Goal: Task Accomplishment & Management: Complete application form

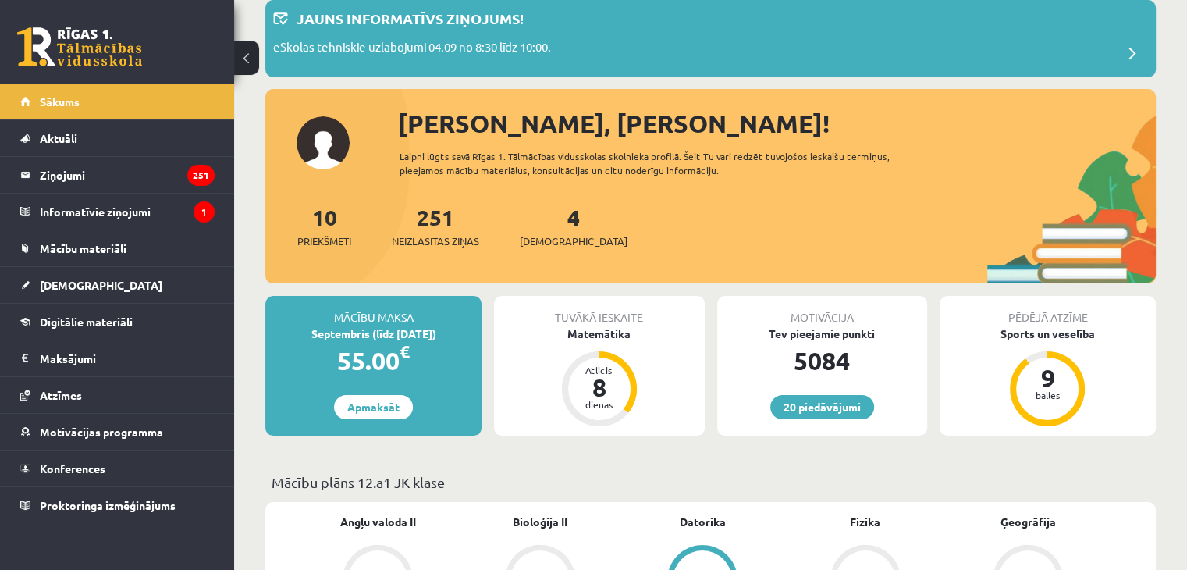
scroll to position [87, 0]
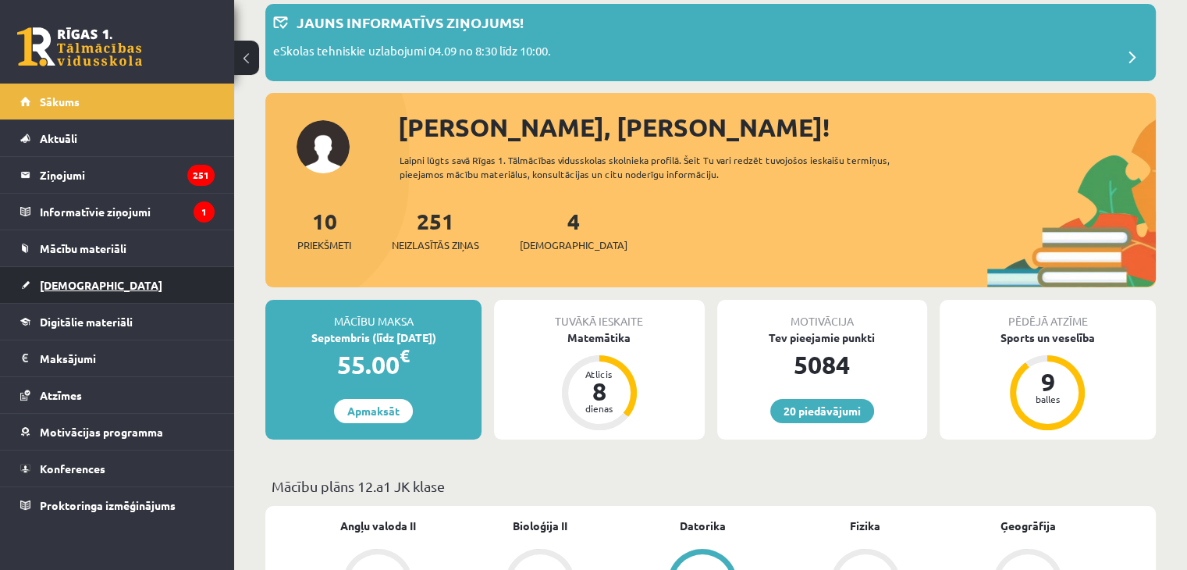
click at [116, 278] on link "[DEMOGRAPHIC_DATA]" at bounding box center [117, 285] width 194 height 36
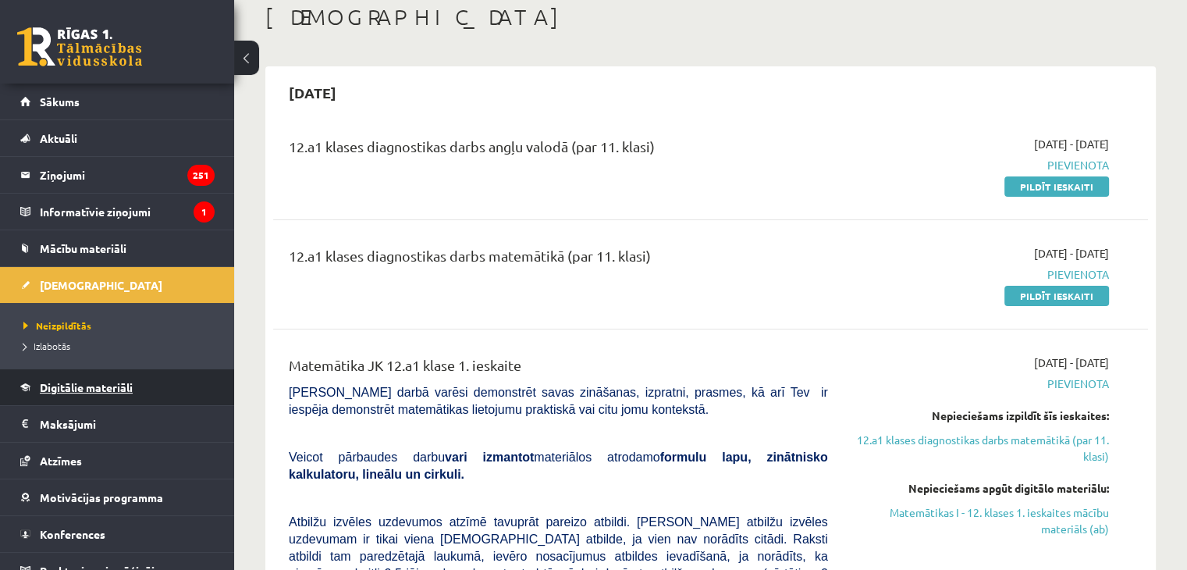
click at [103, 391] on span "Digitālie materiāli" at bounding box center [86, 387] width 93 height 14
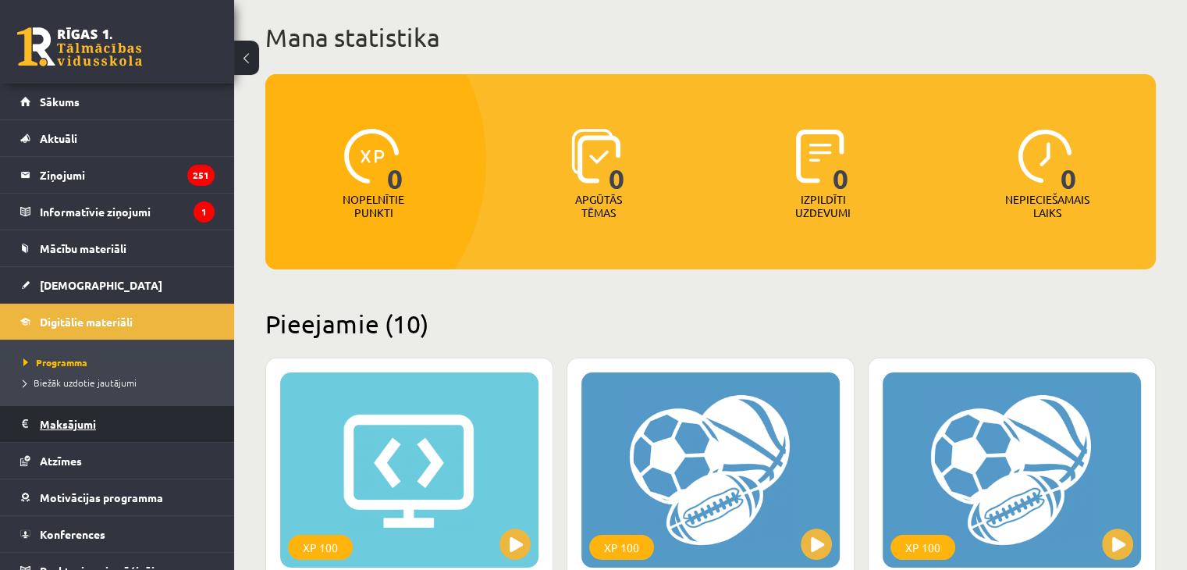
click at [101, 423] on legend "Maksājumi 0" at bounding box center [127, 424] width 175 height 36
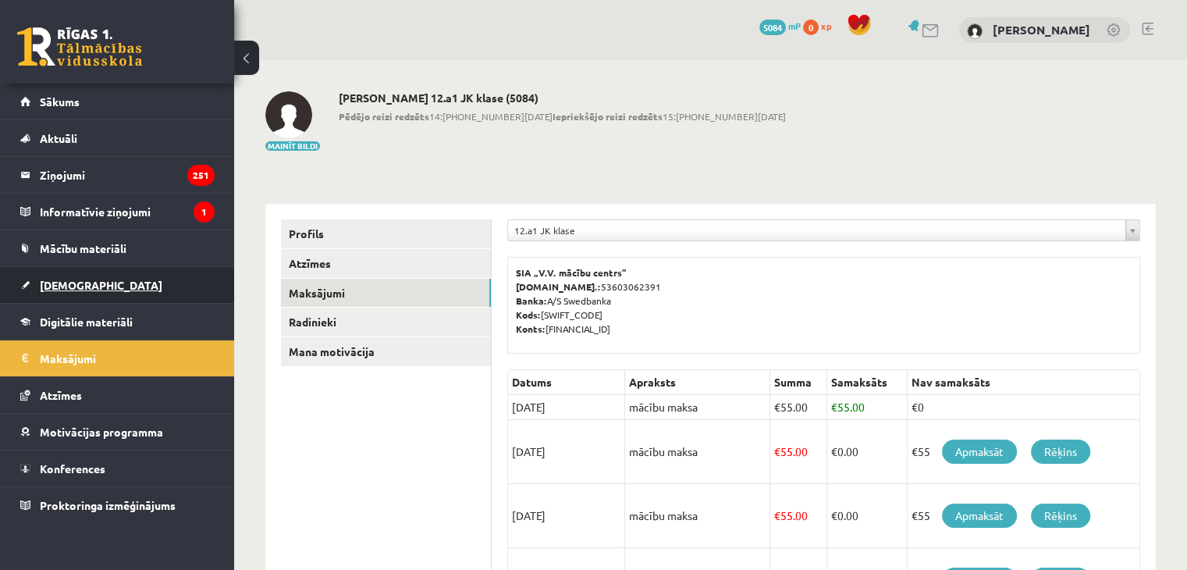
click at [87, 287] on link "[DEMOGRAPHIC_DATA]" at bounding box center [117, 285] width 194 height 36
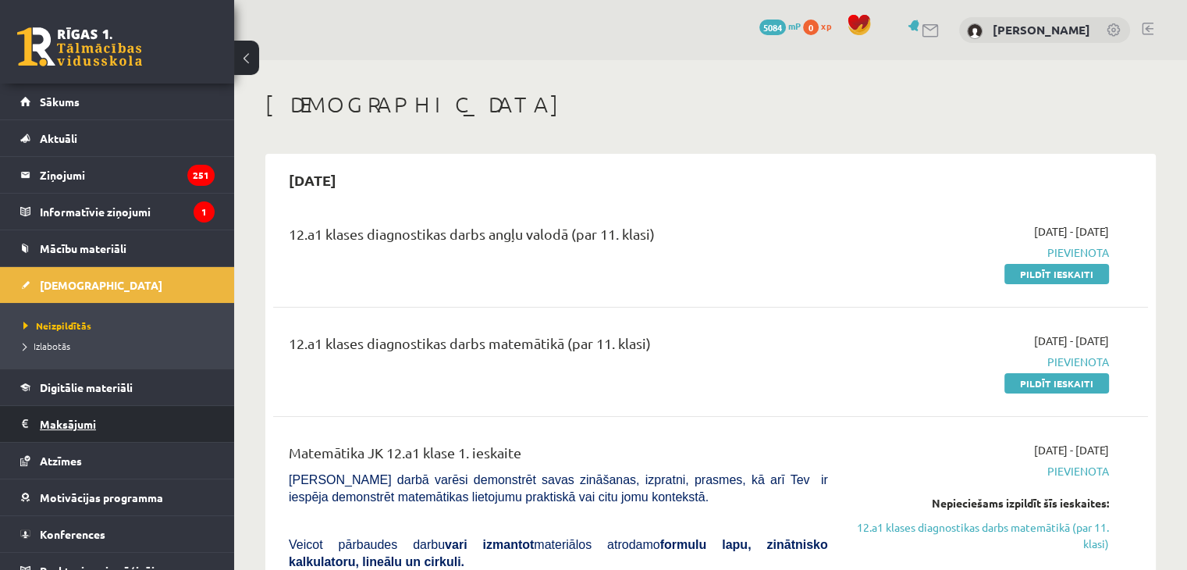
click at [100, 419] on legend "Maksājumi 0" at bounding box center [127, 424] width 175 height 36
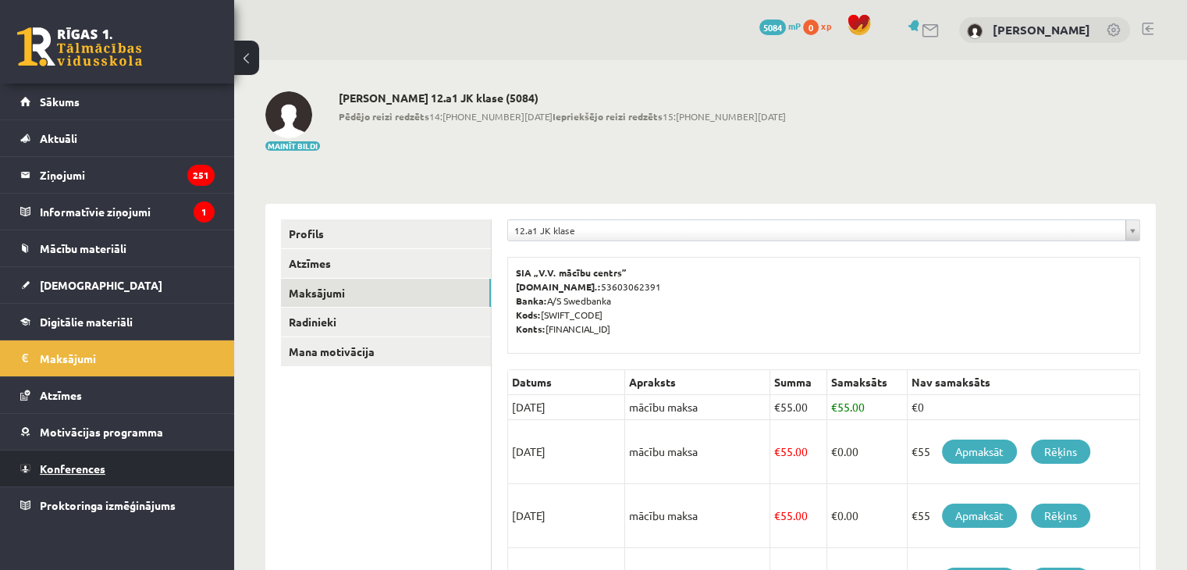
click at [85, 464] on span "Konferences" at bounding box center [73, 468] width 66 height 14
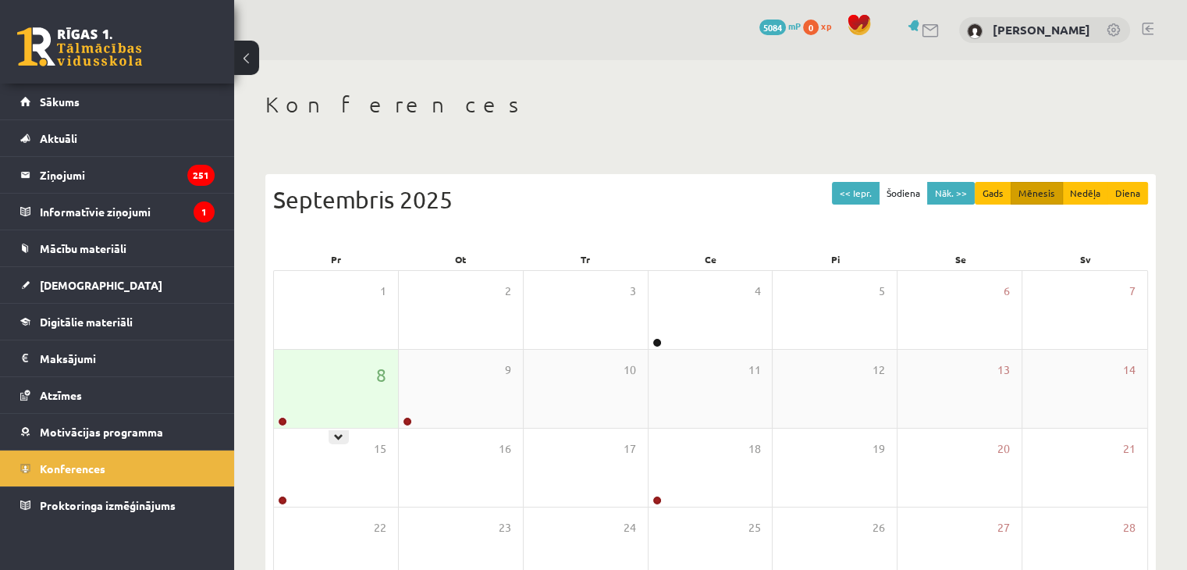
click at [322, 413] on div "8" at bounding box center [336, 389] width 124 height 78
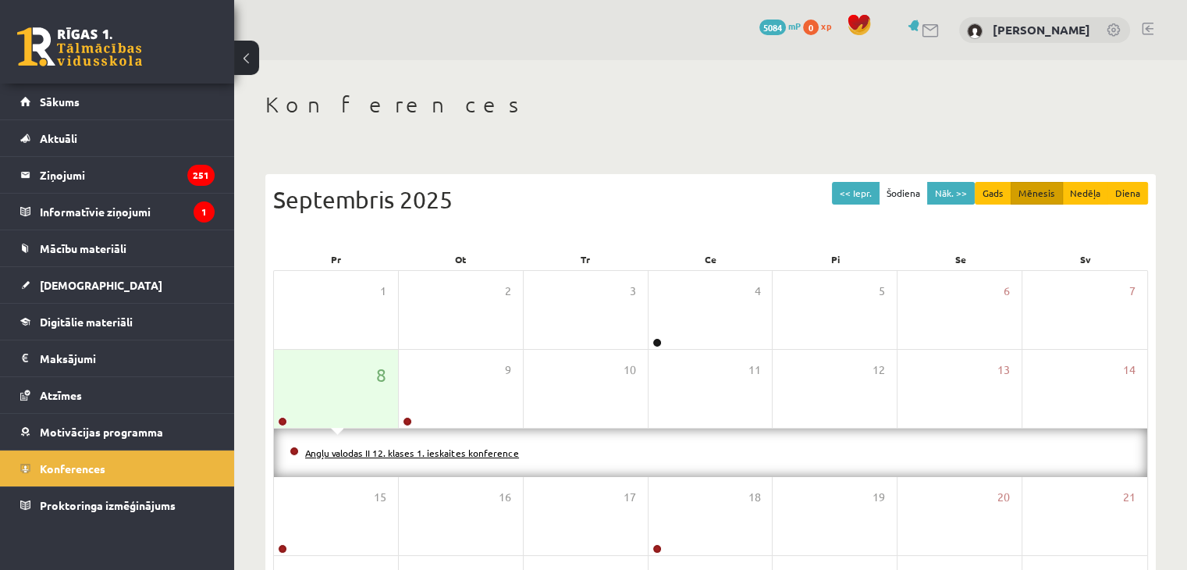
click at [342, 455] on link "Angļu valodas II 12. klases 1. ieskaites konference" at bounding box center [412, 452] width 214 height 12
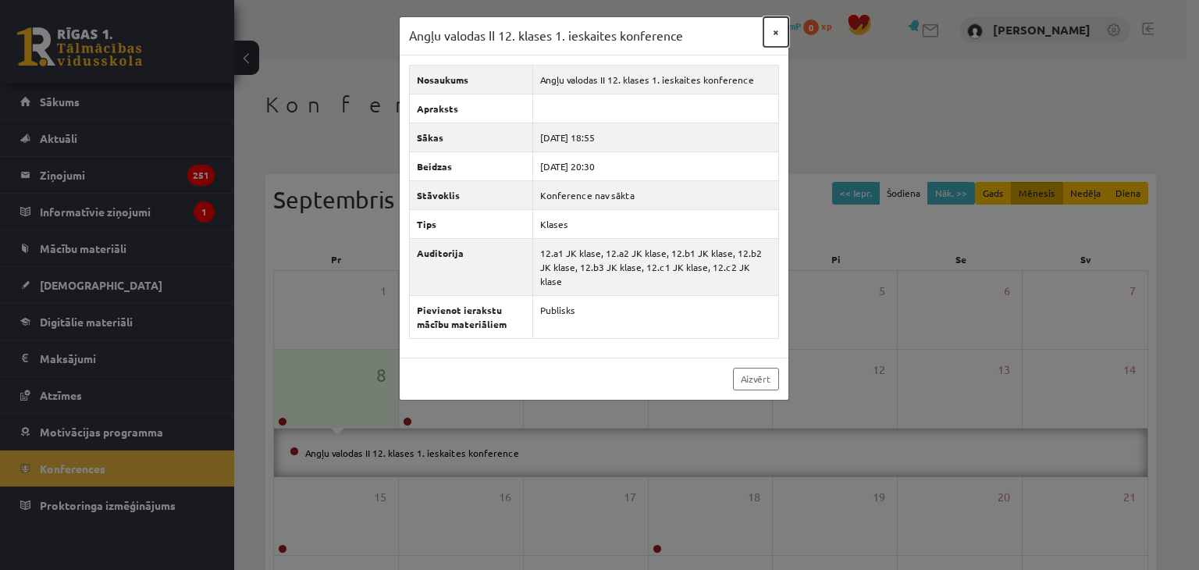
click at [770, 27] on button "×" at bounding box center [775, 32] width 25 height 30
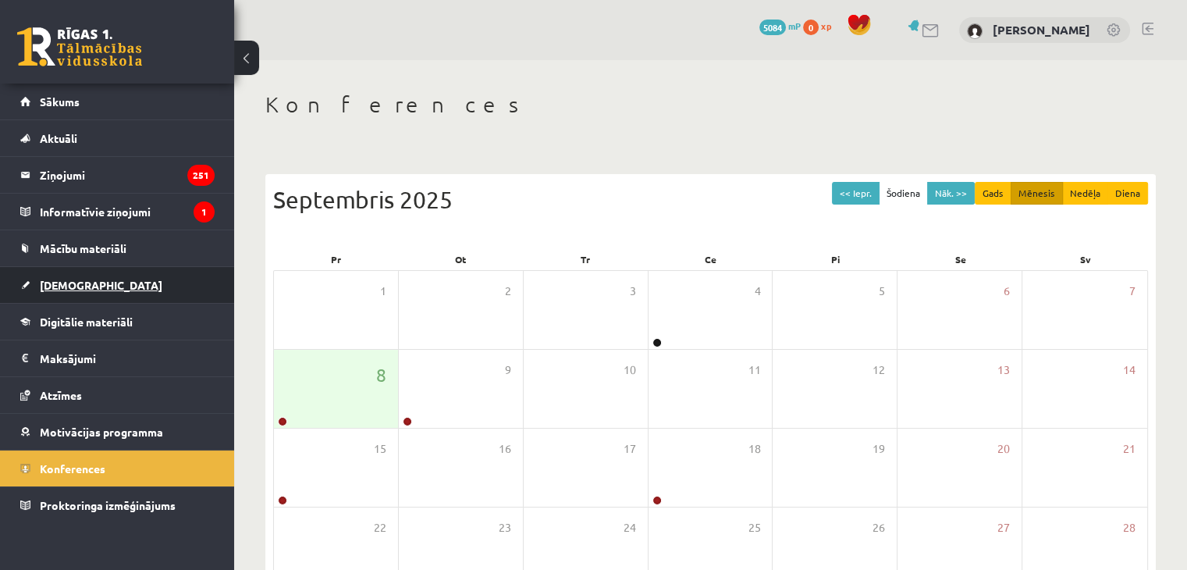
click at [94, 269] on link "[DEMOGRAPHIC_DATA]" at bounding box center [117, 285] width 194 height 36
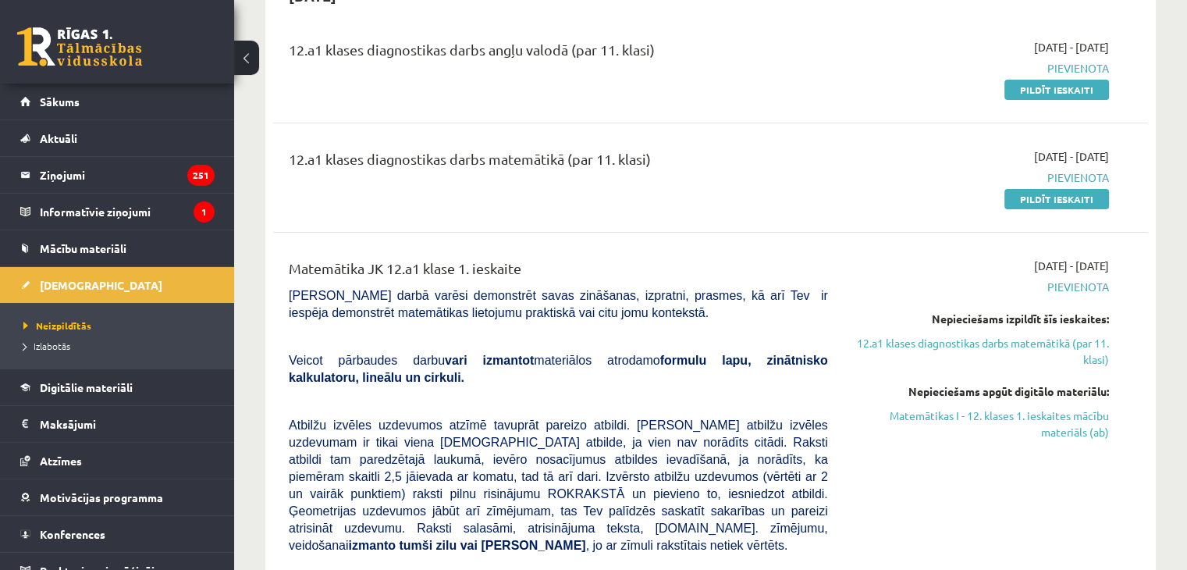
scroll to position [59, 0]
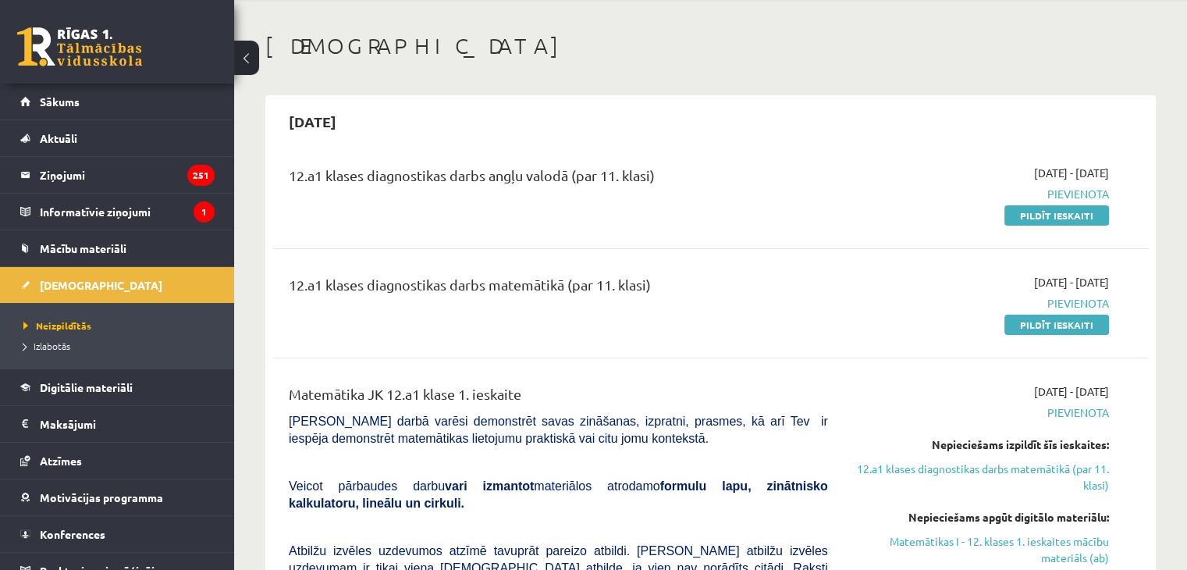
drag, startPoint x: 814, startPoint y: 275, endPoint x: 644, endPoint y: 230, distance: 175.9
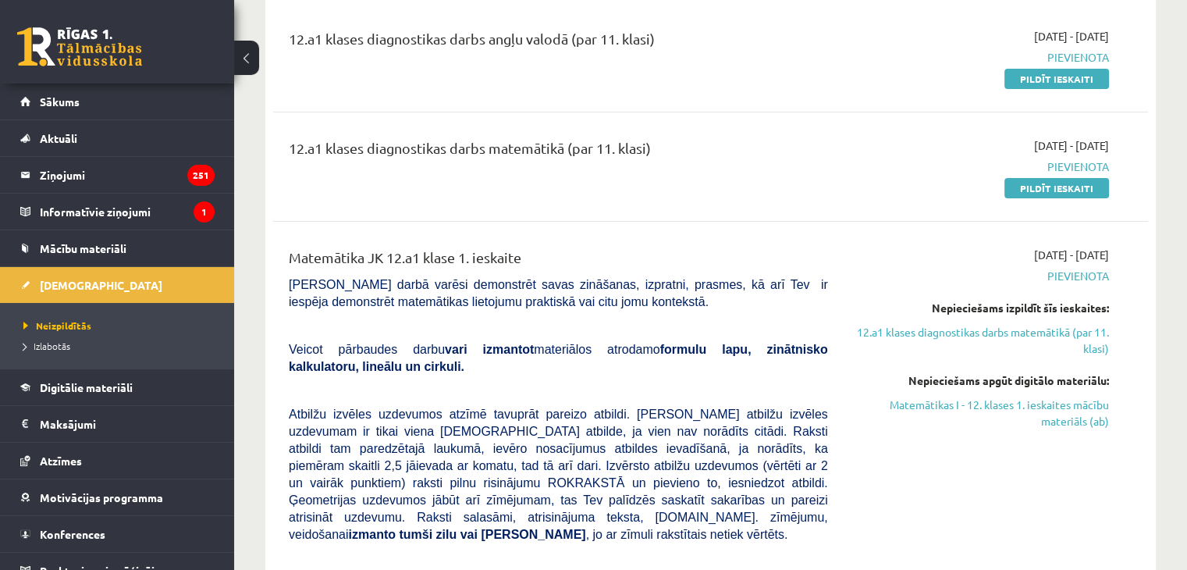
drag, startPoint x: 625, startPoint y: 226, endPoint x: 563, endPoint y: 173, distance: 81.9
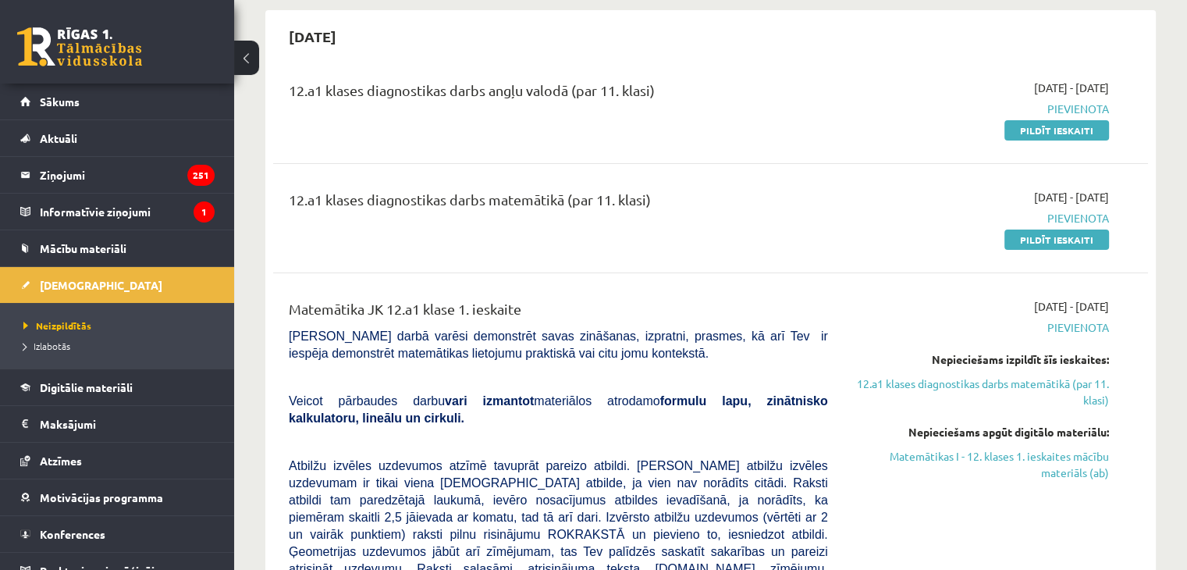
drag, startPoint x: 617, startPoint y: 194, endPoint x: 603, endPoint y: 165, distance: 33.2
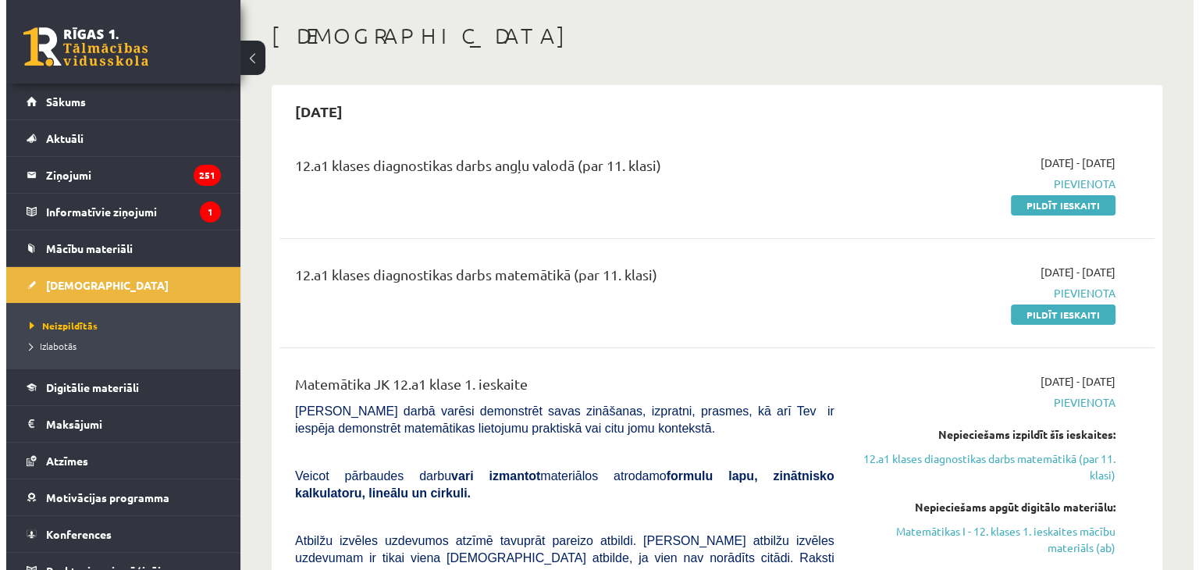
scroll to position [0, 0]
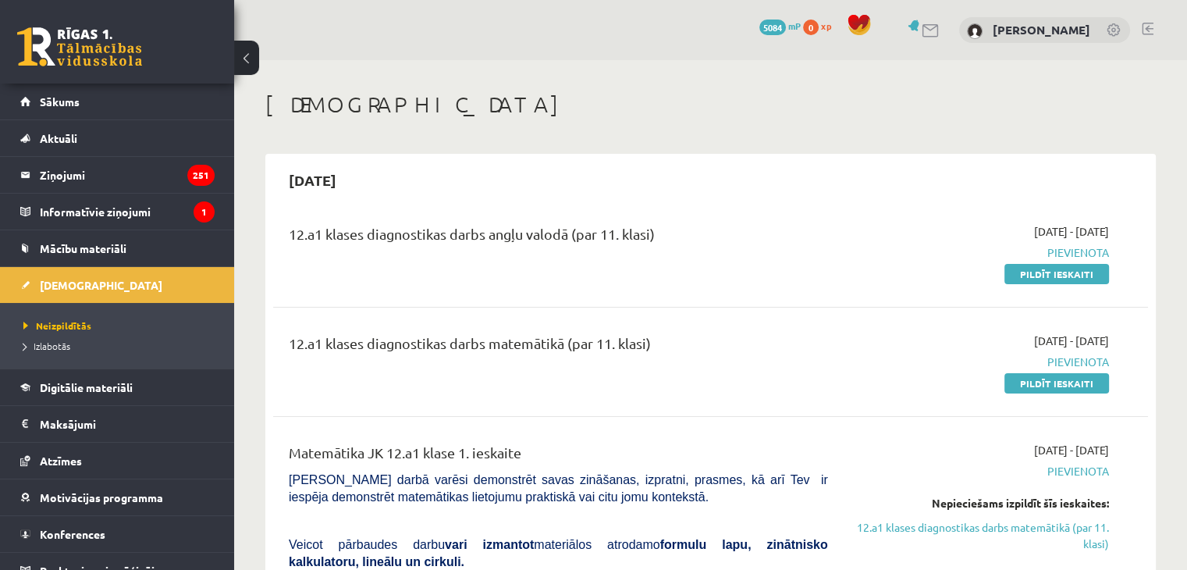
drag, startPoint x: 513, startPoint y: 281, endPoint x: 508, endPoint y: 270, distance: 11.9
click at [52, 527] on span "Konferences" at bounding box center [73, 534] width 66 height 14
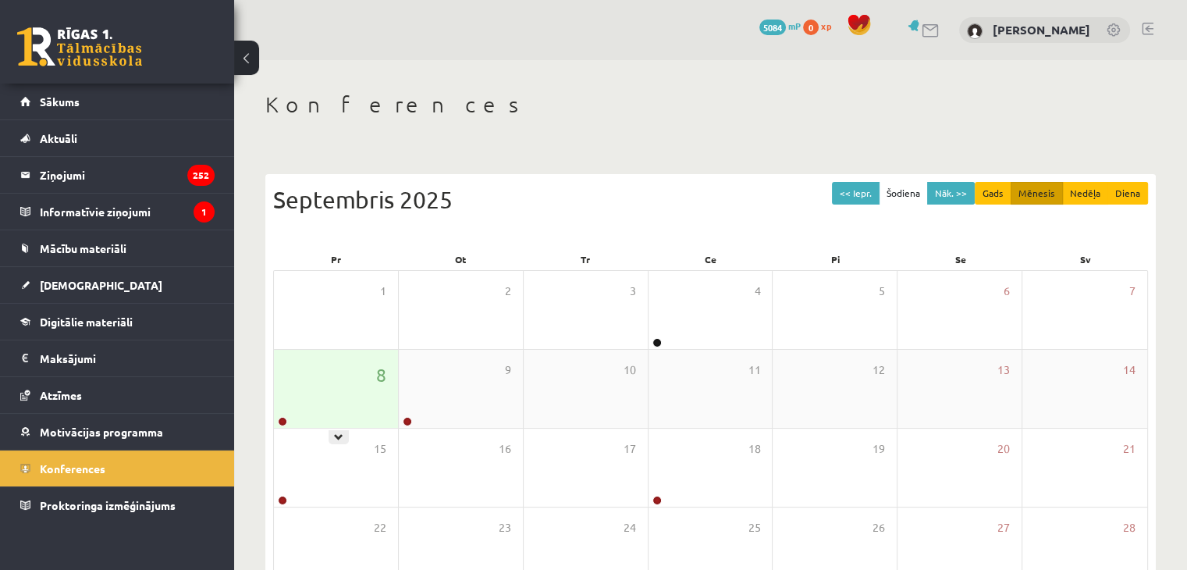
click at [336, 404] on div "8" at bounding box center [336, 389] width 124 height 78
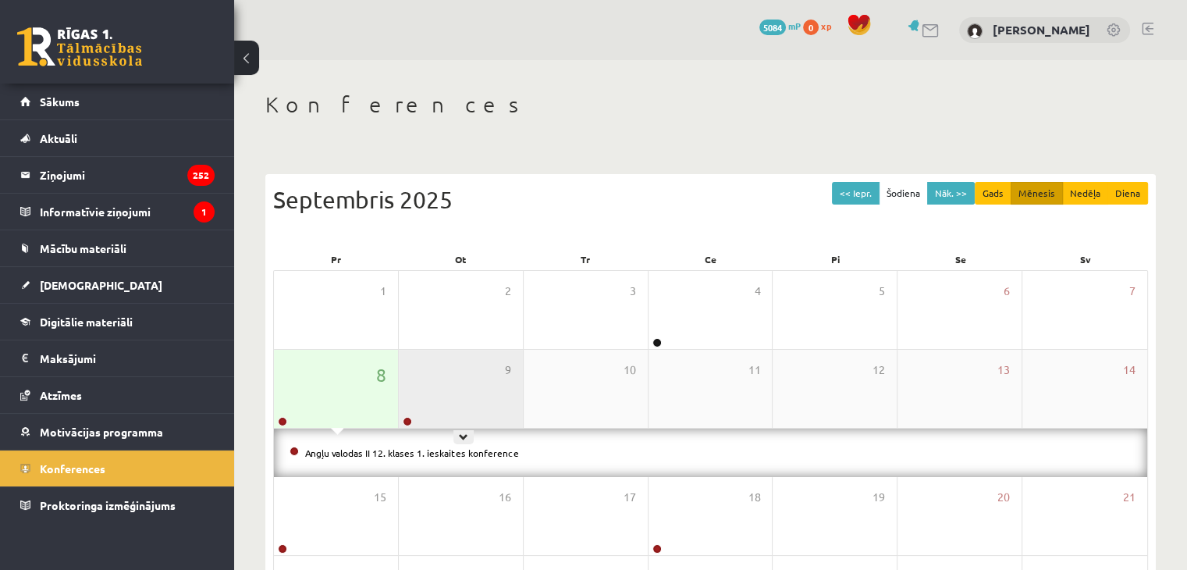
click at [471, 382] on div "9" at bounding box center [461, 389] width 124 height 78
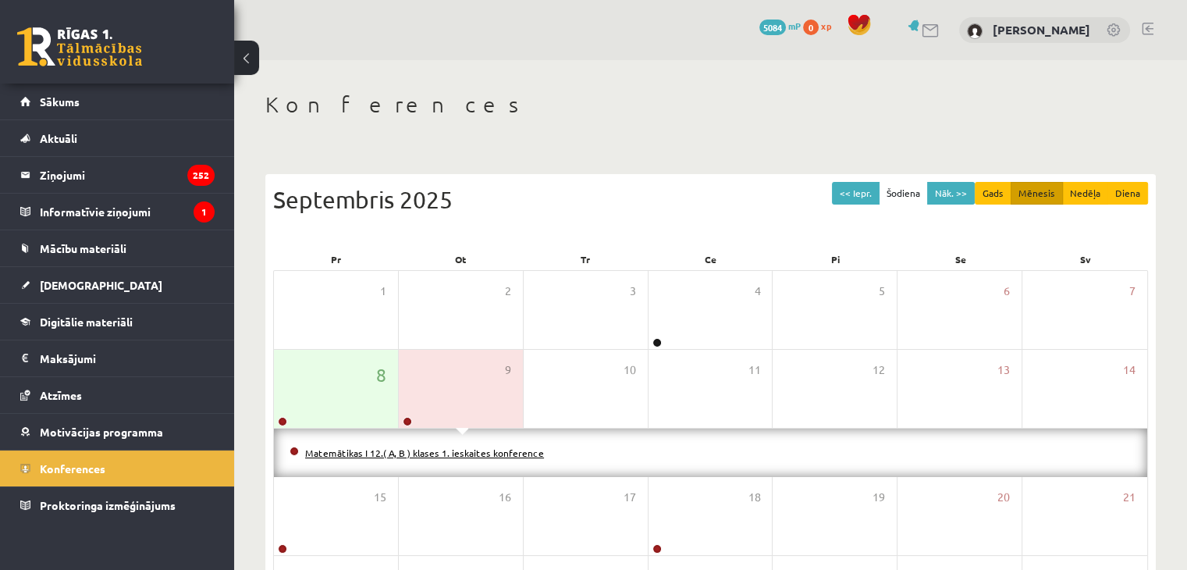
click at [404, 451] on link "Matemātikas I 12.( A, B ) klases 1. ieskaites konference" at bounding box center [424, 452] width 239 height 12
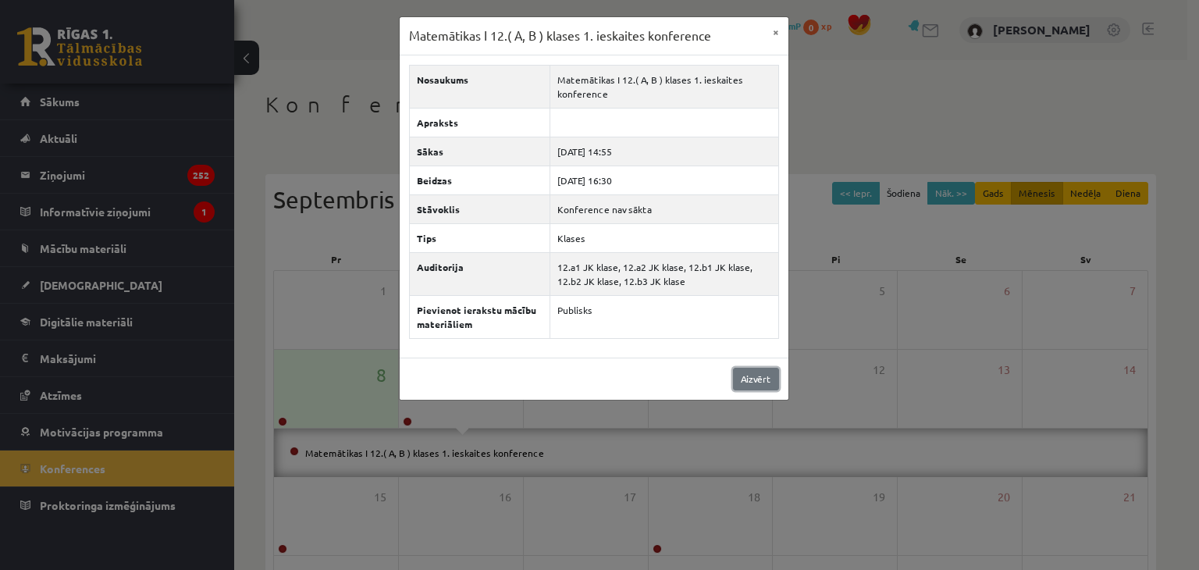
click at [750, 370] on link "Aizvērt" at bounding box center [756, 379] width 46 height 23
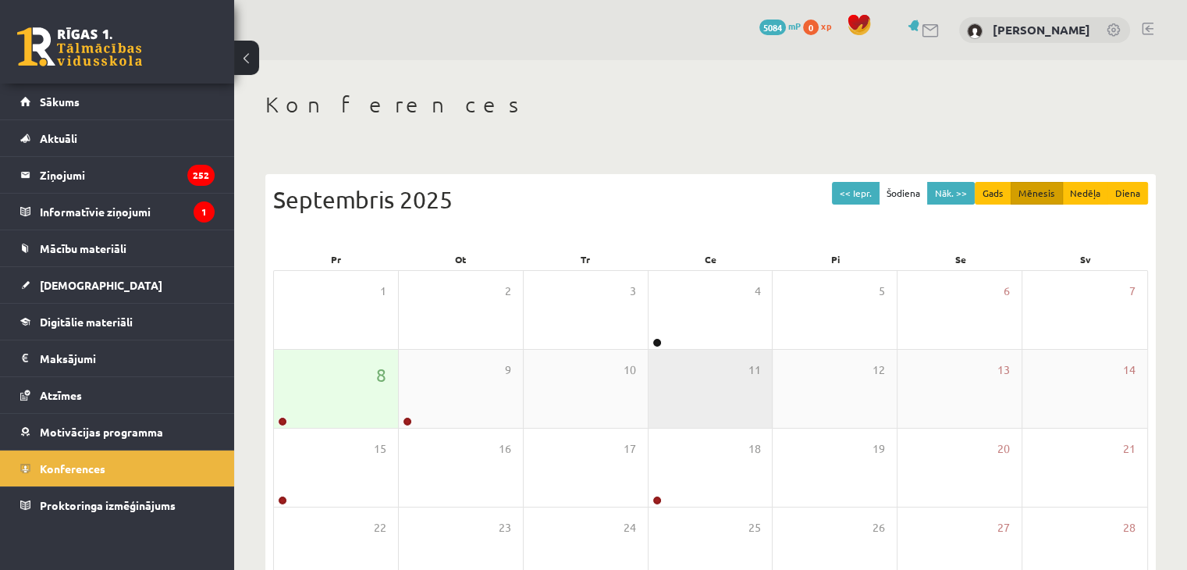
click at [696, 390] on div "11" at bounding box center [711, 389] width 124 height 78
click at [694, 389] on div "11" at bounding box center [711, 389] width 124 height 78
click at [691, 381] on div "11" at bounding box center [711, 389] width 124 height 78
click at [716, 388] on div "11" at bounding box center [711, 389] width 124 height 78
click at [368, 391] on div "8" at bounding box center [336, 389] width 124 height 78
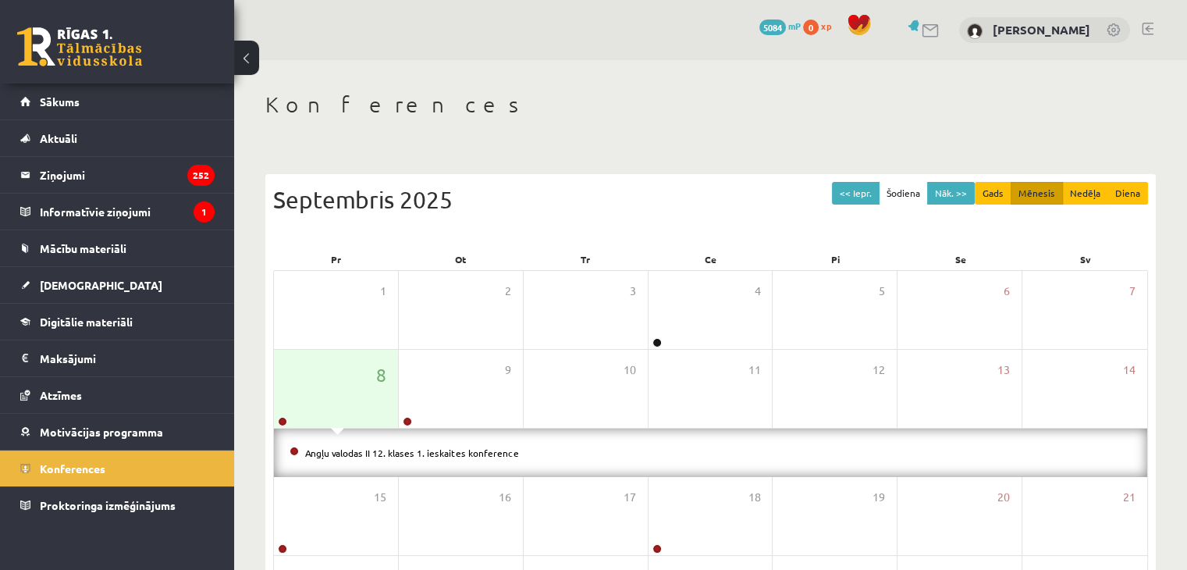
click at [331, 460] on div "Angļu valodas II 12. klases 1. ieskaites konference" at bounding box center [710, 452] width 873 height 48
click at [325, 450] on link "Angļu valodas II 12. klases 1. ieskaites konference" at bounding box center [412, 452] width 214 height 12
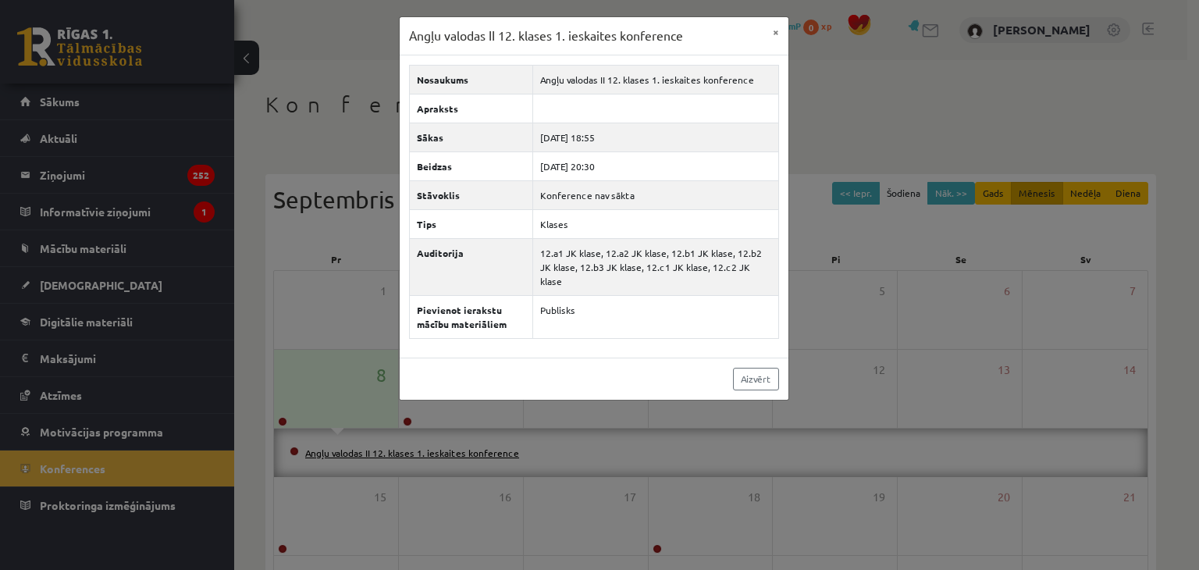
click at [325, 450] on div "Angļu valodas II 12. klases 1. ieskaites konference × Nosaukums Angļu valodas I…" at bounding box center [599, 285] width 1199 height 570
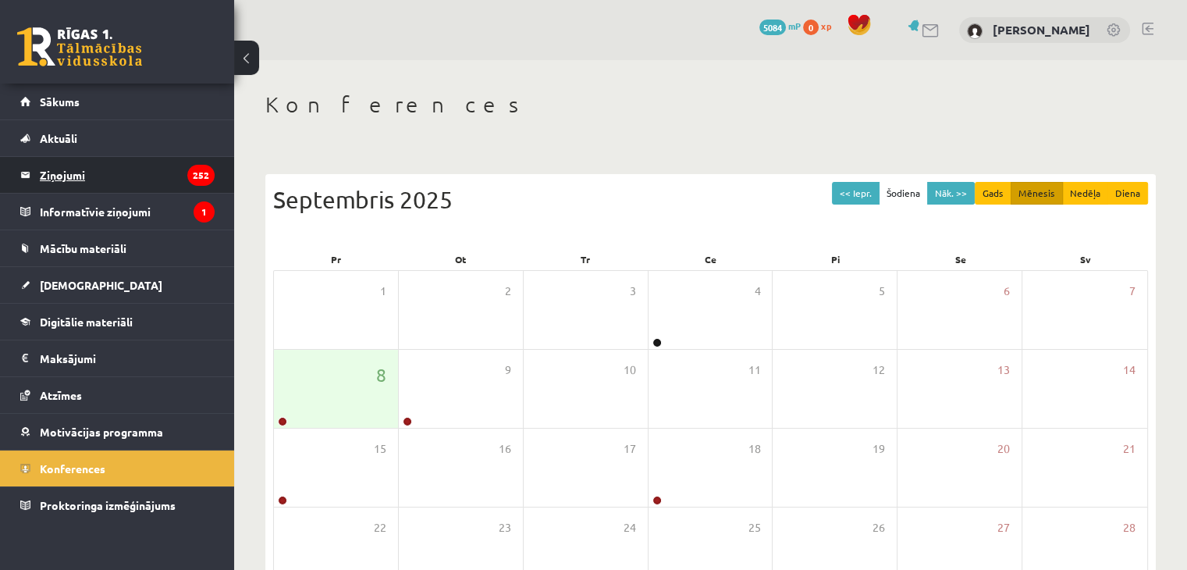
click at [128, 190] on legend "Ziņojumi 252" at bounding box center [127, 175] width 175 height 36
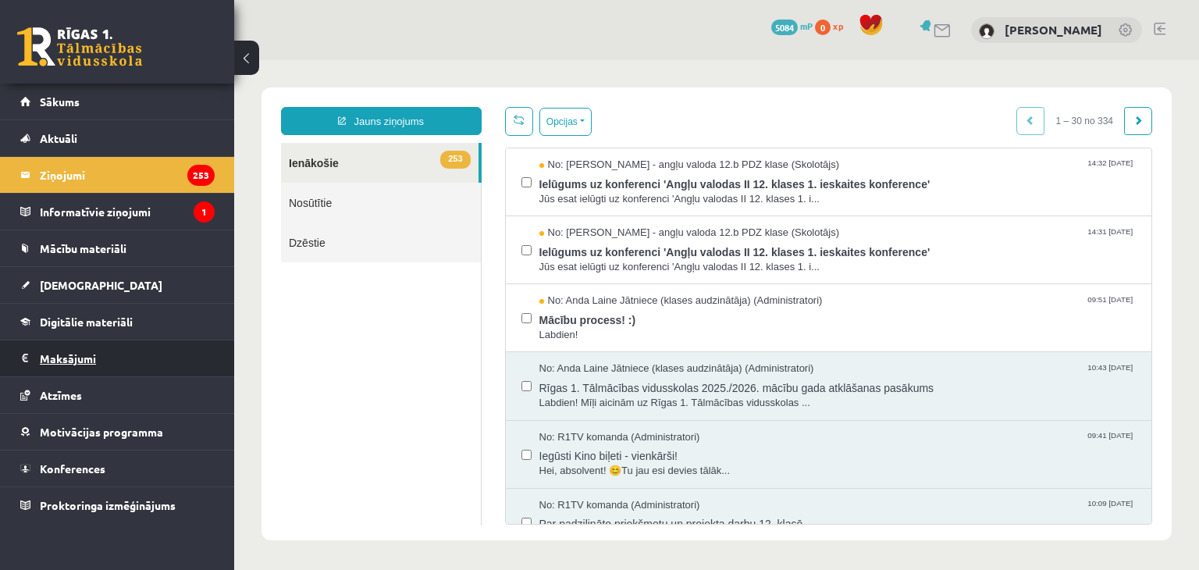
click at [74, 364] on legend "Maksājumi 0" at bounding box center [127, 358] width 175 height 36
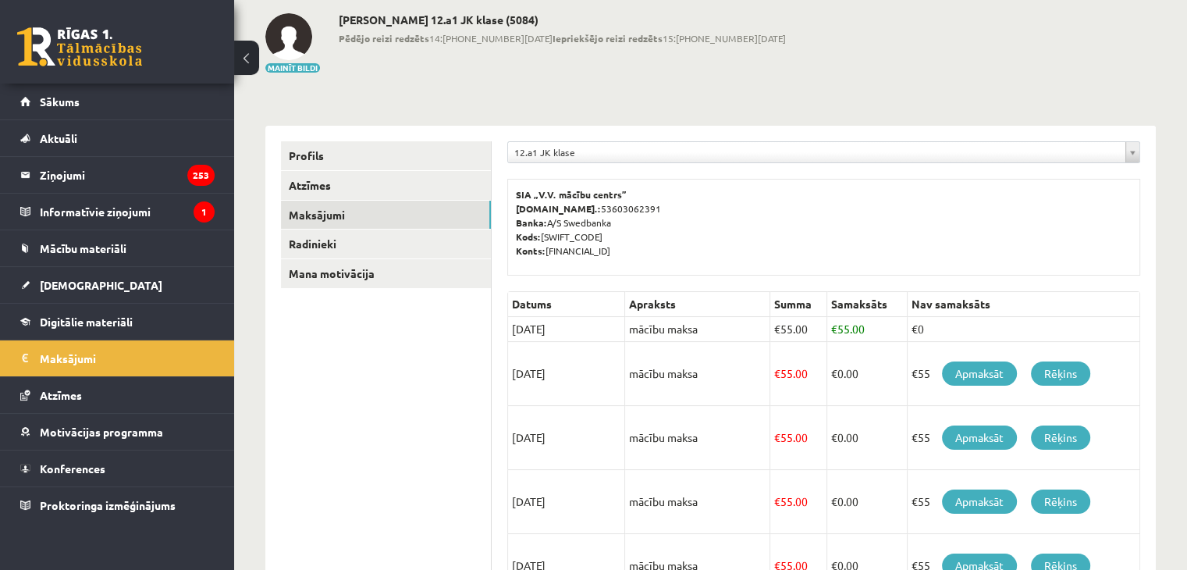
drag, startPoint x: 706, startPoint y: 279, endPoint x: 697, endPoint y: 331, distance: 52.2
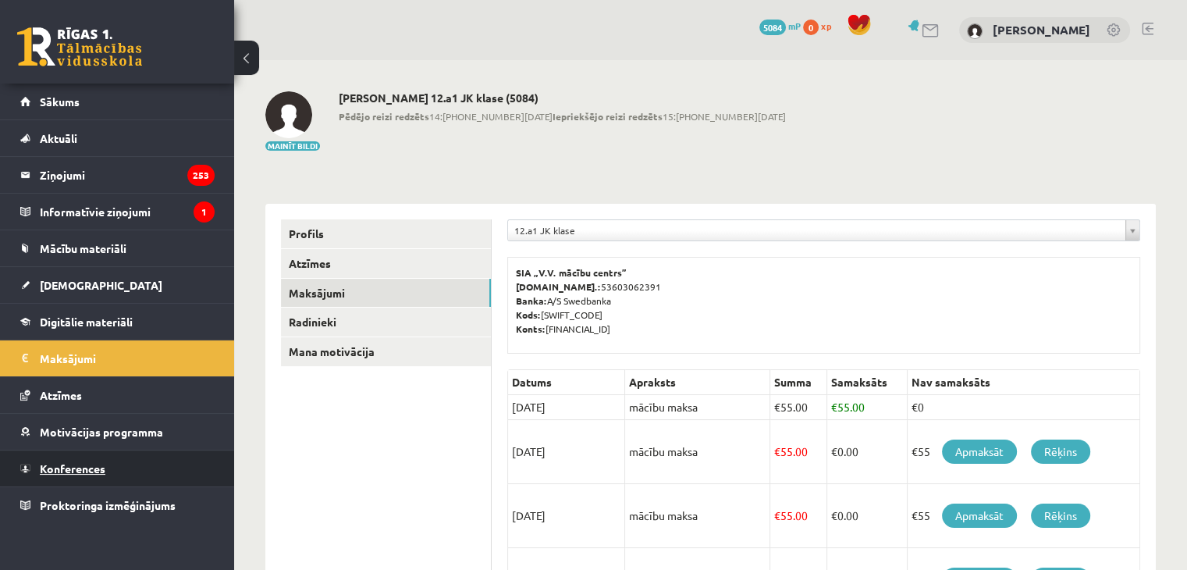
click at [74, 463] on span "Konferences" at bounding box center [73, 468] width 66 height 14
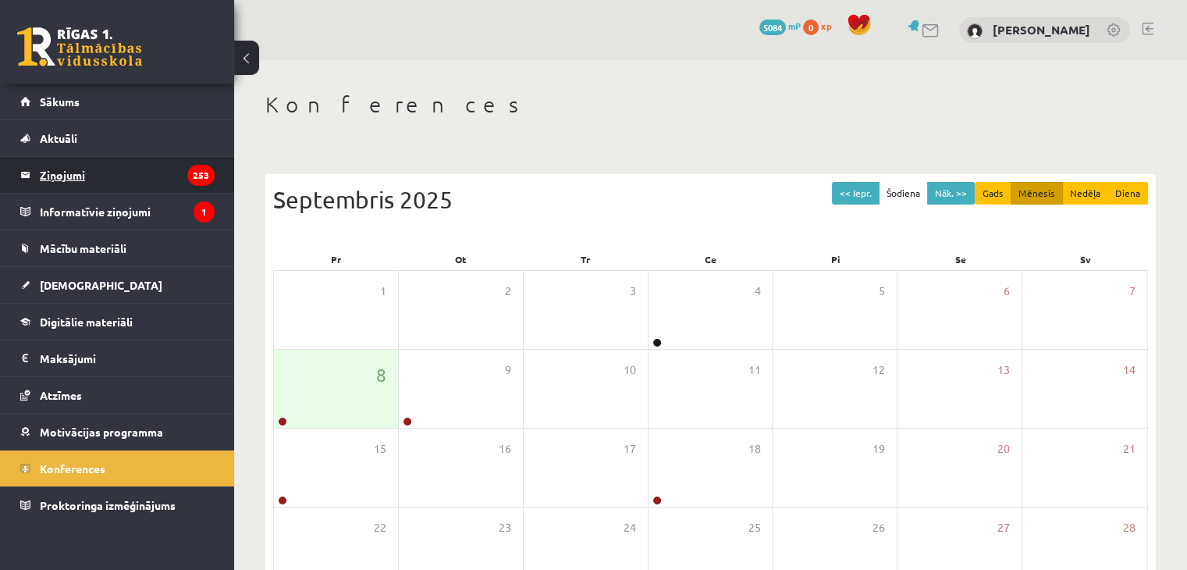
click at [147, 172] on legend "Ziņojumi 253" at bounding box center [127, 175] width 175 height 36
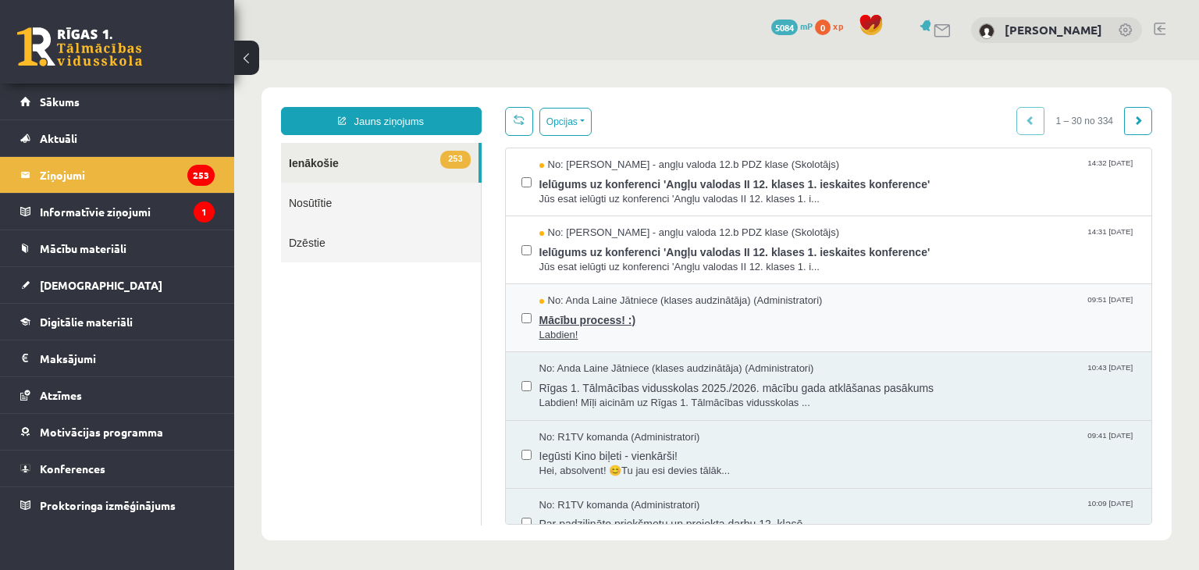
click at [656, 313] on span "Mācību process! :)" at bounding box center [837, 318] width 597 height 20
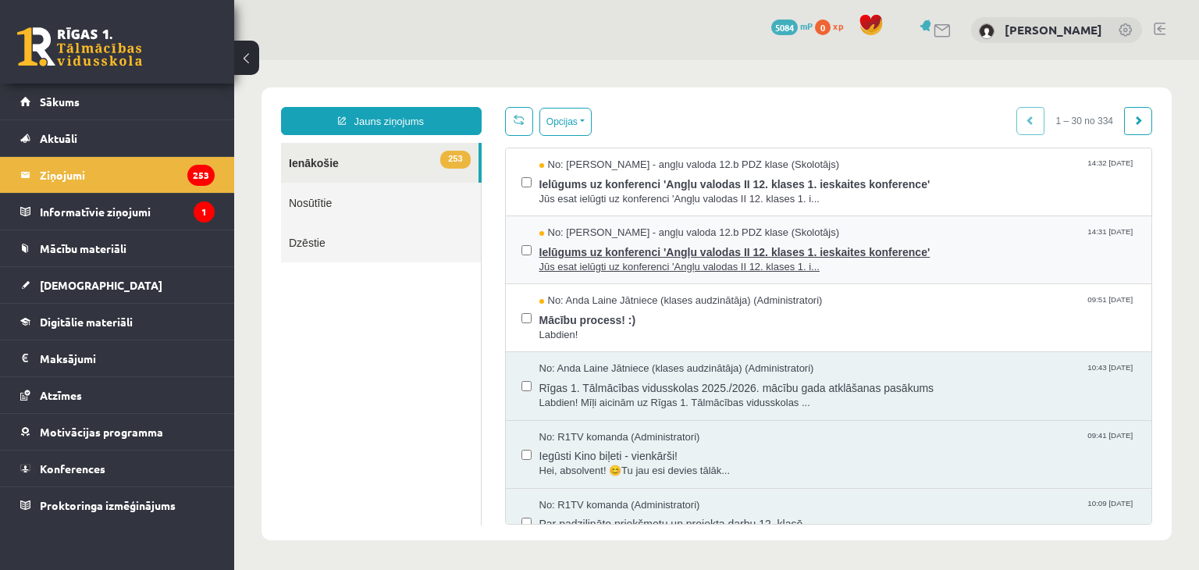
click at [682, 245] on span "Ielūgums uz konferenci 'Angļu valodas II 12. klases 1. ieskaites konference'" at bounding box center [837, 250] width 597 height 20
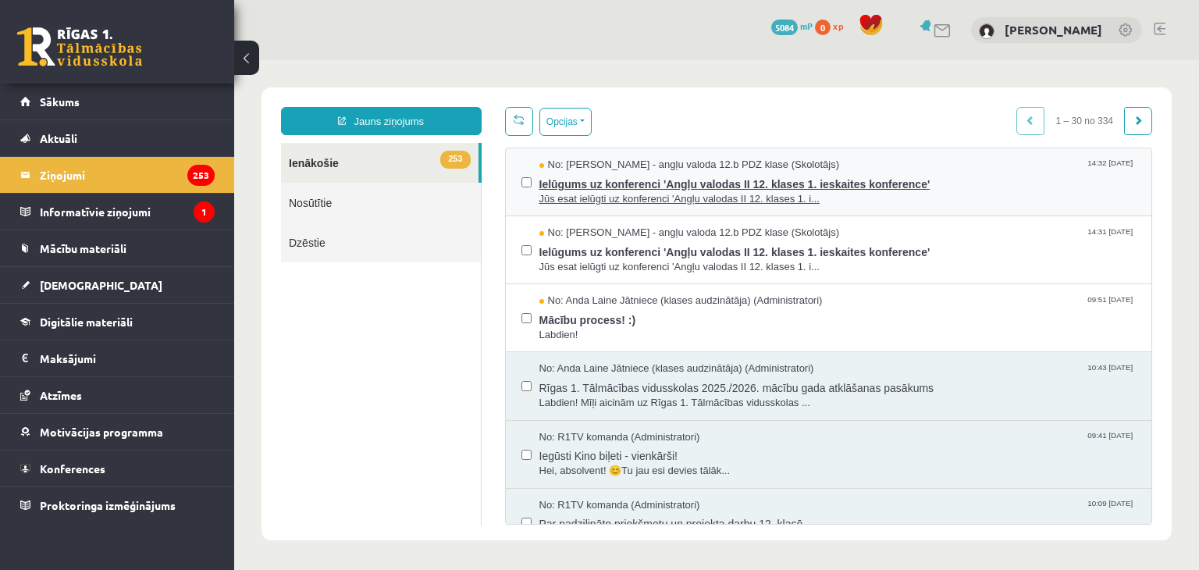
click at [563, 179] on span "Ielūgums uz konferenci 'Angļu valodas II 12. klases 1. ieskaites konference'" at bounding box center [837, 182] width 597 height 20
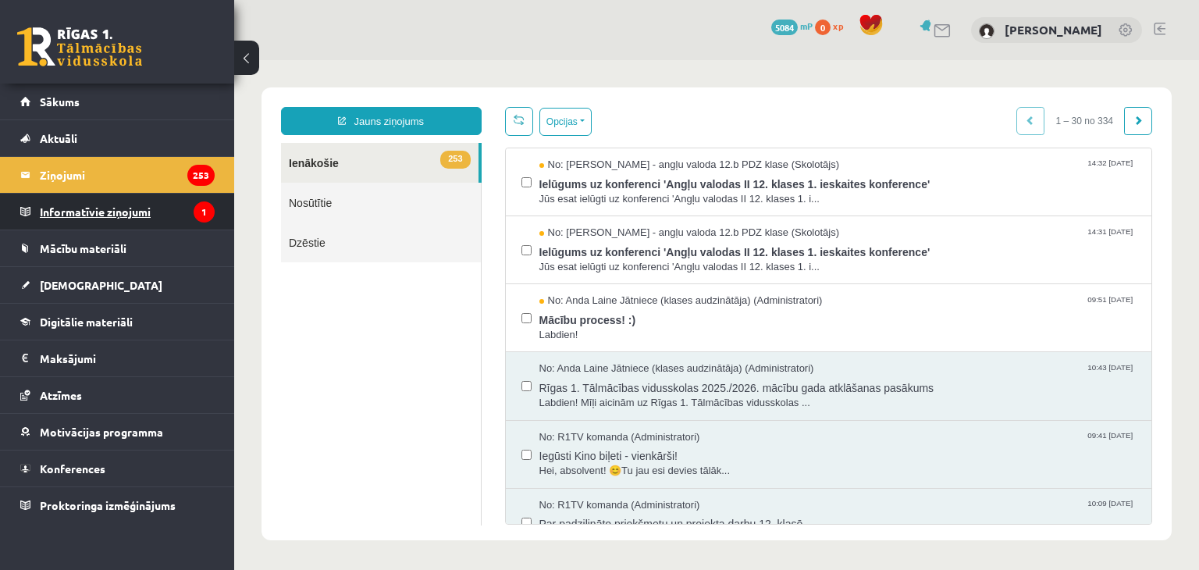
click at [94, 218] on legend "Informatīvie ziņojumi 1" at bounding box center [127, 212] width 175 height 36
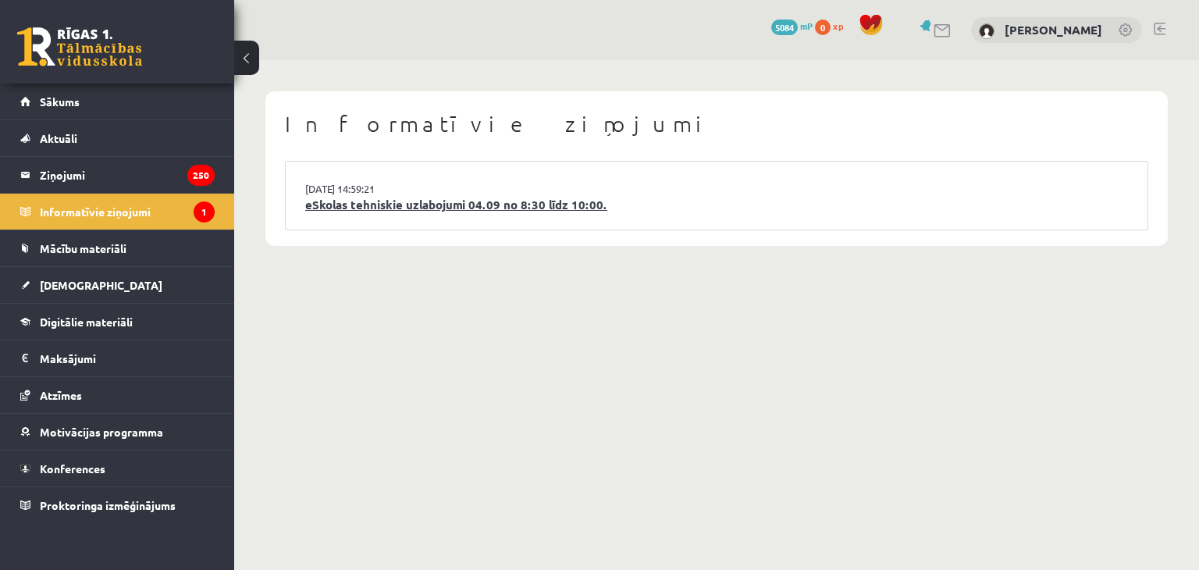
click at [384, 206] on link "eSkolas tehniskie uzlabojumi 04.09 no 8:30 līdz 10:00." at bounding box center [716, 205] width 823 height 18
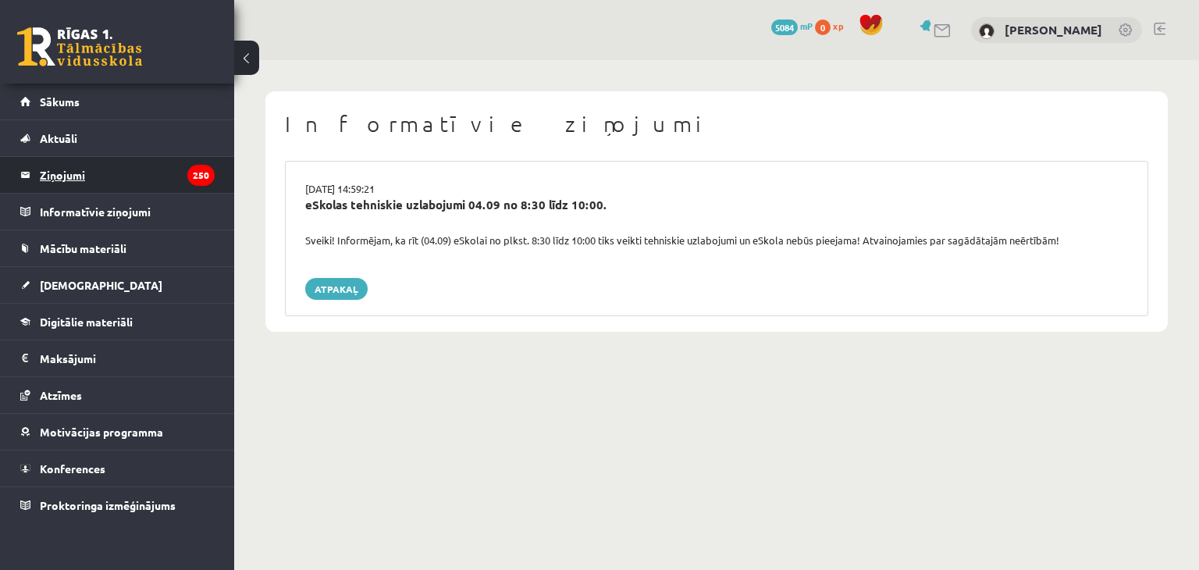
click at [103, 175] on legend "Ziņojumi 250" at bounding box center [127, 175] width 175 height 36
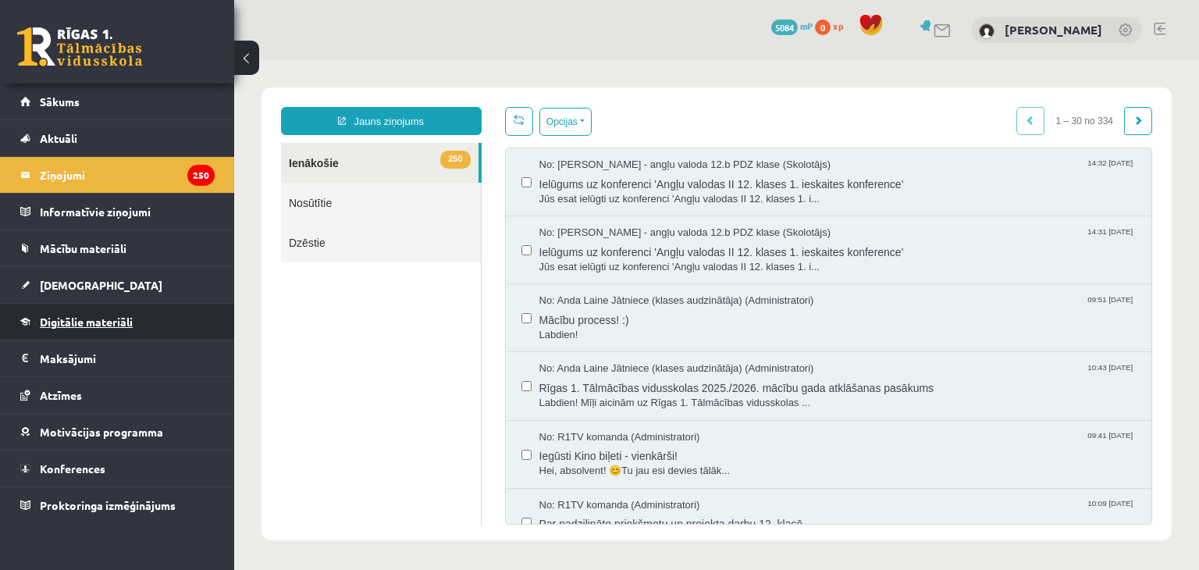
click at [76, 307] on link "Digitālie materiāli" at bounding box center [117, 322] width 194 height 36
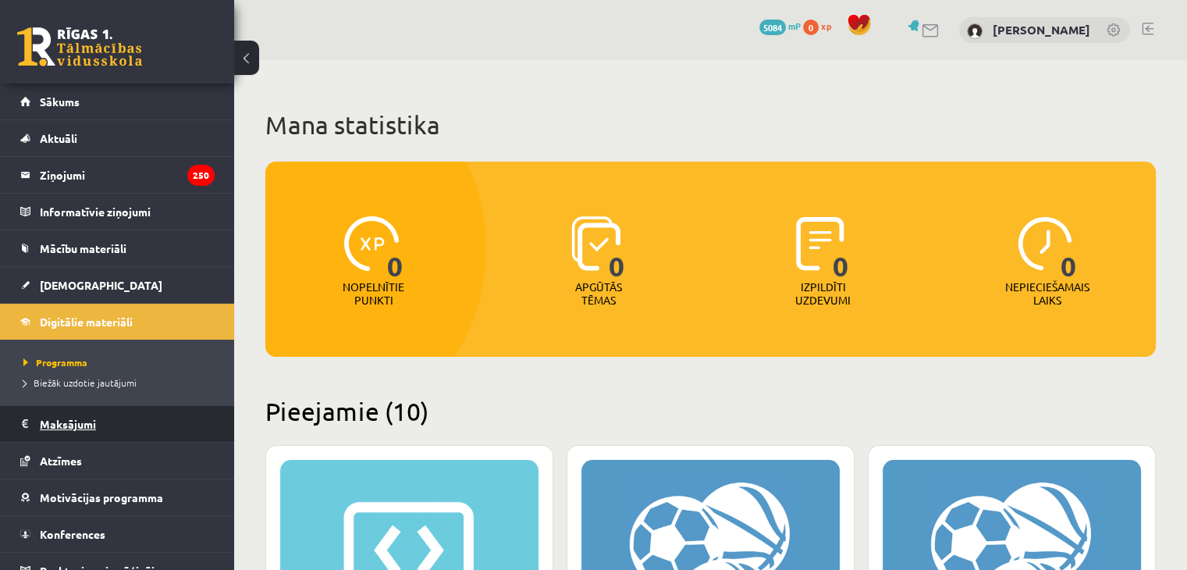
click at [73, 427] on legend "Maksājumi 0" at bounding box center [127, 424] width 175 height 36
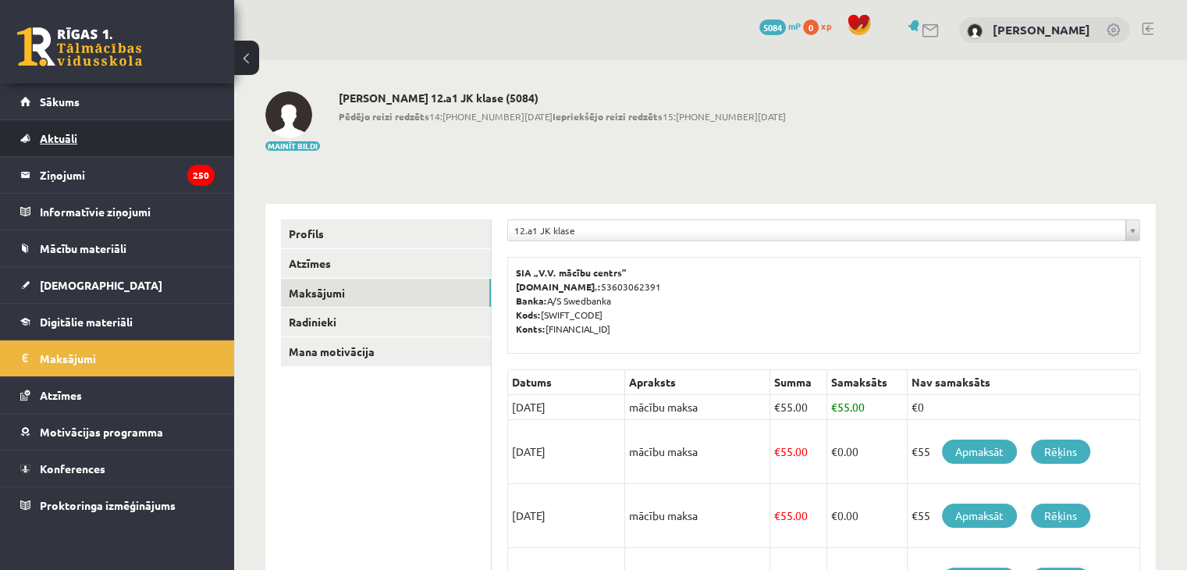
click at [160, 148] on link "Aktuāli" at bounding box center [117, 138] width 194 height 36
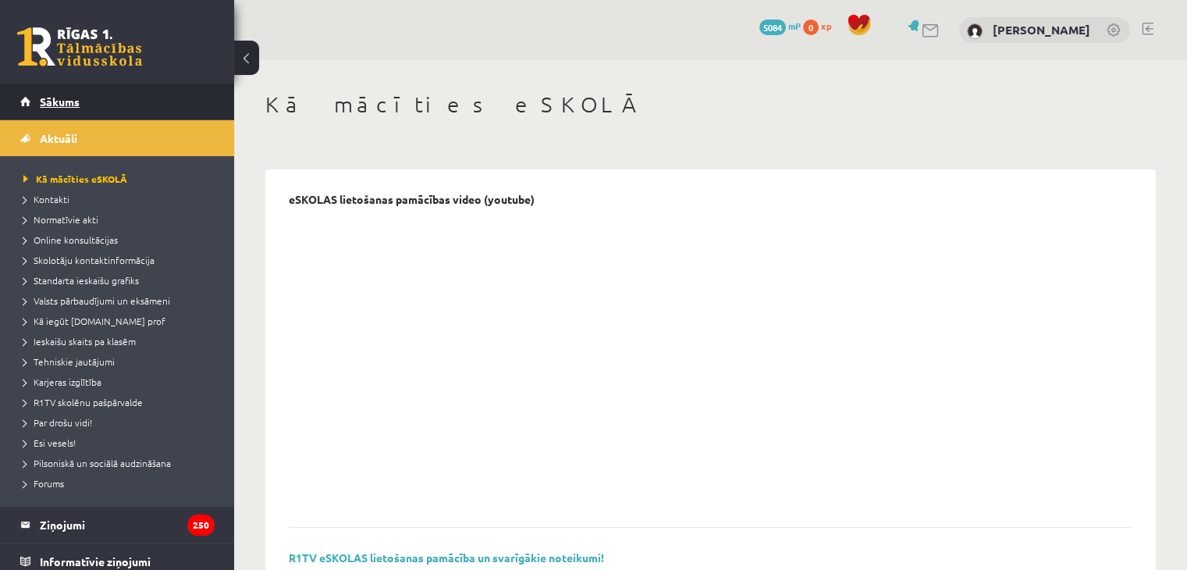
click at [145, 113] on link "Sākums" at bounding box center [117, 102] width 194 height 36
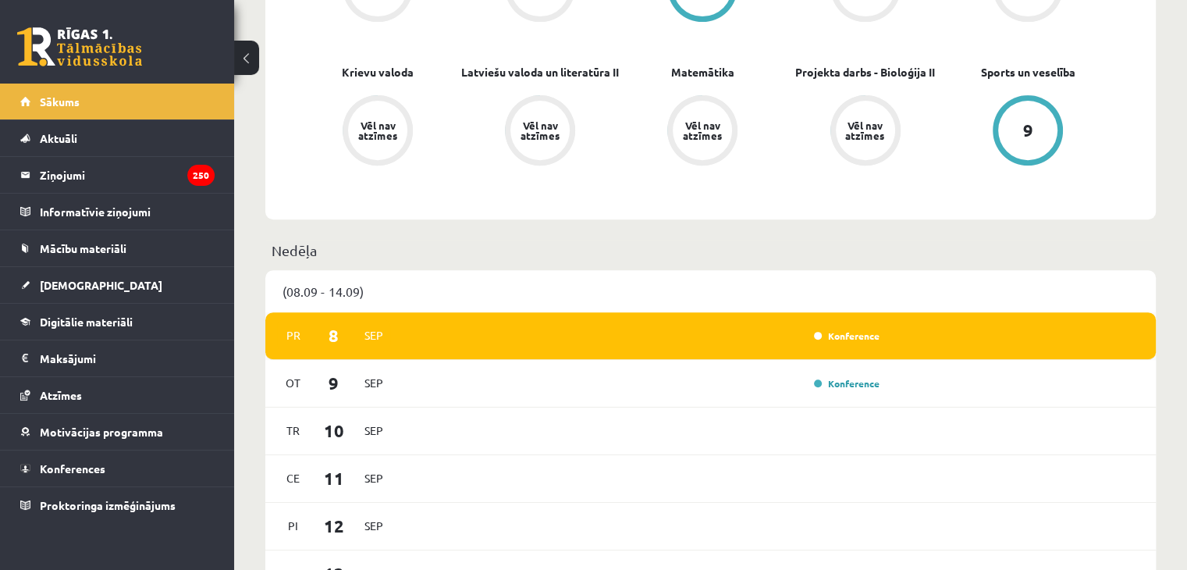
scroll to position [624, 0]
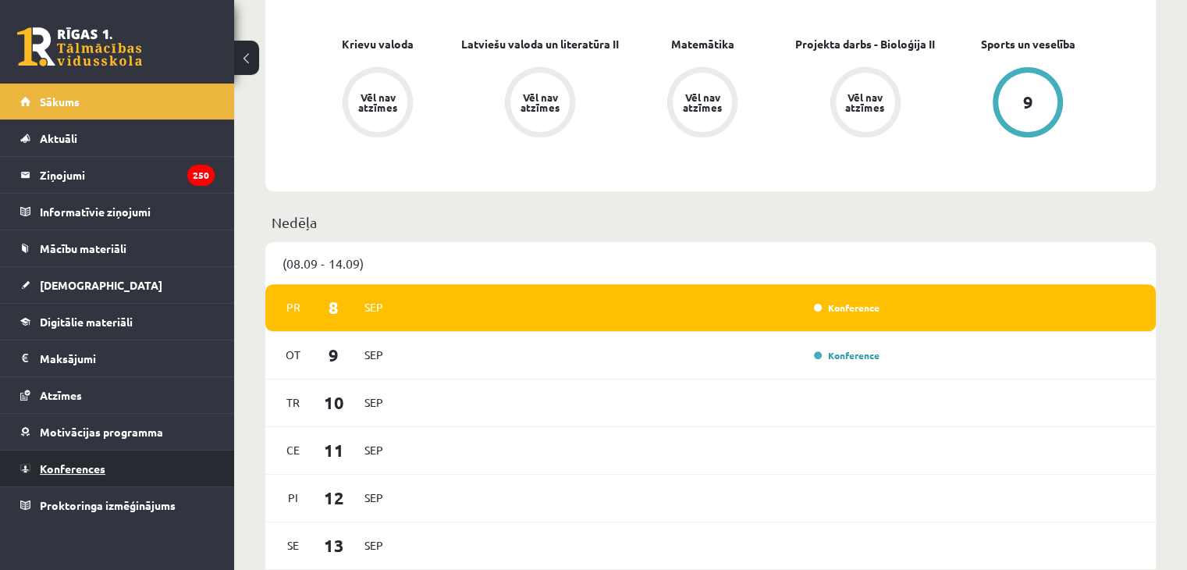
click at [106, 482] on link "Konferences" at bounding box center [117, 468] width 194 height 36
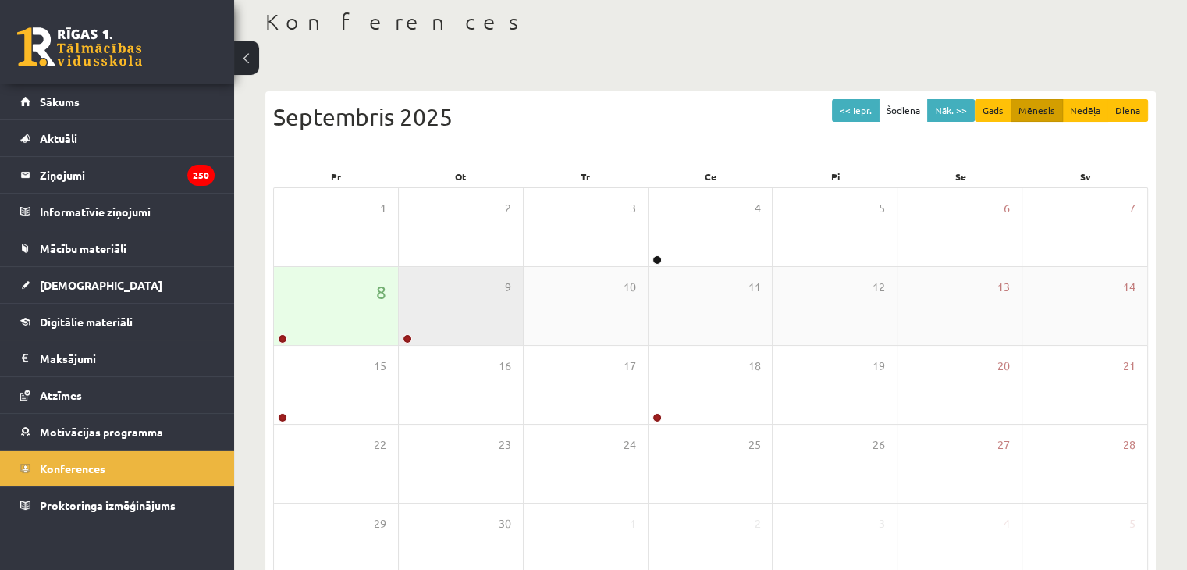
scroll to position [19, 0]
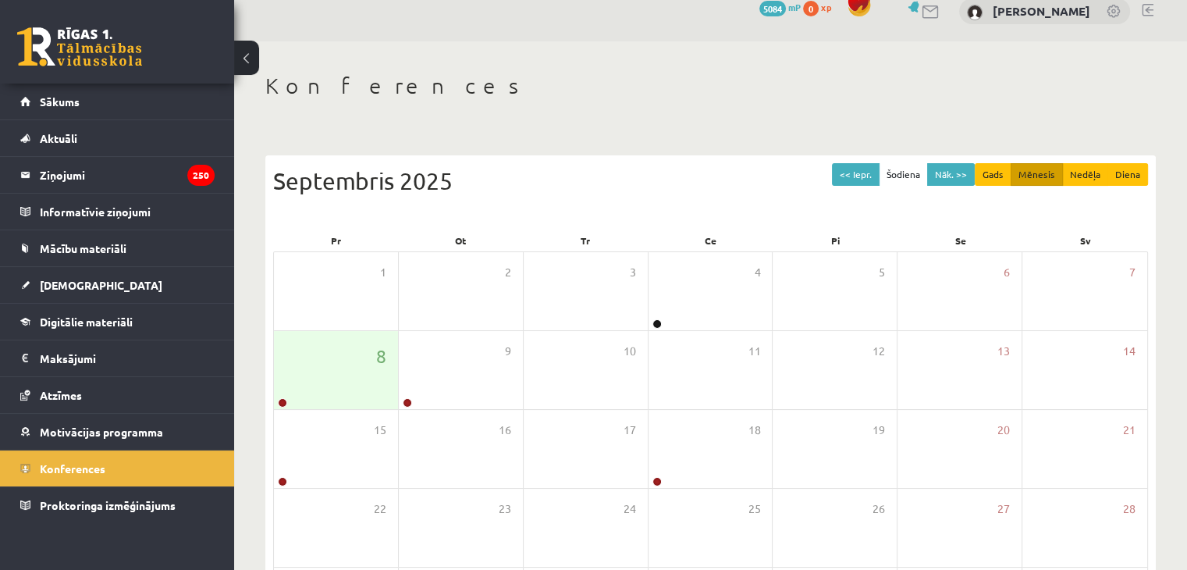
click at [710, 126] on div "Konferences << Iepr. Šodiena Nāk. >> Gads Mēnesis Nedēļa Diena Septembris 2025 …" at bounding box center [710, 383] width 953 height 685
click at [30, 172] on link "Ziņojumi 250" at bounding box center [117, 175] width 194 height 36
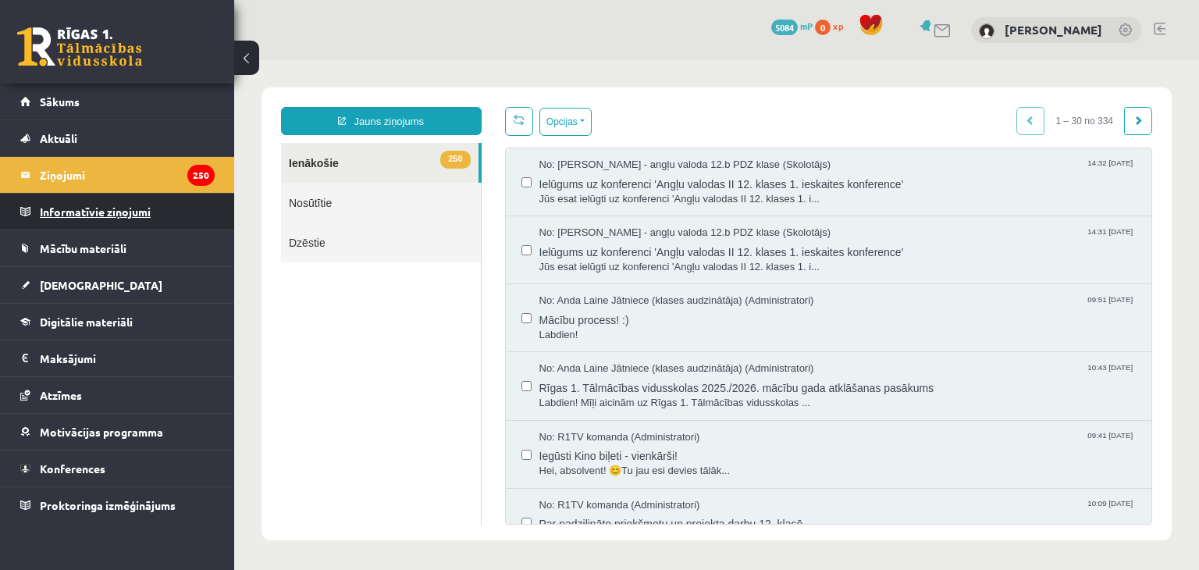
click at [88, 218] on legend "Informatīvie ziņojumi 0" at bounding box center [127, 212] width 175 height 36
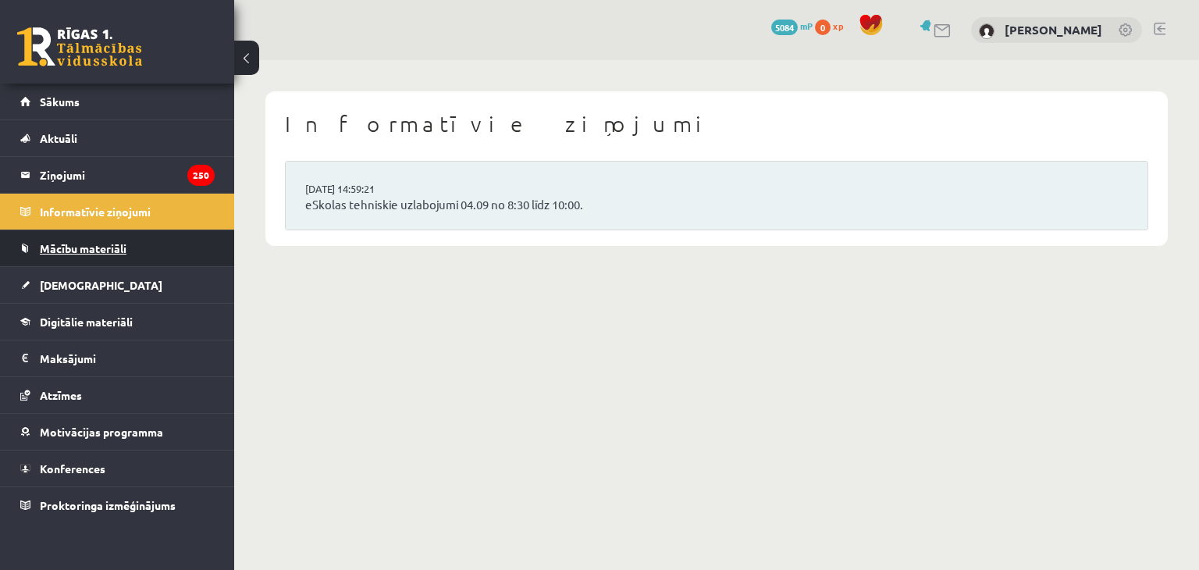
click at [94, 251] on span "Mācību materiāli" at bounding box center [83, 248] width 87 height 14
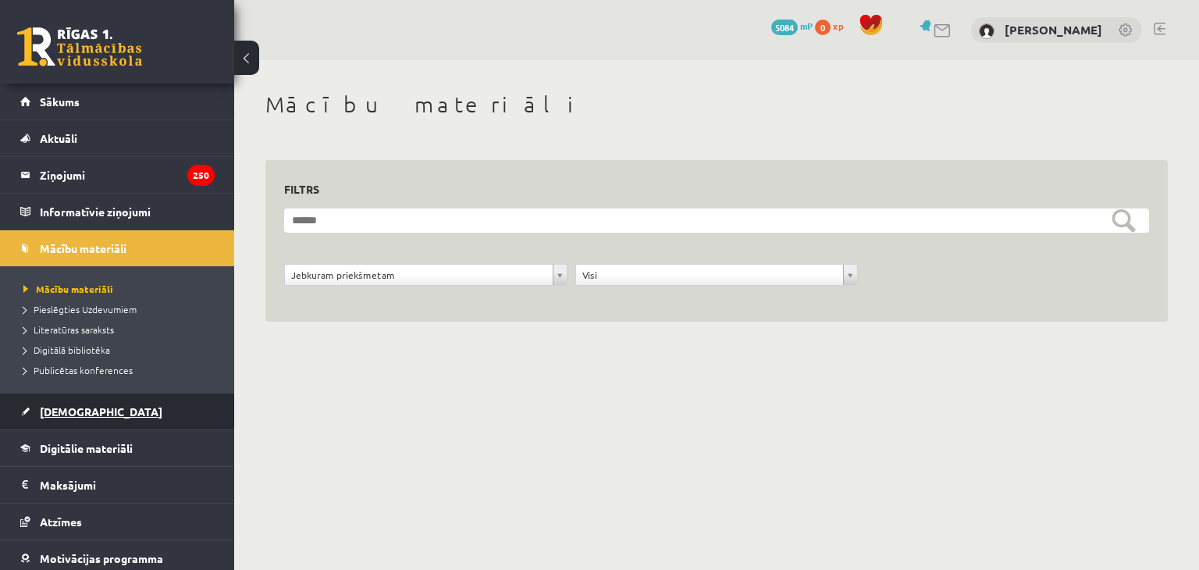
click at [78, 410] on span "[DEMOGRAPHIC_DATA]" at bounding box center [101, 411] width 123 height 14
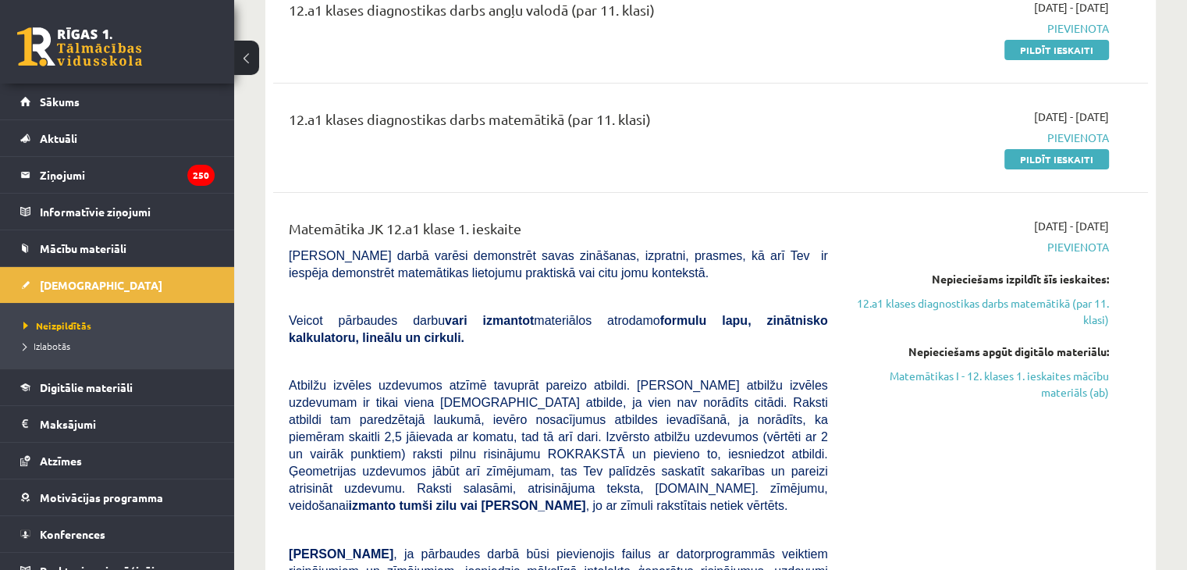
scroll to position [78, 0]
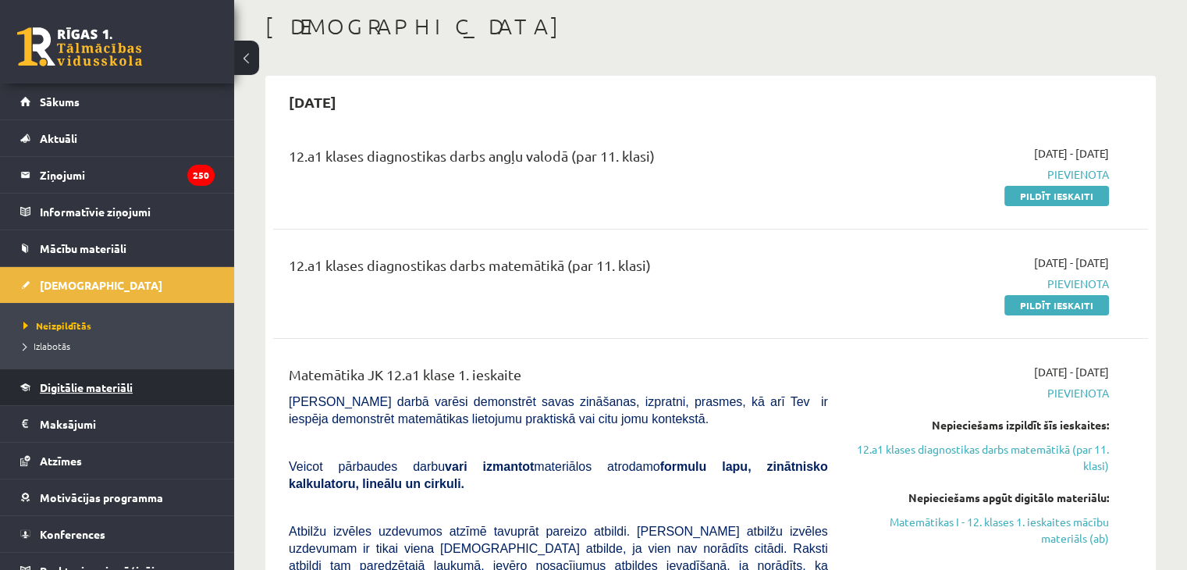
click at [58, 400] on link "Digitālie materiāli" at bounding box center [117, 387] width 194 height 36
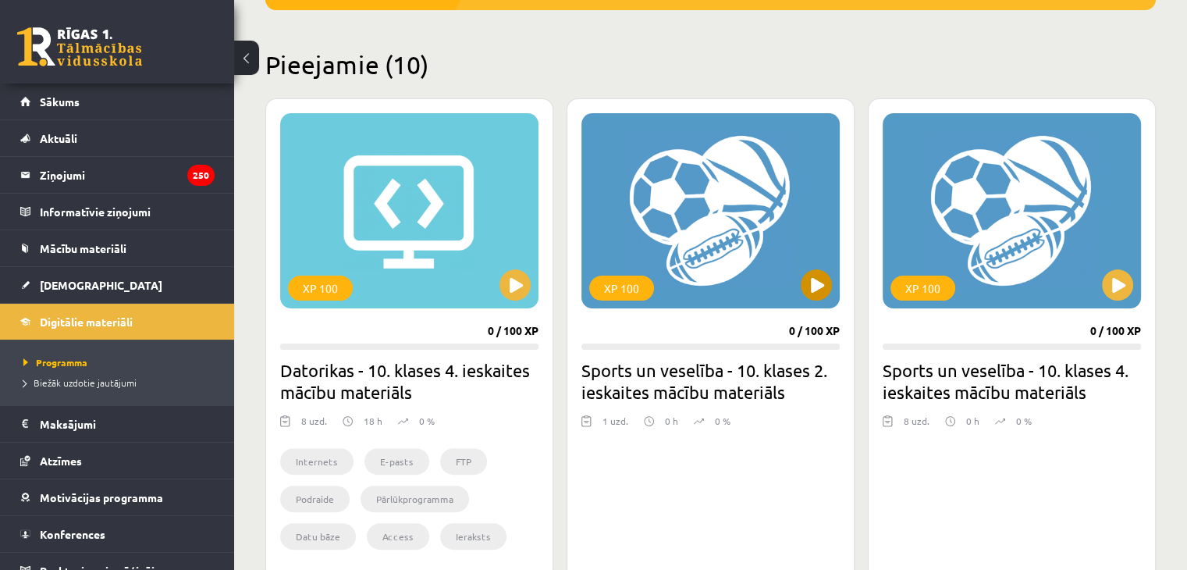
drag, startPoint x: 768, startPoint y: 177, endPoint x: 790, endPoint y: 216, distance: 44.7
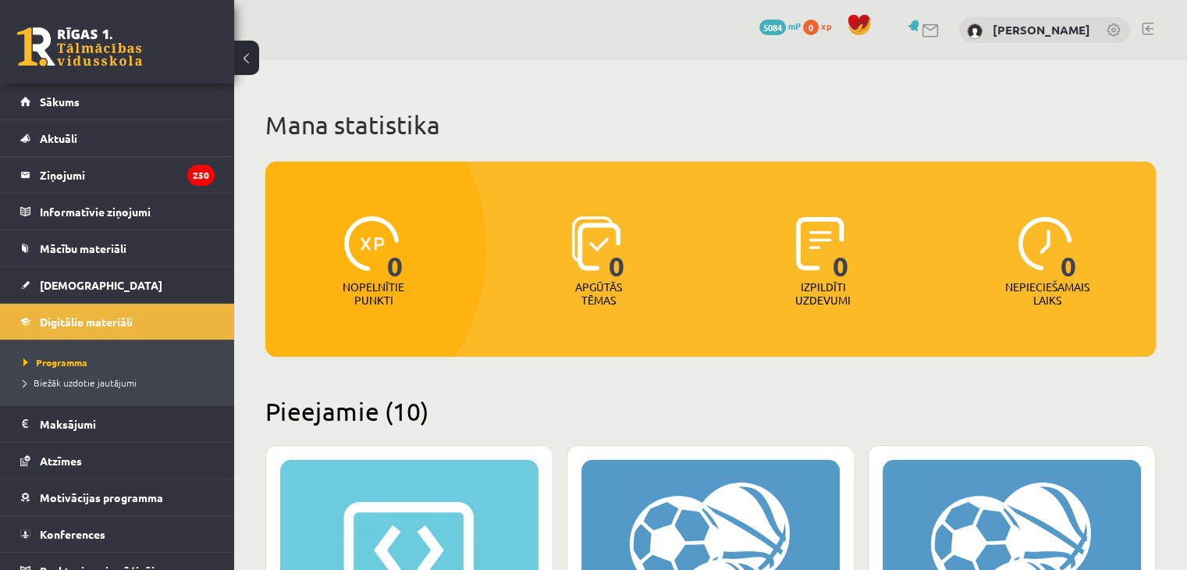
drag, startPoint x: 804, startPoint y: 356, endPoint x: 766, endPoint y: -15, distance: 372.6
click at [120, 407] on legend "Maksājumi 0" at bounding box center [127, 424] width 175 height 36
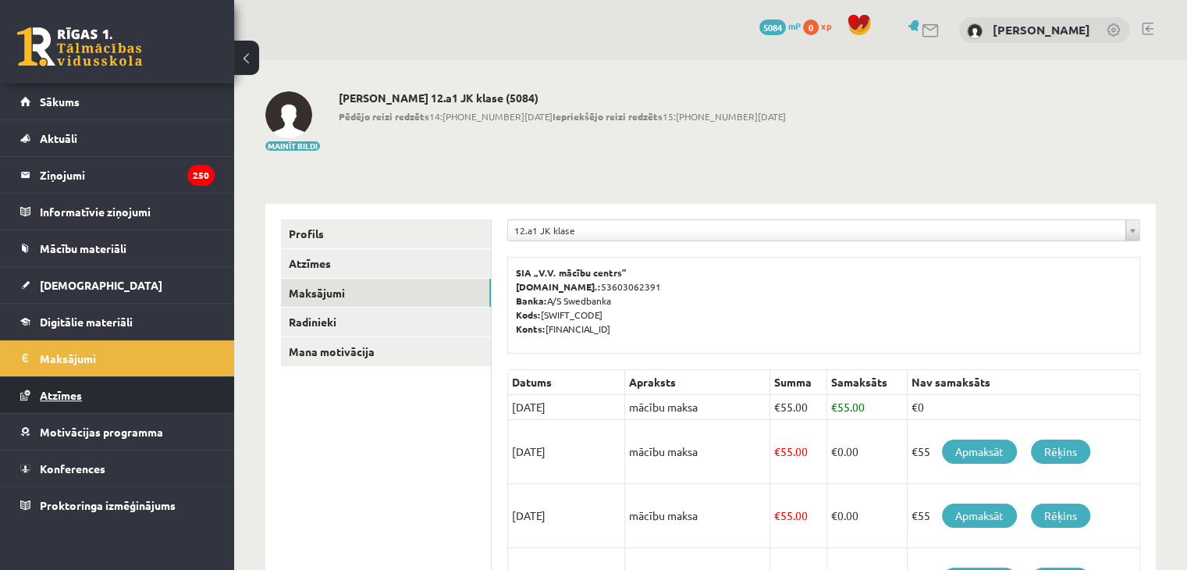
click at [87, 410] on link "Atzīmes" at bounding box center [117, 395] width 194 height 36
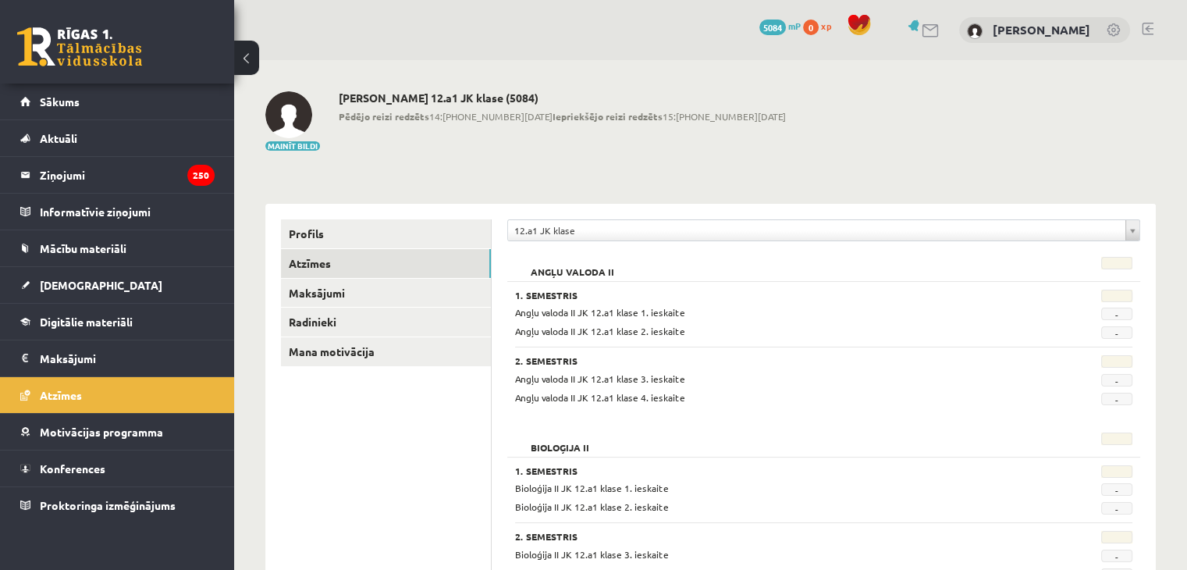
click at [87, 444] on link "Motivācijas programma" at bounding box center [117, 432] width 194 height 36
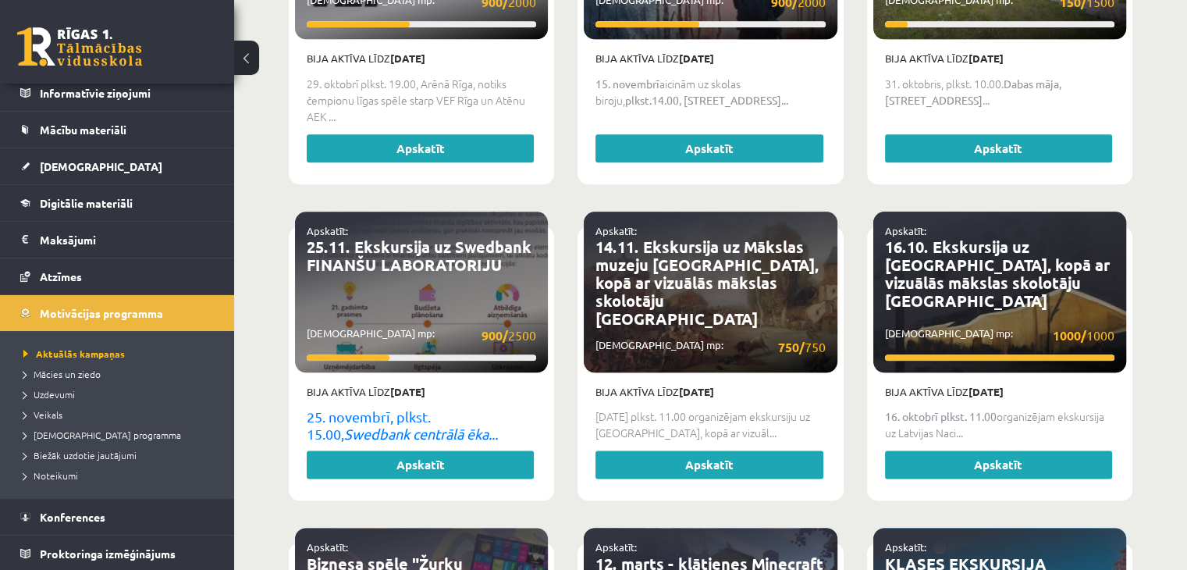
scroll to position [1819, 0]
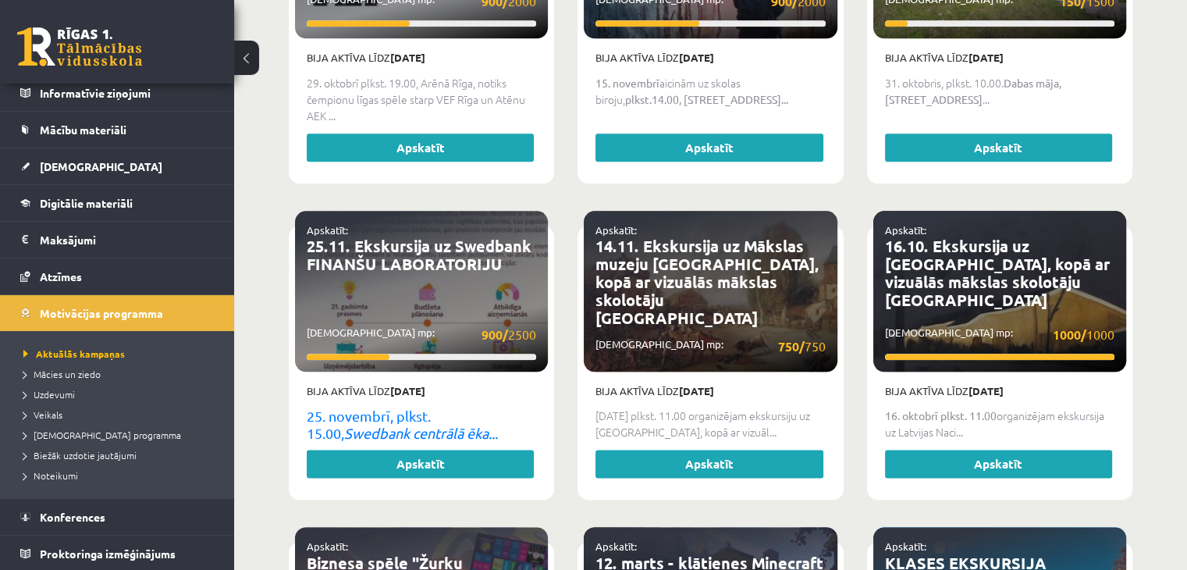
drag, startPoint x: 238, startPoint y: 435, endPoint x: 239, endPoint y: 414, distance: 20.3
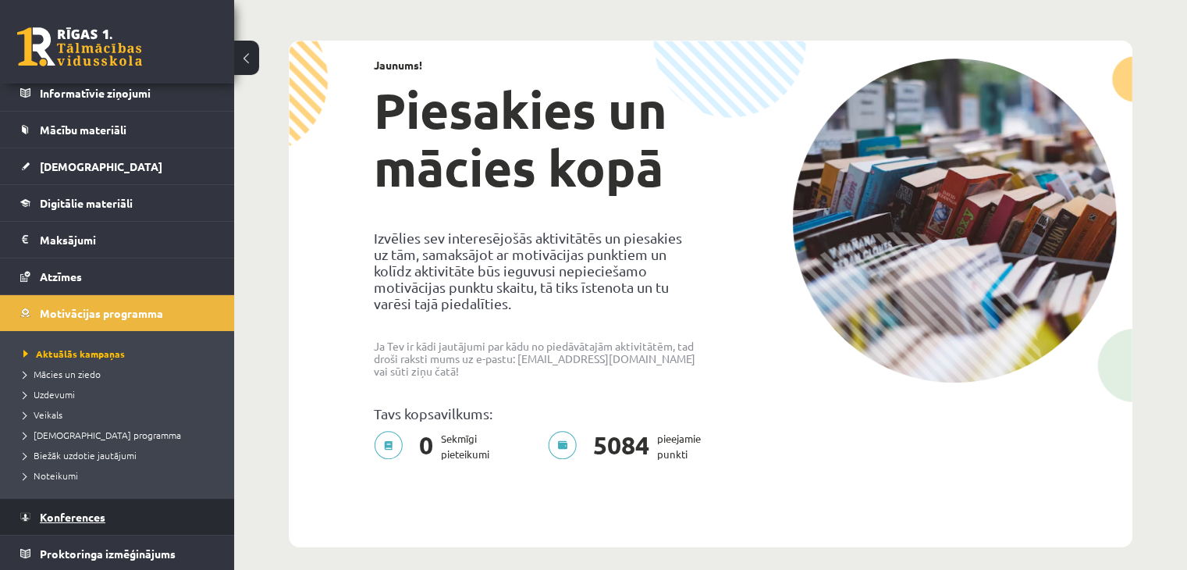
scroll to position [78, 0]
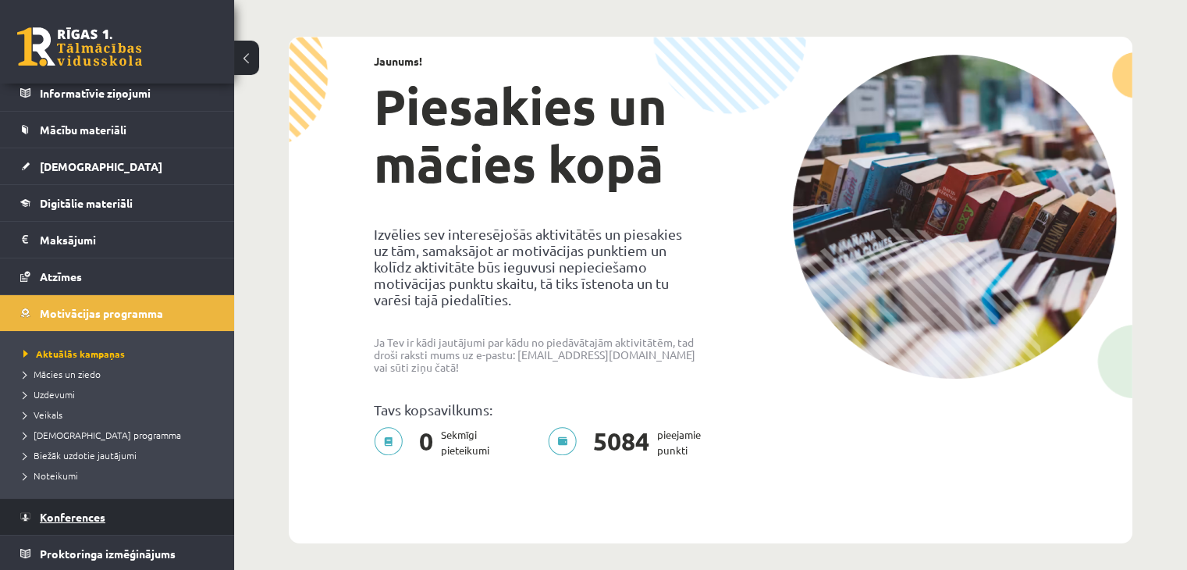
click at [80, 500] on link "Konferences" at bounding box center [117, 517] width 194 height 36
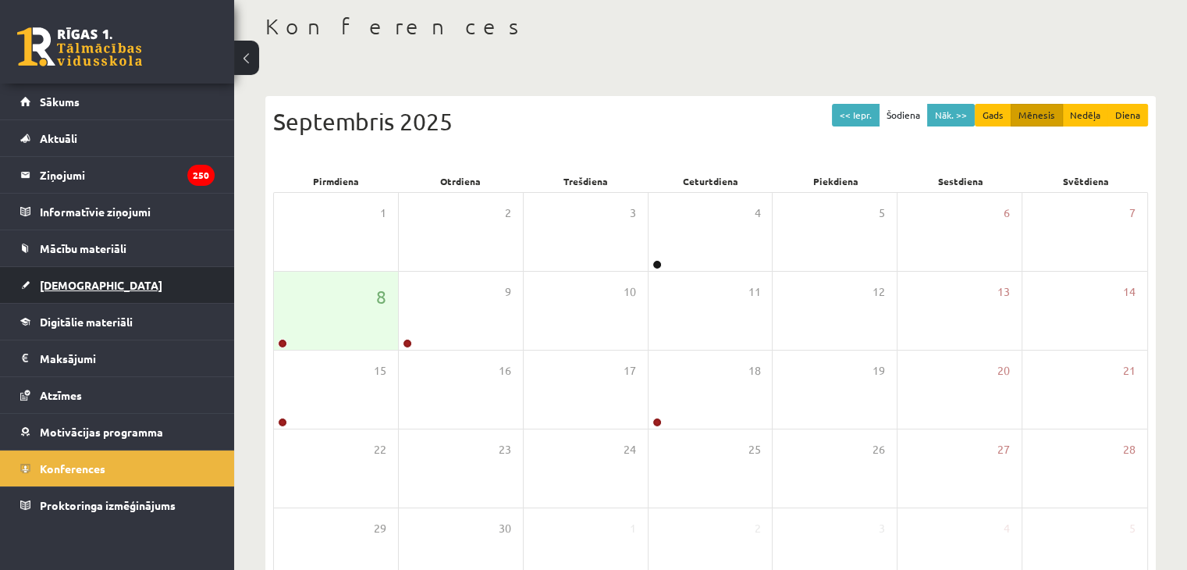
click at [102, 291] on link "[DEMOGRAPHIC_DATA]" at bounding box center [117, 285] width 194 height 36
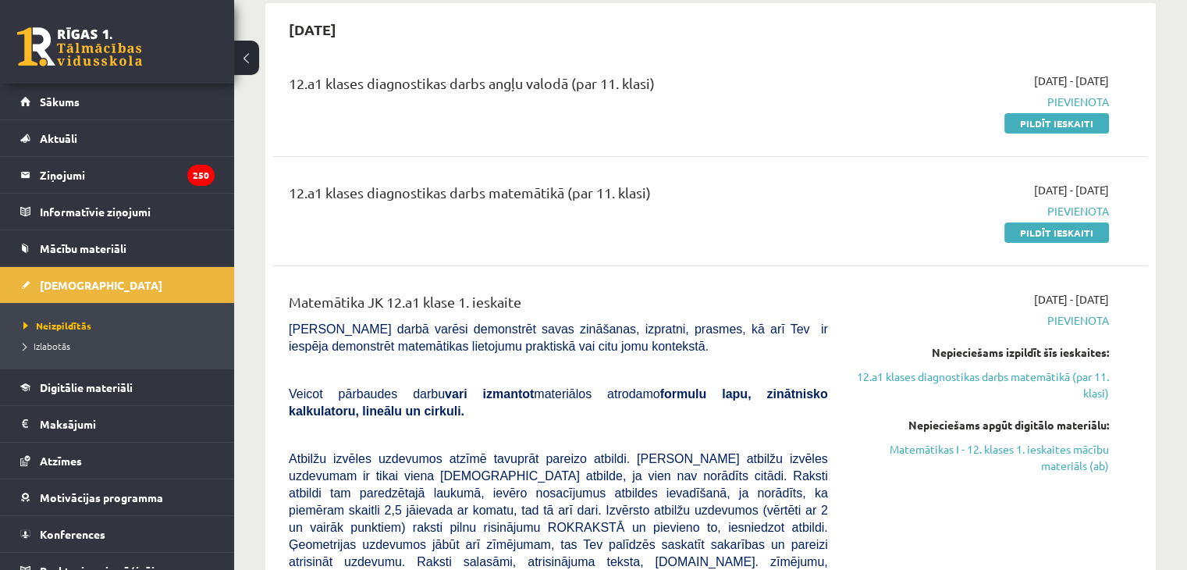
scroll to position [156, 0]
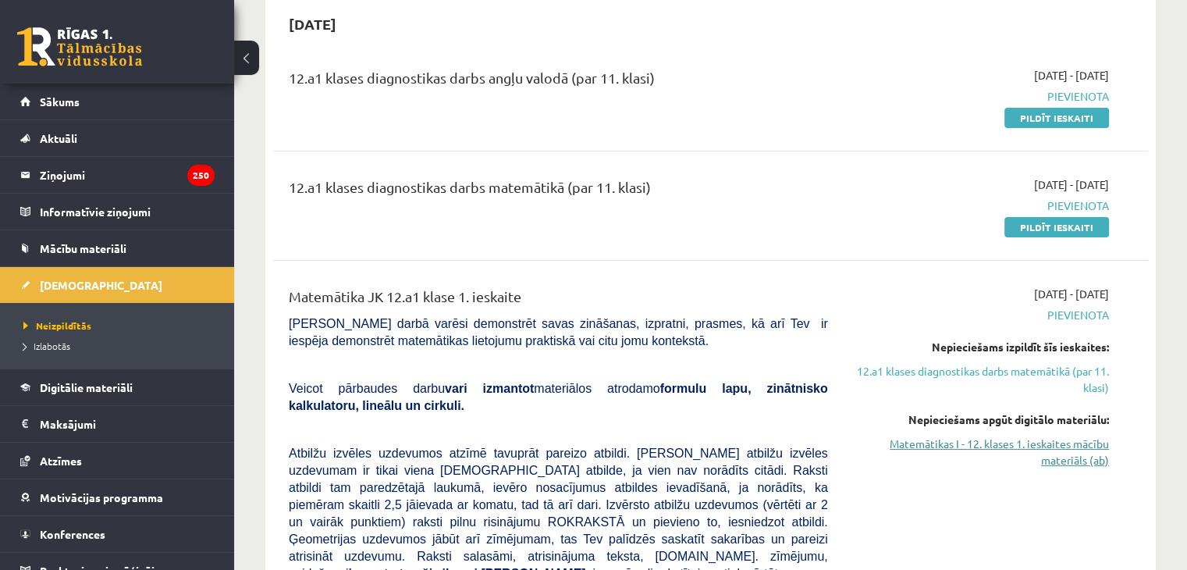
click at [1072, 457] on link "Matemātikas I - 12. klases 1. ieskaites mācību materiāls (ab)" at bounding box center [981, 452] width 258 height 33
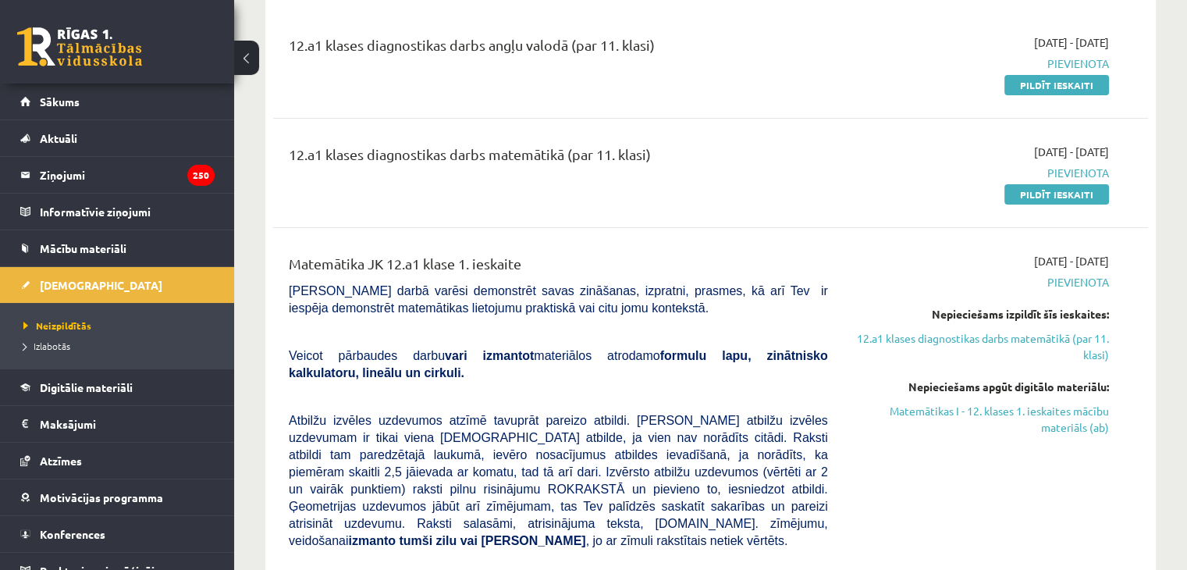
scroll to position [234, 0]
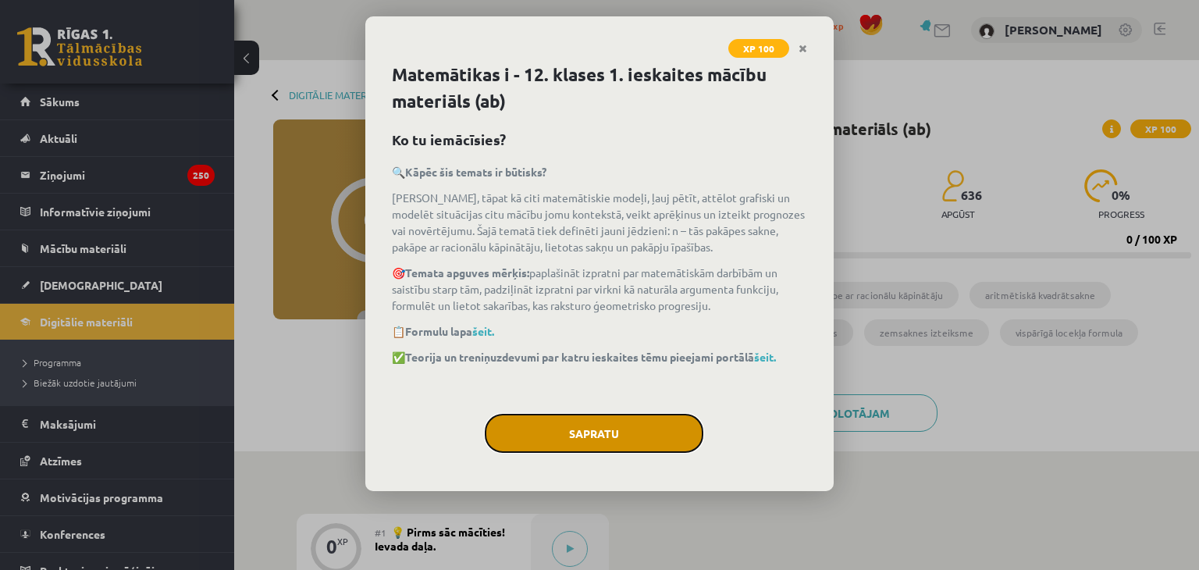
click at [618, 438] on button "Sapratu" at bounding box center [594, 433] width 219 height 39
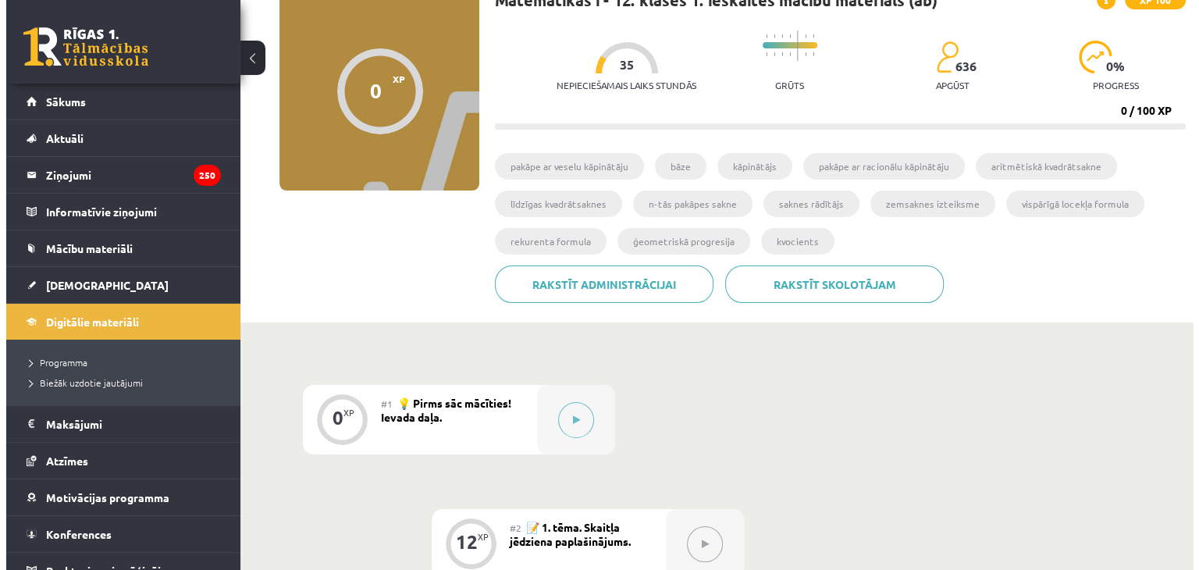
scroll to position [234, 0]
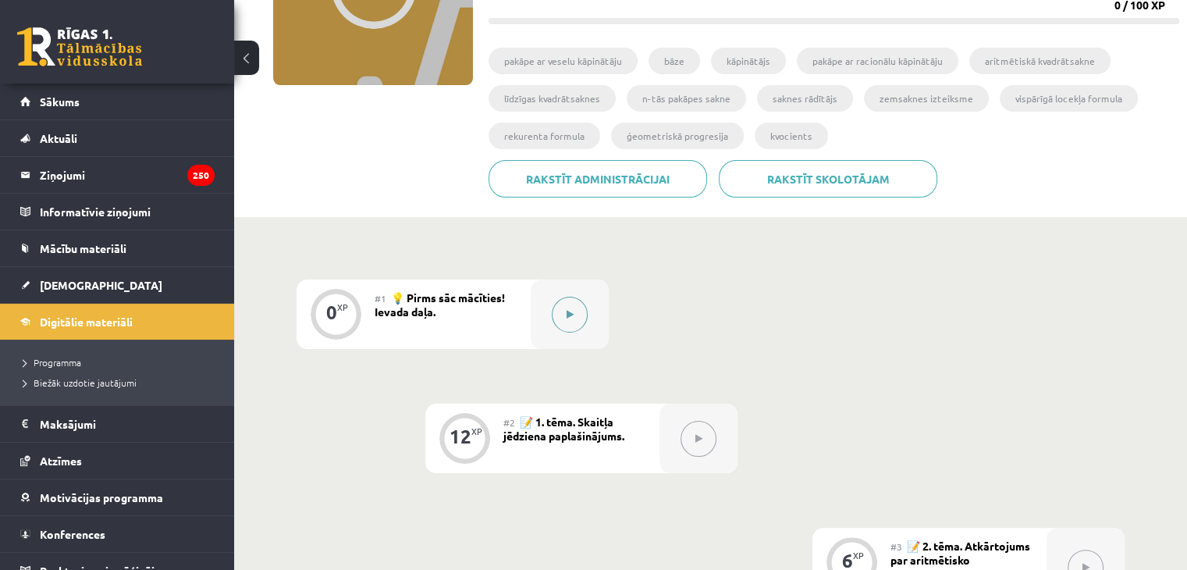
click at [557, 301] on button at bounding box center [570, 315] width 36 height 36
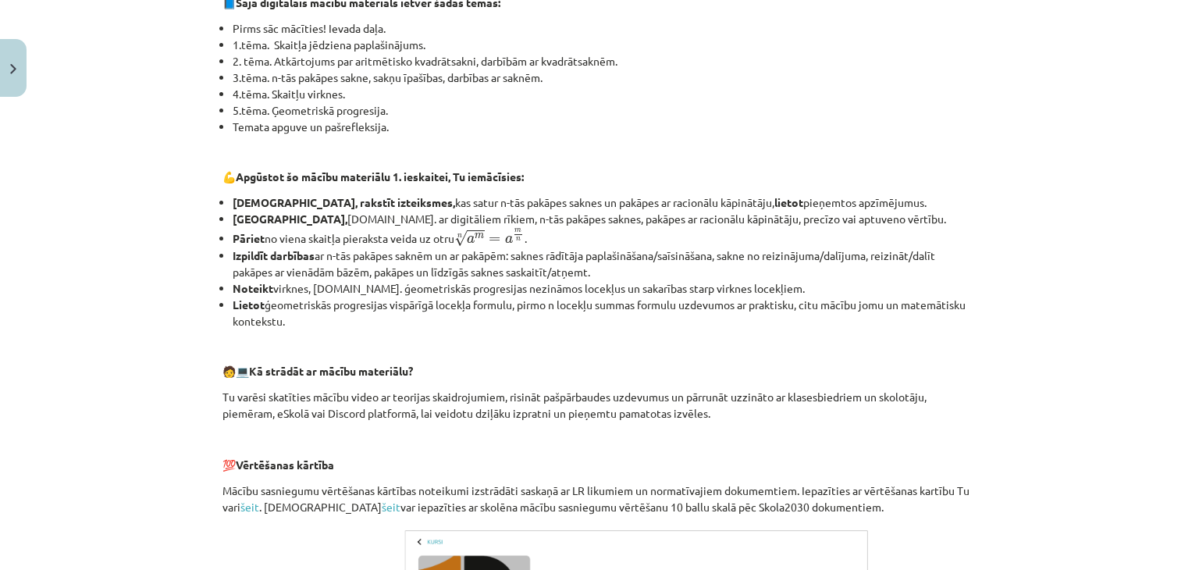
scroll to position [390, 0]
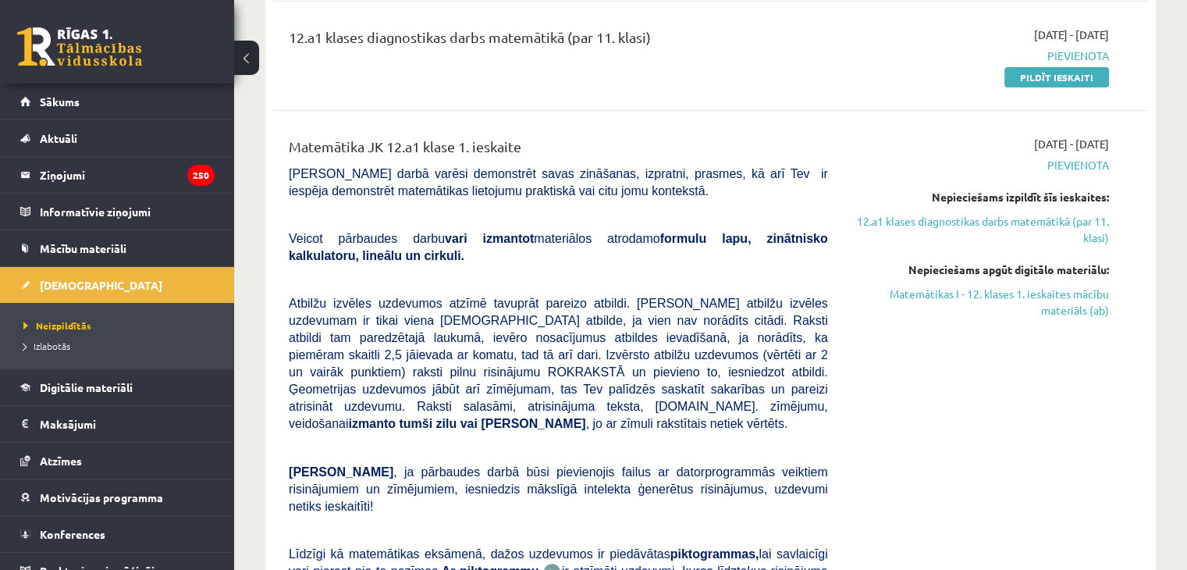
scroll to position [309, 0]
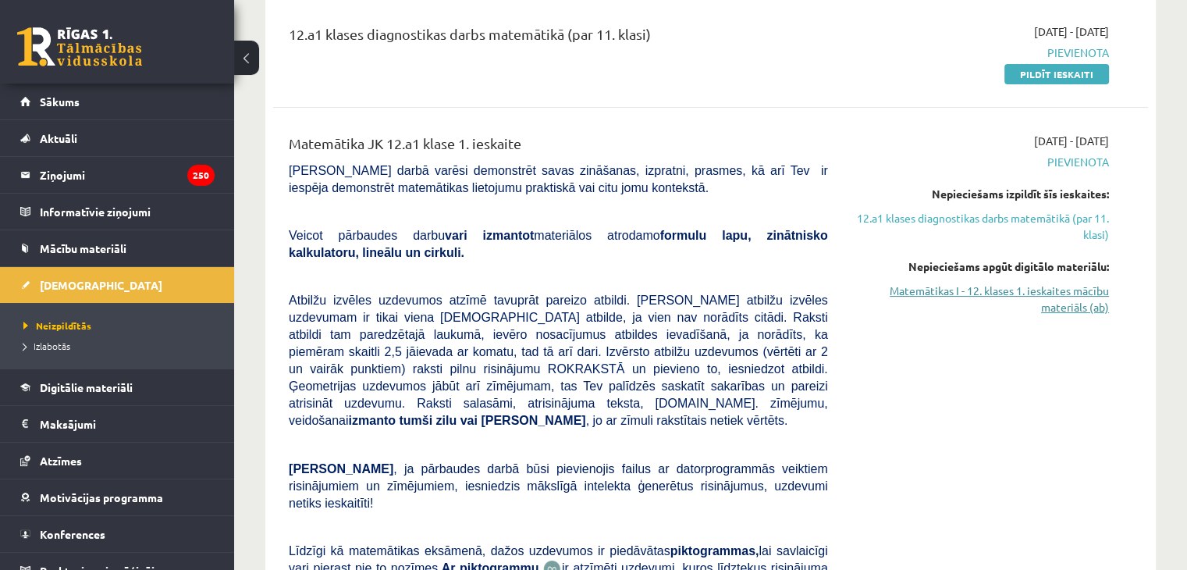
click at [926, 290] on link "Matemātikas I - 12. klases 1. ieskaites mācību materiāls (ab)" at bounding box center [981, 299] width 258 height 33
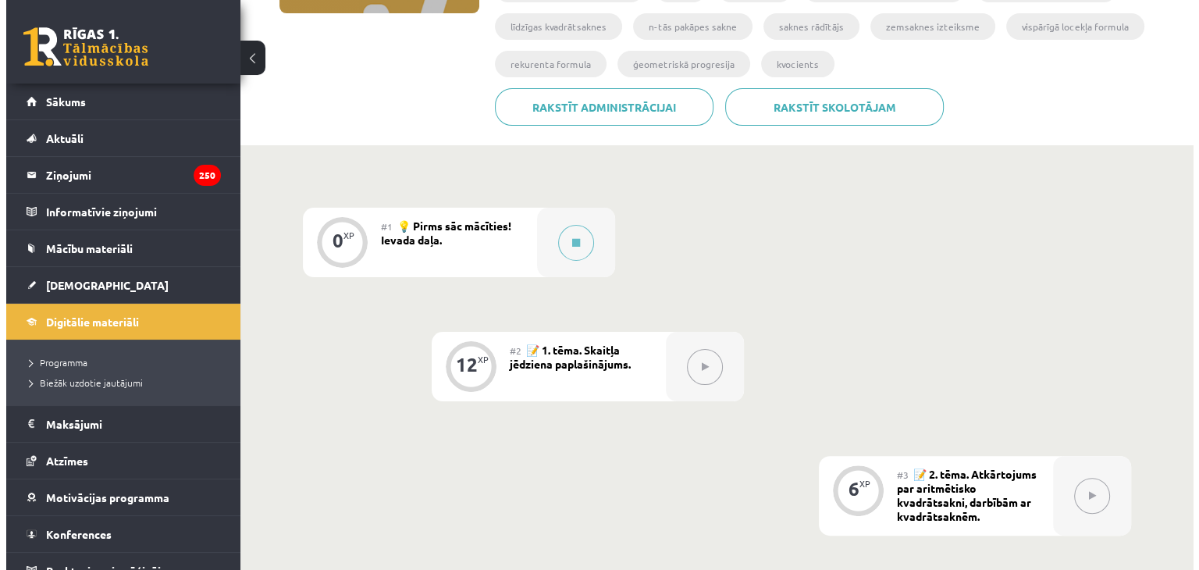
scroll to position [312, 0]
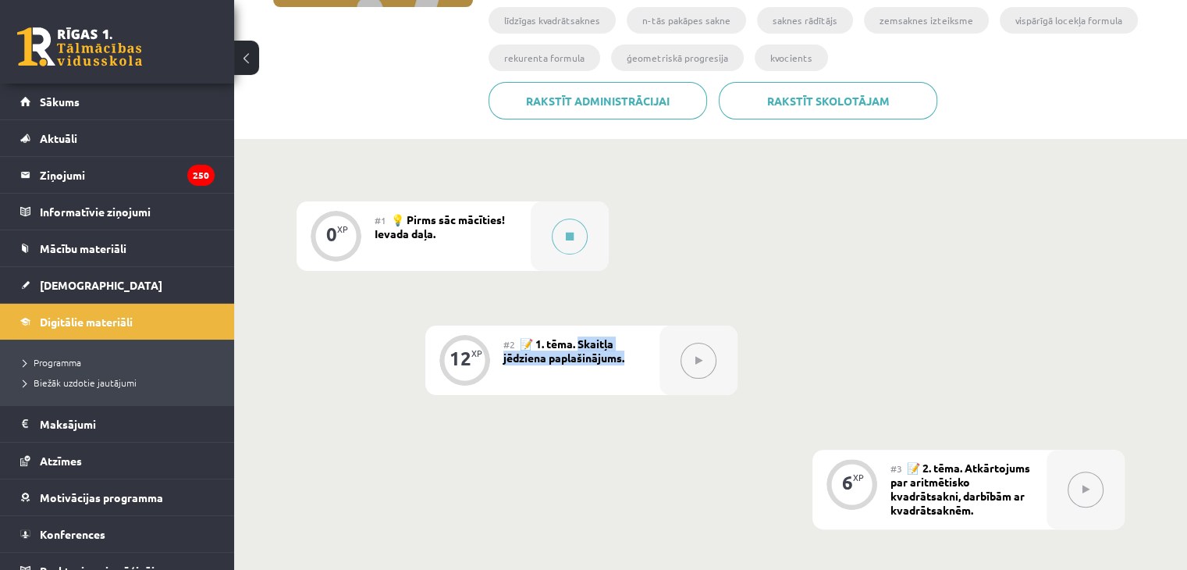
drag, startPoint x: 582, startPoint y: 344, endPoint x: 643, endPoint y: 354, distance: 61.6
click at [643, 354] on div "#2 📝 1. tēma. Skaitļa jēdziena paplašinājums." at bounding box center [581, 359] width 156 height 69
copy span "kaitļa jēdziena paplašinājums."
click at [578, 229] on button at bounding box center [570, 237] width 36 height 36
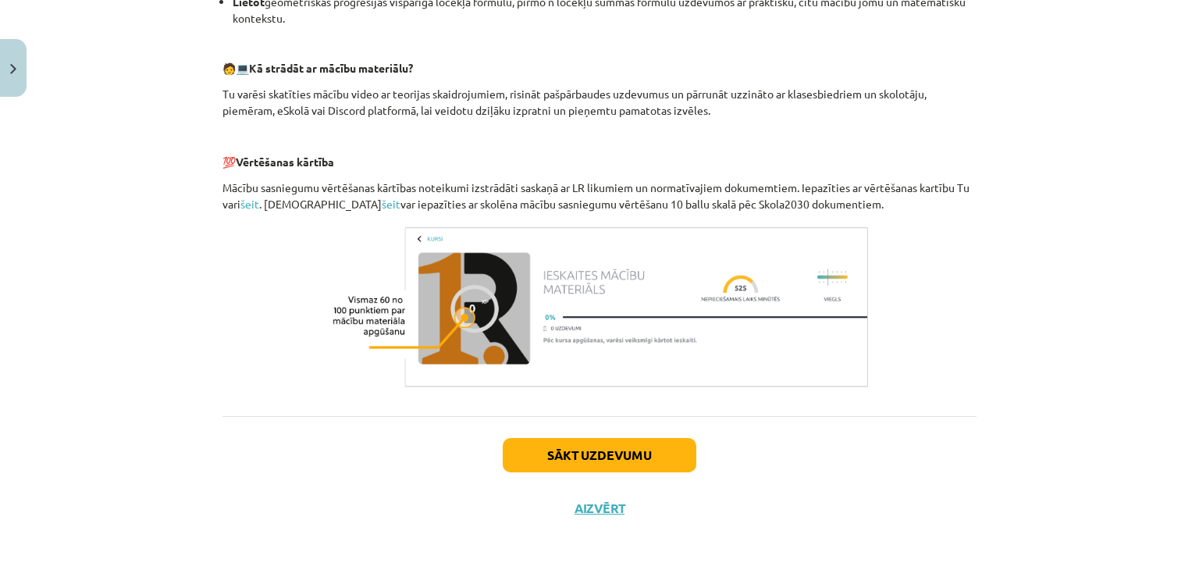
scroll to position [684, 0]
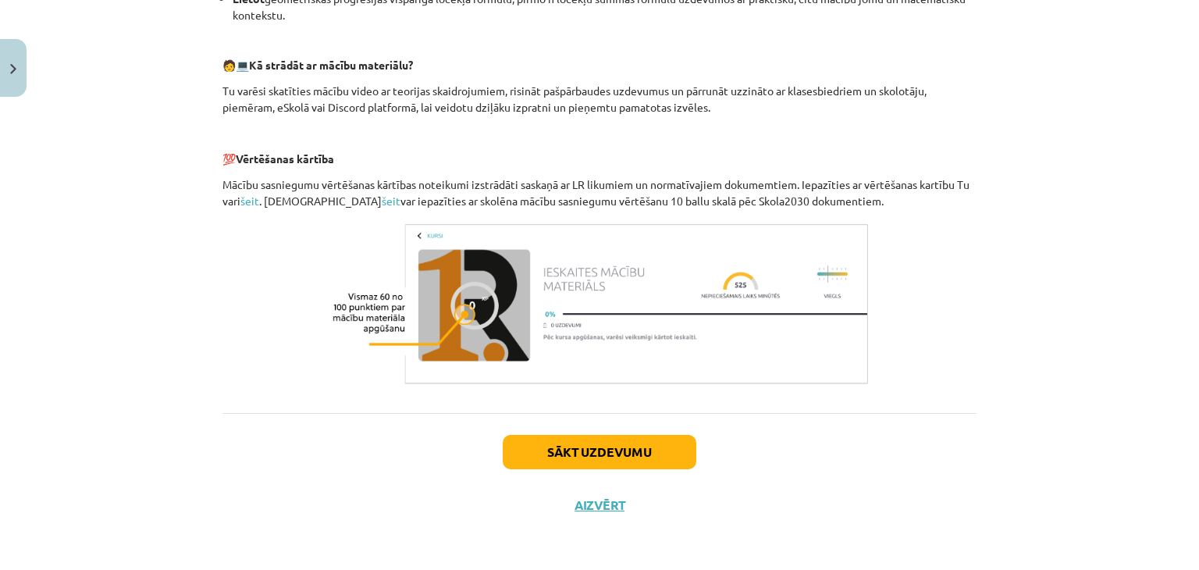
click at [596, 432] on div "Sākt uzdevumu Aizvērt" at bounding box center [599, 467] width 754 height 109
click at [599, 443] on button "Sākt uzdevumu" at bounding box center [600, 452] width 194 height 34
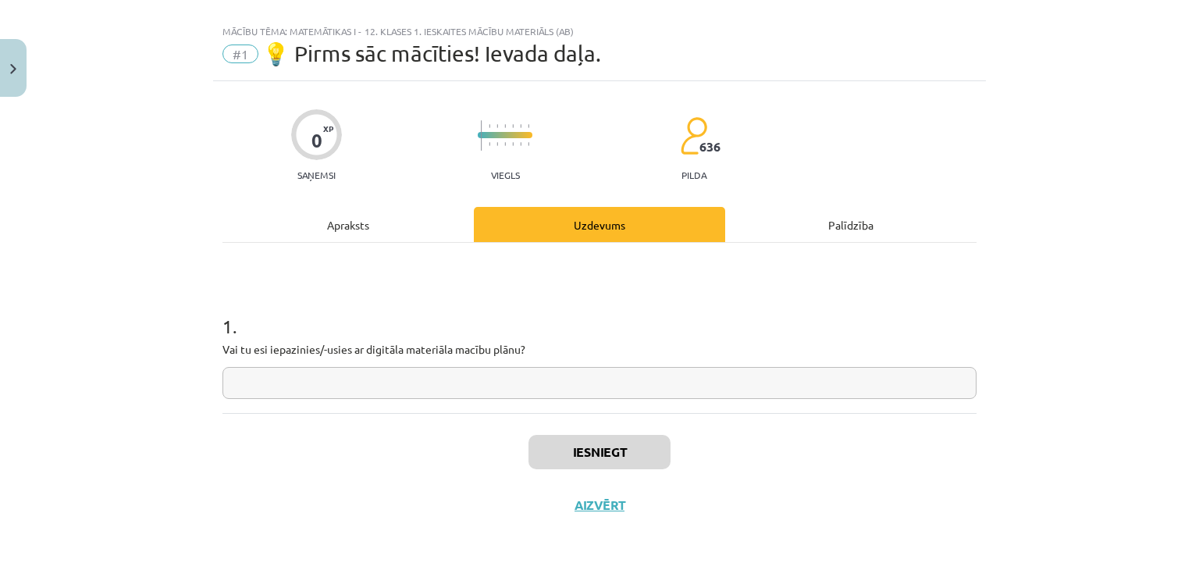
click at [525, 376] on input "text" at bounding box center [599, 383] width 754 height 32
click at [326, 375] on input "*****" at bounding box center [599, 383] width 754 height 32
paste input "**********"
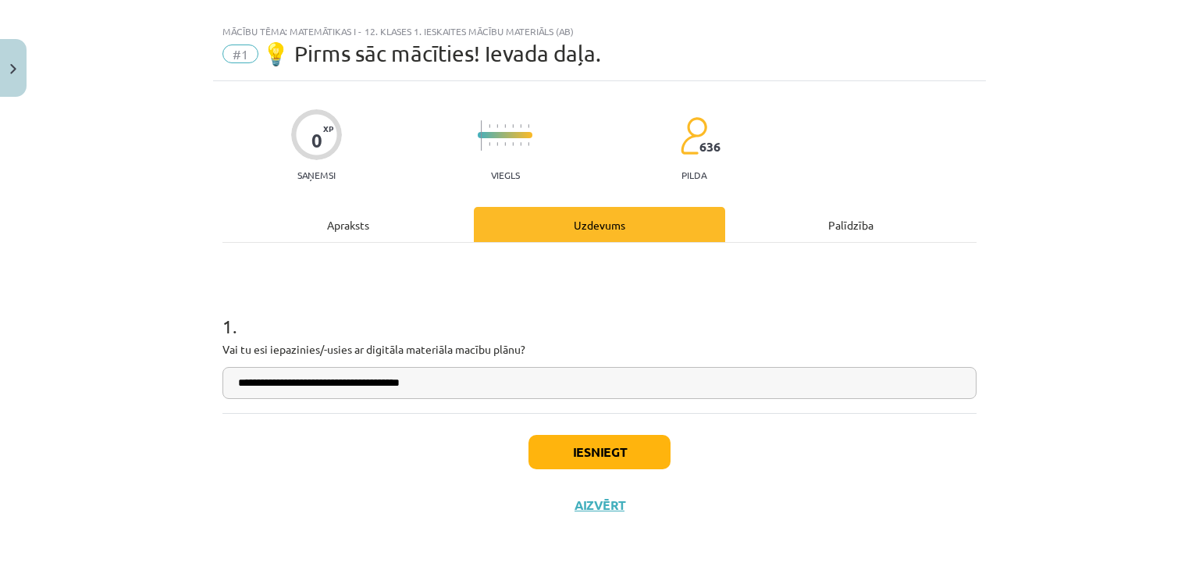
click at [291, 382] on input "**********" at bounding box center [599, 383] width 754 height 32
click at [286, 379] on input "**********" at bounding box center [599, 383] width 754 height 32
type input "**********"
drag, startPoint x: 603, startPoint y: 461, endPoint x: 599, endPoint y: 450, distance: 11.6
click at [603, 460] on button "Iesniegt" at bounding box center [599, 452] width 142 height 34
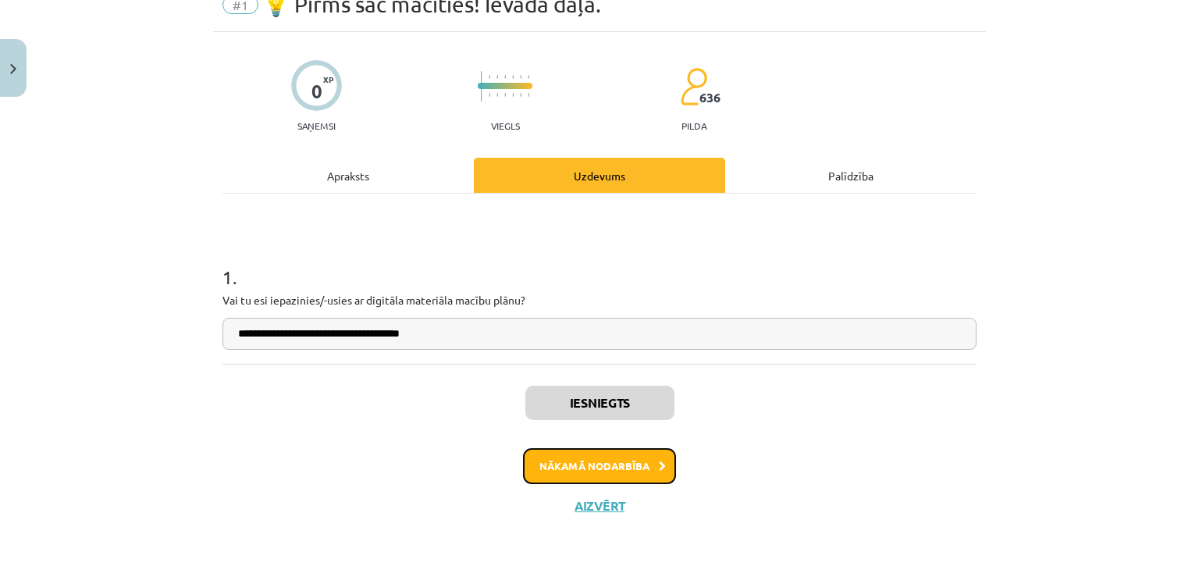
click at [545, 463] on button "Nākamā nodarbība" at bounding box center [599, 466] width 153 height 36
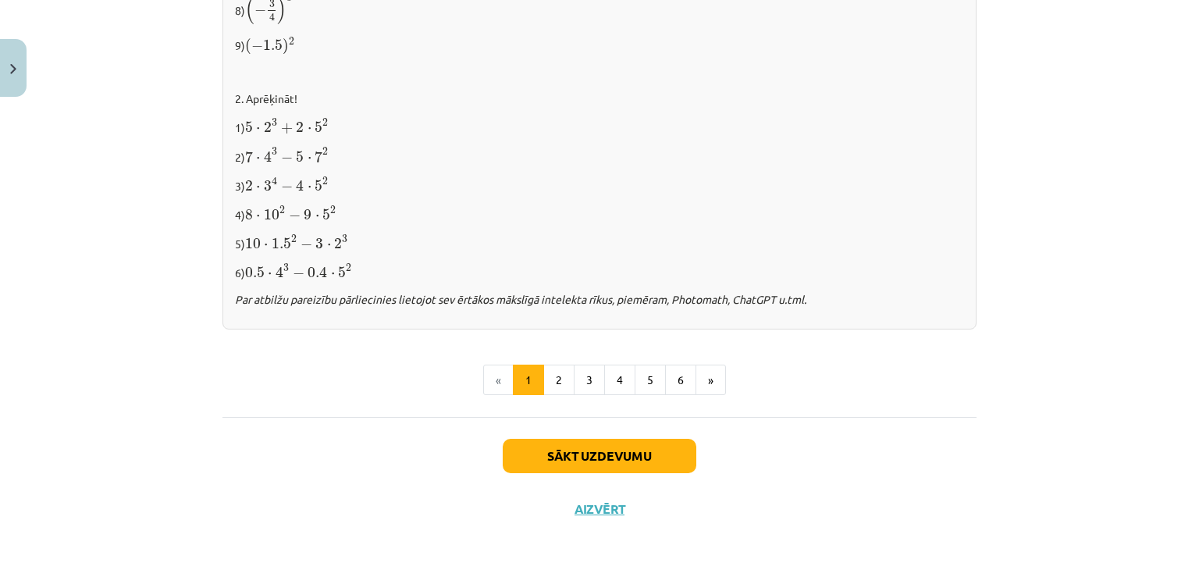
drag, startPoint x: 174, startPoint y: 268, endPoint x: 601, endPoint y: 453, distance: 465.0
click at [633, 456] on button "Sākt uzdevumu" at bounding box center [600, 456] width 194 height 34
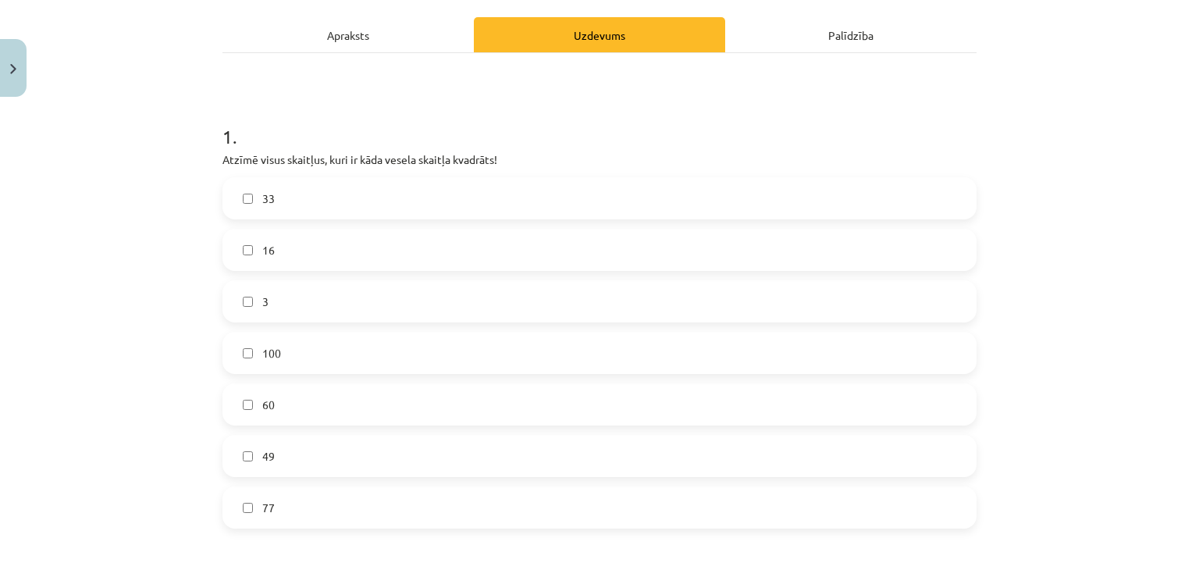
drag, startPoint x: 1054, startPoint y: 325, endPoint x: 1056, endPoint y: 315, distance: 10.4
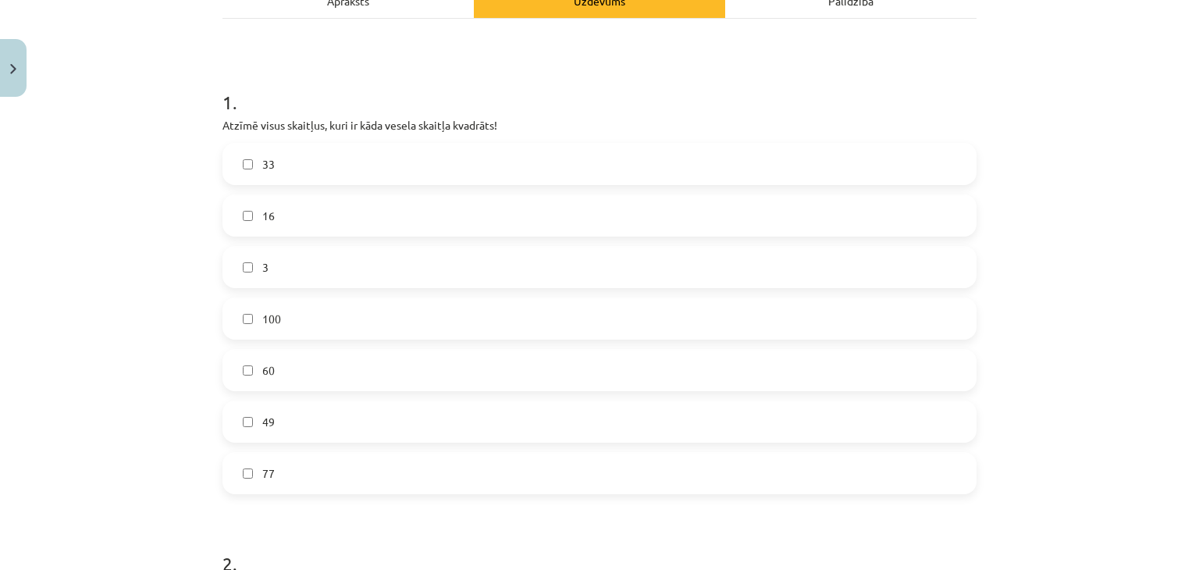
scroll to position [272, 0]
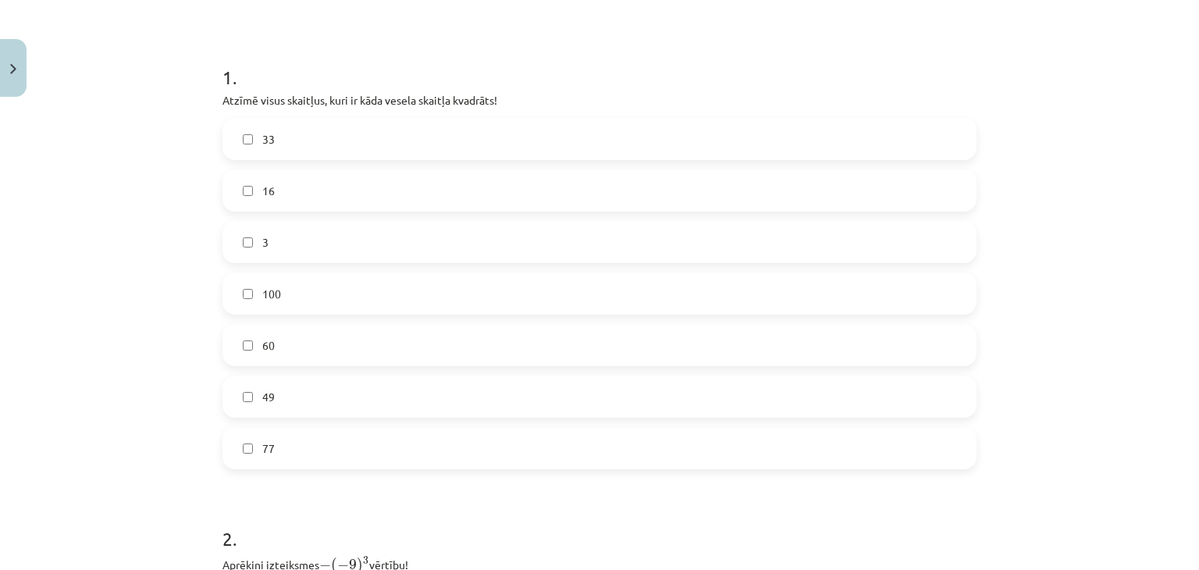
drag, startPoint x: 1064, startPoint y: 334, endPoint x: 1074, endPoint y: 354, distance: 22.7
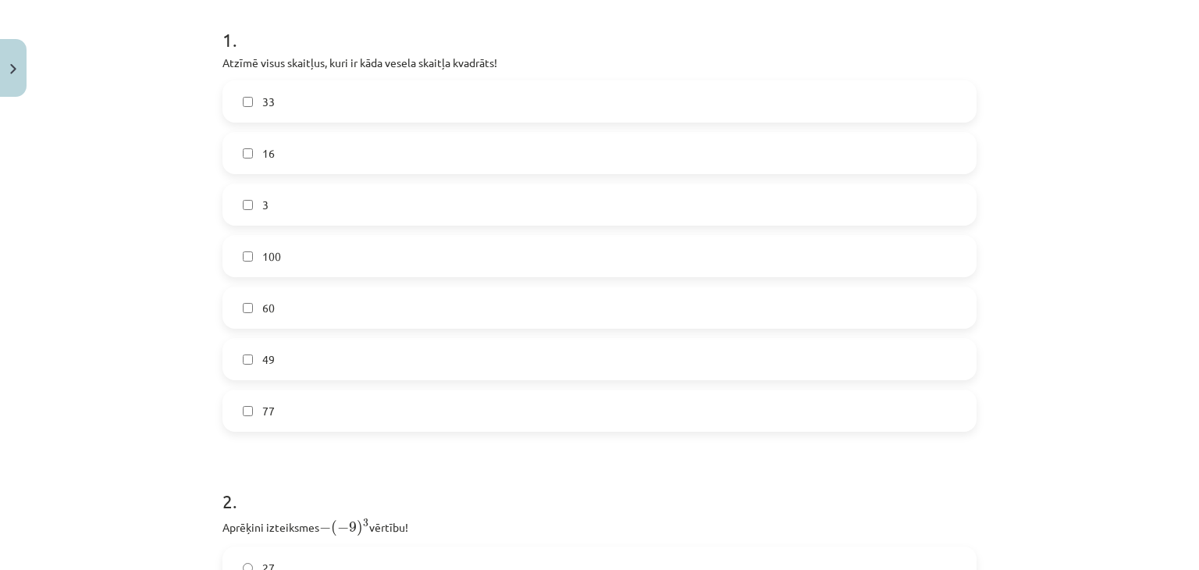
scroll to position [312, 0]
click at [326, 100] on label "33" at bounding box center [599, 98] width 751 height 39
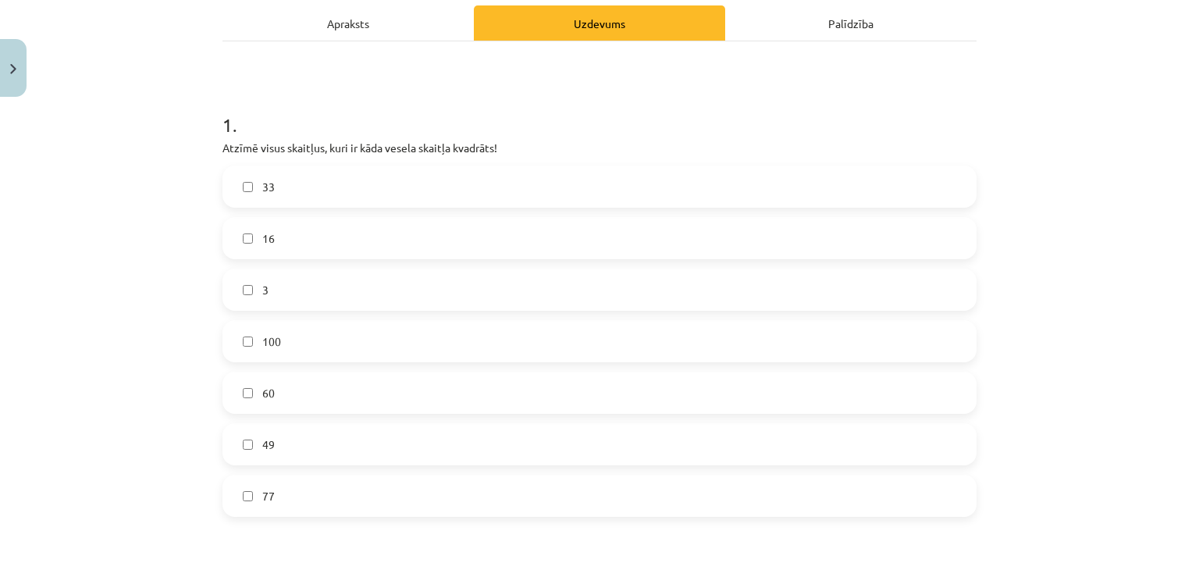
scroll to position [234, 0]
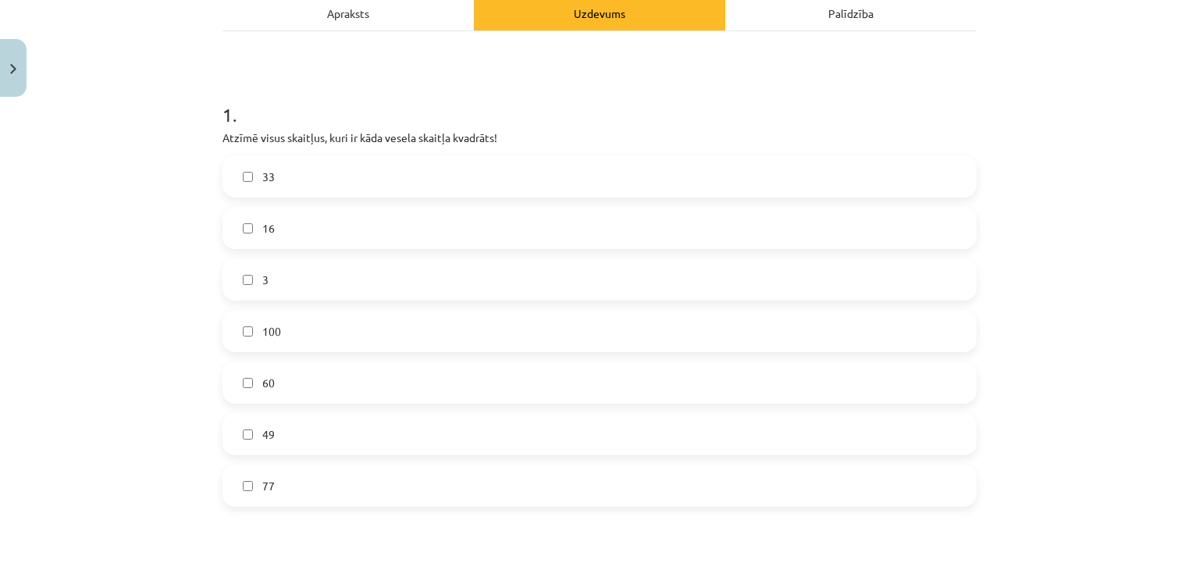
click at [267, 347] on label "100" at bounding box center [599, 330] width 751 height 39
click at [268, 436] on label "49" at bounding box center [599, 433] width 751 height 39
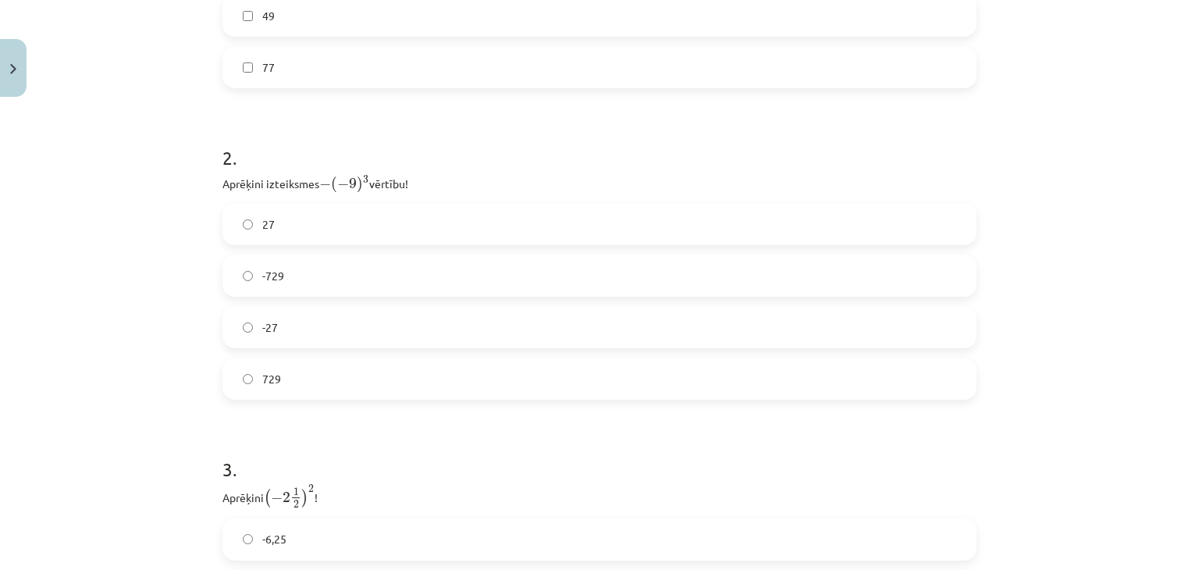
scroll to position [702, 0]
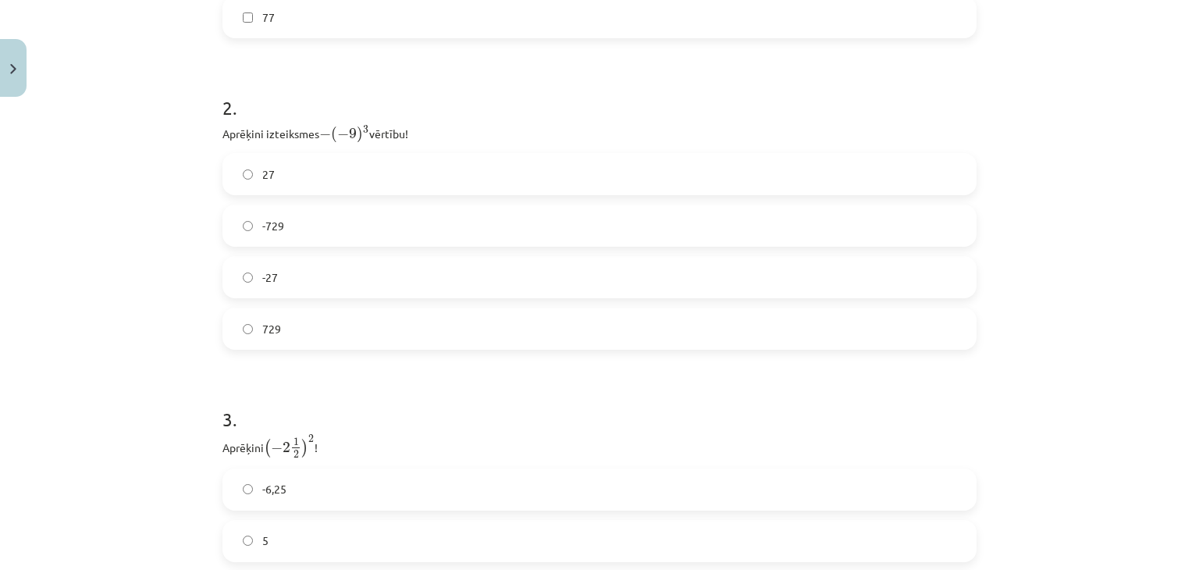
click at [337, 320] on label "729" at bounding box center [599, 328] width 751 height 39
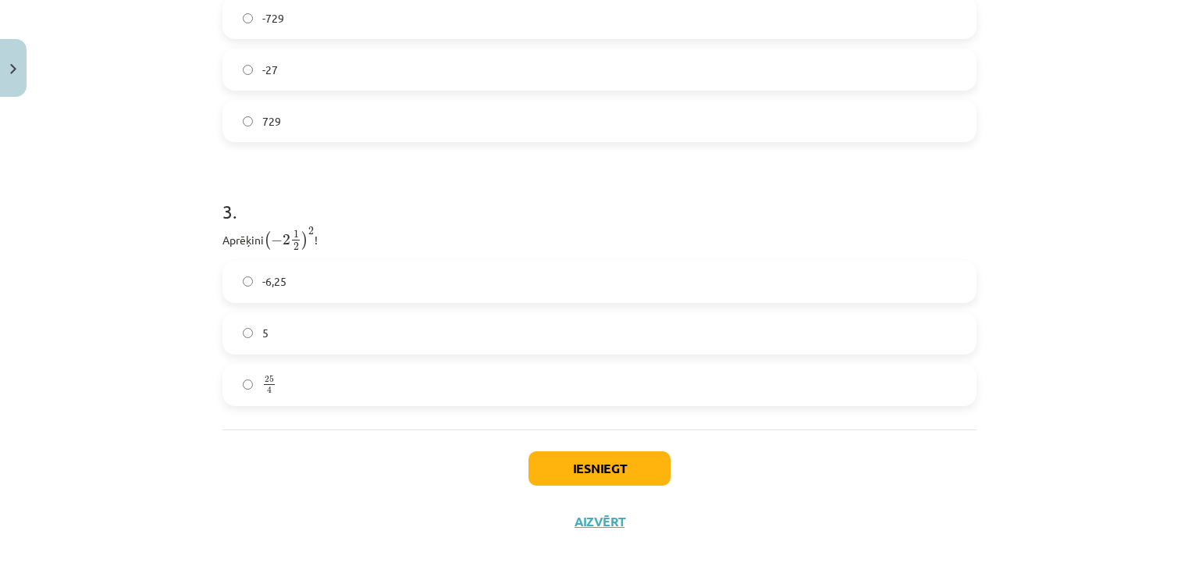
scroll to position [926, 0]
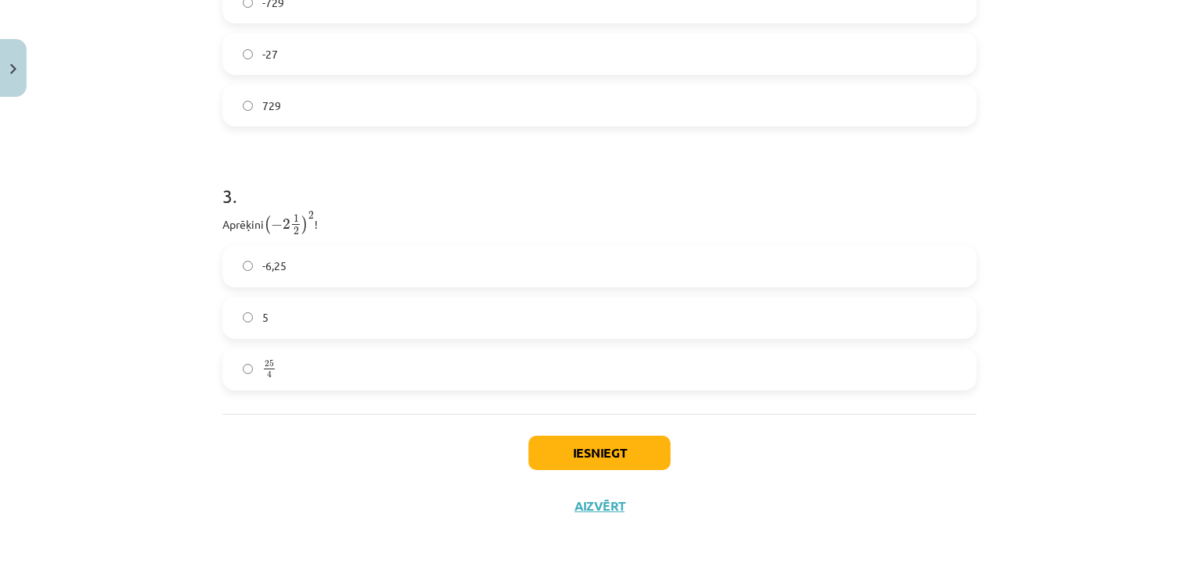
click at [290, 272] on label "-6,25" at bounding box center [599, 266] width 751 height 39
click at [247, 370] on label "25 4 25 4" at bounding box center [599, 369] width 751 height 39
click at [610, 444] on button "Iesniegt" at bounding box center [599, 453] width 142 height 34
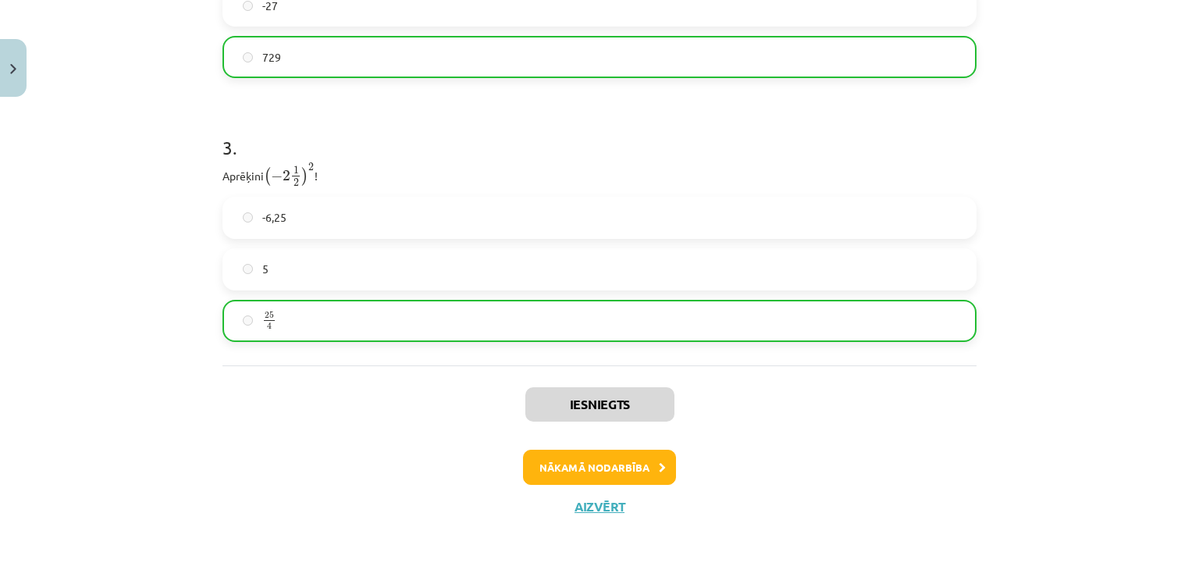
scroll to position [975, 0]
click at [574, 463] on button "Nākamā nodarbība" at bounding box center [599, 467] width 153 height 36
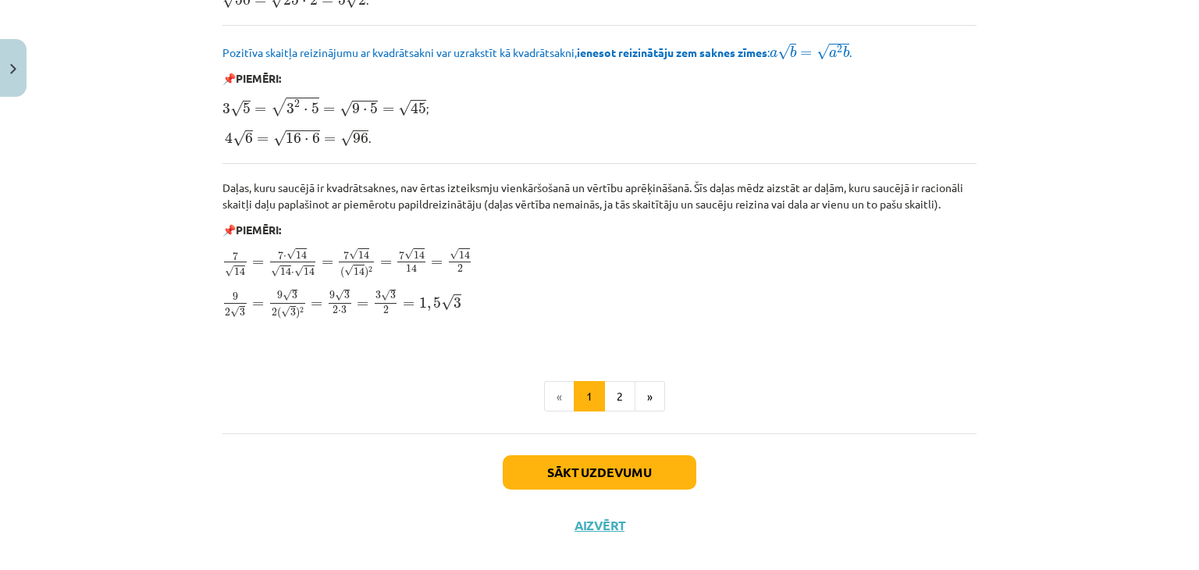
scroll to position [1873, 0]
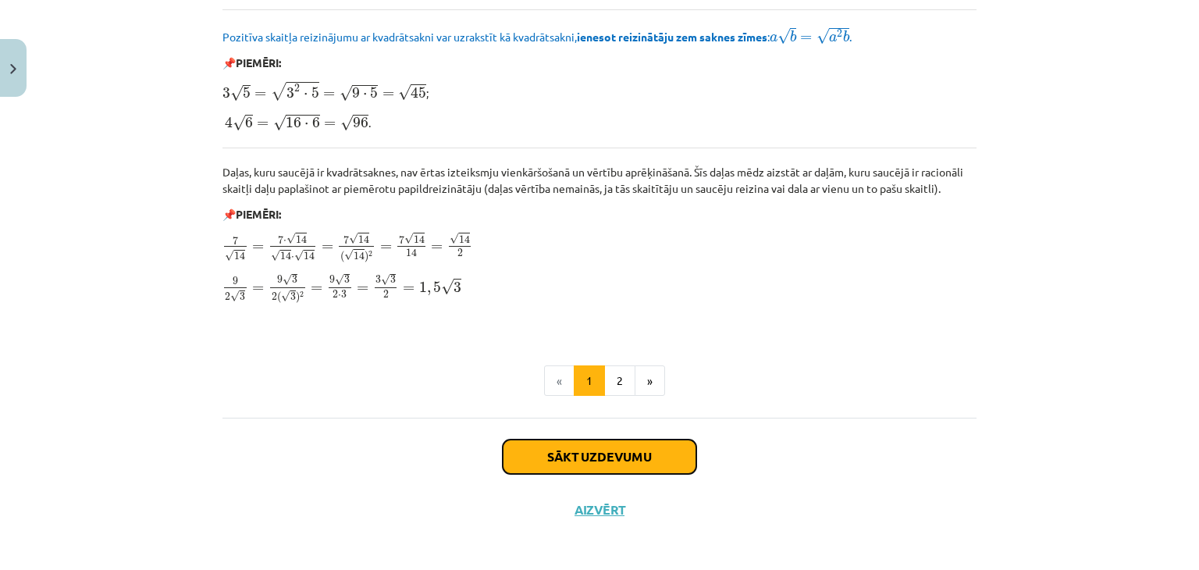
click at [560, 446] on button "Sākt uzdevumu" at bounding box center [600, 456] width 194 height 34
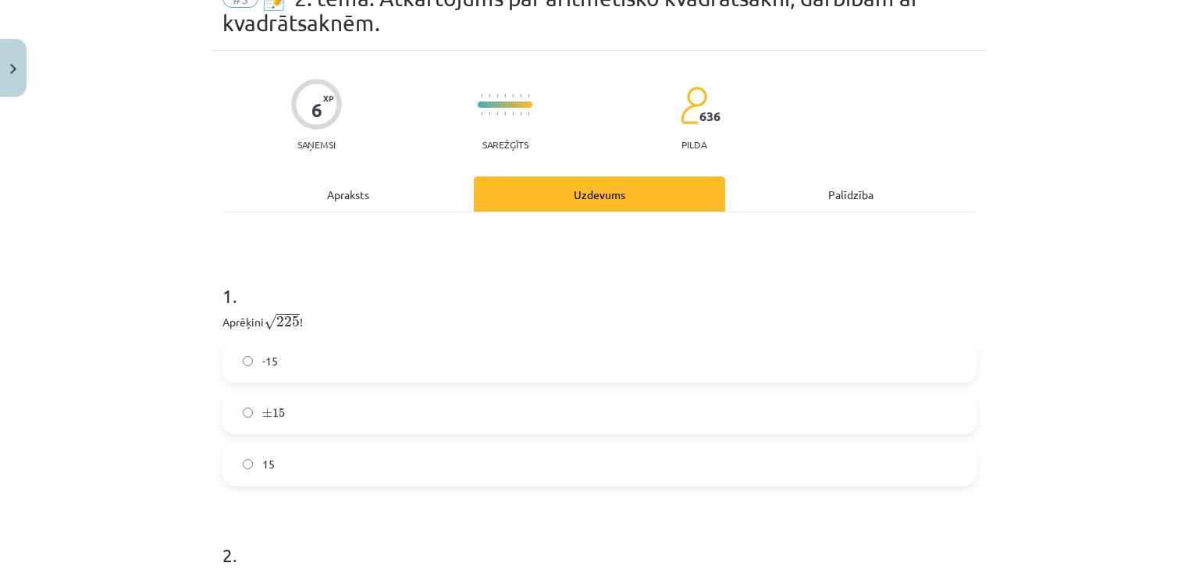
scroll to position [195, 0]
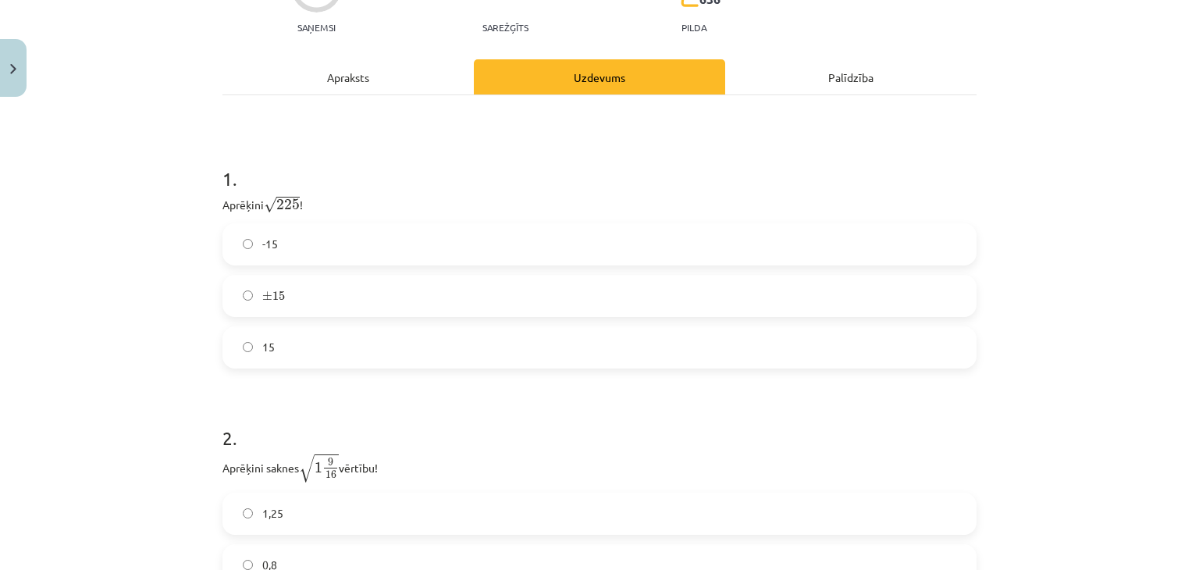
click at [384, 294] on label "± 15 ± 15" at bounding box center [599, 295] width 751 height 39
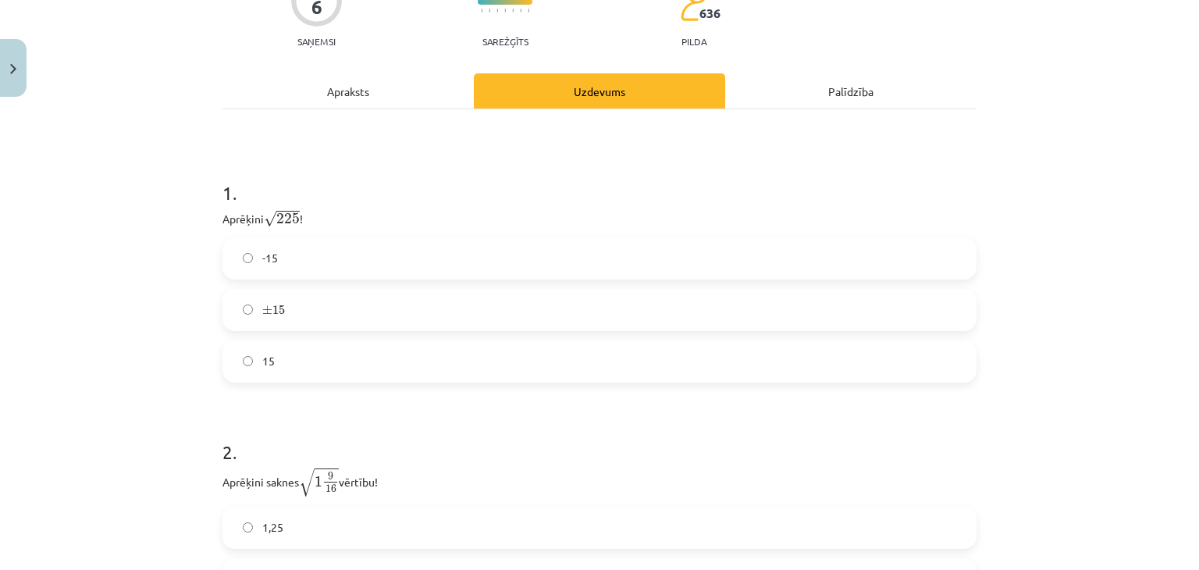
scroll to position [157, 0]
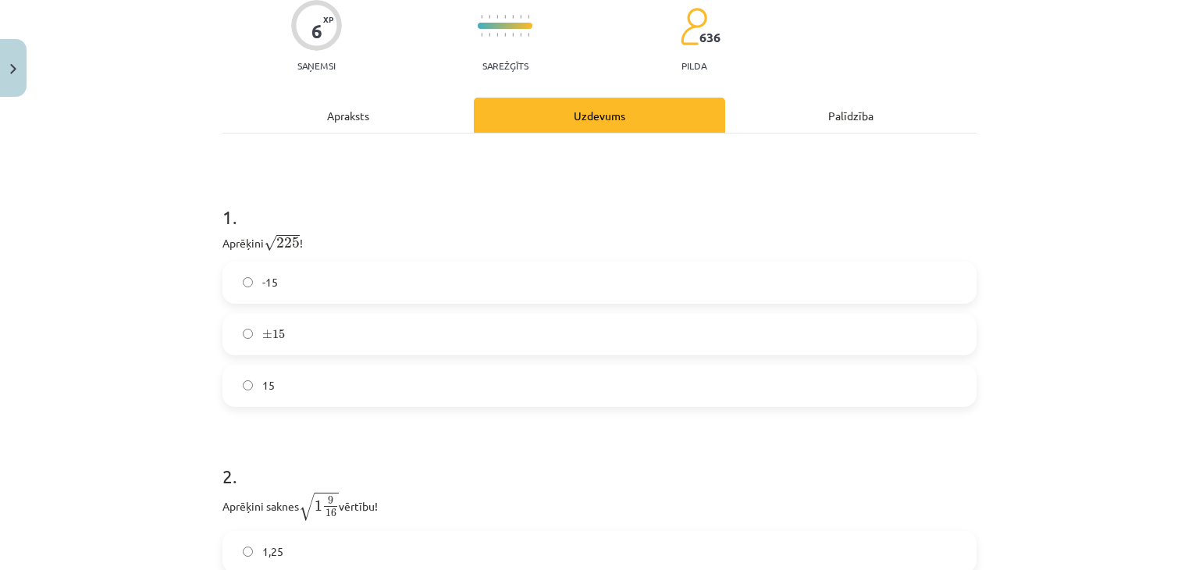
click at [279, 387] on label "15" at bounding box center [599, 385] width 751 height 39
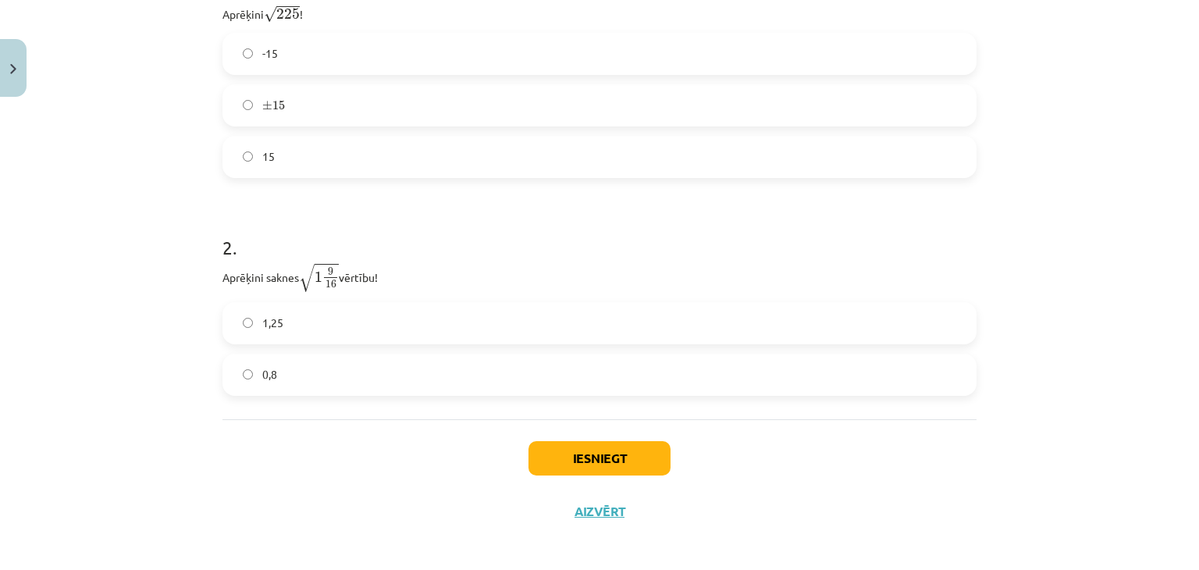
scroll to position [391, 0]
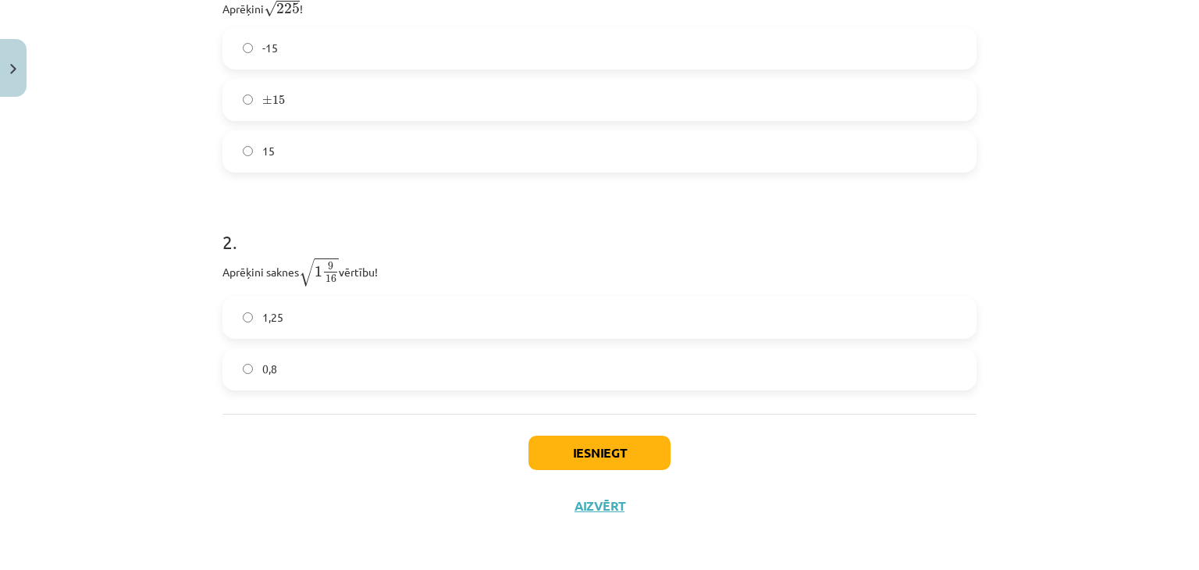
click at [311, 309] on label "1,25" at bounding box center [599, 317] width 751 height 39
click at [583, 453] on button "Iesniegt" at bounding box center [599, 453] width 142 height 34
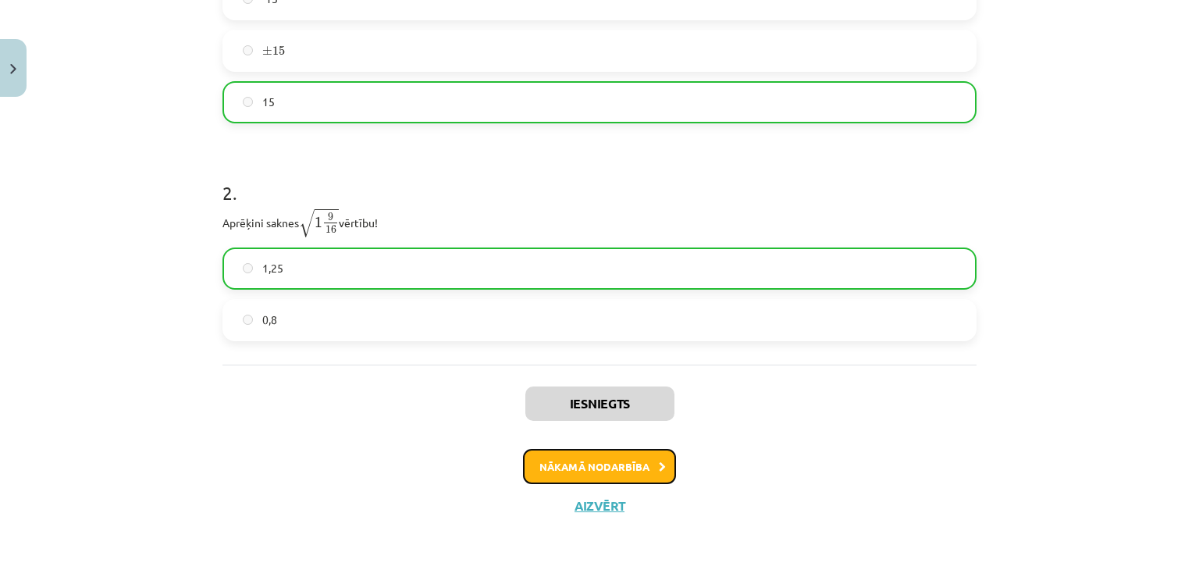
click at [533, 457] on button "Nākamā nodarbība" at bounding box center [599, 467] width 153 height 36
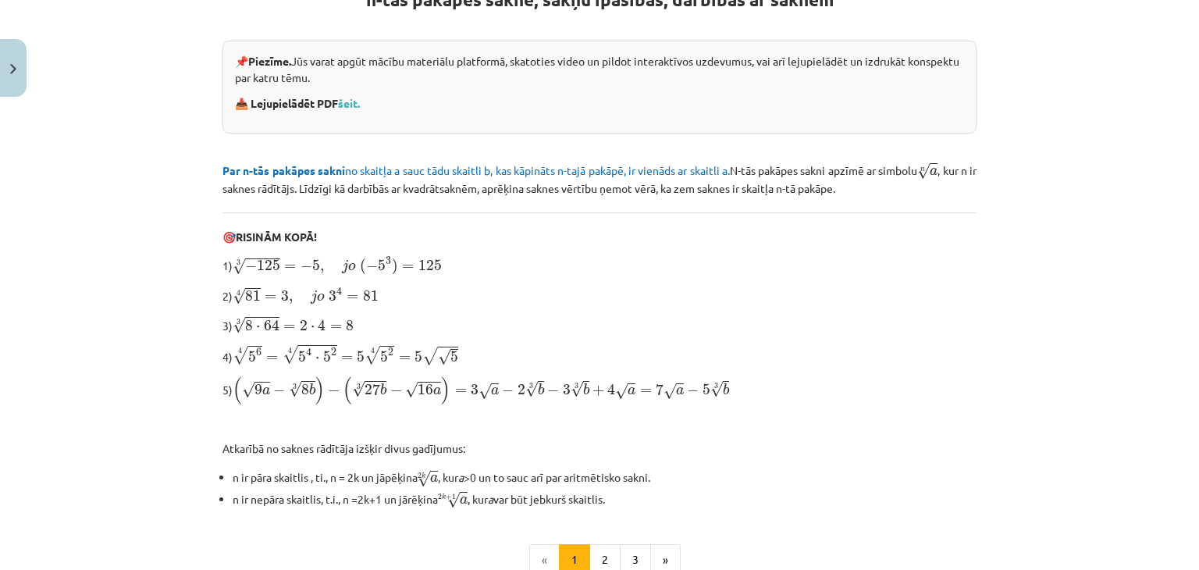
scroll to position [498, 0]
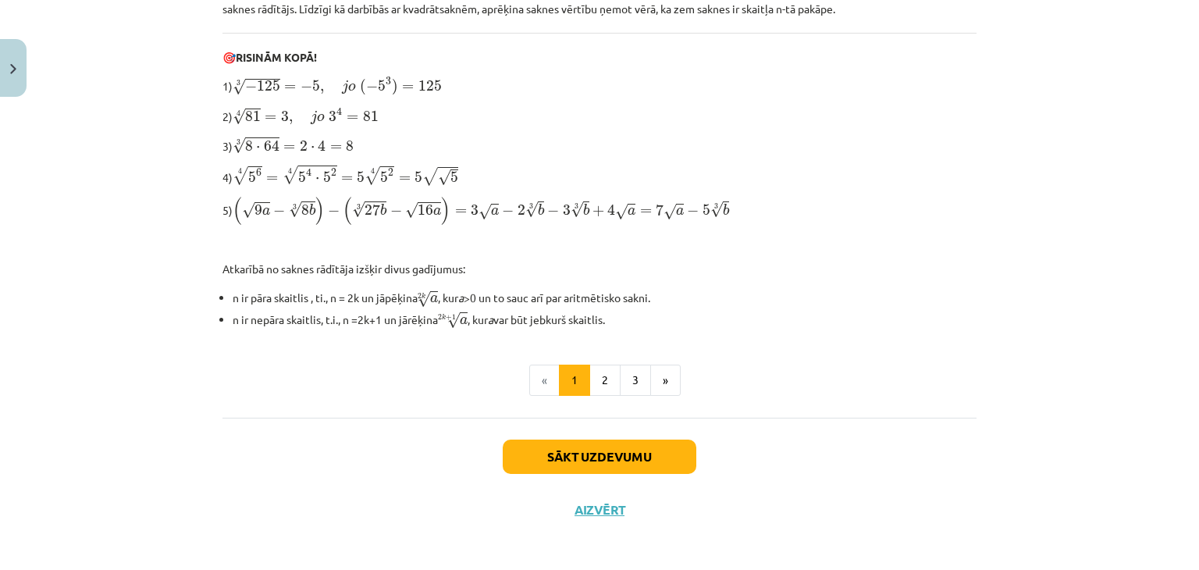
drag, startPoint x: 169, startPoint y: 432, endPoint x: 471, endPoint y: 316, distance: 322.9
click at [589, 439] on button "Sākt uzdevumu" at bounding box center [600, 456] width 194 height 34
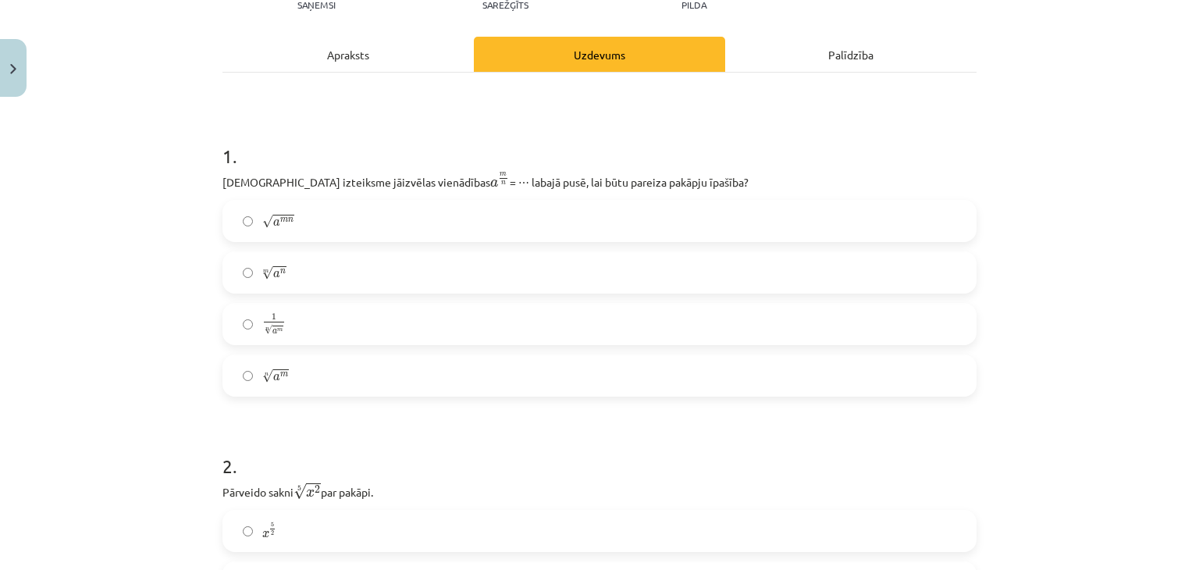
scroll to position [195, 0]
drag, startPoint x: 588, startPoint y: 391, endPoint x: 578, endPoint y: 379, distance: 15.6
click at [587, 384] on label "n √ a m a m n" at bounding box center [599, 373] width 751 height 39
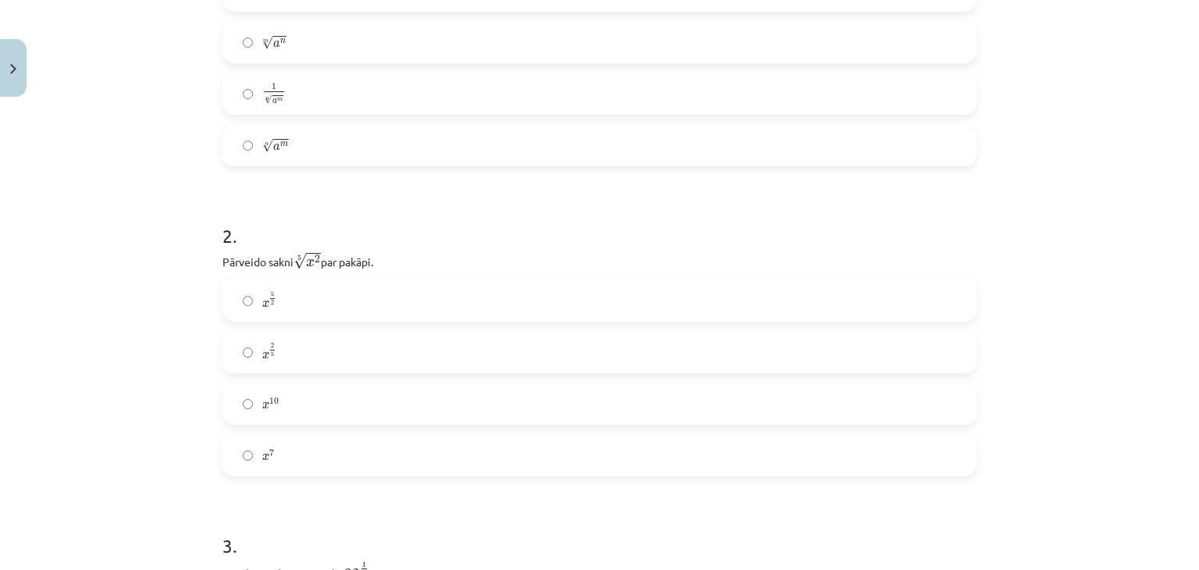
scroll to position [429, 0]
click at [305, 347] on label "x 2 5 x 2 5" at bounding box center [599, 345] width 751 height 39
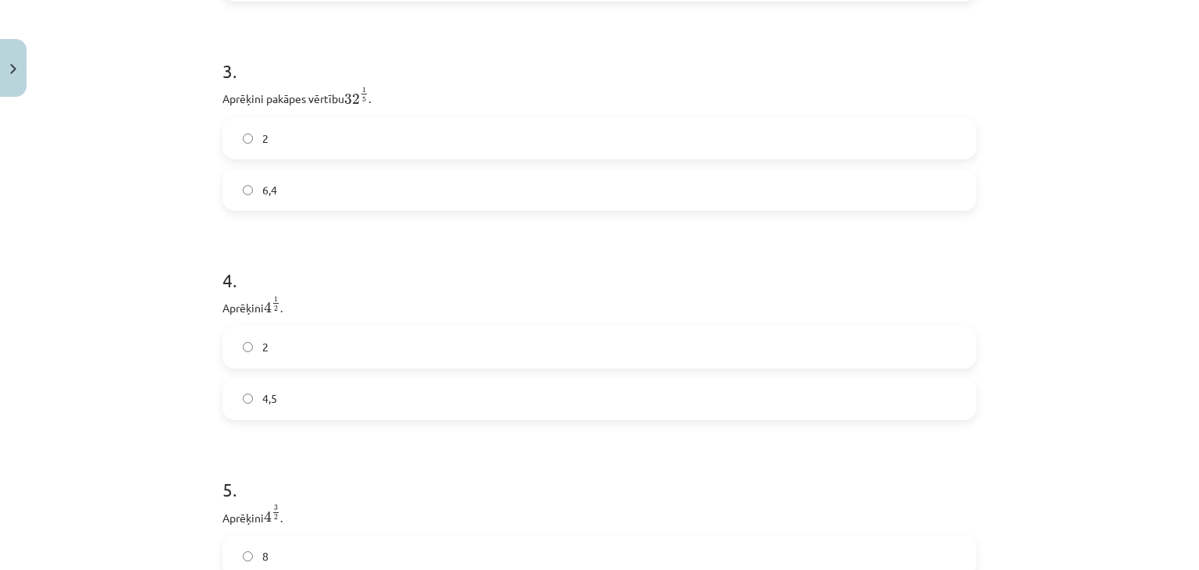
click at [347, 142] on label "2" at bounding box center [599, 138] width 751 height 39
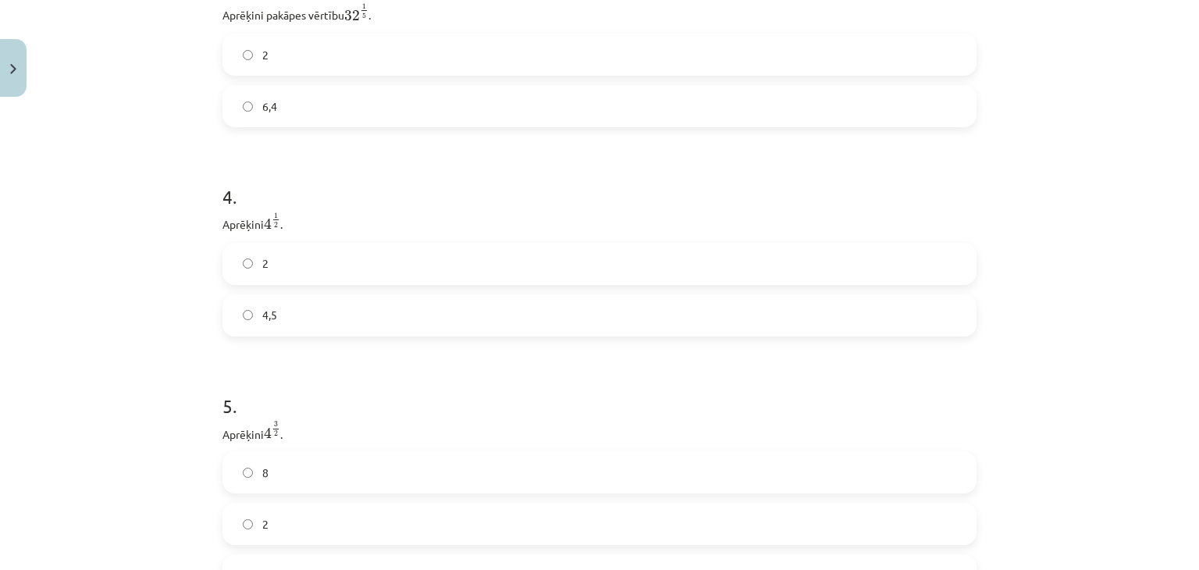
scroll to position [976, 0]
click at [387, 269] on label "2" at bounding box center [599, 269] width 751 height 39
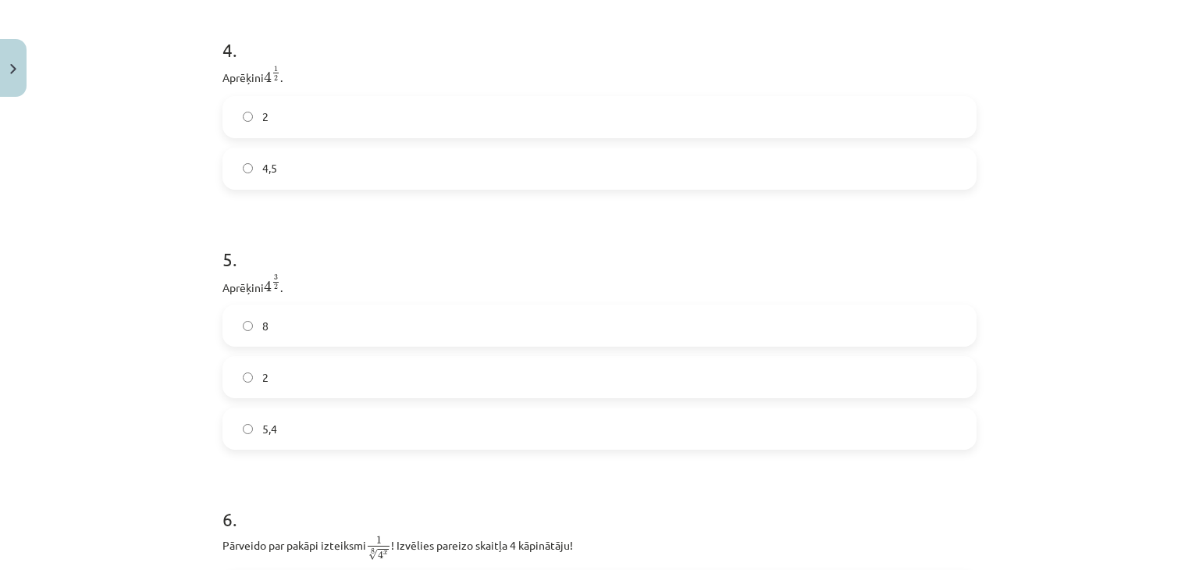
scroll to position [1132, 0]
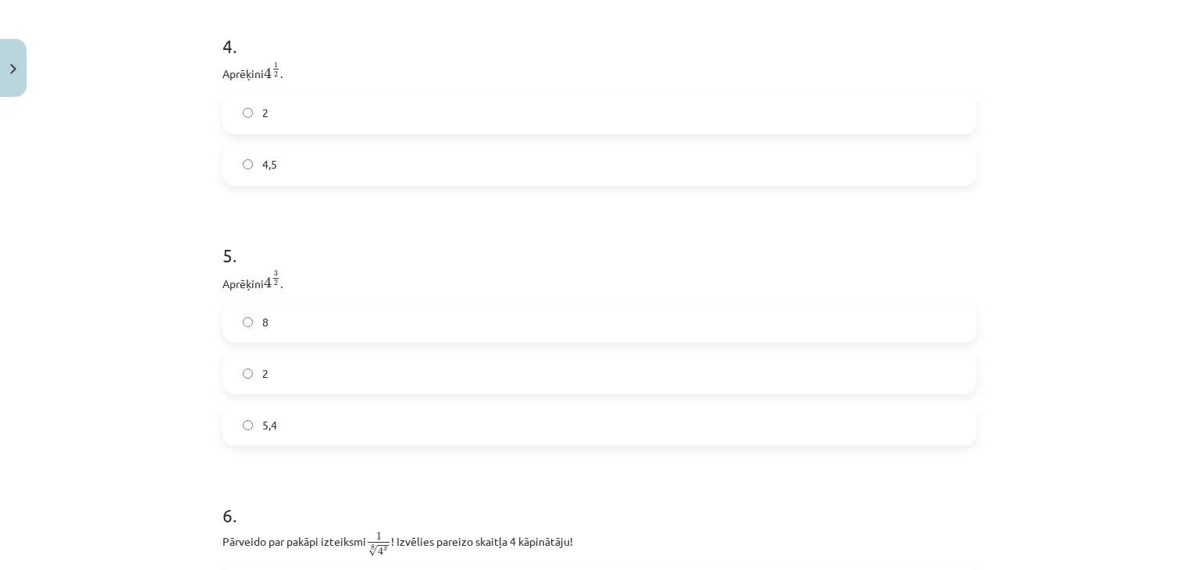
click at [275, 354] on div "8 2 5,4" at bounding box center [599, 372] width 754 height 145
click at [269, 312] on label "8" at bounding box center [599, 321] width 751 height 39
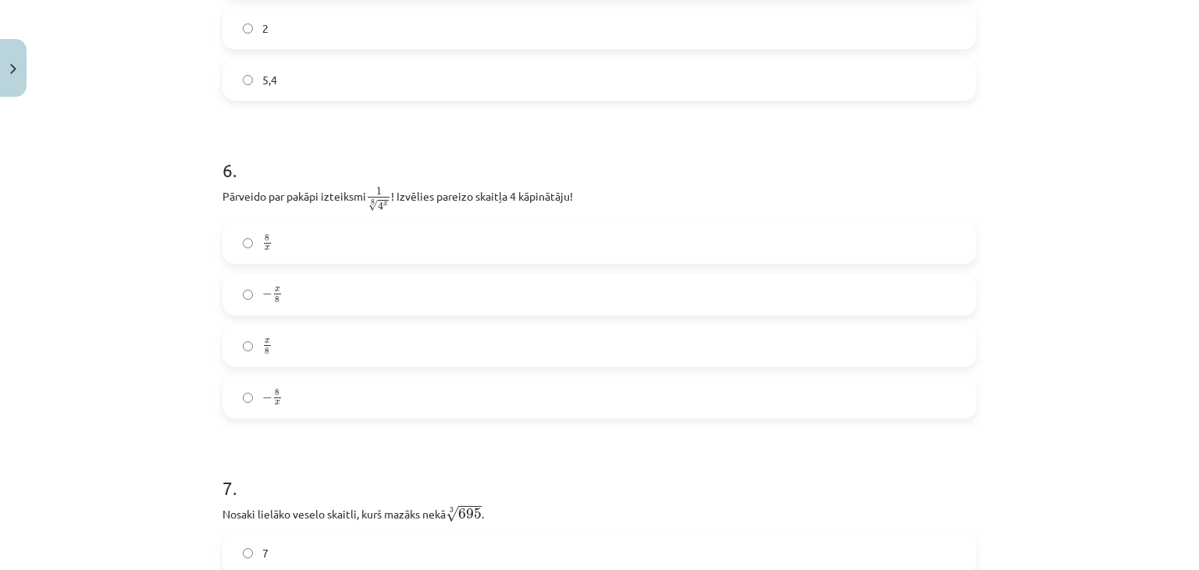
scroll to position [1522, 0]
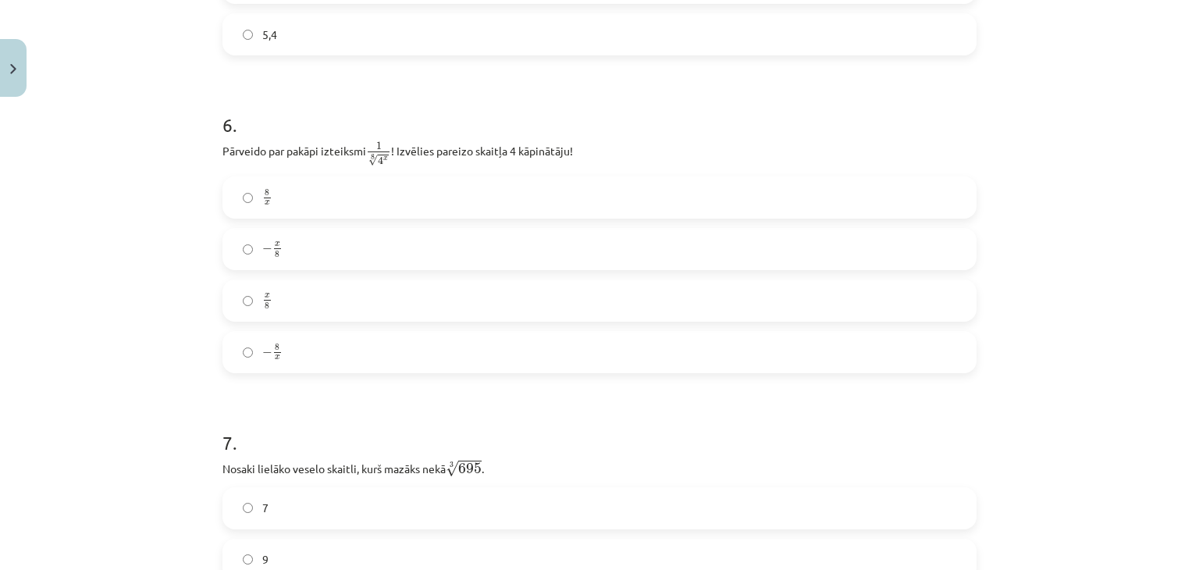
click at [338, 241] on label "− x 8 − x 8" at bounding box center [599, 248] width 751 height 39
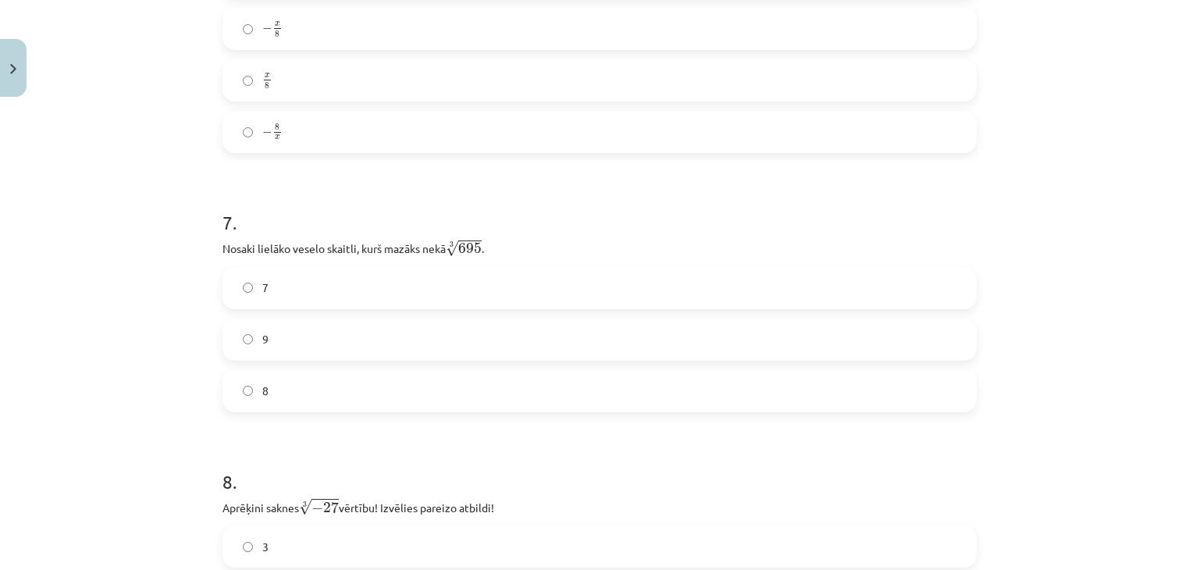
scroll to position [1834, 0]
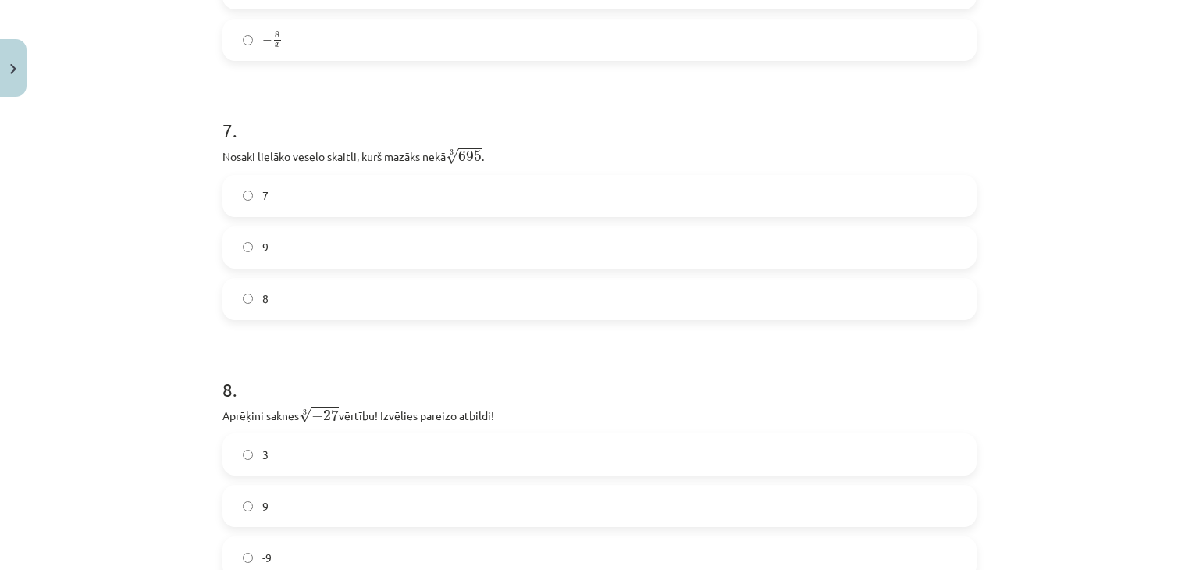
click at [262, 307] on span "8" at bounding box center [265, 298] width 6 height 16
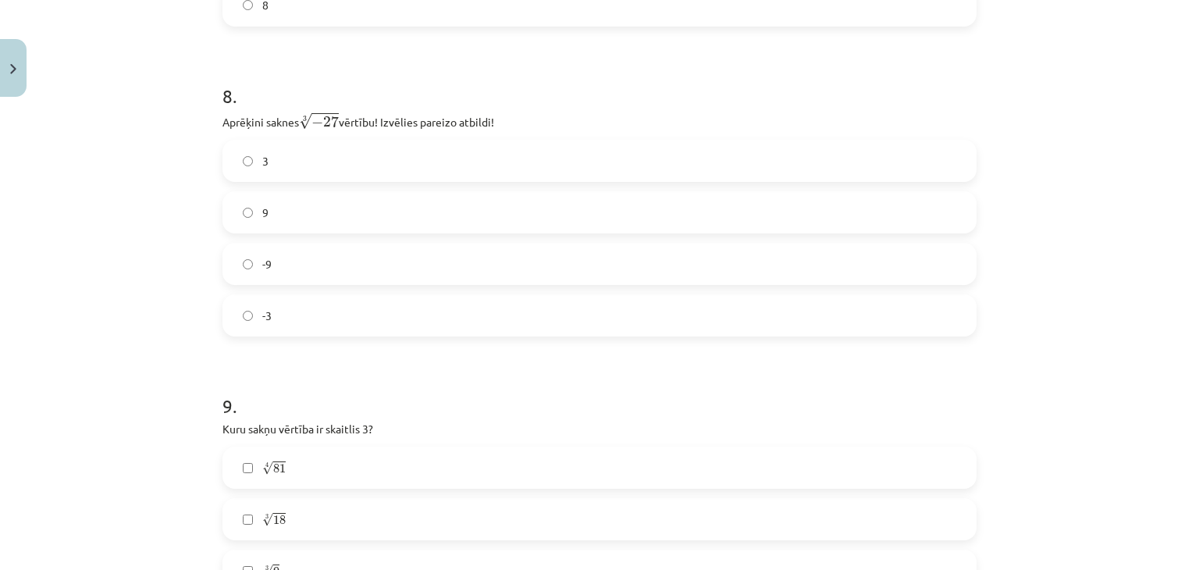
scroll to position [2146, 0]
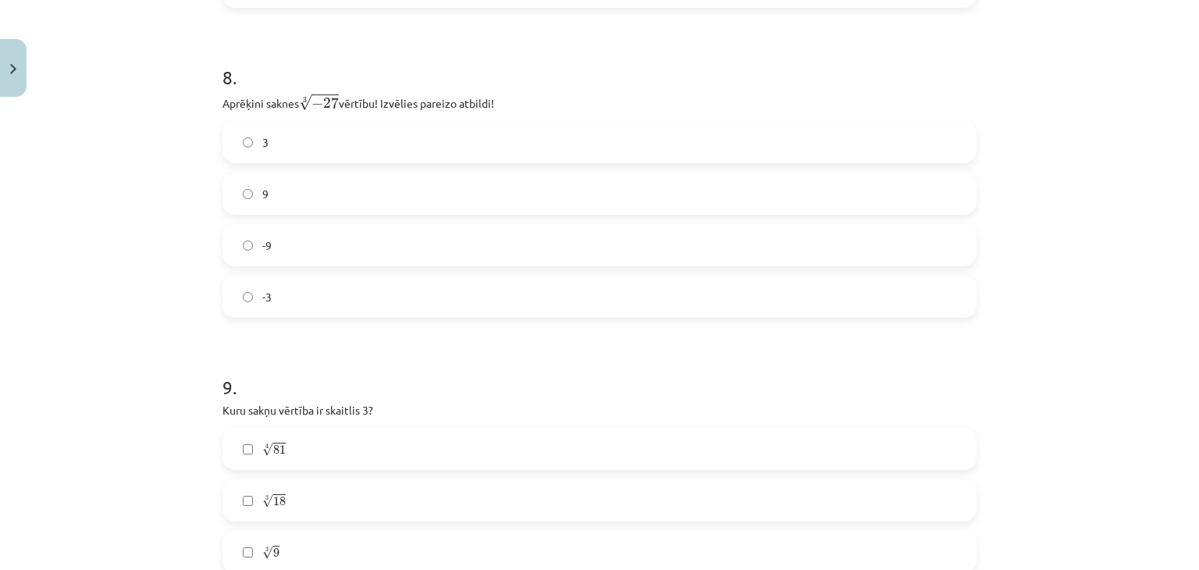
click at [287, 295] on label "-3" at bounding box center [599, 296] width 751 height 39
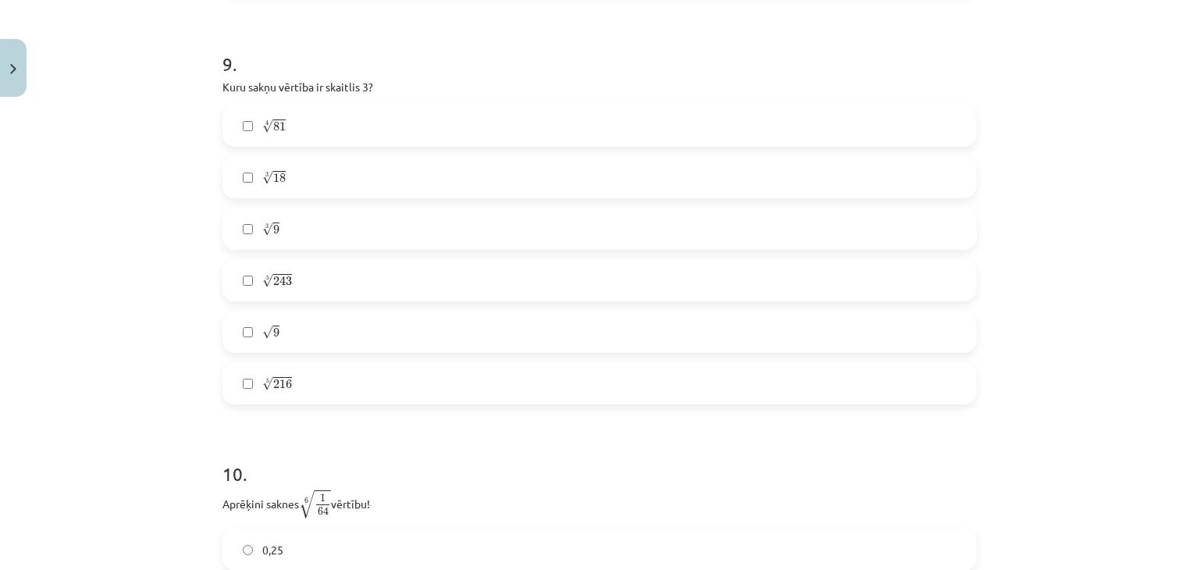
scroll to position [2478, 0]
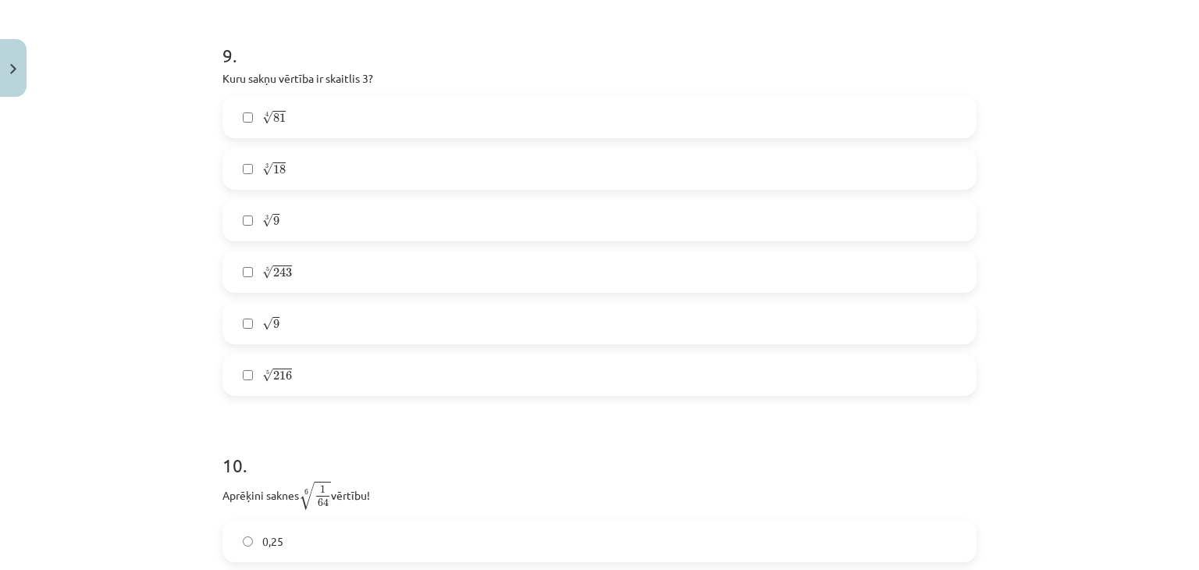
click at [301, 269] on label "5 √ 243 243 5" at bounding box center [599, 271] width 751 height 39
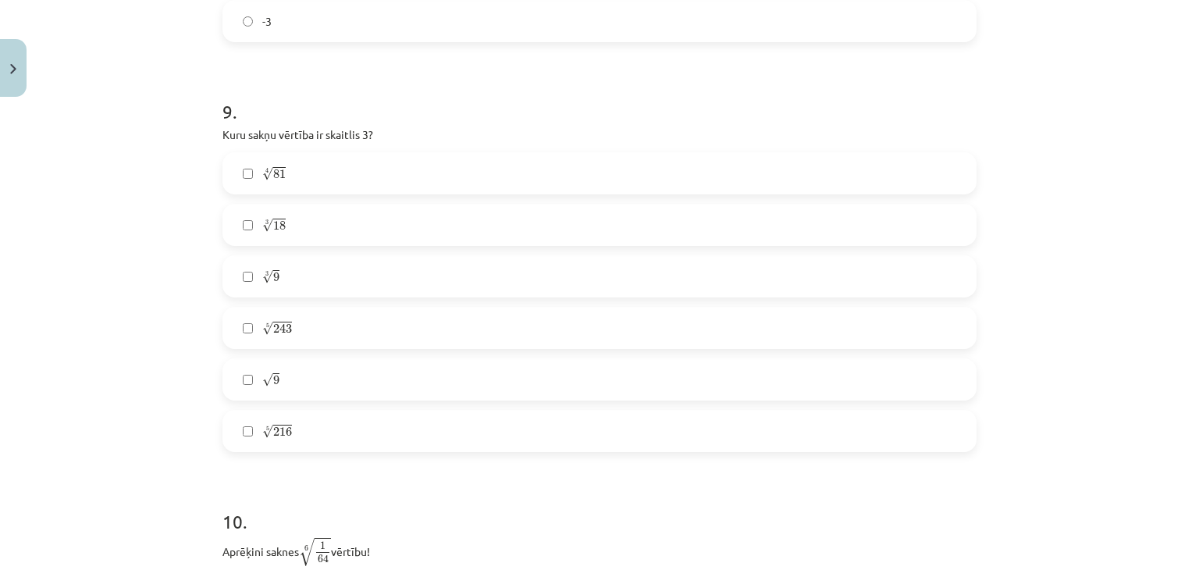
scroll to position [2400, 0]
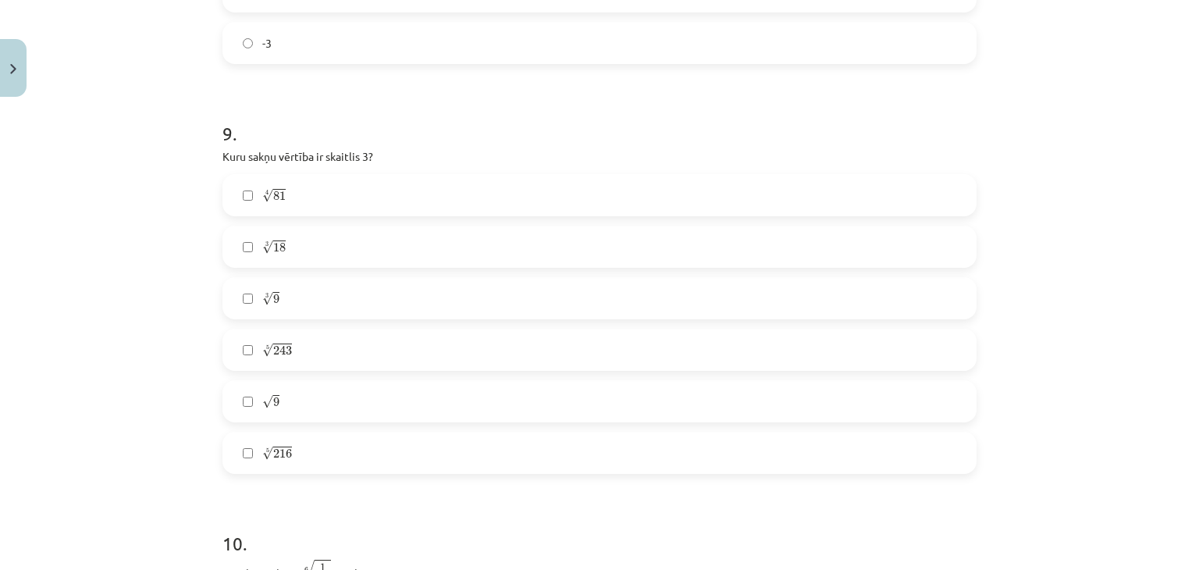
click at [252, 197] on label "4 √ 81 81 4" at bounding box center [599, 195] width 751 height 39
click at [251, 233] on label "3 √ 18 18 3" at bounding box center [599, 246] width 751 height 39
drag, startPoint x: 315, startPoint y: 409, endPoint x: 304, endPoint y: 415, distance: 11.9
click at [314, 411] on label "√ 9 9" at bounding box center [599, 401] width 751 height 39
click at [322, 425] on div "4 √ 81 81 4 3 √ 18 18 3 3 √ 9 9 3 5 √ 243 243 5 √ 9 9 5 √ 216 216 5" at bounding box center [599, 324] width 754 height 300
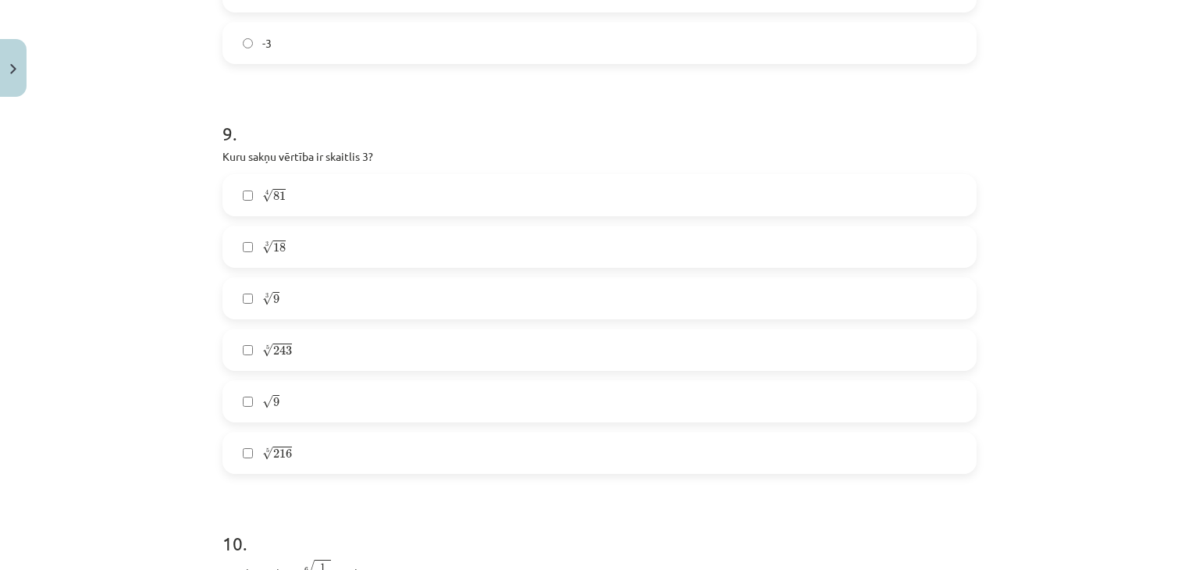
click at [296, 404] on label "√ 9 9" at bounding box center [599, 401] width 751 height 39
click at [251, 306] on label "3 √ 9 9 3" at bounding box center [599, 298] width 751 height 39
click at [272, 261] on label "3 √ 18 18 3" at bounding box center [599, 246] width 751 height 39
click at [275, 209] on label "4 √ 81 81 4" at bounding box center [599, 195] width 751 height 39
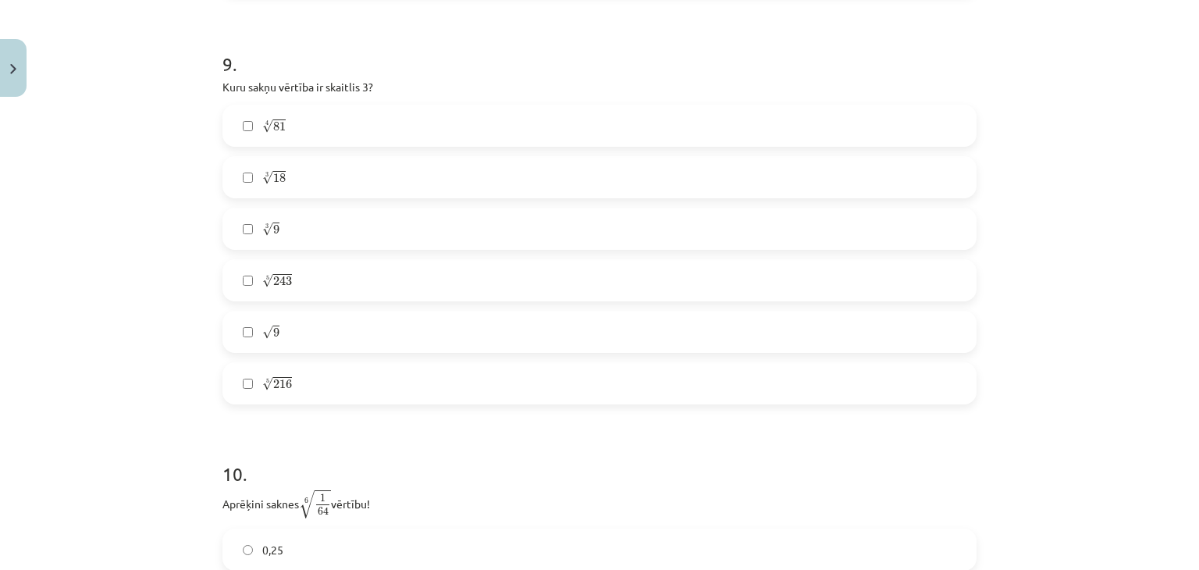
scroll to position [2478, 0]
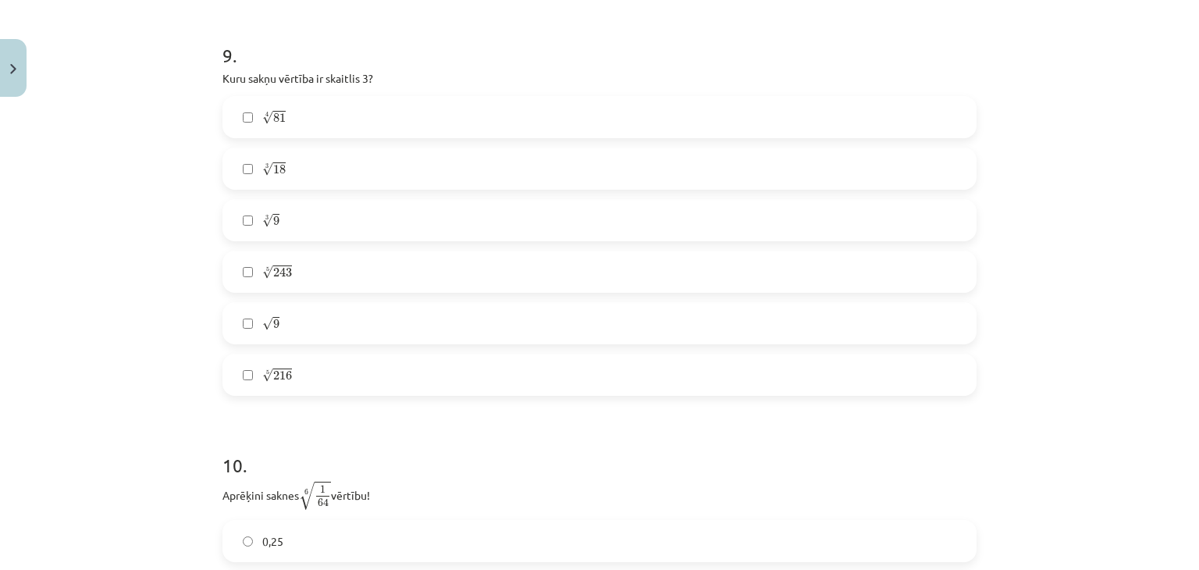
click at [290, 123] on label "4 √ 81 81 4" at bounding box center [599, 117] width 751 height 39
click at [287, 183] on label "3 √ 18 18 3" at bounding box center [599, 168] width 751 height 39
click at [280, 245] on div "4 √ 81 81 4 3 √ 18 18 3 3 √ 9 9 3 5 √ 243 243 5 √ 9 9 5 √ 216 216 5" at bounding box center [599, 246] width 754 height 300
click at [285, 229] on label "3 √ 9 9 3" at bounding box center [599, 220] width 751 height 39
click at [308, 117] on label "4 √ 81 81 4" at bounding box center [599, 117] width 751 height 39
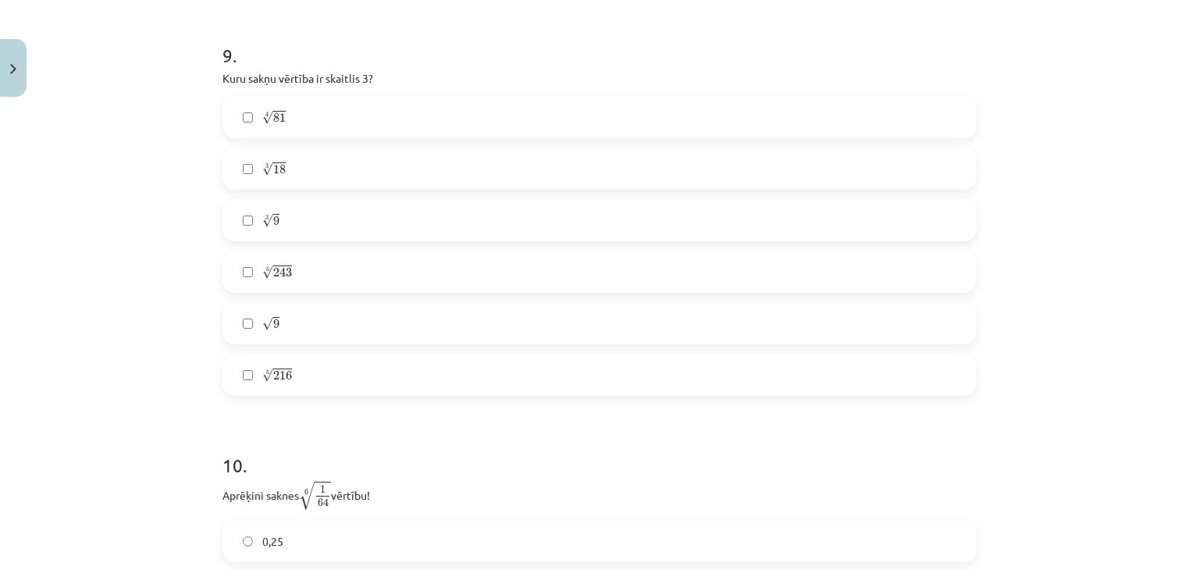
drag, startPoint x: 288, startPoint y: 166, endPoint x: 286, endPoint y: 182, distance: 15.7
click at [288, 166] on label "3 √ 18 18 3" at bounding box center [599, 168] width 751 height 39
click at [292, 233] on label "3 √ 9 9 3" at bounding box center [599, 220] width 751 height 39
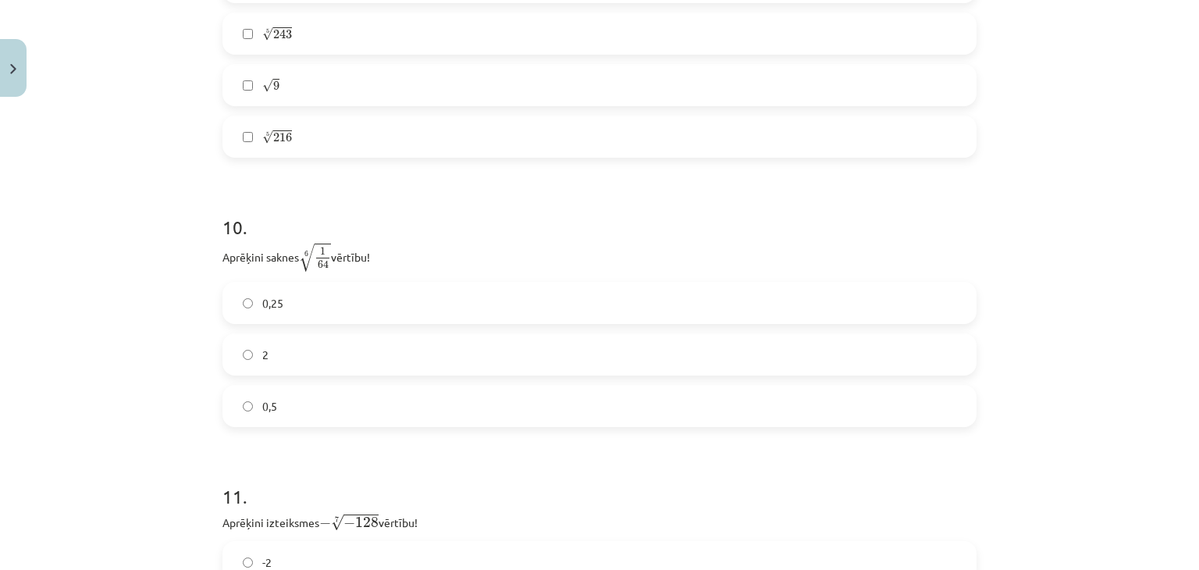
scroll to position [2790, 0]
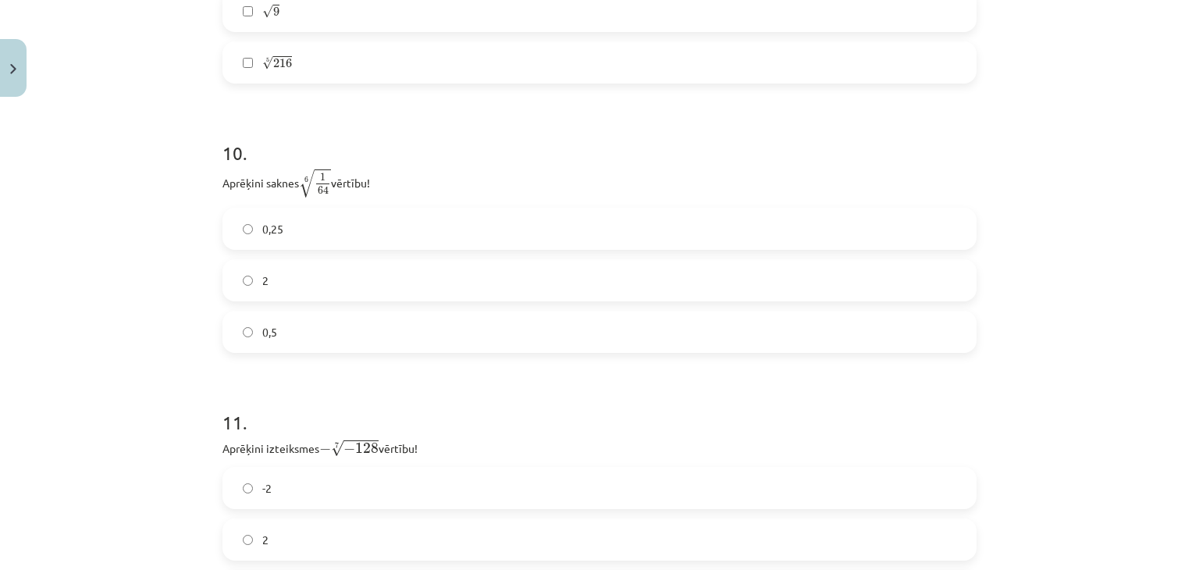
click at [256, 351] on label "0,5" at bounding box center [599, 331] width 751 height 39
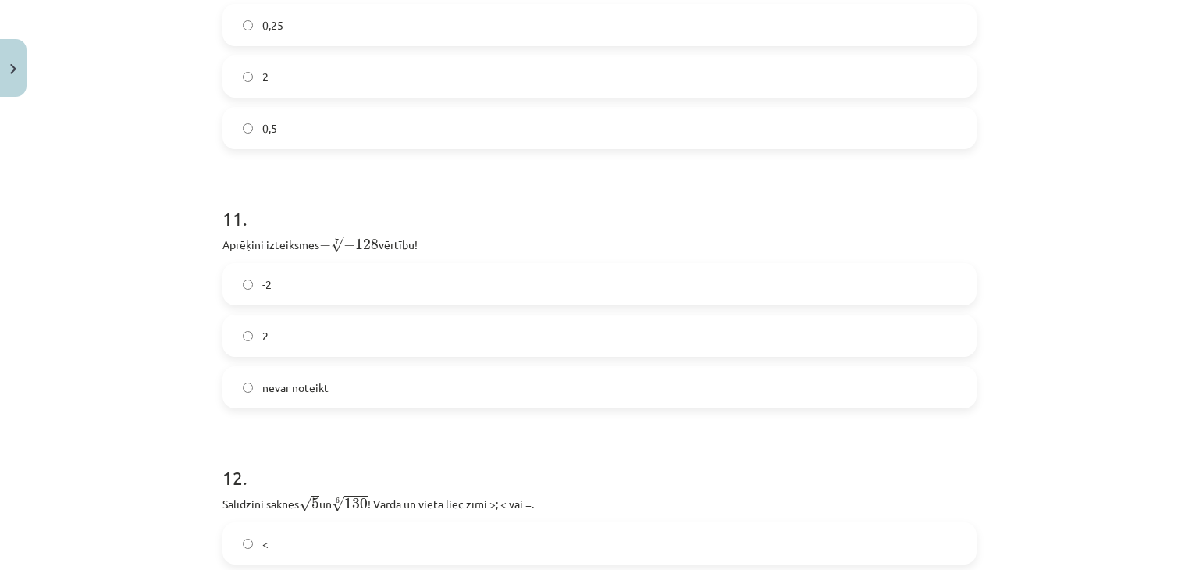
scroll to position [3024, 0]
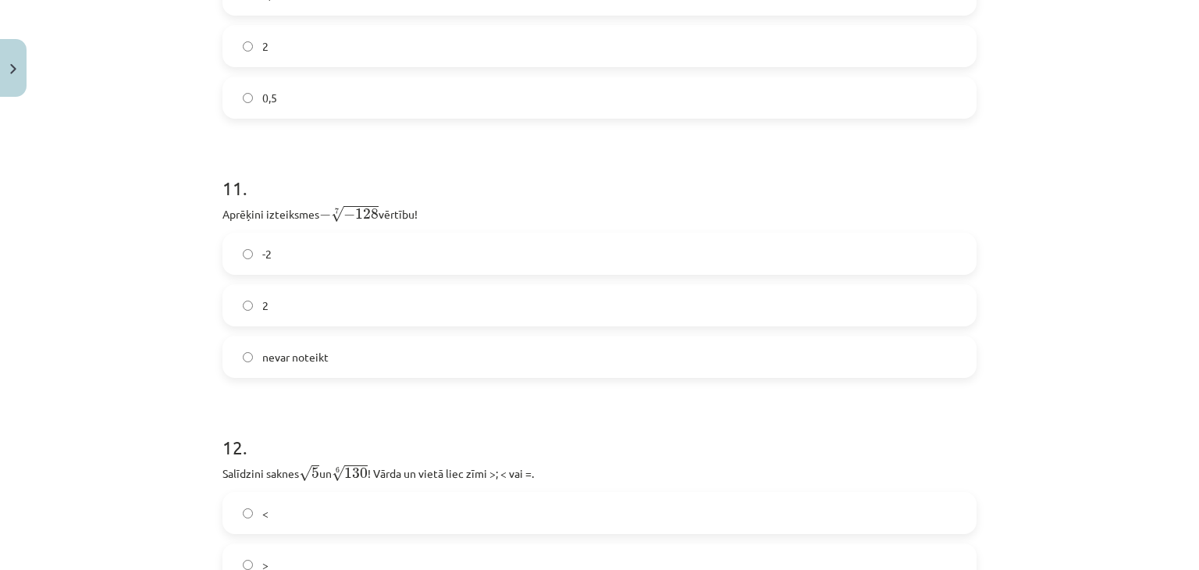
click at [401, 294] on label "2" at bounding box center [599, 305] width 751 height 39
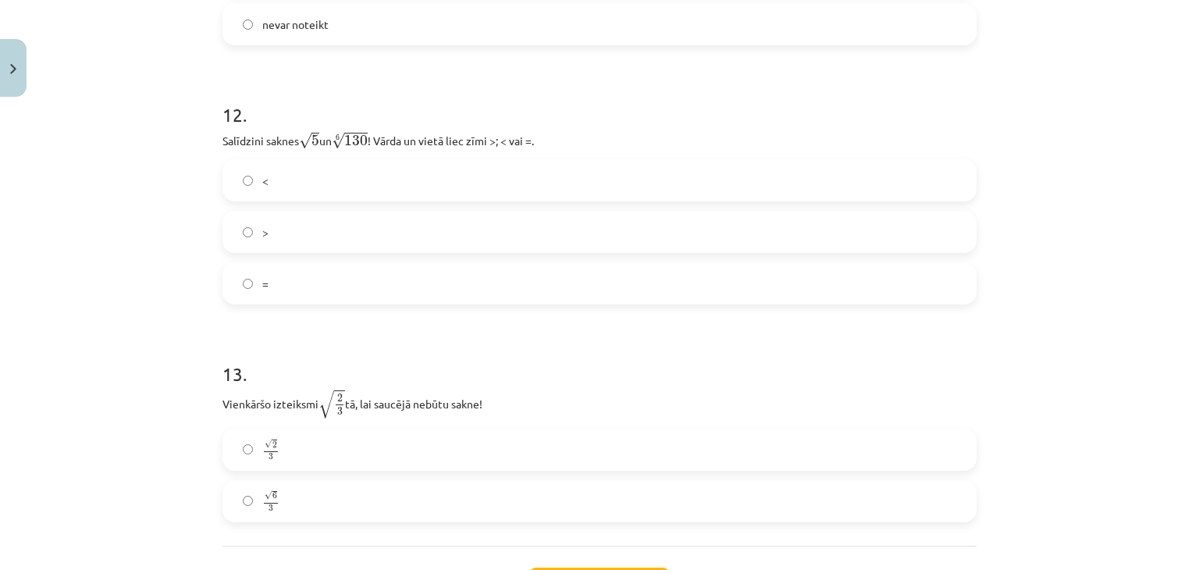
scroll to position [3337, 0]
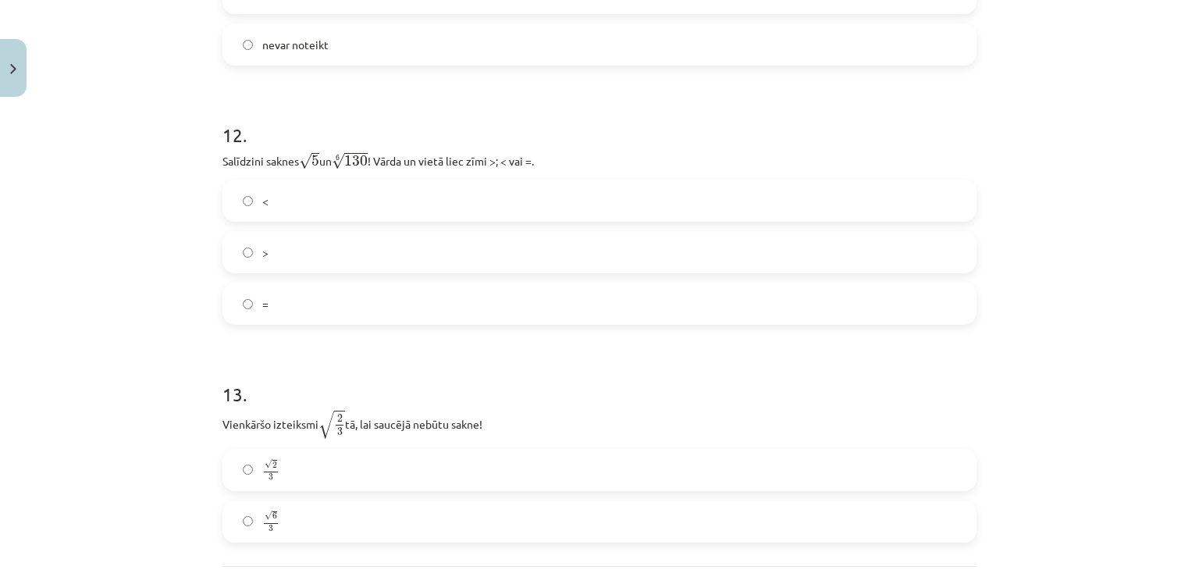
drag, startPoint x: 319, startPoint y: 194, endPoint x: 327, endPoint y: 201, distance: 10.0
click at [325, 197] on label "<" at bounding box center [599, 200] width 751 height 39
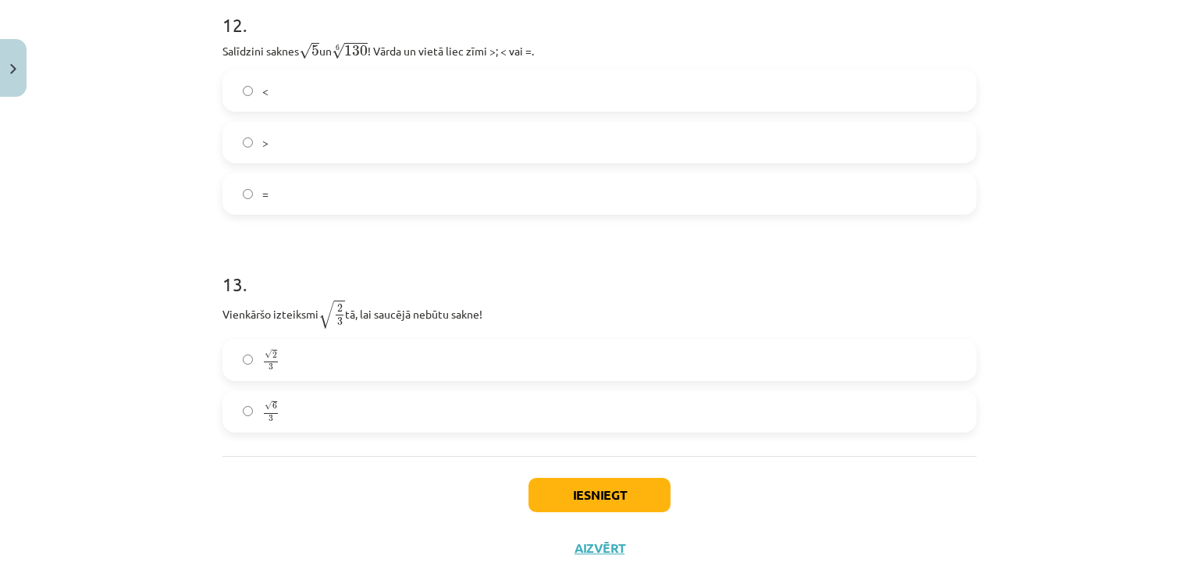
scroll to position [3493, 0]
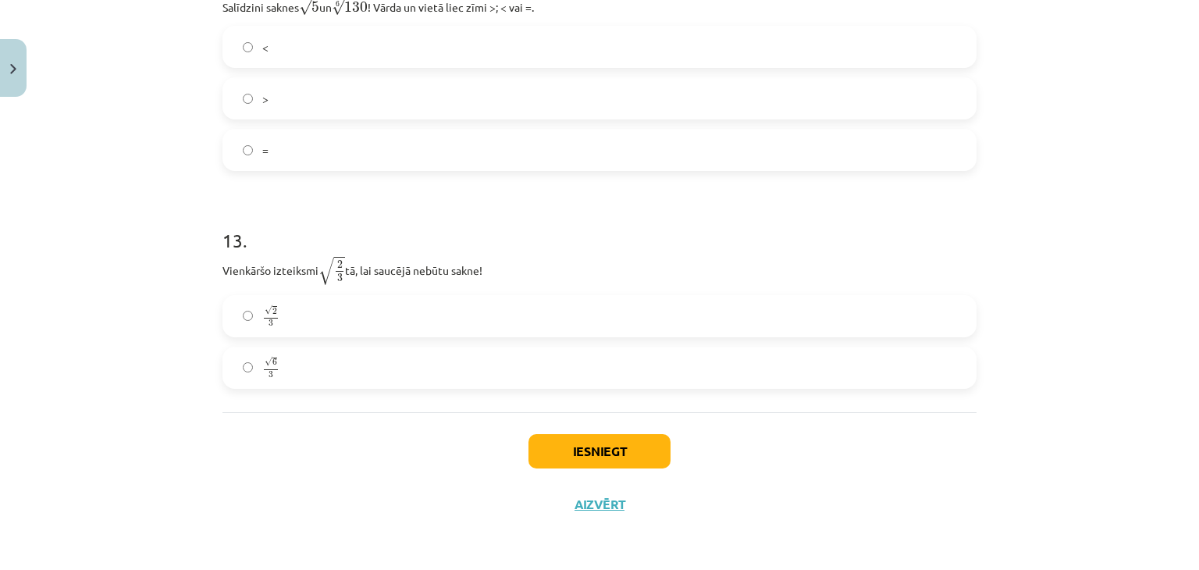
click at [323, 372] on label "√ 6 3 6 3" at bounding box center [599, 367] width 751 height 39
drag, startPoint x: 529, startPoint y: 444, endPoint x: 530, endPoint y: 457, distance: 13.3
click at [533, 450] on button "Iesniegt" at bounding box center [599, 451] width 142 height 34
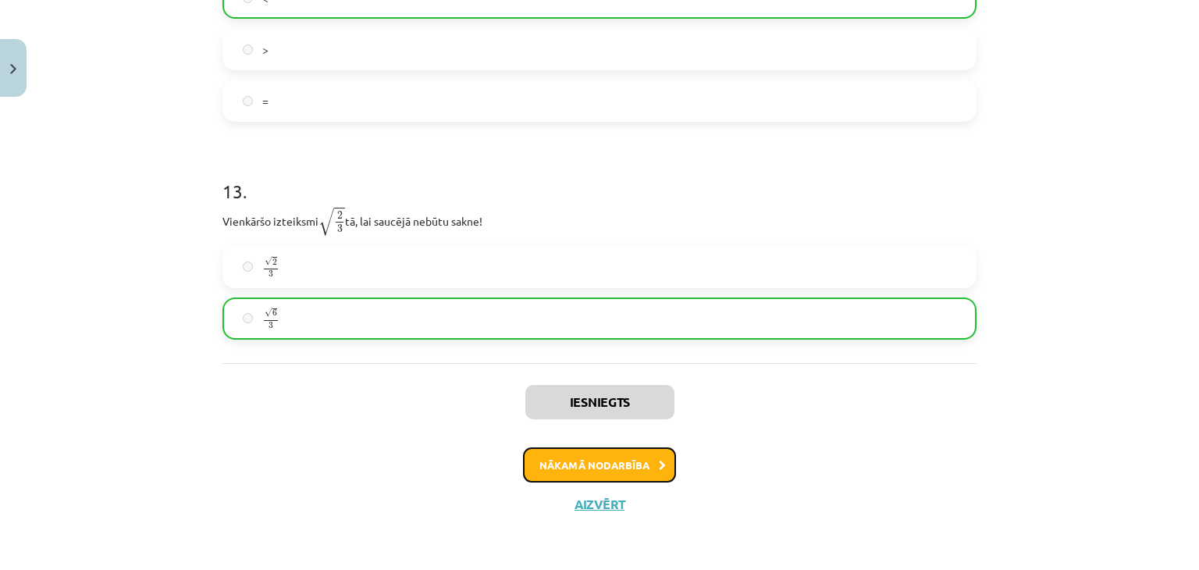
click at [549, 475] on button "Nākamā nodarbība" at bounding box center [599, 465] width 153 height 36
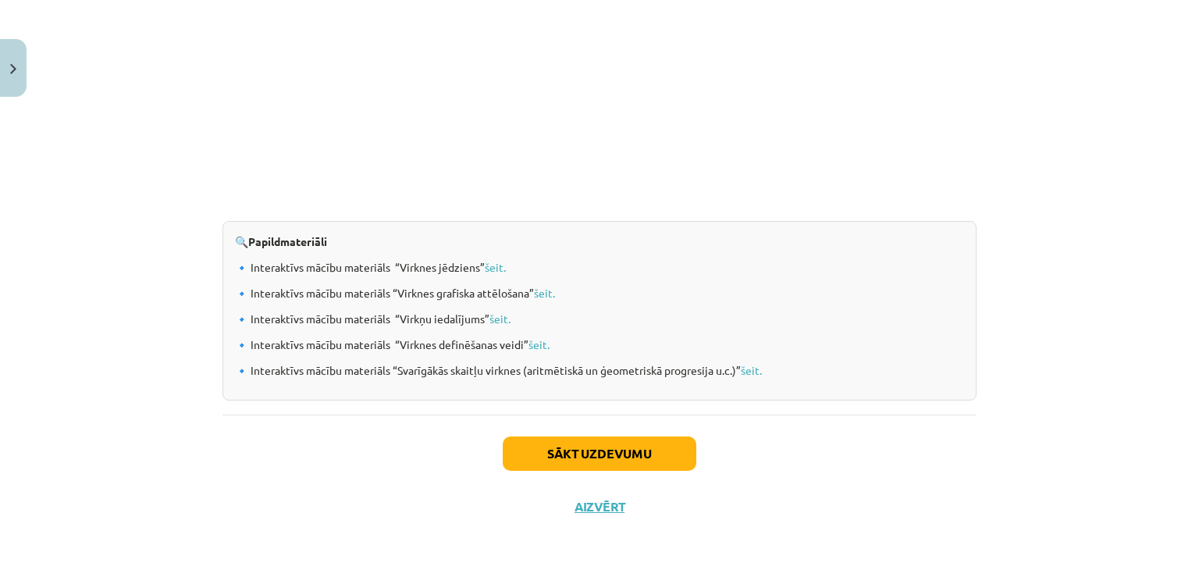
drag, startPoint x: 210, startPoint y: 224, endPoint x: 204, endPoint y: 450, distance: 226.4
click at [517, 453] on button "Sākt uzdevumu" at bounding box center [600, 453] width 194 height 34
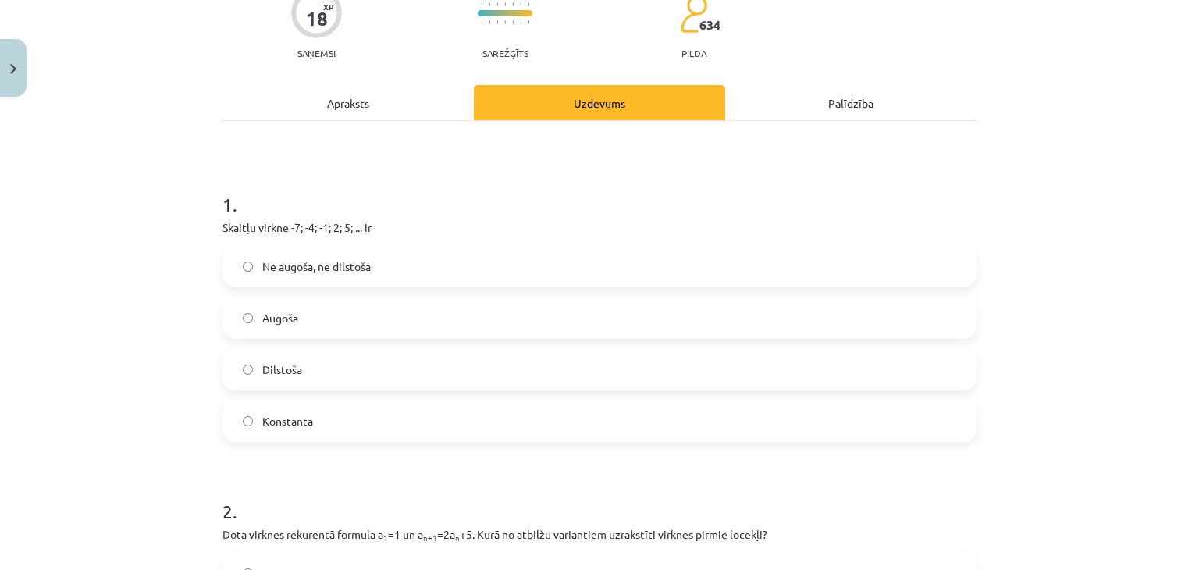
scroll to position [195, 0]
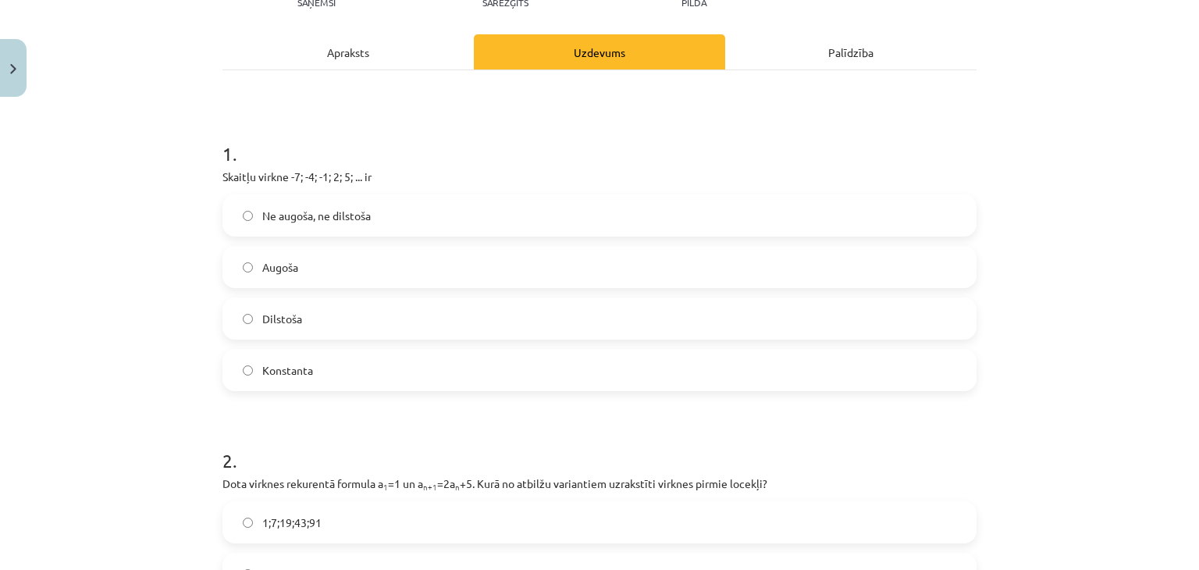
drag, startPoint x: 307, startPoint y: 263, endPoint x: 311, endPoint y: 276, distance: 14.1
click at [311, 276] on label "Augoša" at bounding box center [599, 266] width 751 height 39
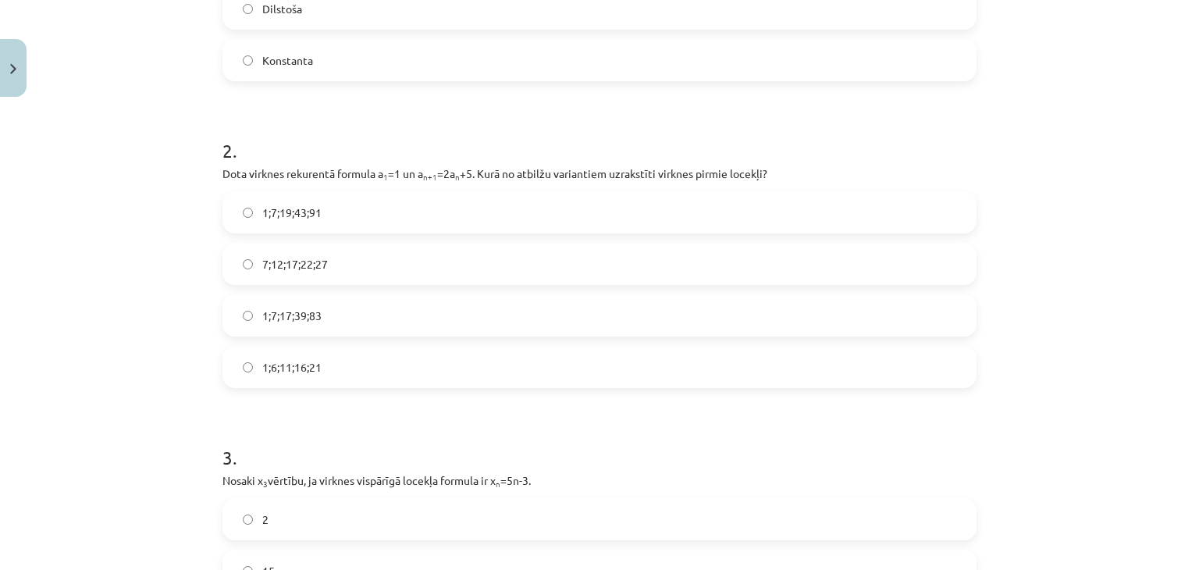
scroll to position [507, 0]
click at [424, 196] on label "1;7;19;43;91" at bounding box center [599, 209] width 751 height 39
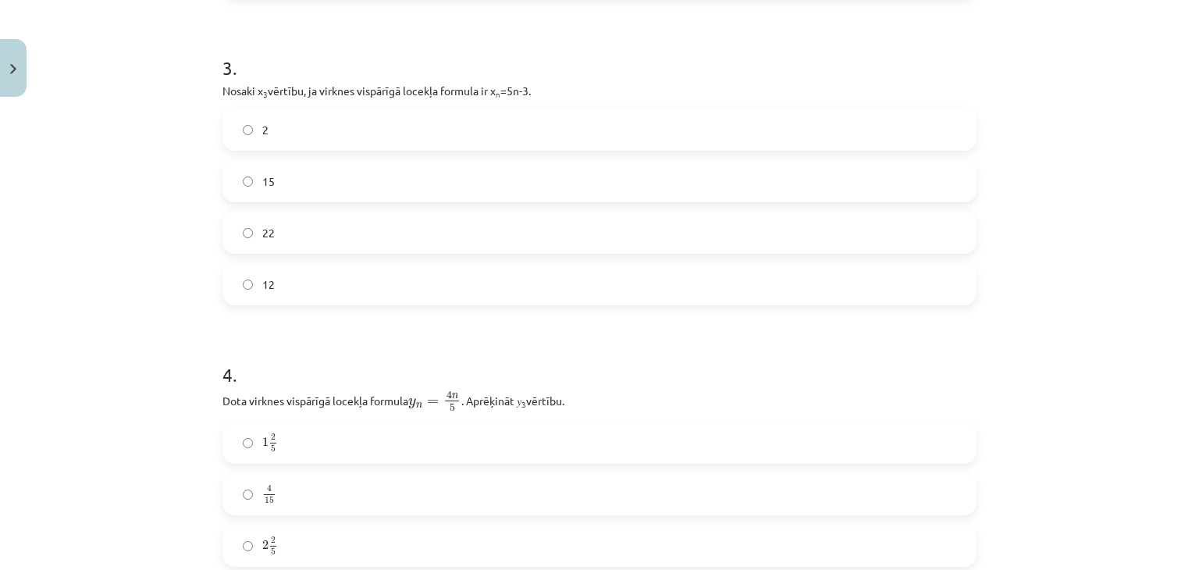
scroll to position [898, 0]
click at [263, 279] on span "12" at bounding box center [268, 281] width 12 height 16
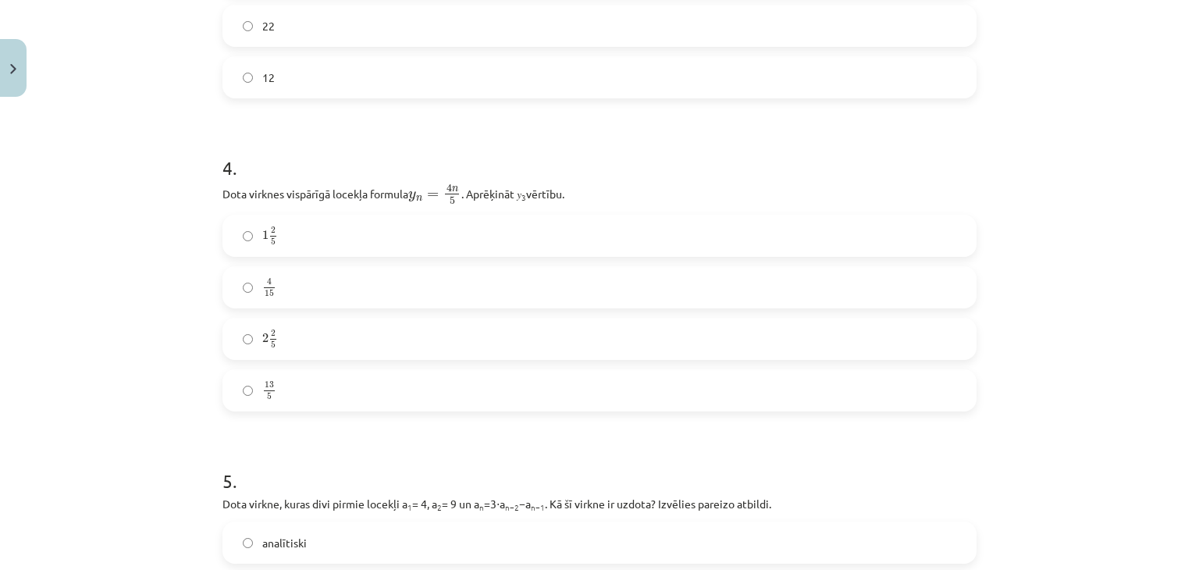
scroll to position [1112, 0]
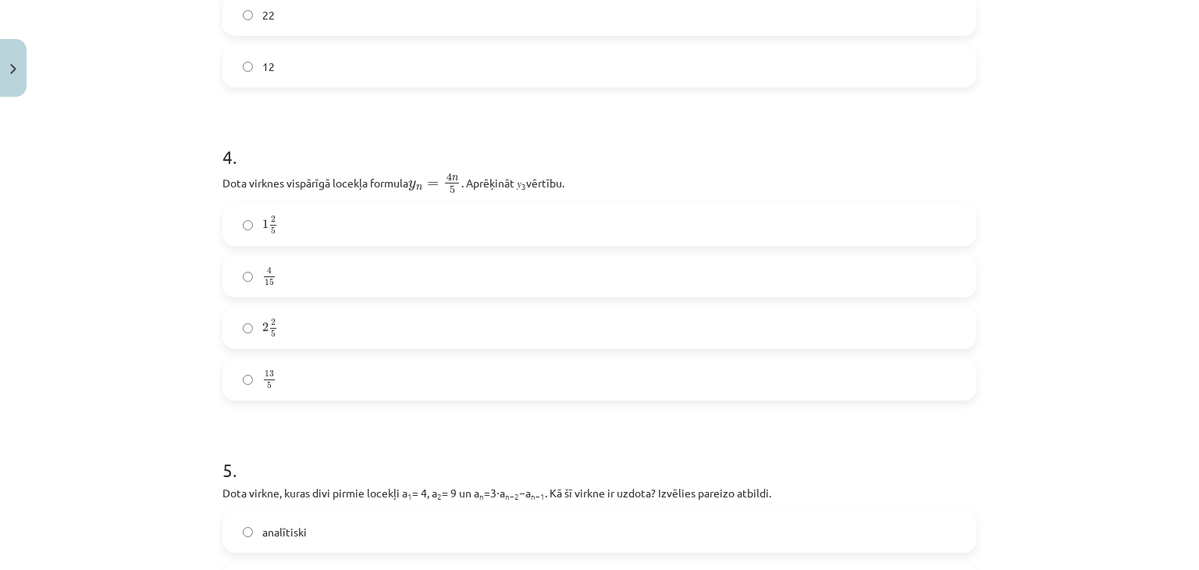
click at [434, 320] on label "2 2 5 2 2 5" at bounding box center [599, 327] width 751 height 39
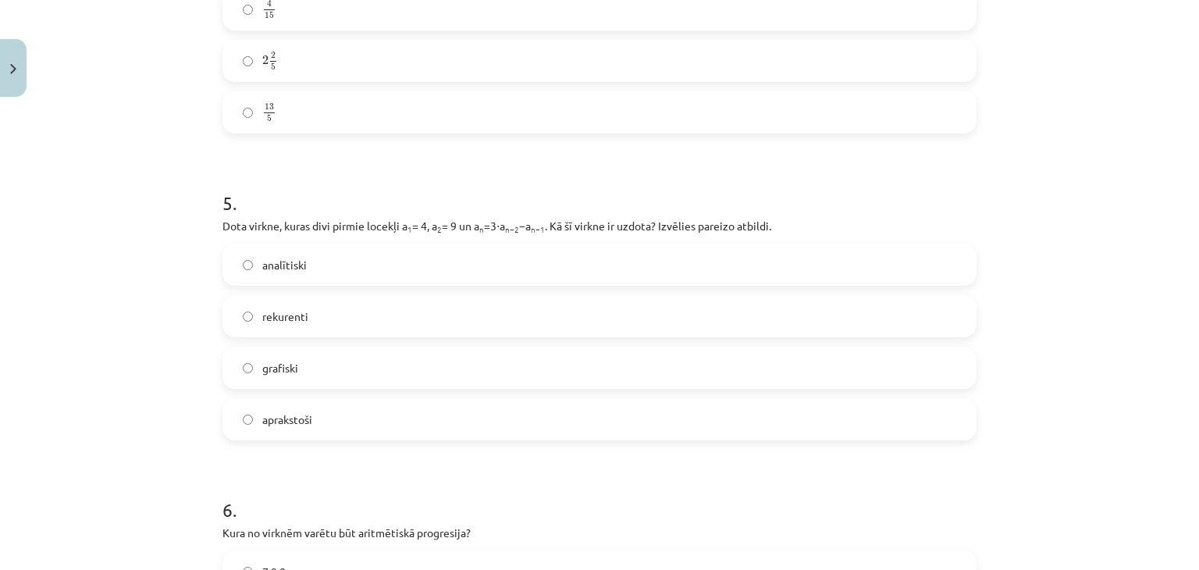
scroll to position [1346, 0]
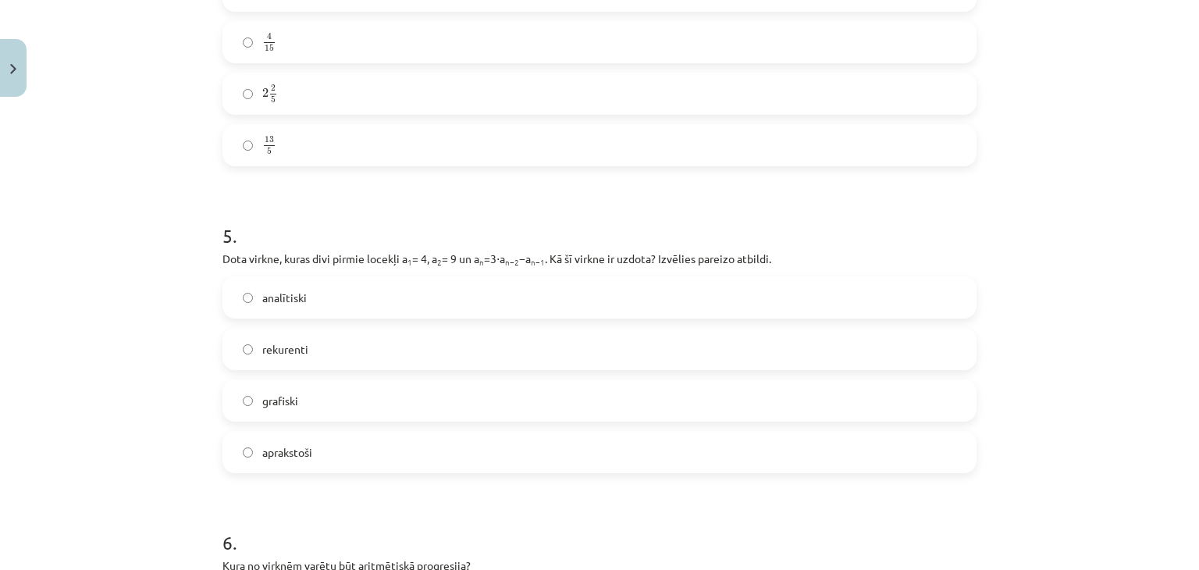
click at [309, 349] on label "rekurenti" at bounding box center [599, 348] width 751 height 39
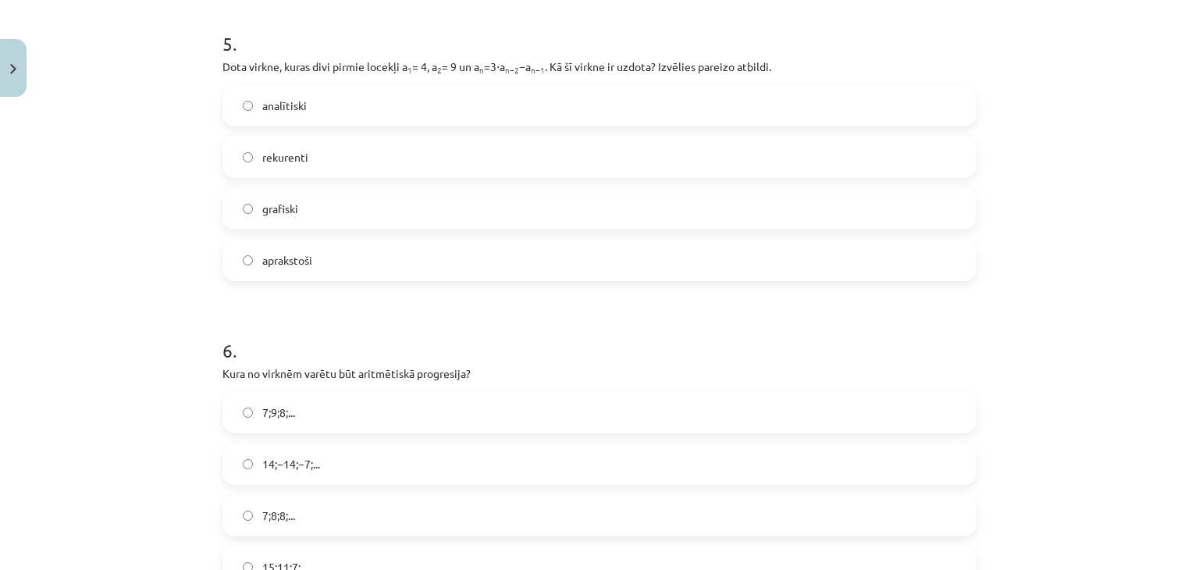
scroll to position [1659, 0]
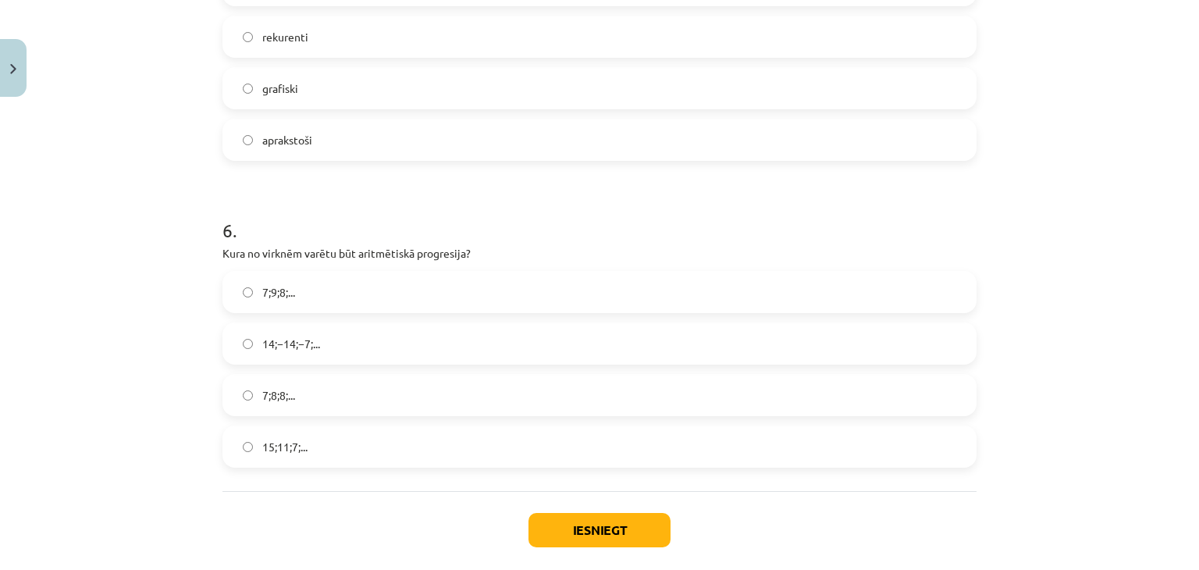
click at [346, 430] on label "15;11;7;..." at bounding box center [599, 446] width 751 height 39
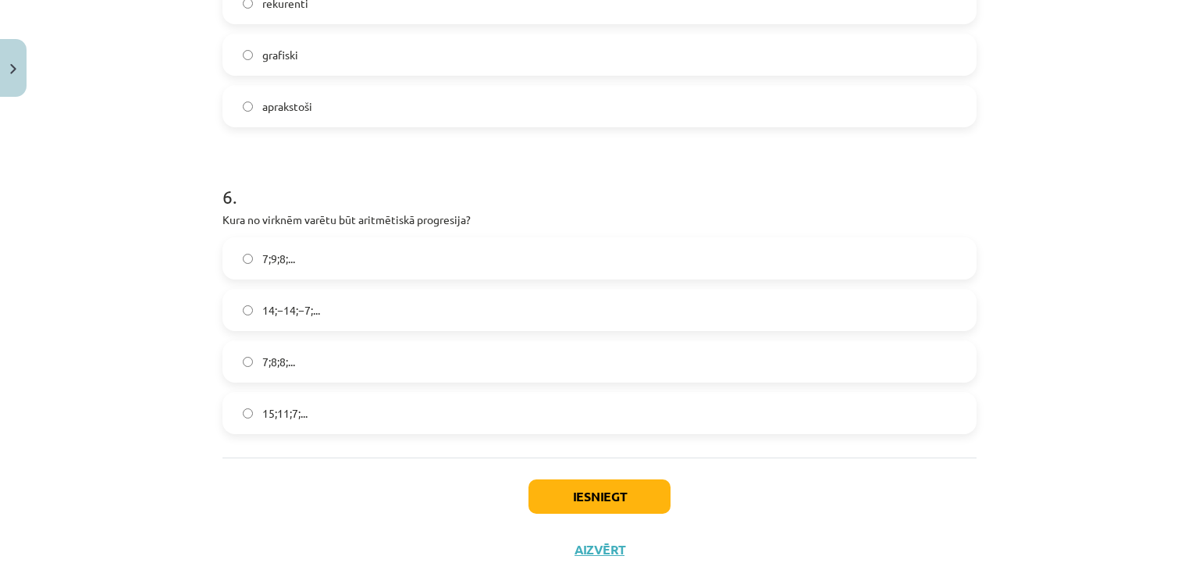
scroll to position [1737, 0]
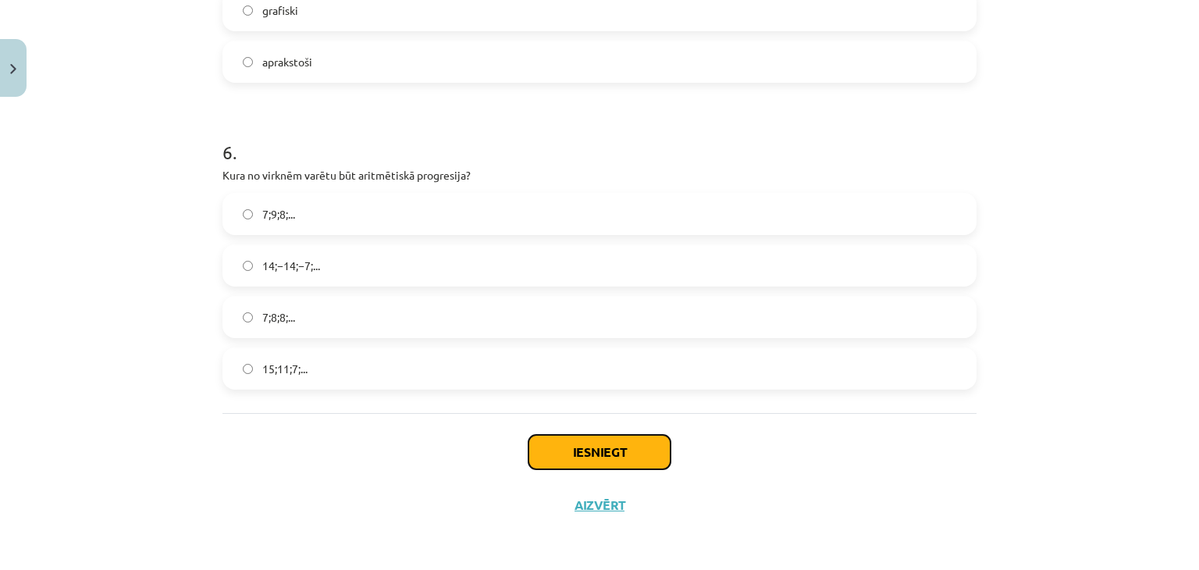
drag, startPoint x: 589, startPoint y: 449, endPoint x: 594, endPoint y: 431, distance: 18.6
click at [589, 448] on button "Iesniegt" at bounding box center [599, 452] width 142 height 34
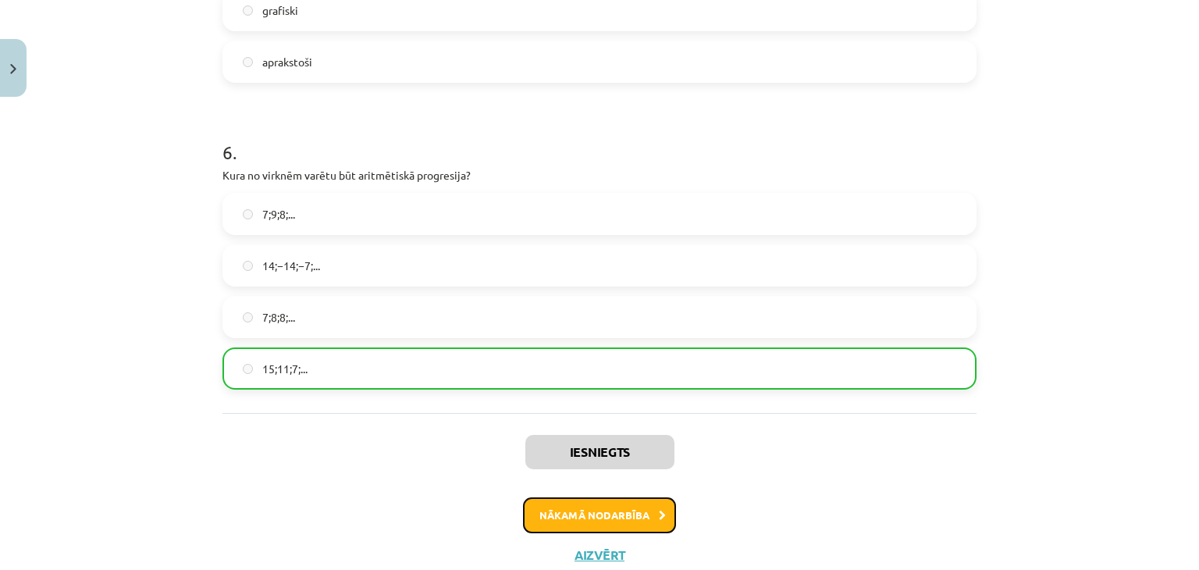
click at [620, 507] on button "Nākamā nodarbība" at bounding box center [599, 515] width 153 height 36
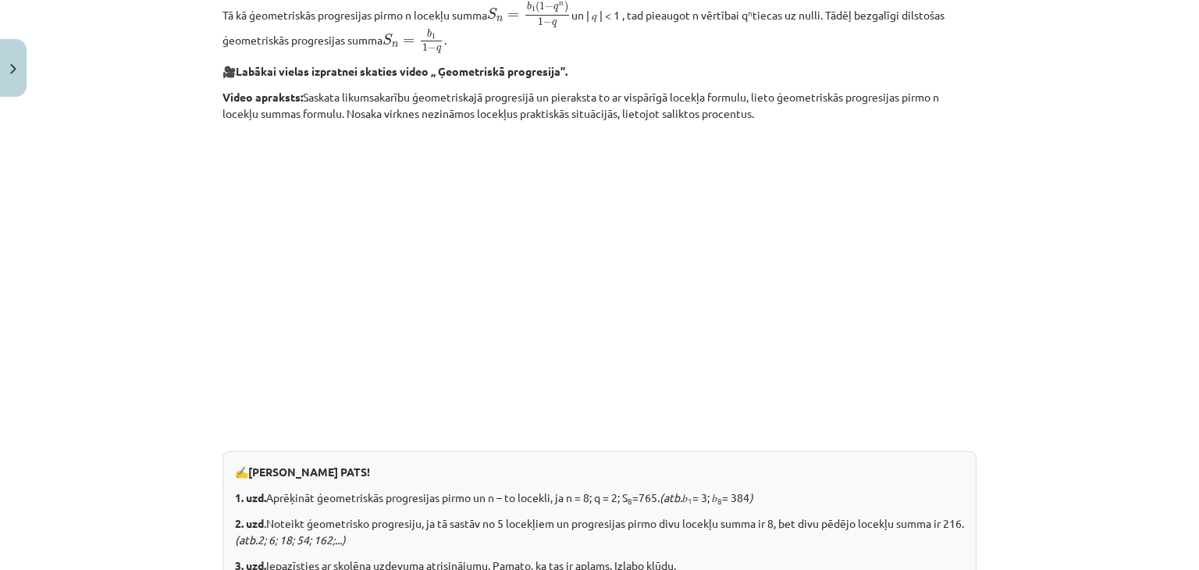
scroll to position [1960, 0]
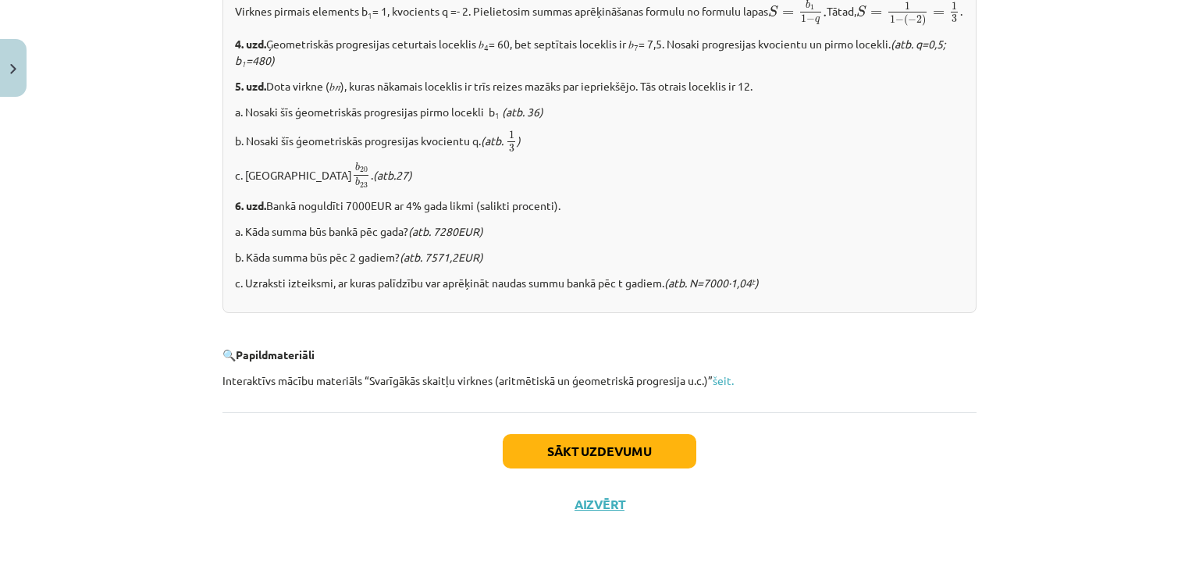
drag, startPoint x: 969, startPoint y: 139, endPoint x: 720, endPoint y: 435, distance: 387.1
click at [641, 451] on button "Sākt uzdevumu" at bounding box center [600, 451] width 194 height 34
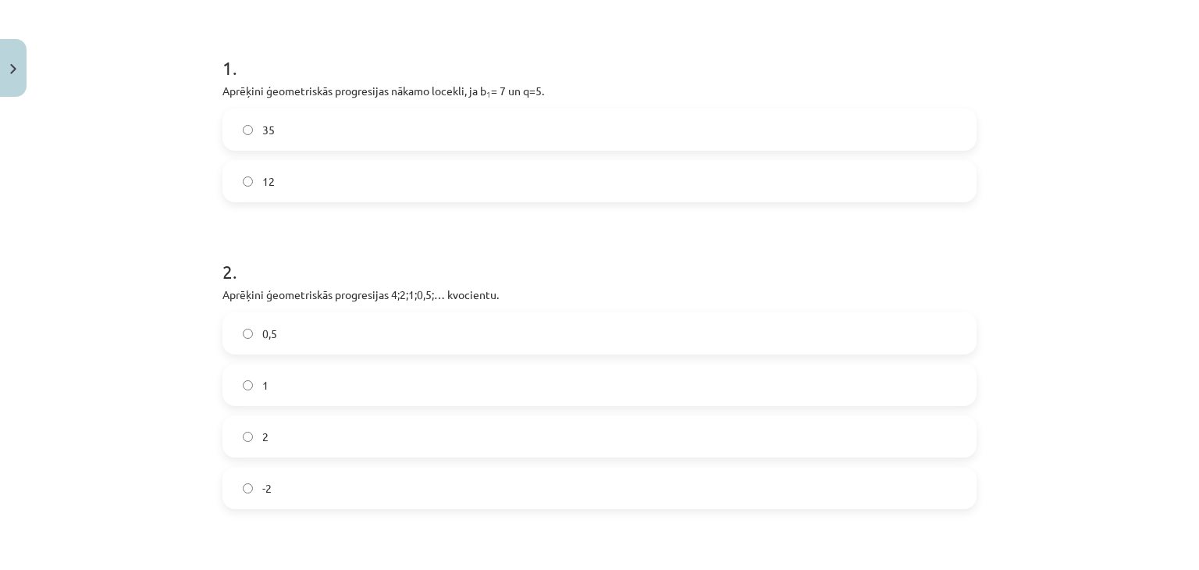
drag, startPoint x: 959, startPoint y: 279, endPoint x: 917, endPoint y: 44, distance: 238.7
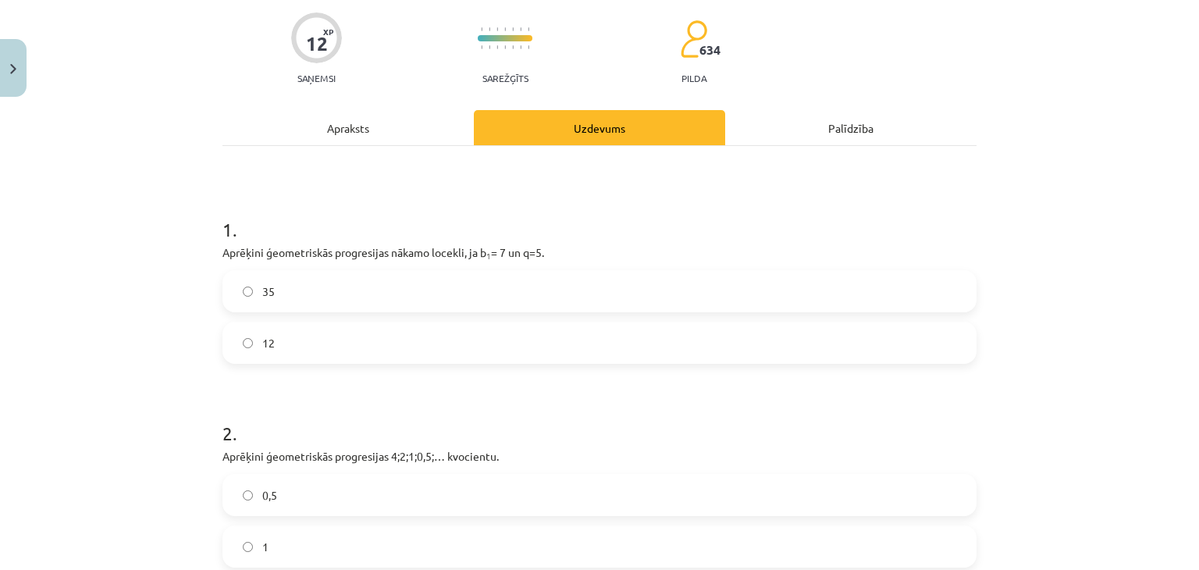
click at [384, 293] on label "35" at bounding box center [599, 291] width 751 height 39
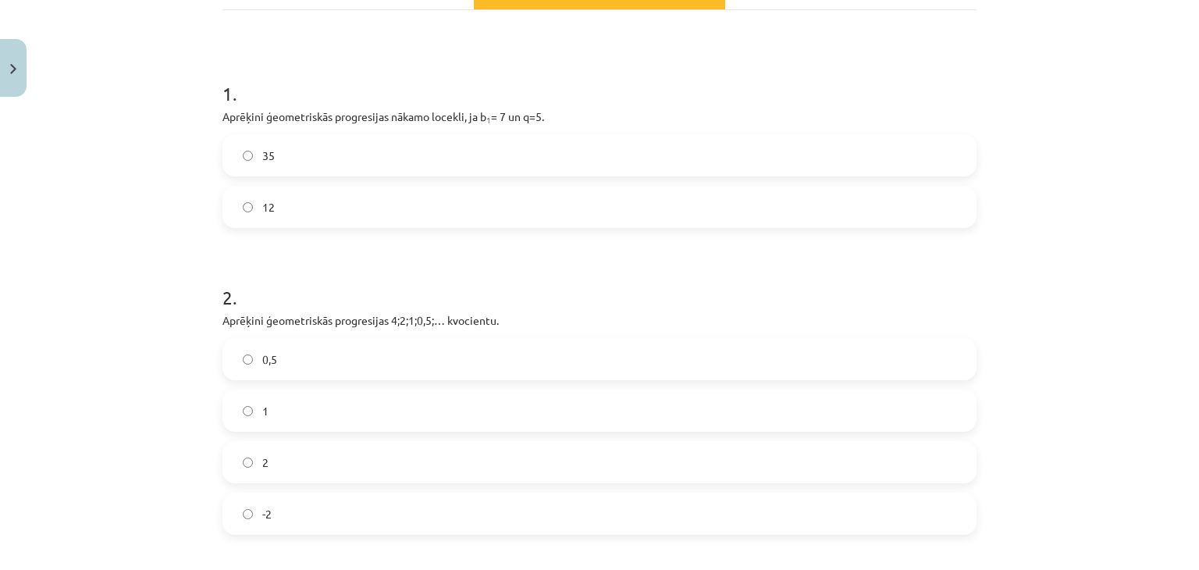
scroll to position [276, 0]
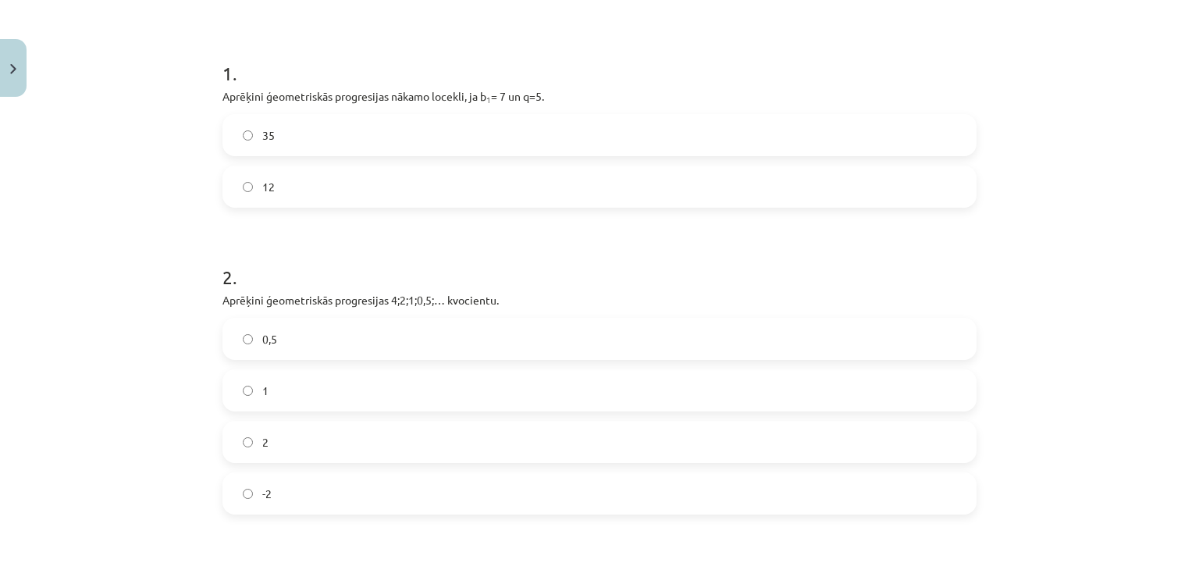
click at [444, 335] on label "0,5" at bounding box center [599, 338] width 751 height 39
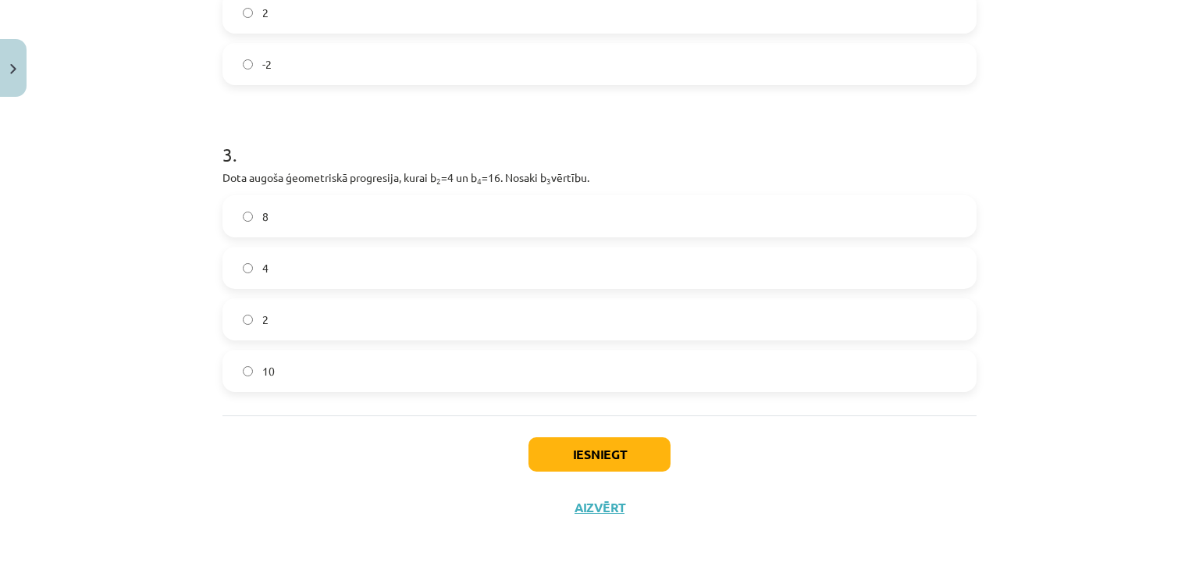
scroll to position [708, 0]
click at [268, 219] on label "8" at bounding box center [599, 213] width 751 height 39
click at [539, 457] on button "Iesniegt" at bounding box center [599, 451] width 142 height 34
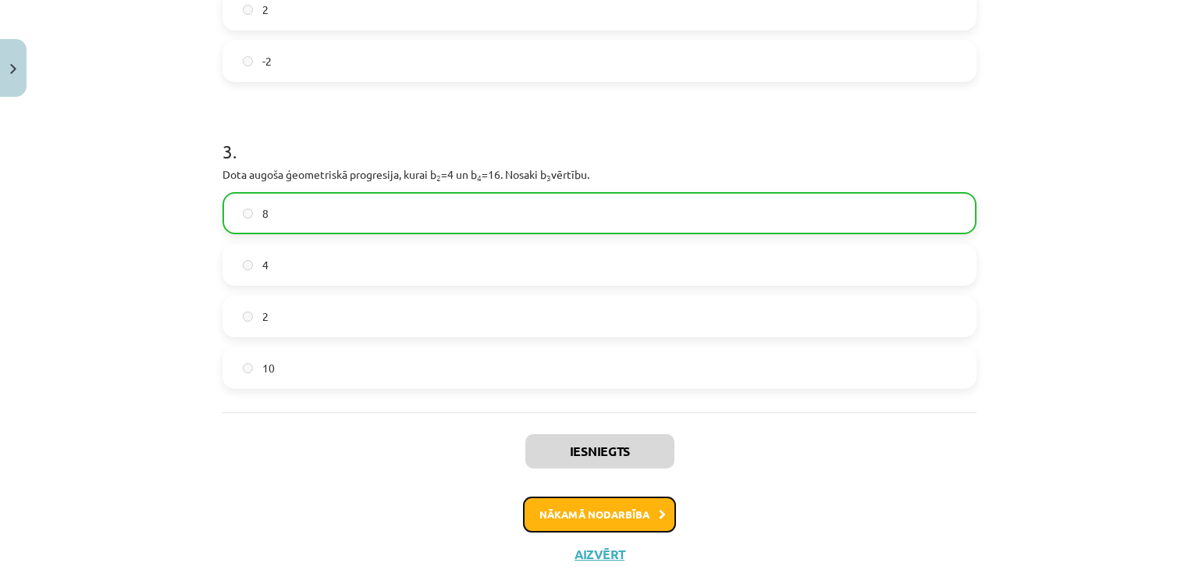
click at [538, 512] on button "Nākamā nodarbība" at bounding box center [599, 514] width 153 height 36
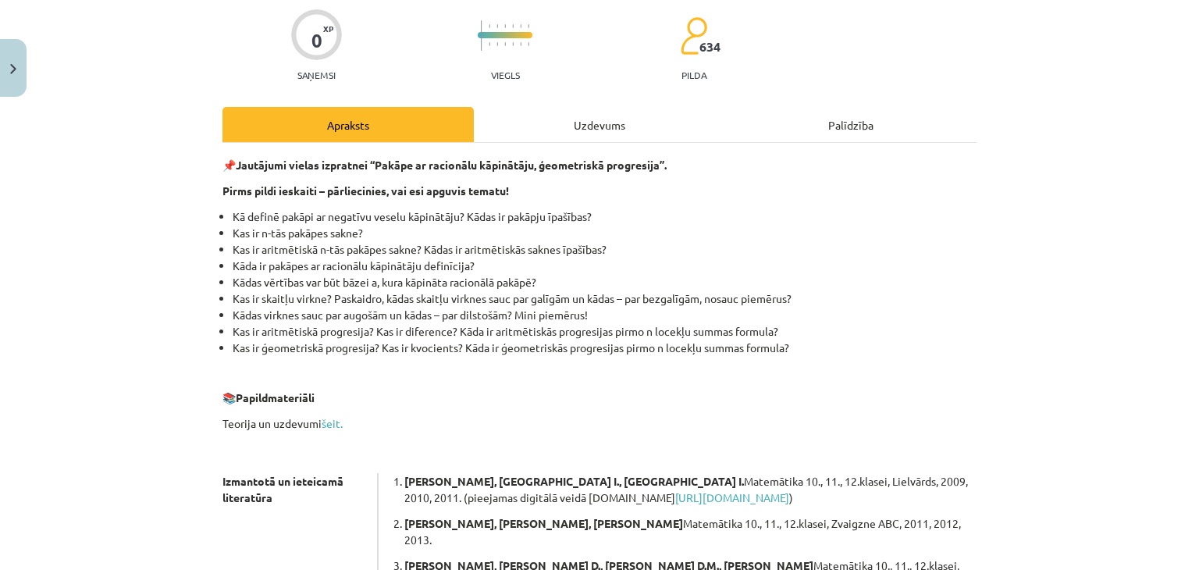
scroll to position [0, 0]
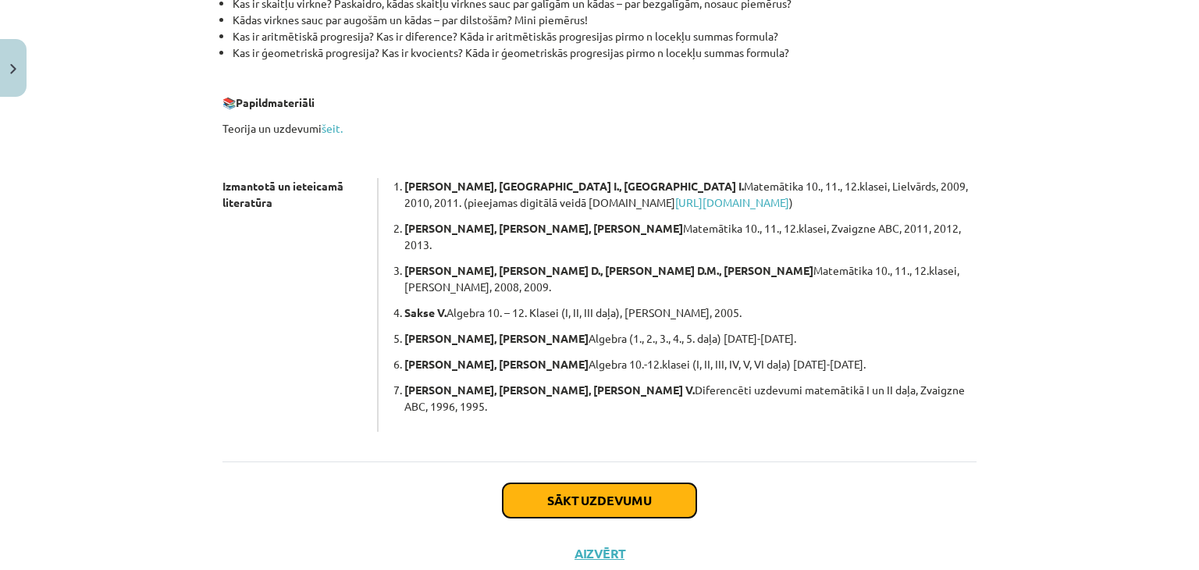
click at [608, 483] on button "Sākt uzdevumu" at bounding box center [600, 500] width 194 height 34
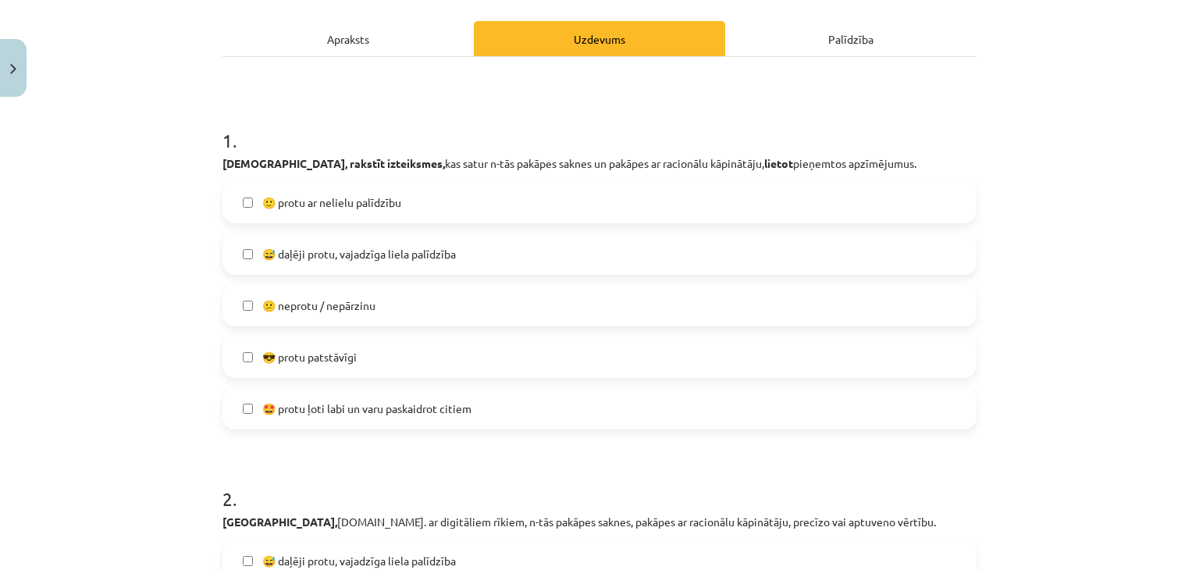
scroll to position [195, 0]
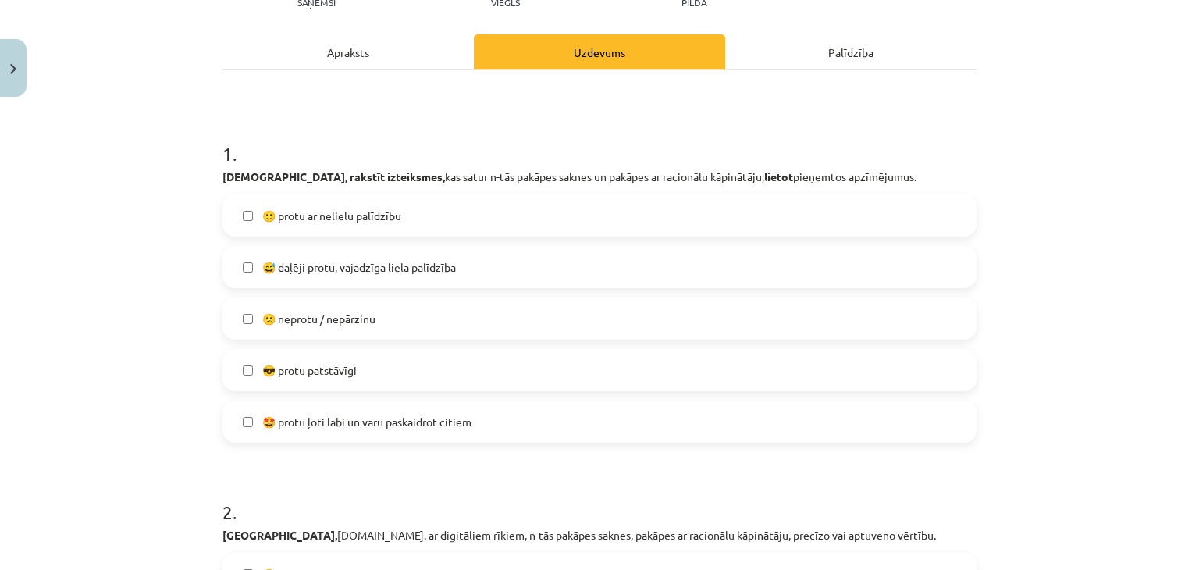
click at [313, 219] on span "🙂 protu ar nelielu palīdzību" at bounding box center [331, 216] width 139 height 16
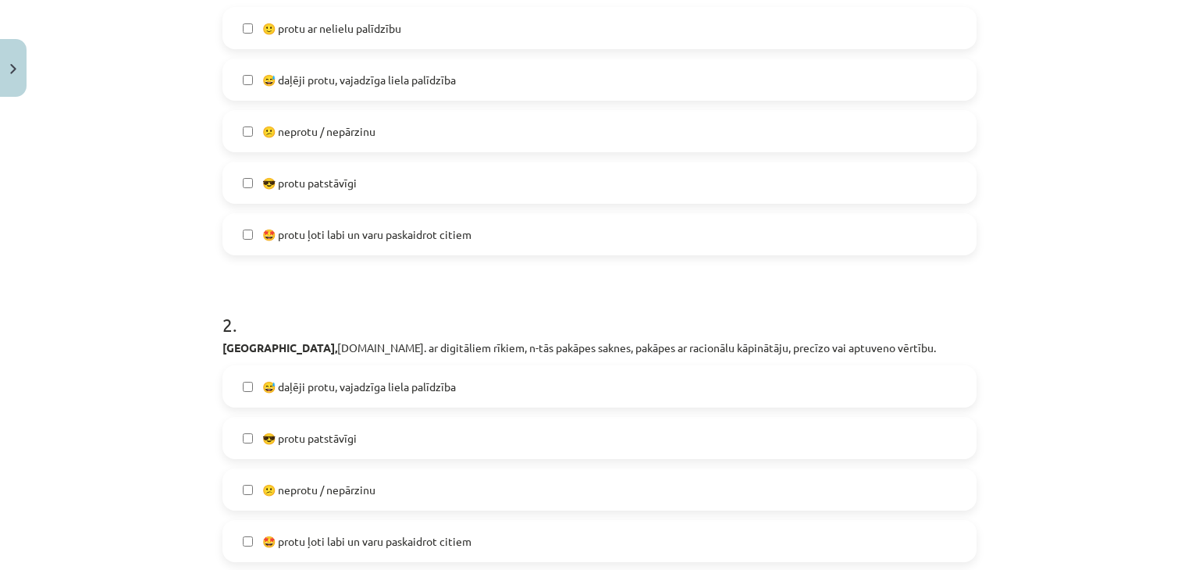
scroll to position [507, 0]
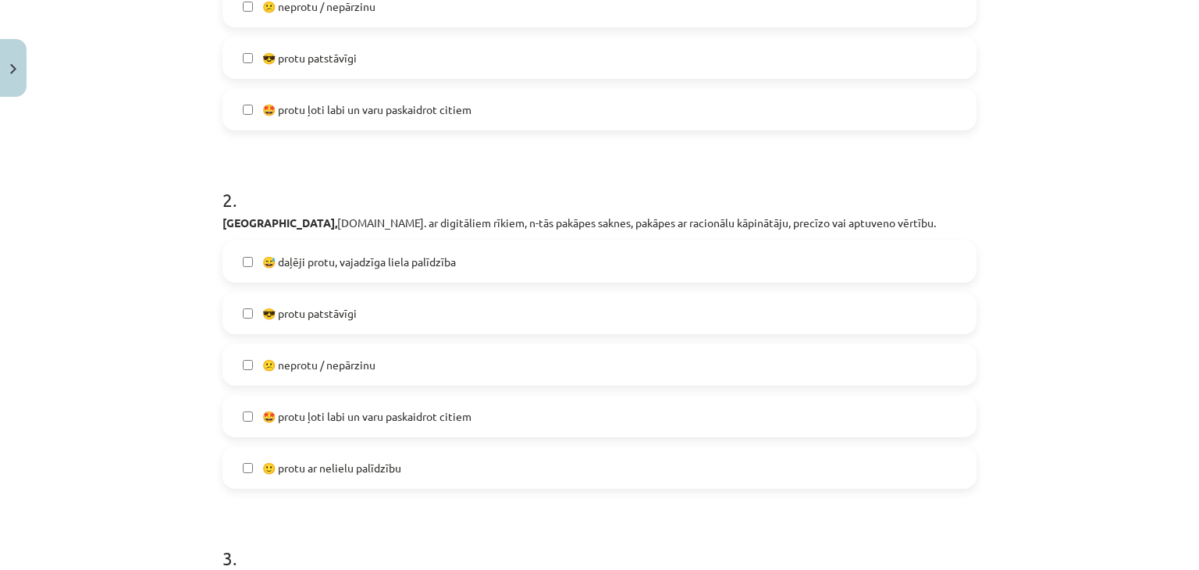
click at [290, 468] on span "🙂 protu ar nelielu palīdzību" at bounding box center [331, 468] width 139 height 16
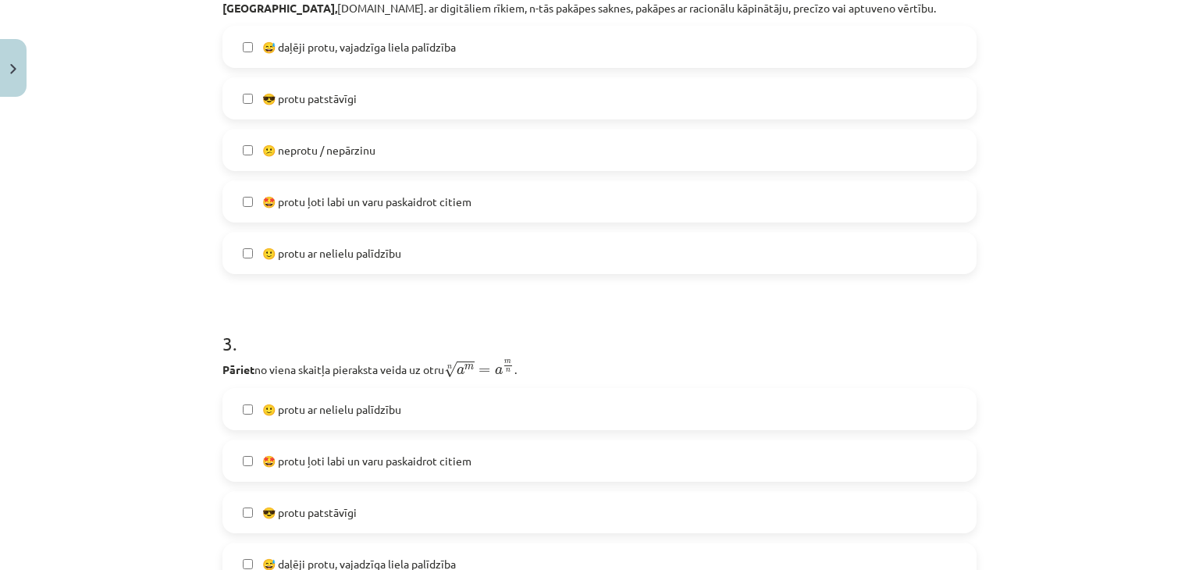
scroll to position [741, 0]
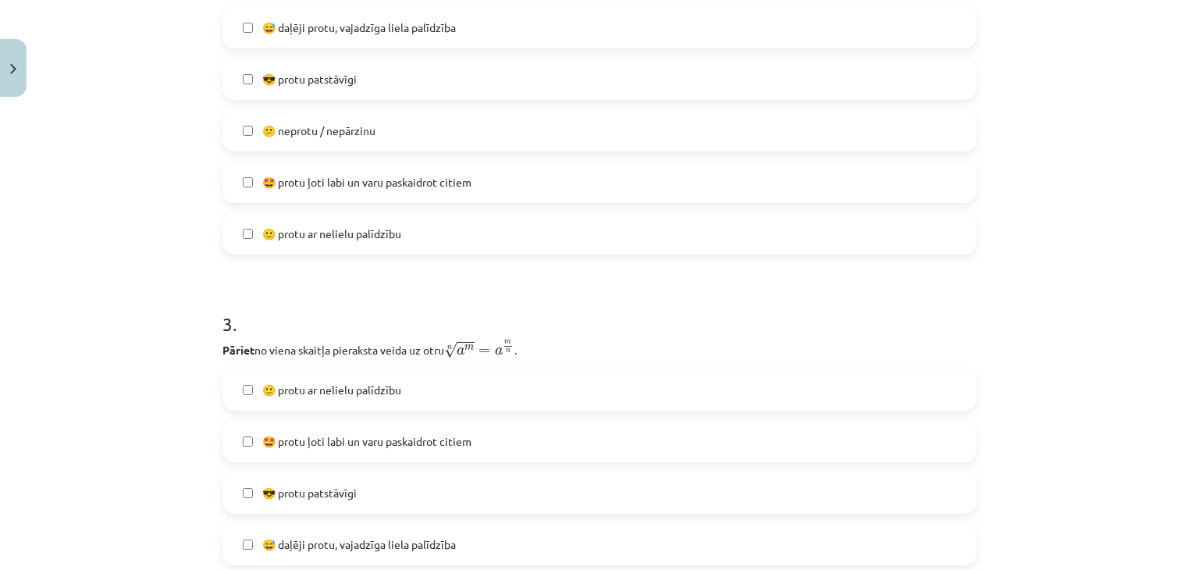
click at [308, 396] on span "🙂 protu ar nelielu palīdzību" at bounding box center [331, 390] width 139 height 16
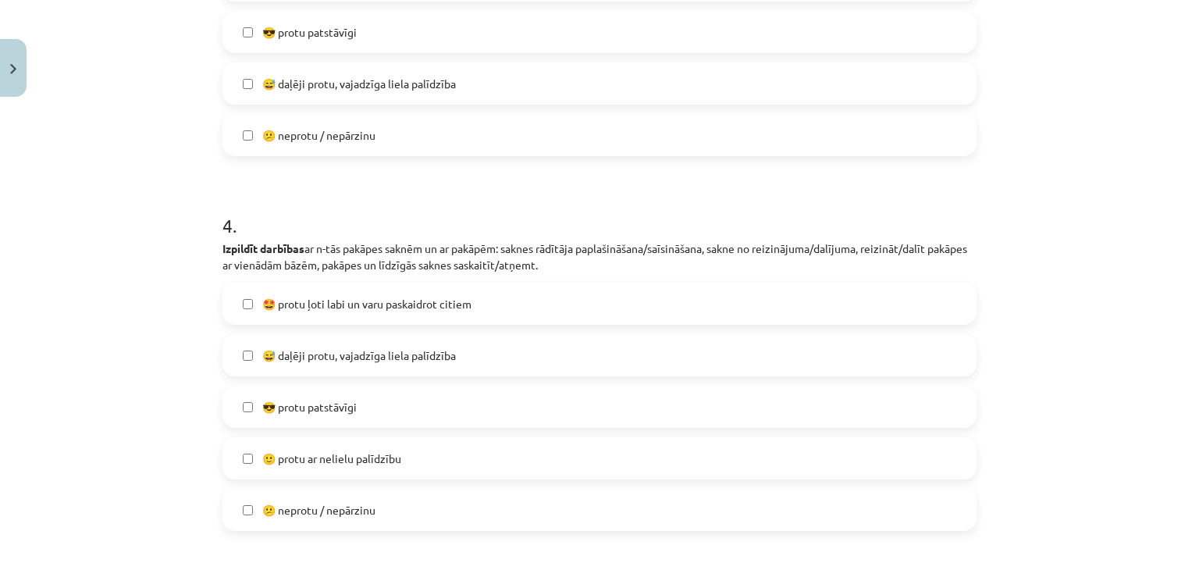
scroll to position [1288, 0]
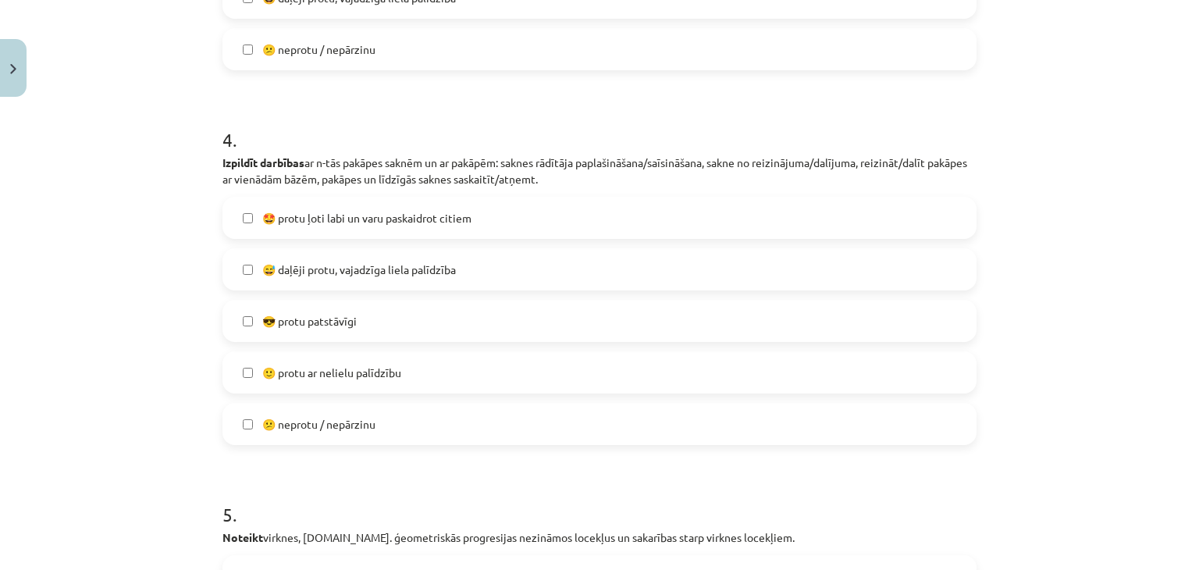
click at [298, 367] on span "🙂 protu ar nelielu palīdzību" at bounding box center [331, 372] width 139 height 16
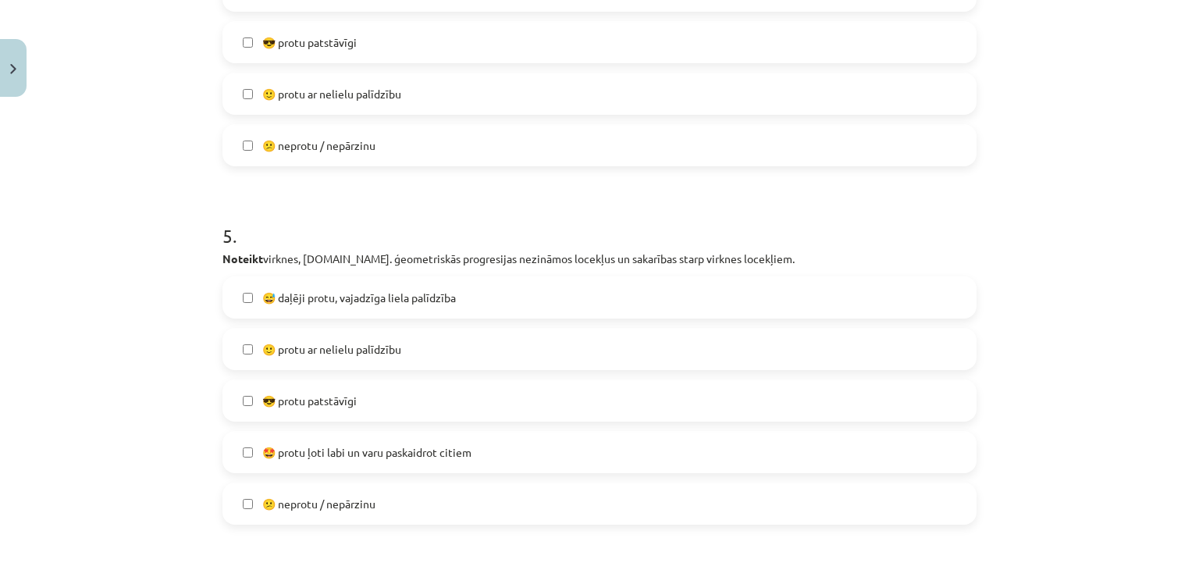
scroll to position [1678, 0]
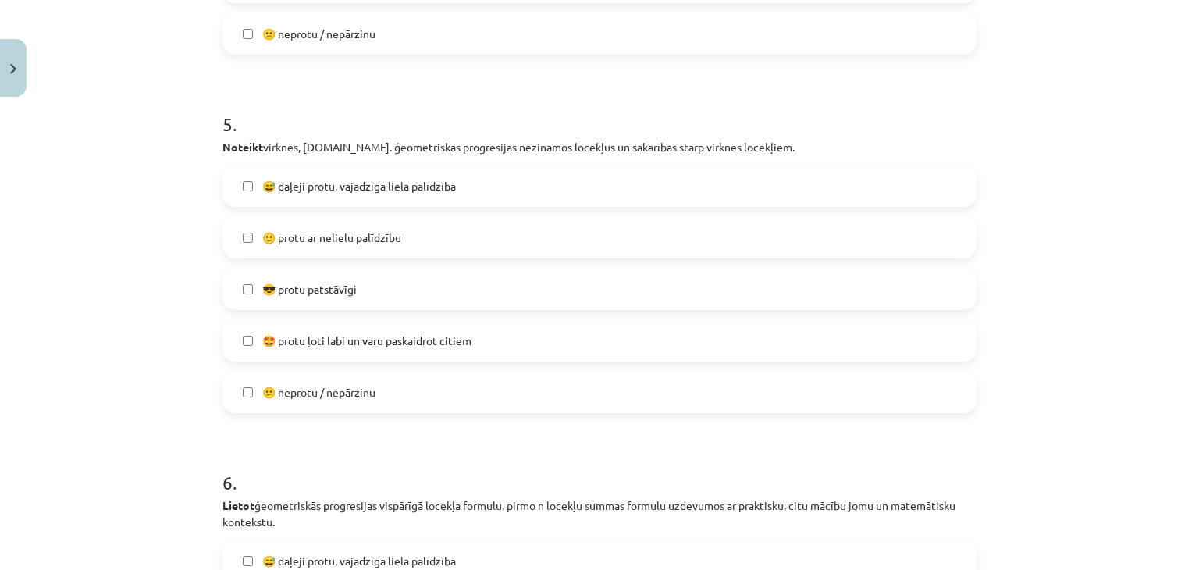
click at [311, 238] on span "🙂 protu ar nelielu palīdzību" at bounding box center [331, 237] width 139 height 16
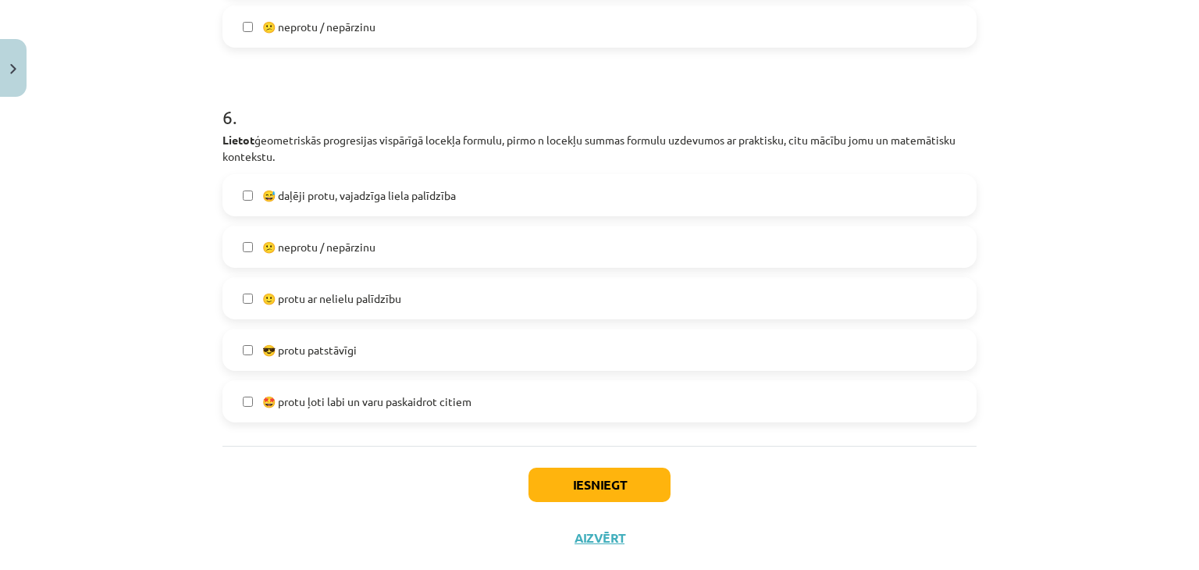
scroll to position [2068, 0]
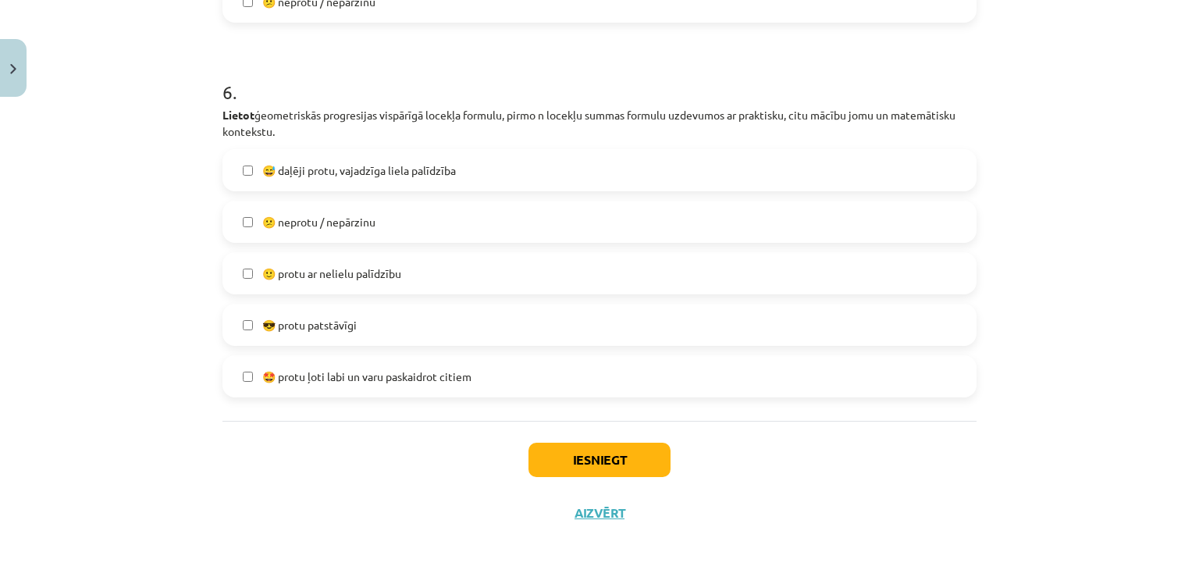
click at [325, 266] on span "🙂 protu ar nelielu palīdzību" at bounding box center [331, 273] width 139 height 16
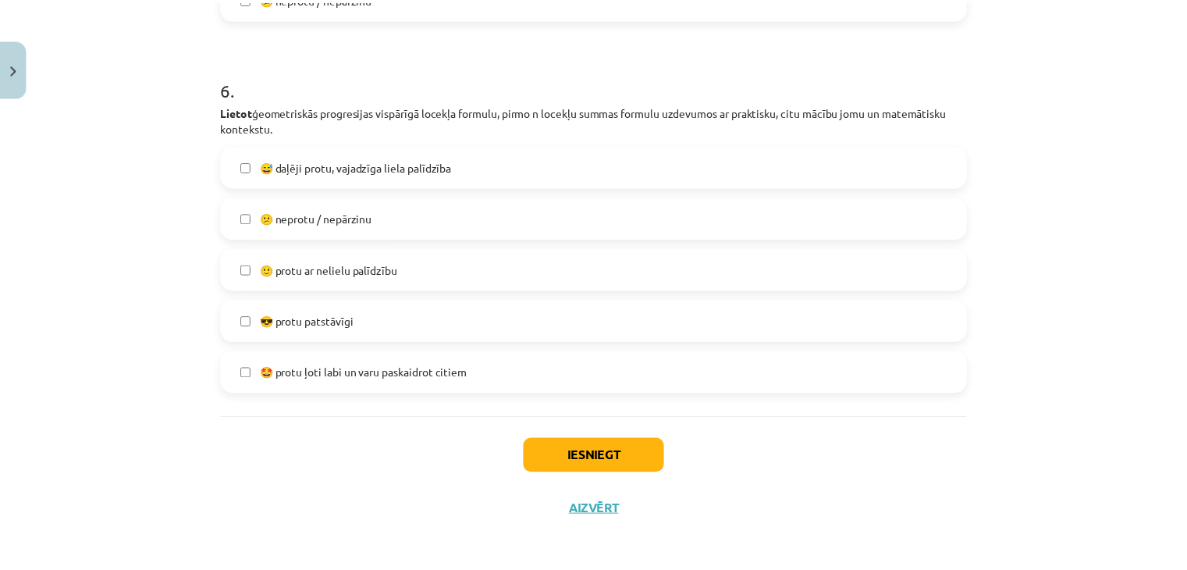
scroll to position [2076, 0]
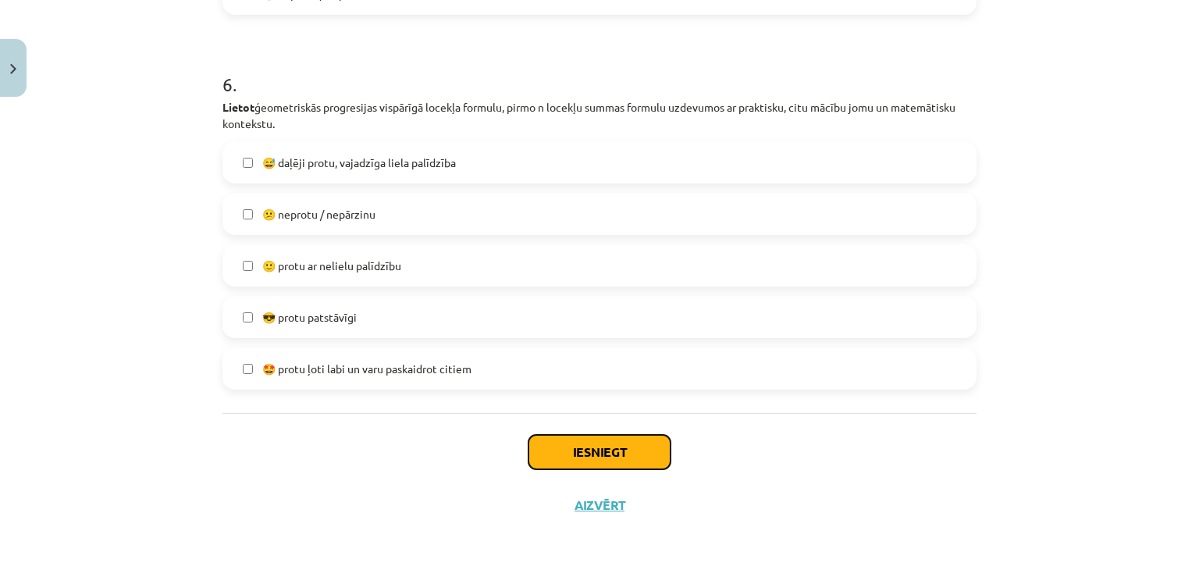
click at [556, 444] on button "Iesniegt" at bounding box center [599, 452] width 142 height 34
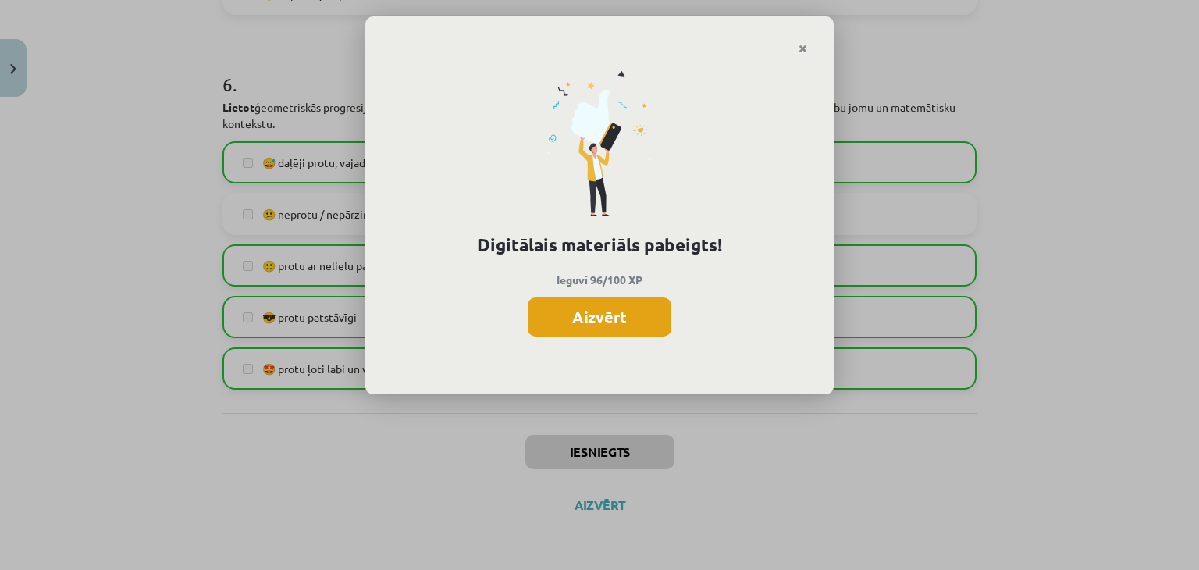
click at [581, 317] on button "Aizvērt" at bounding box center [600, 316] width 144 height 39
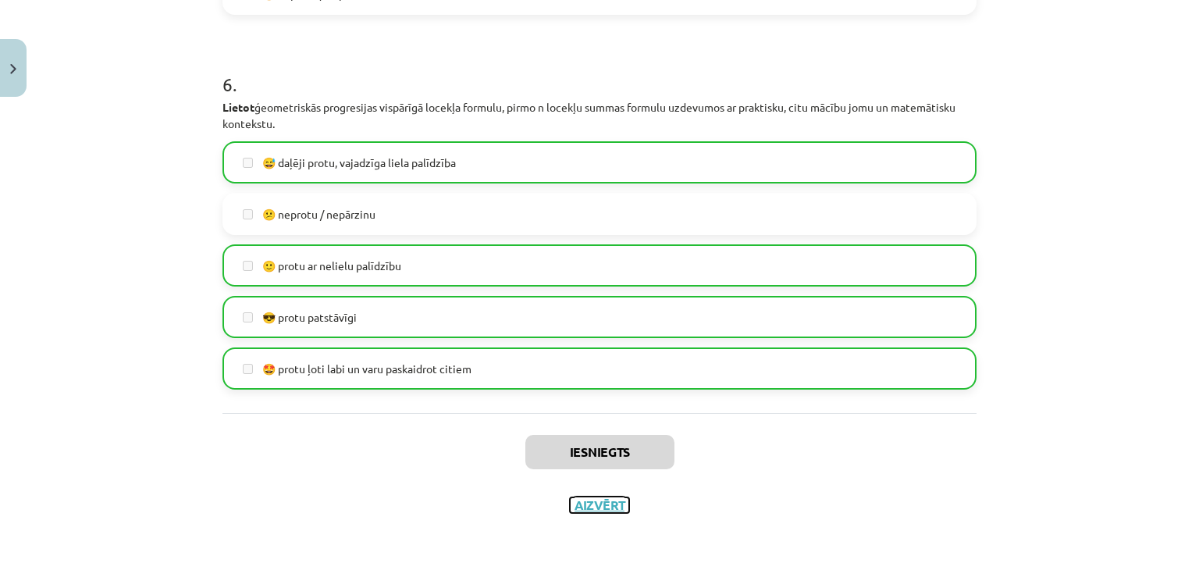
click at [584, 510] on button "Aizvērt" at bounding box center [599, 505] width 59 height 16
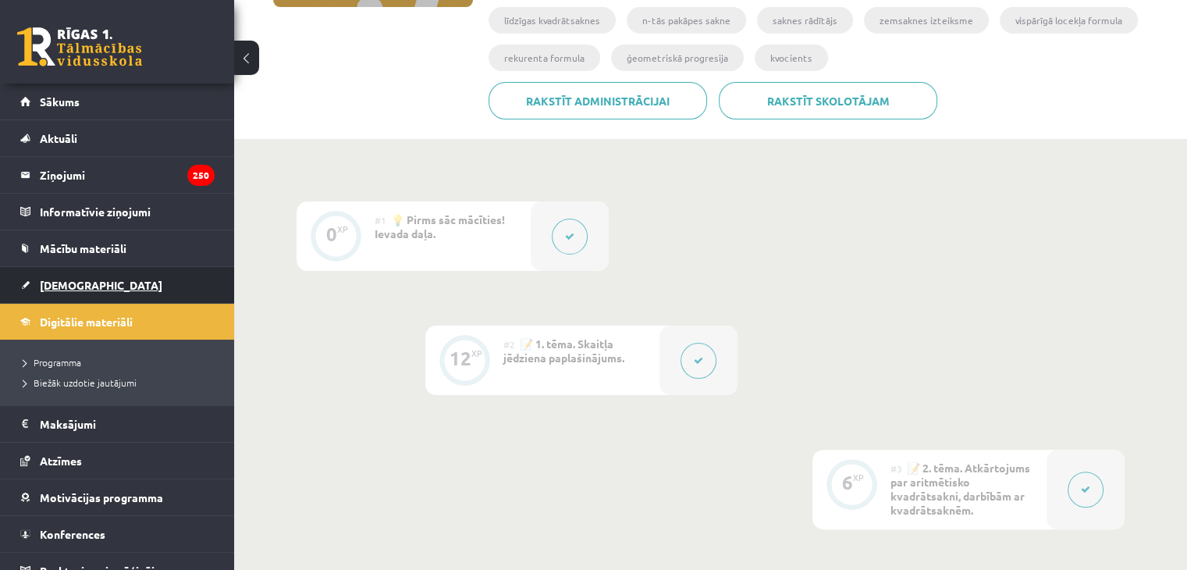
click at [87, 297] on link "[DEMOGRAPHIC_DATA]" at bounding box center [117, 285] width 194 height 36
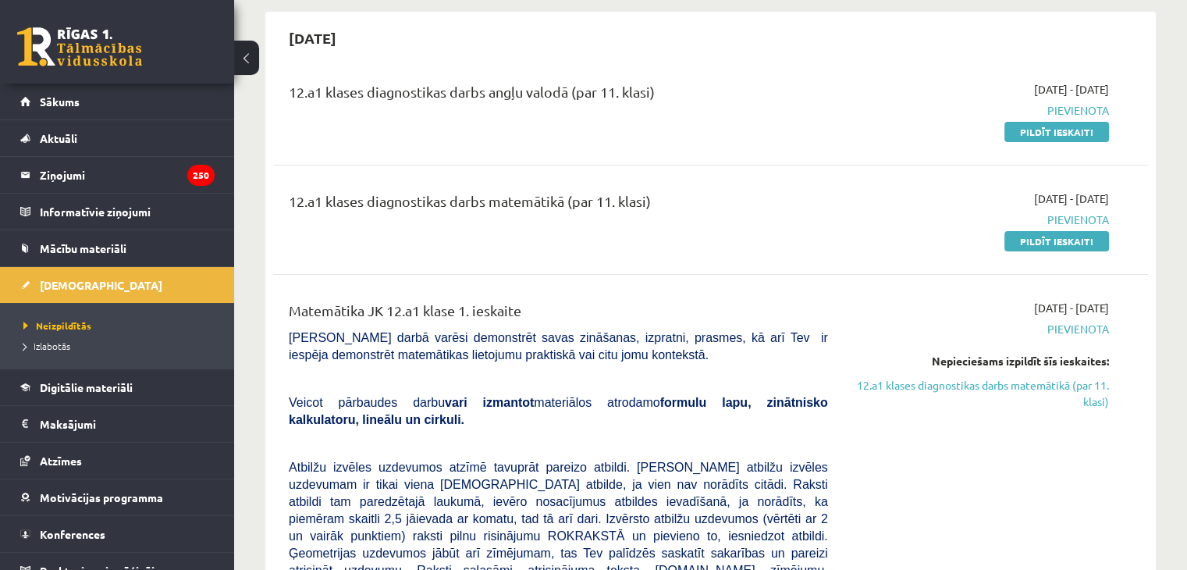
scroll to position [156, 0]
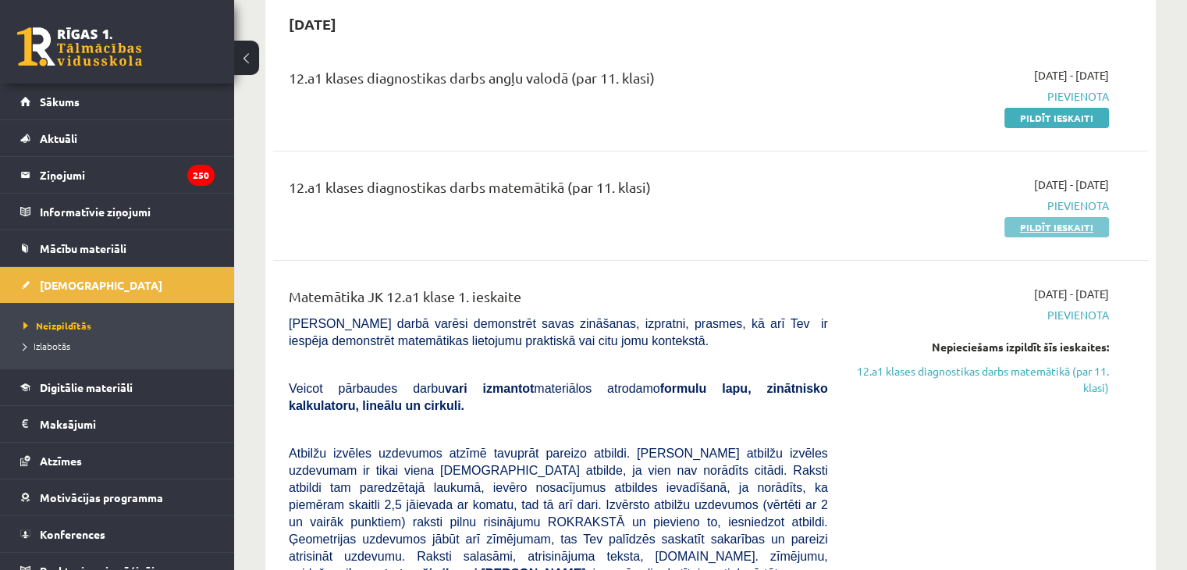
click at [1073, 222] on link "Pildīt ieskaiti" at bounding box center [1056, 227] width 105 height 20
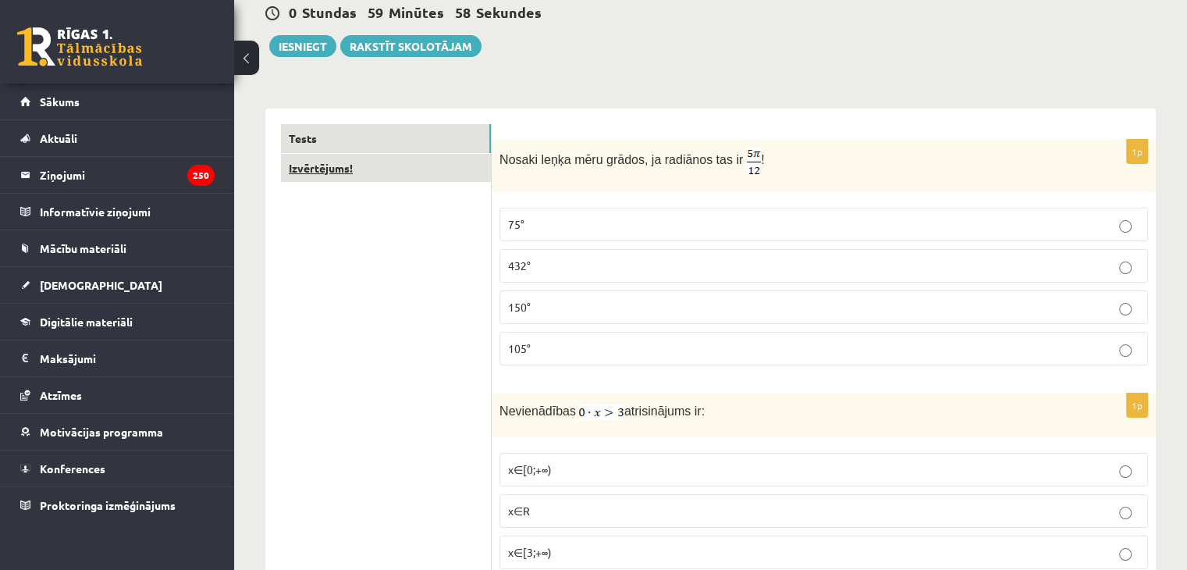
click at [419, 176] on link "Izvērtējums!" at bounding box center [386, 168] width 210 height 29
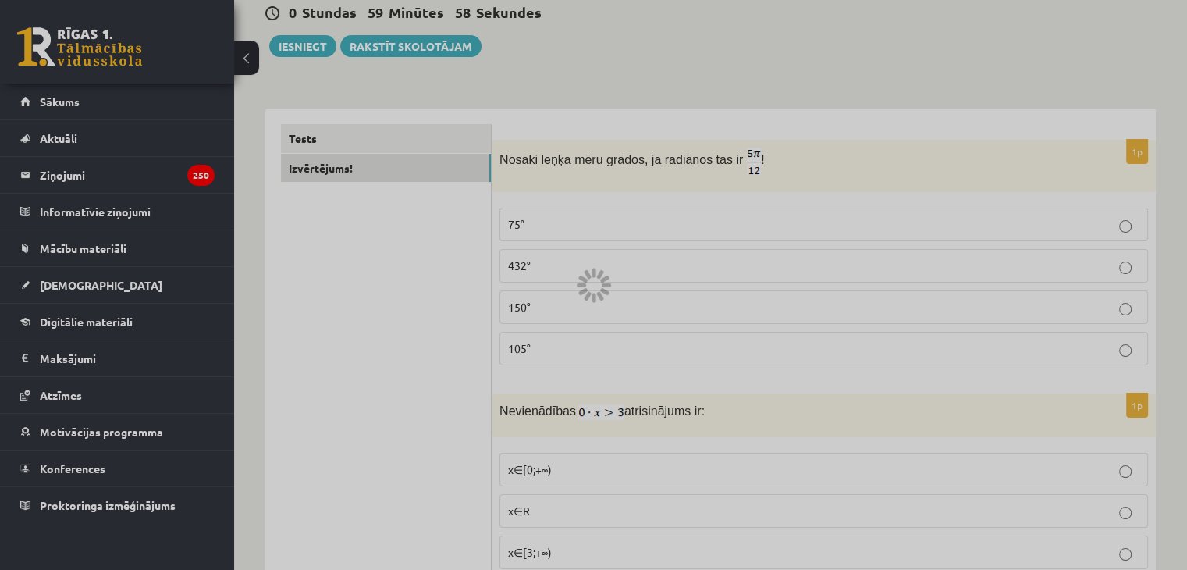
scroll to position [117, 0]
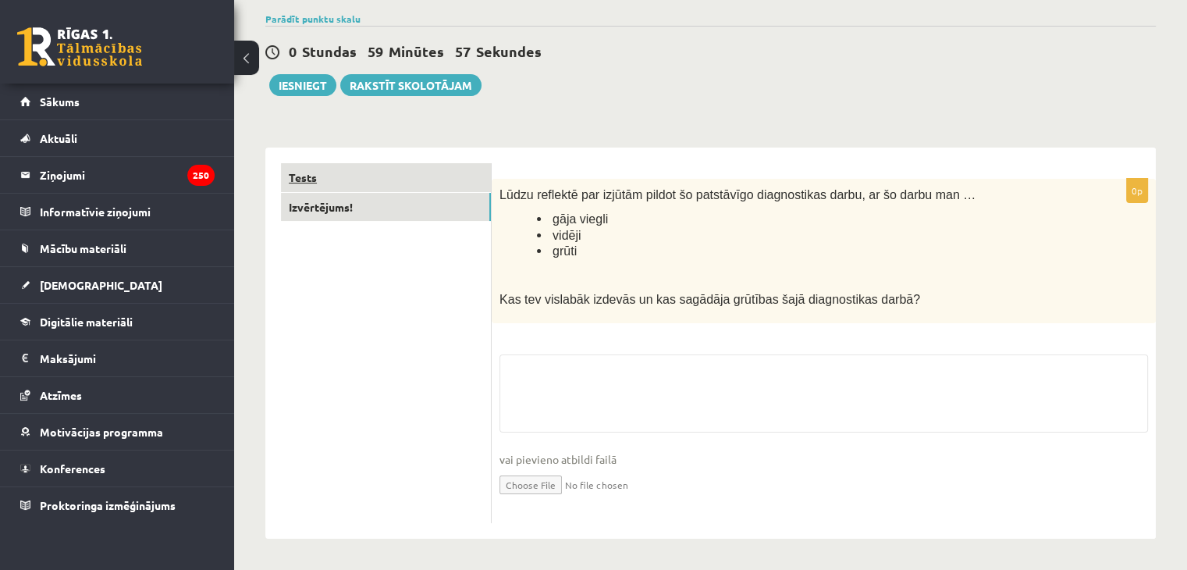
click at [418, 169] on link "Tests" at bounding box center [386, 177] width 210 height 29
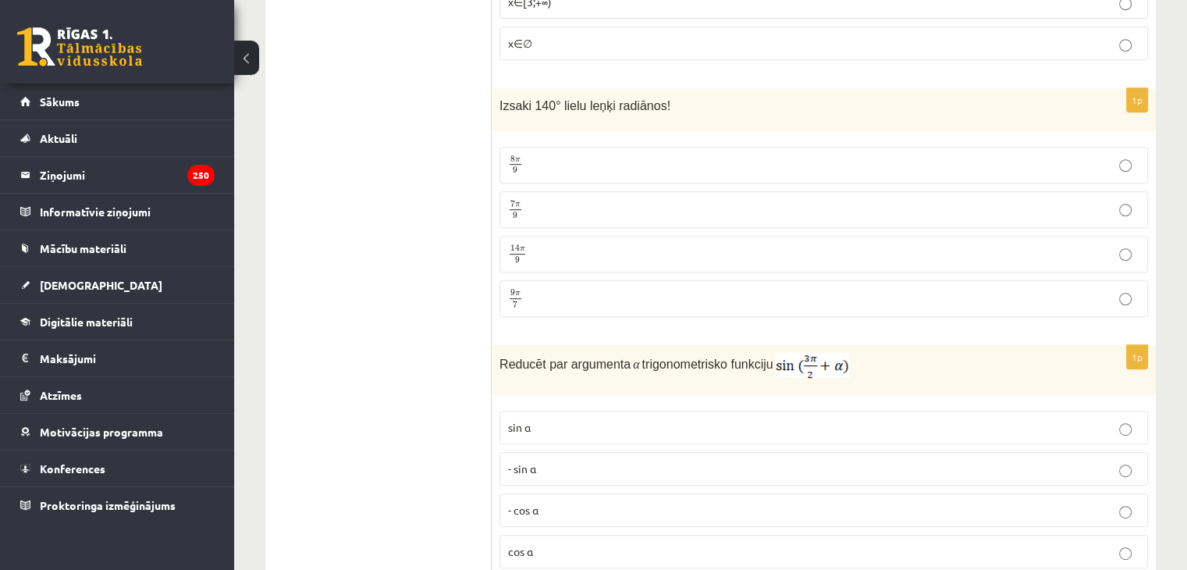
scroll to position [0, 0]
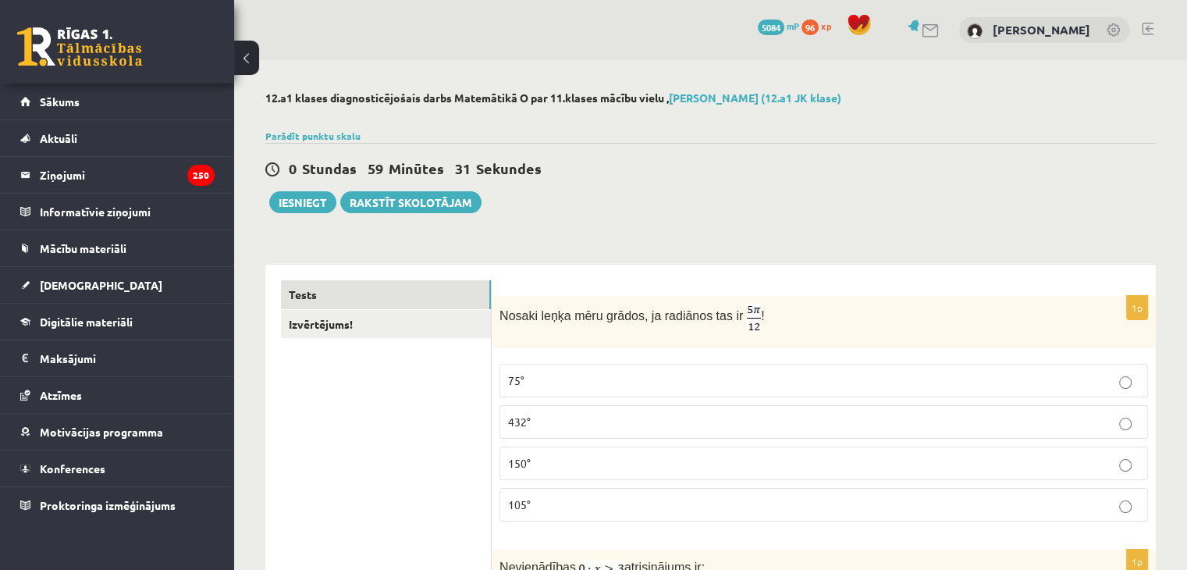
drag, startPoint x: 397, startPoint y: 251, endPoint x: 378, endPoint y: -68, distance: 319.0
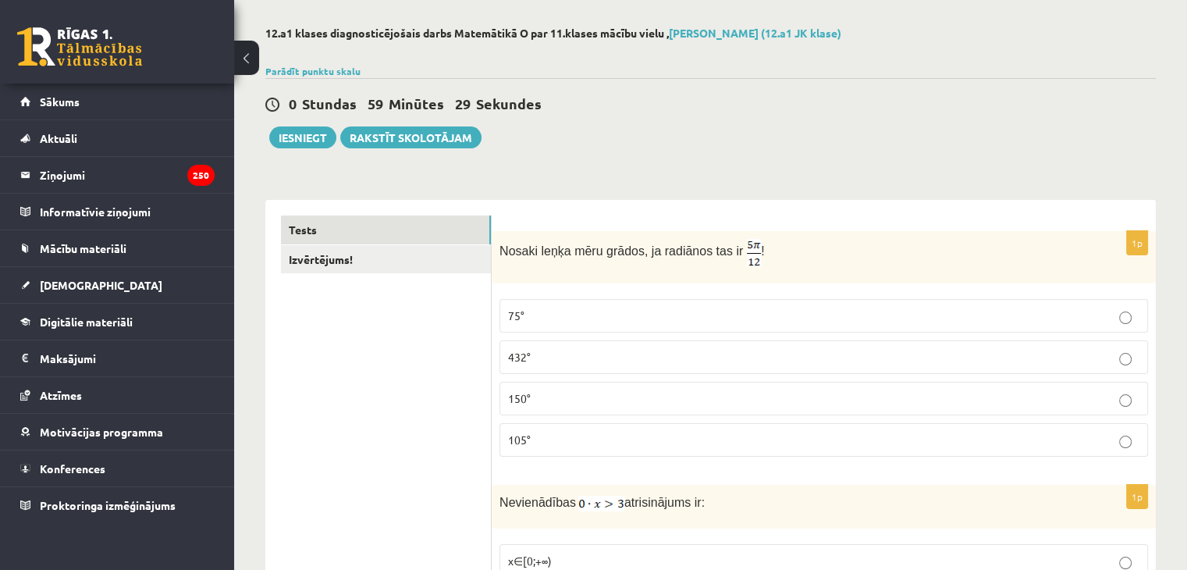
scroll to position [78, 0]
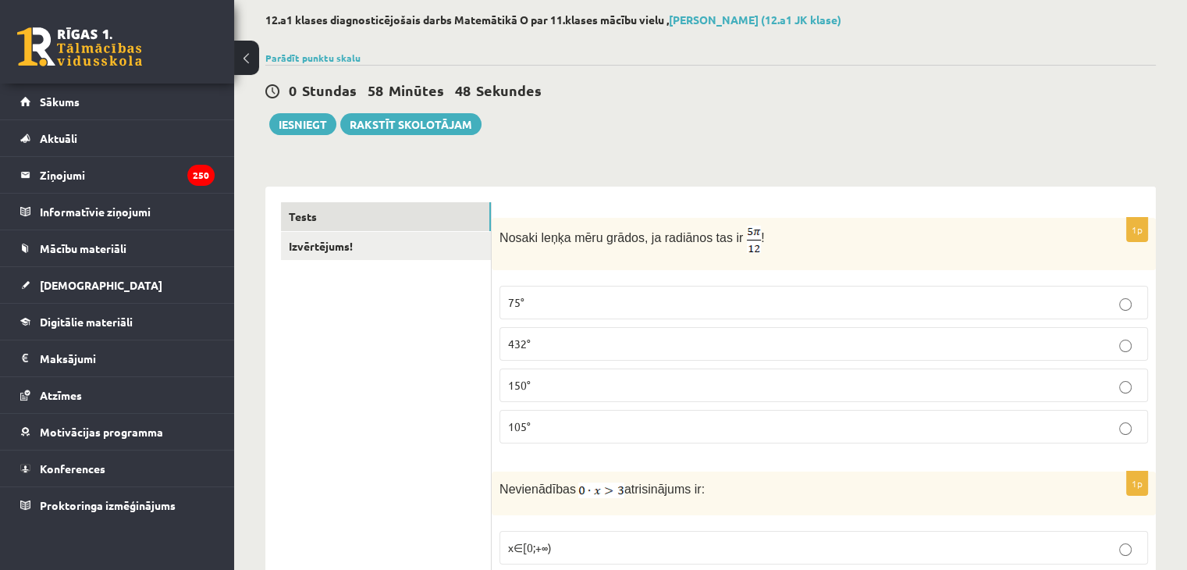
click at [667, 304] on p "75°" at bounding box center [823, 302] width 631 height 16
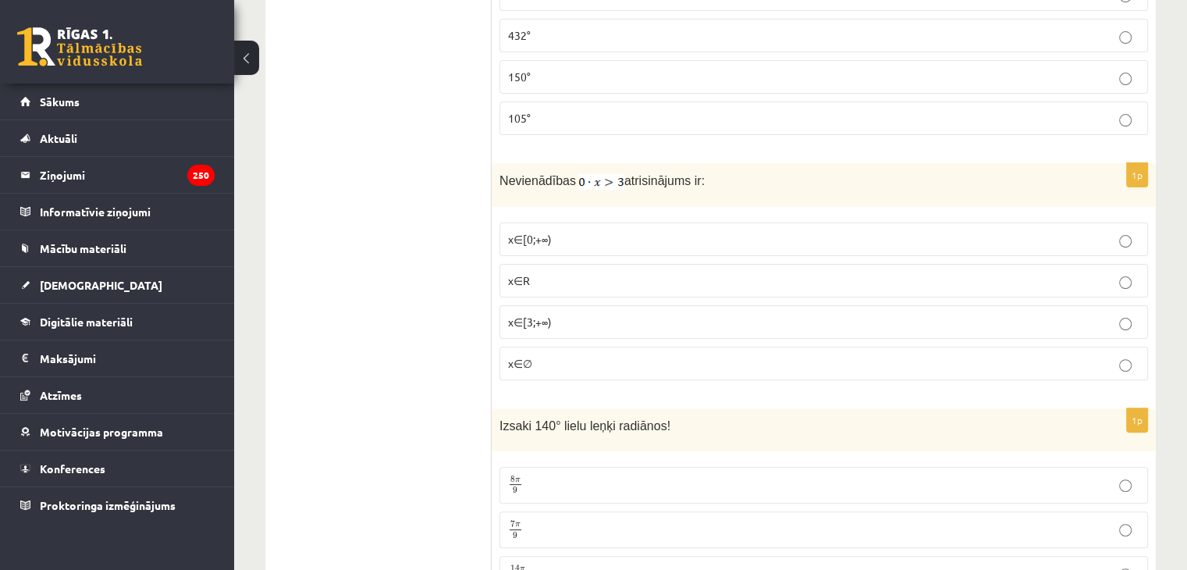
scroll to position [390, 0]
click at [790, 378] on div "1p Nevienādības atrisinājums ir: x∈[0;+∞) x∈R x∈[3;+∞) x∈∅" at bounding box center [824, 273] width 664 height 229
click at [788, 364] on p "x∈∅" at bounding box center [823, 359] width 631 height 16
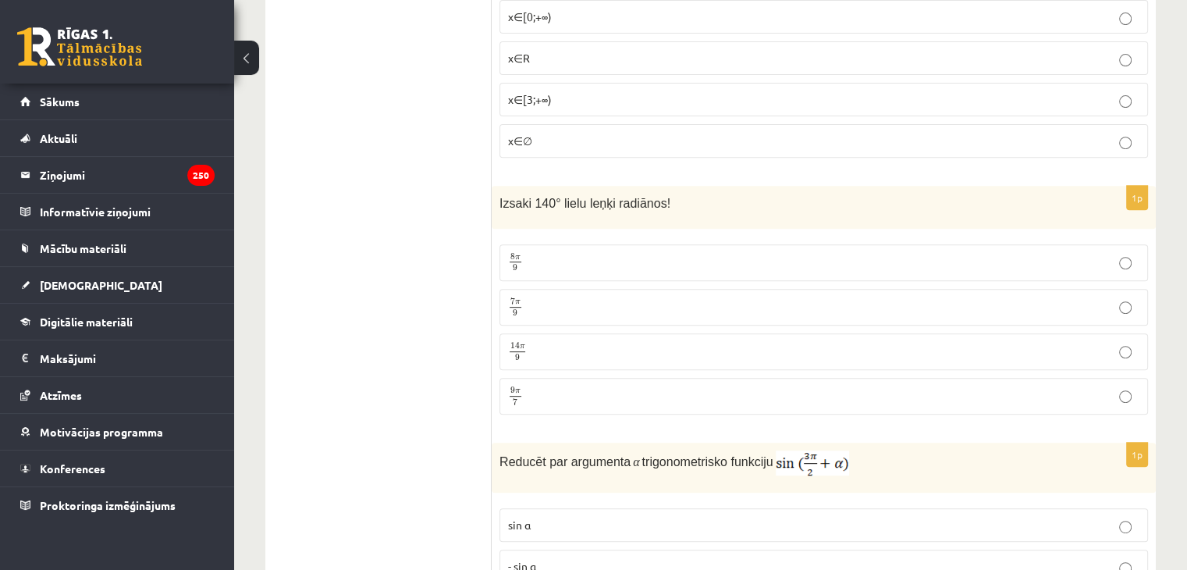
scroll to position [624, 0]
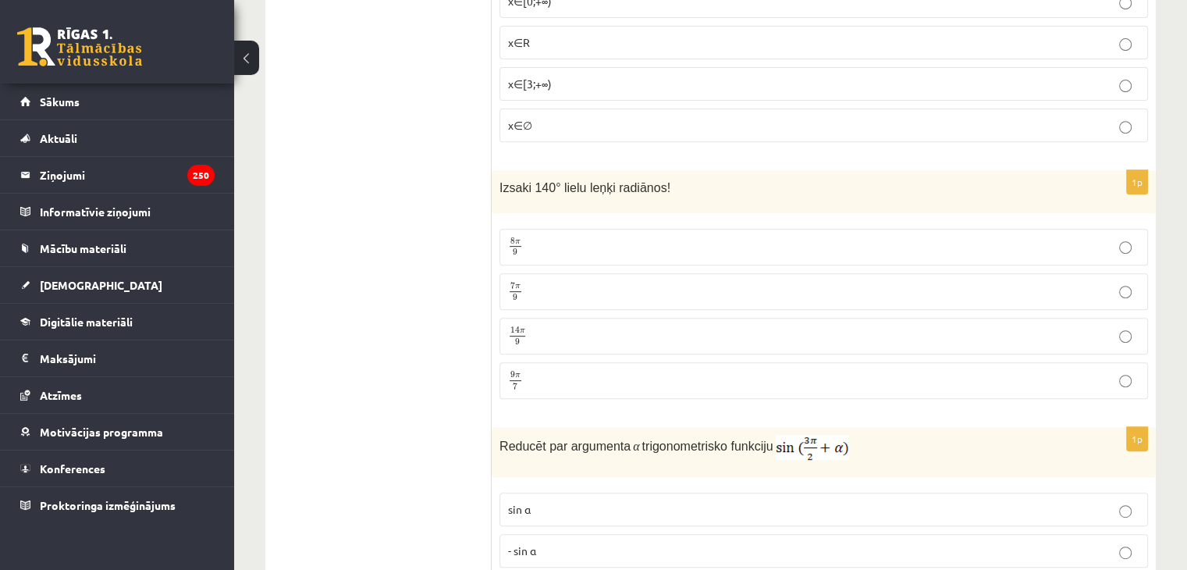
click at [649, 283] on p "7 π 9 7 π 9" at bounding box center [823, 292] width 631 height 20
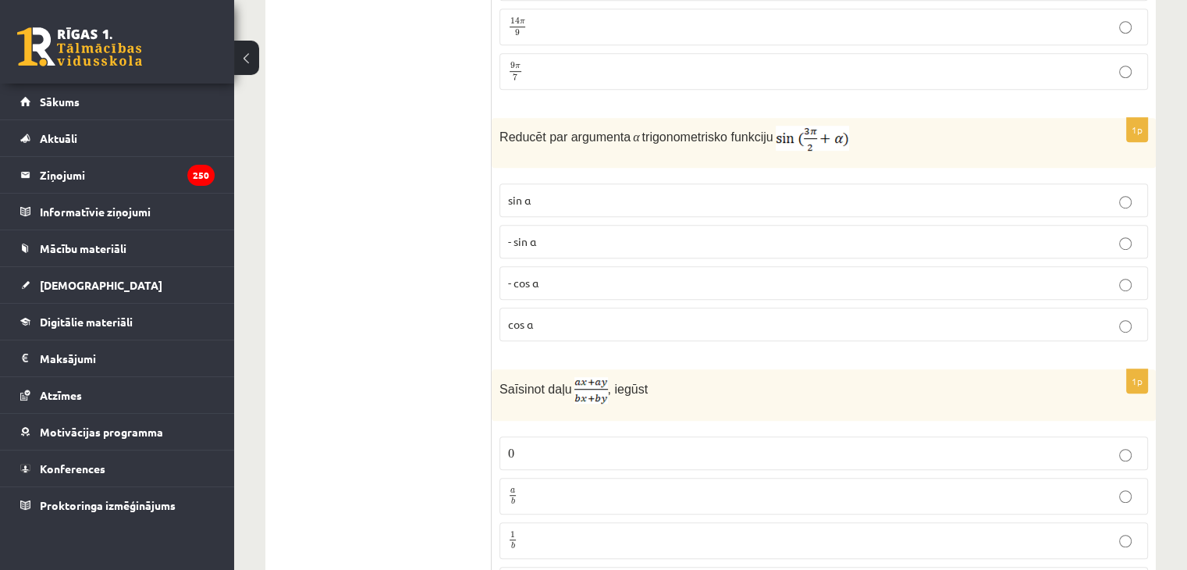
scroll to position [937, 0]
click at [524, 304] on label "cos⁡ α" at bounding box center [824, 321] width 649 height 34
click at [572, 273] on p "- cos ⁡α" at bounding box center [823, 280] width 631 height 16
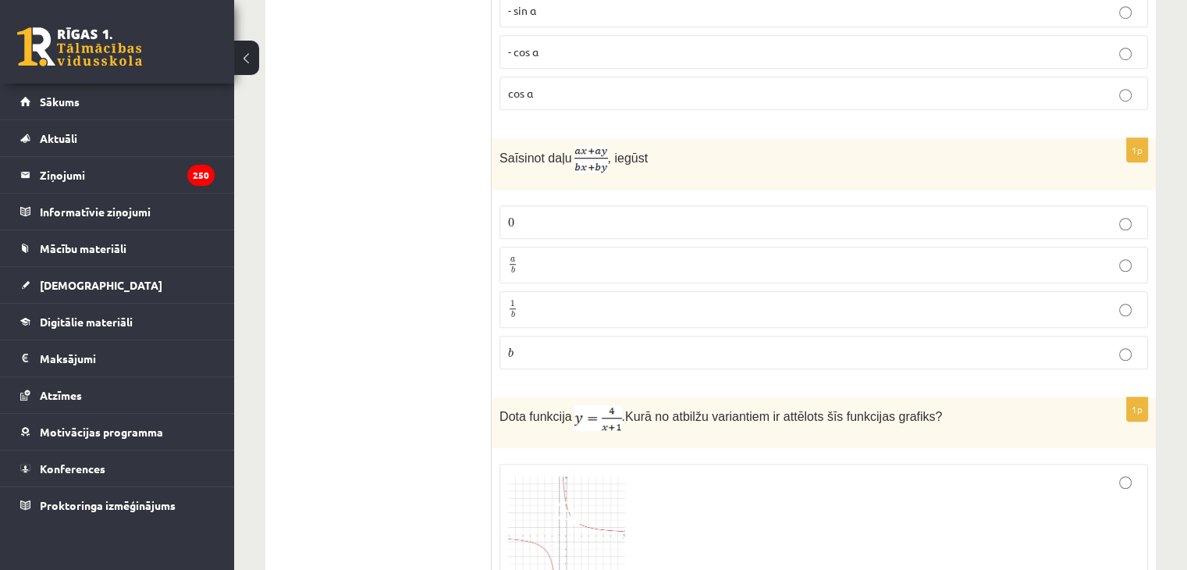
scroll to position [1171, 0]
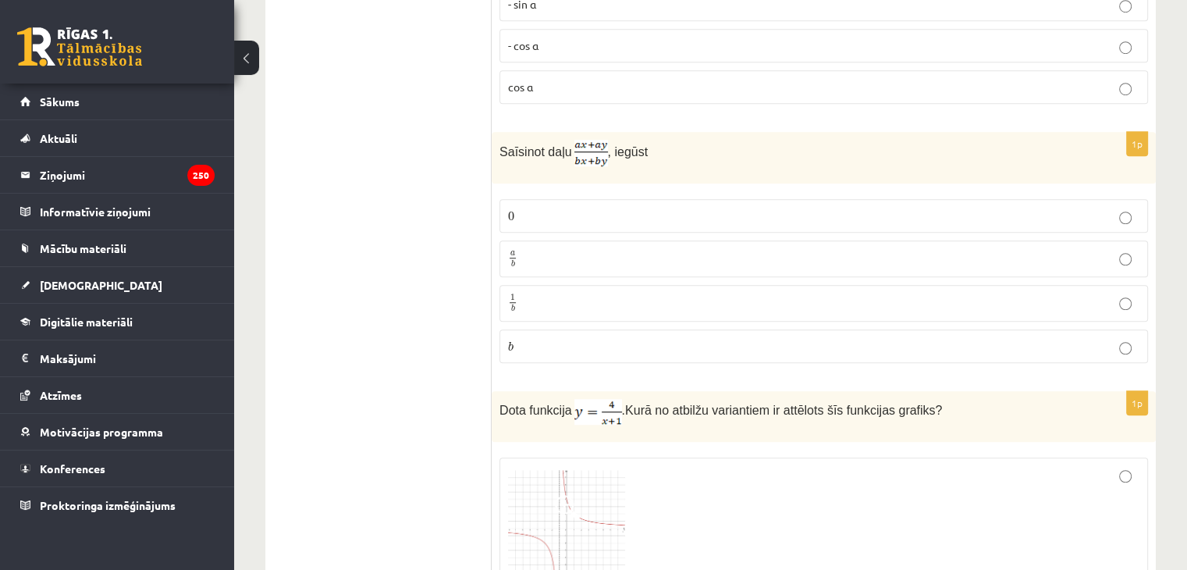
click at [568, 240] on label "a b a b" at bounding box center [824, 258] width 649 height 37
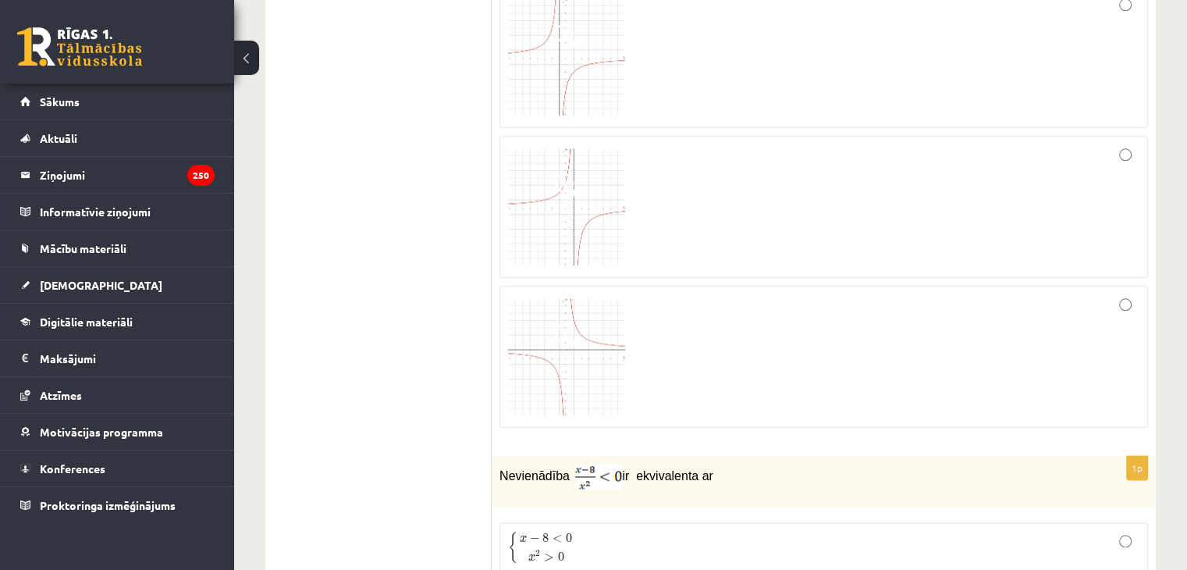
scroll to position [1795, 0]
click at [796, 323] on div at bounding box center [823, 352] width 631 height 125
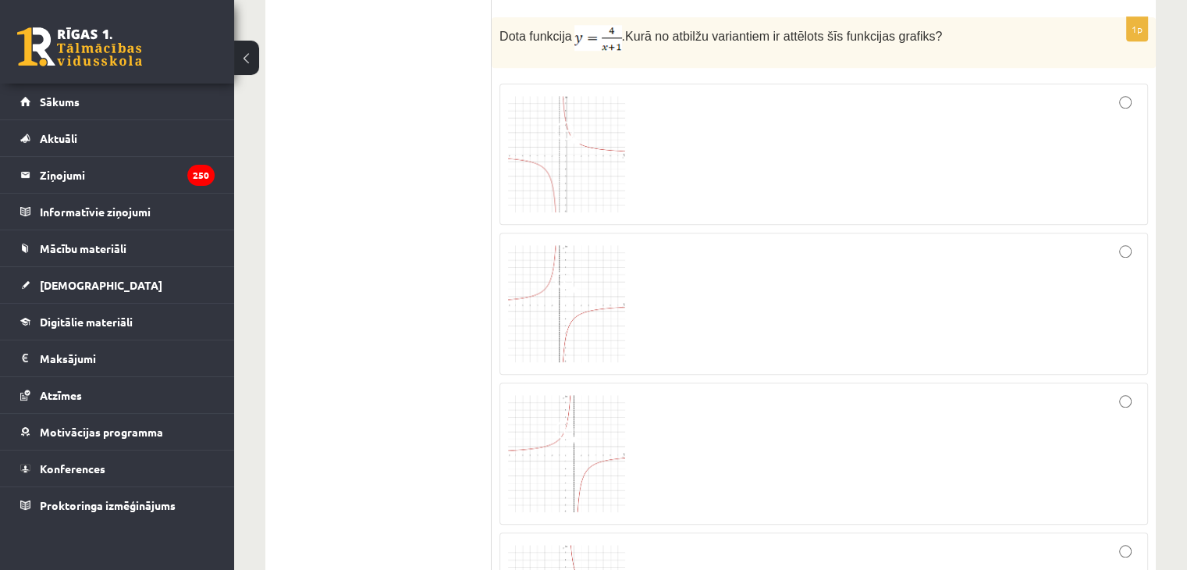
scroll to position [1561, 0]
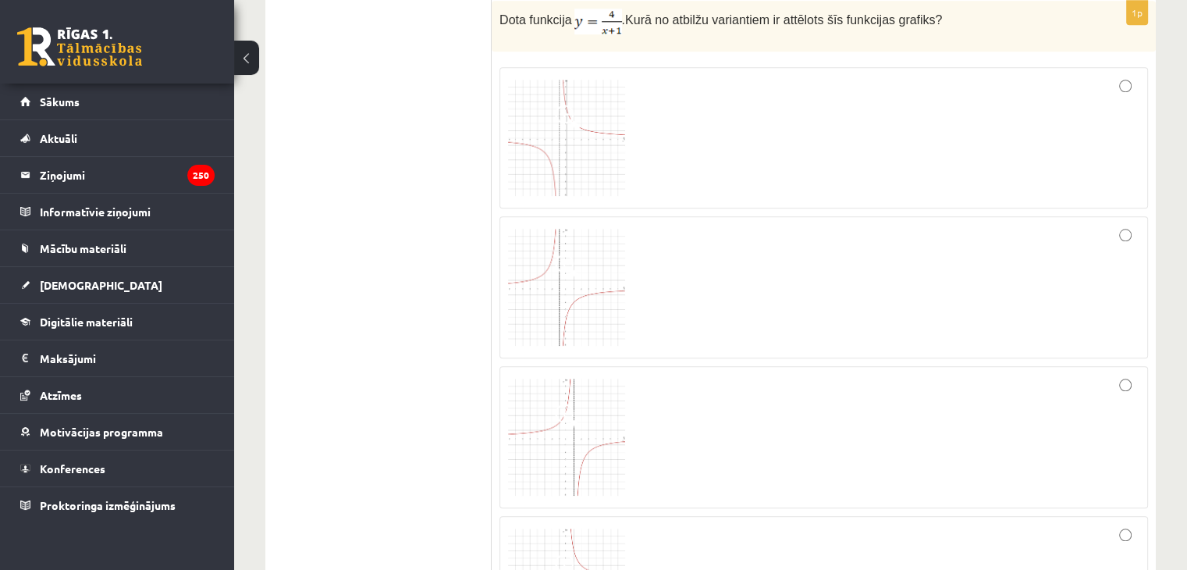
click at [581, 444] on img at bounding box center [566, 437] width 117 height 117
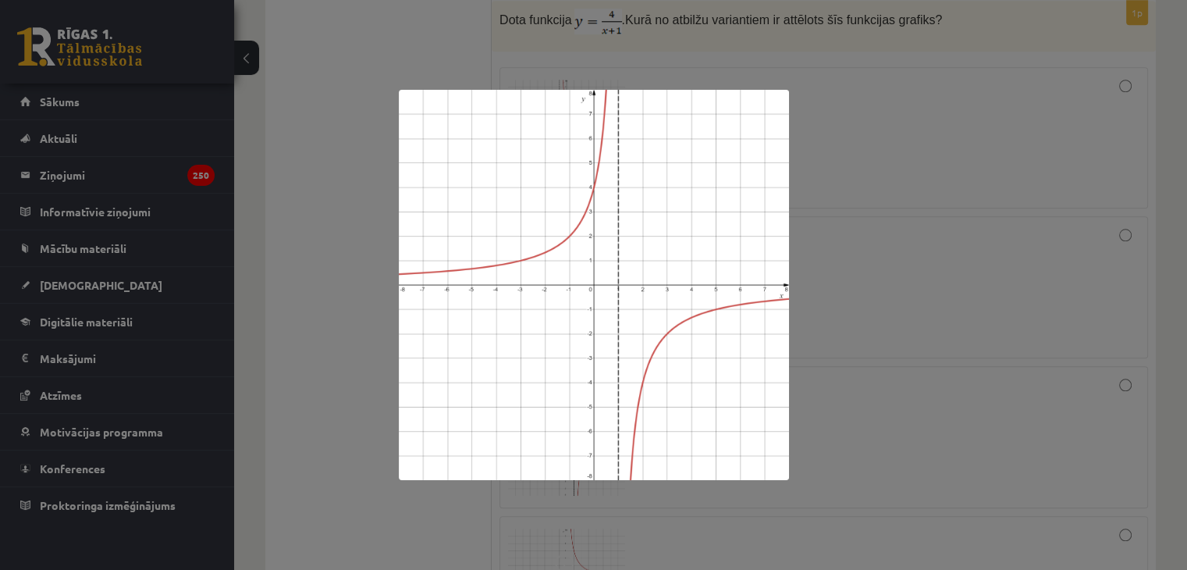
drag, startPoint x: 498, startPoint y: 404, endPoint x: 279, endPoint y: 347, distance: 225.6
click at [279, 347] on div at bounding box center [593, 285] width 1187 height 570
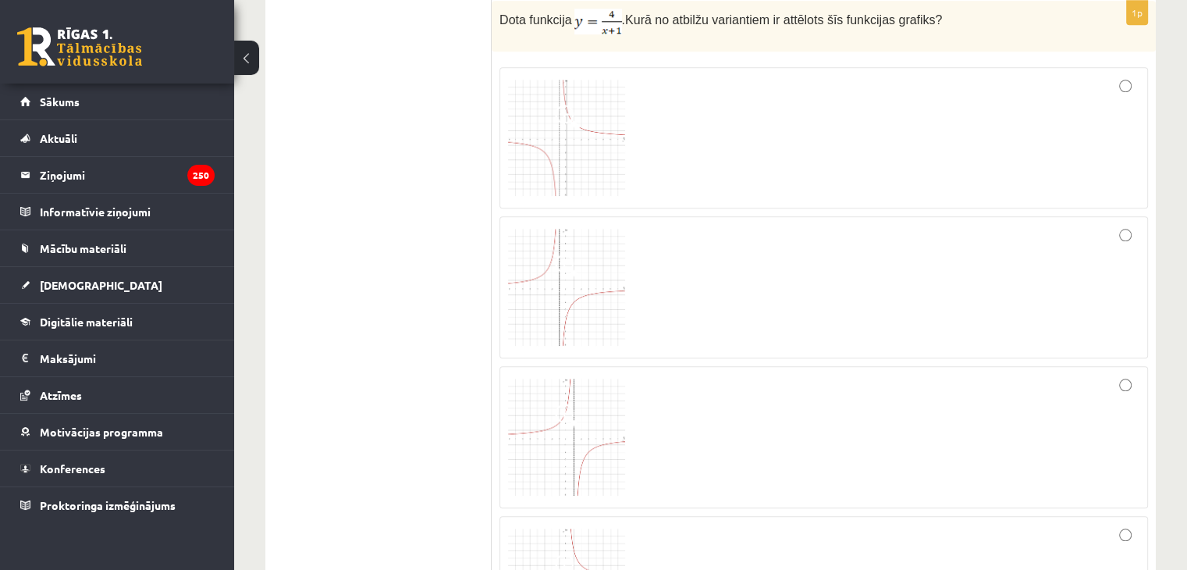
click at [890, 125] on div at bounding box center [823, 138] width 631 height 125
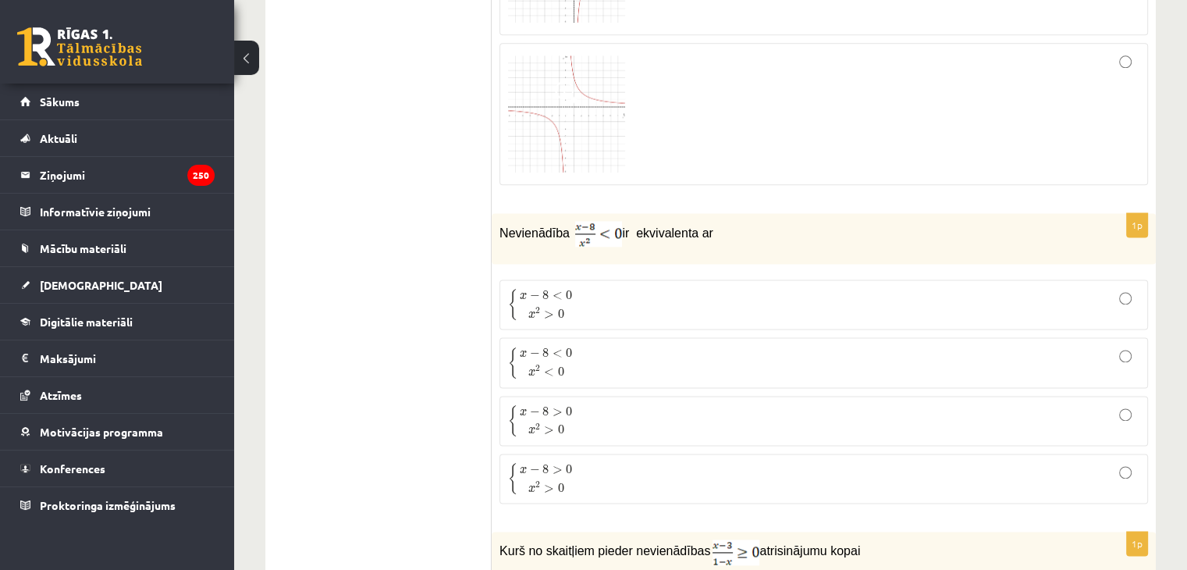
scroll to position [2107, 0]
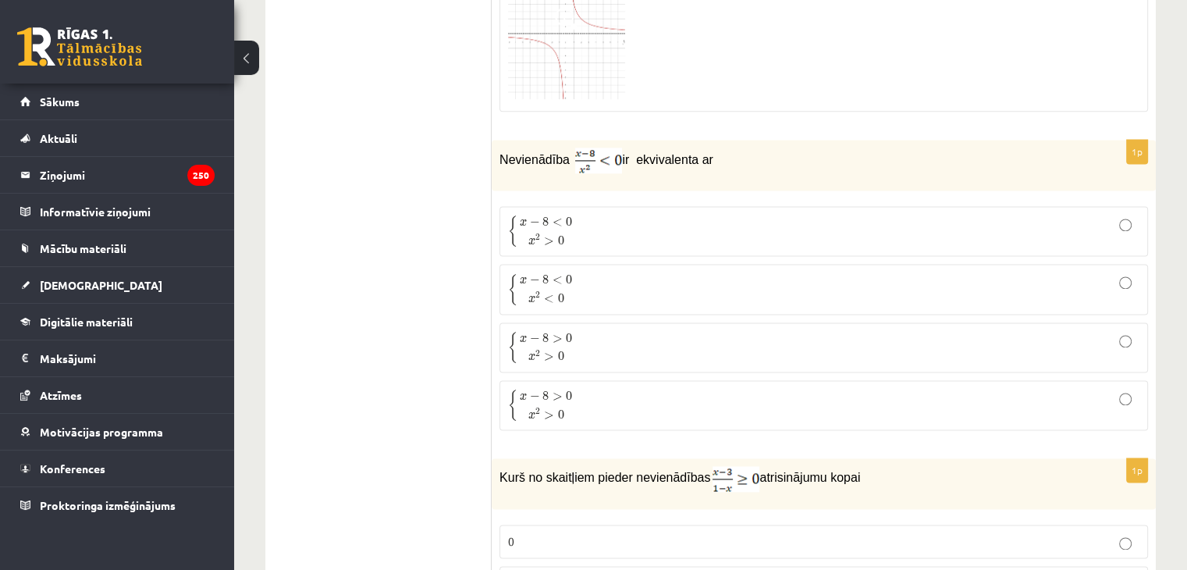
click at [613, 227] on p "{ x − 8 < 0 x 2 > 0 { x − 8 < 0 x 2 > 0" at bounding box center [823, 231] width 631 height 33
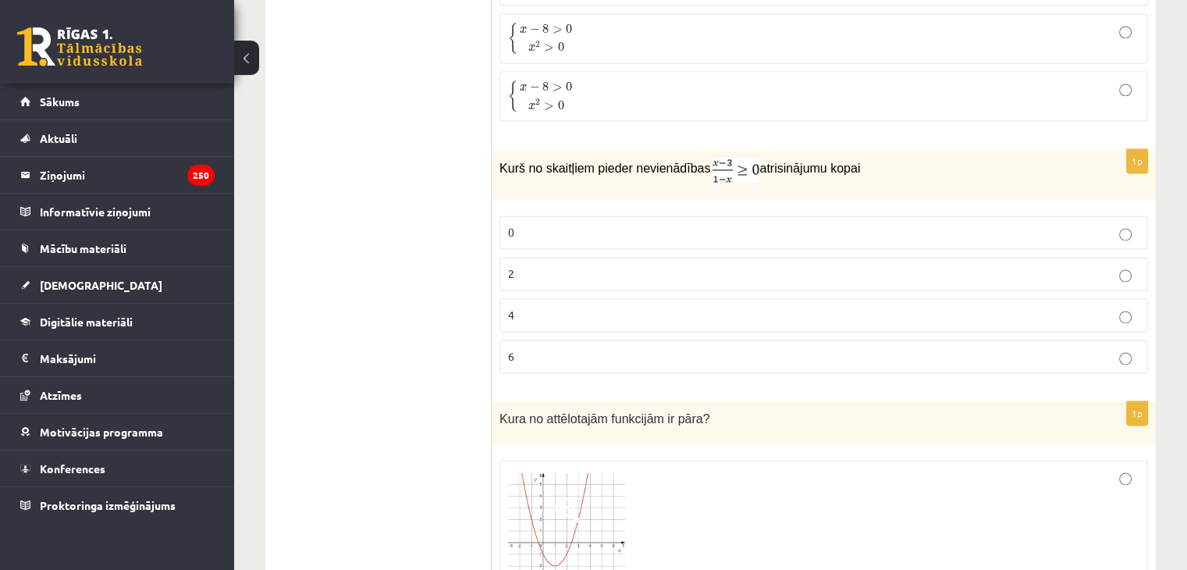
scroll to position [2419, 0]
click at [512, 254] on label "2" at bounding box center [824, 271] width 649 height 34
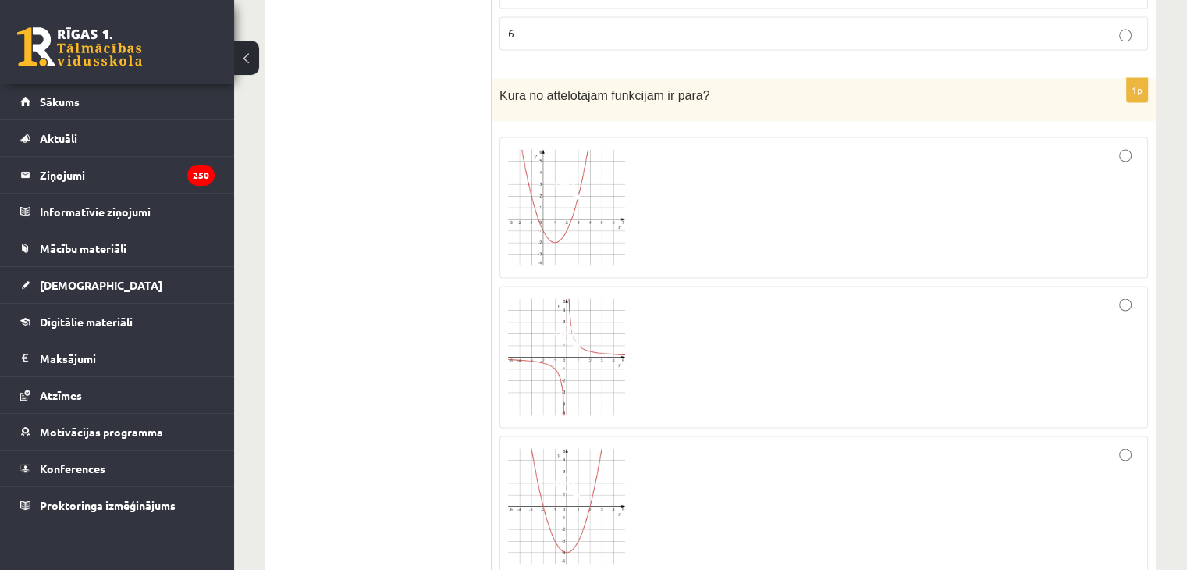
scroll to position [2732, 0]
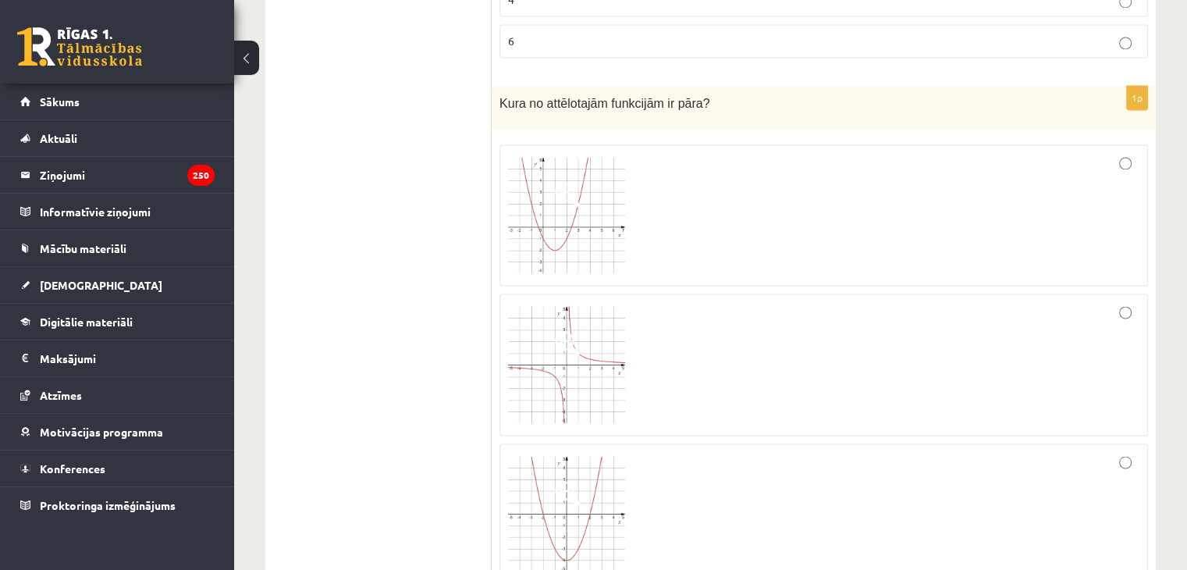
click at [500, 144] on label at bounding box center [824, 215] width 649 height 142
click at [578, 198] on img at bounding box center [566, 215] width 117 height 117
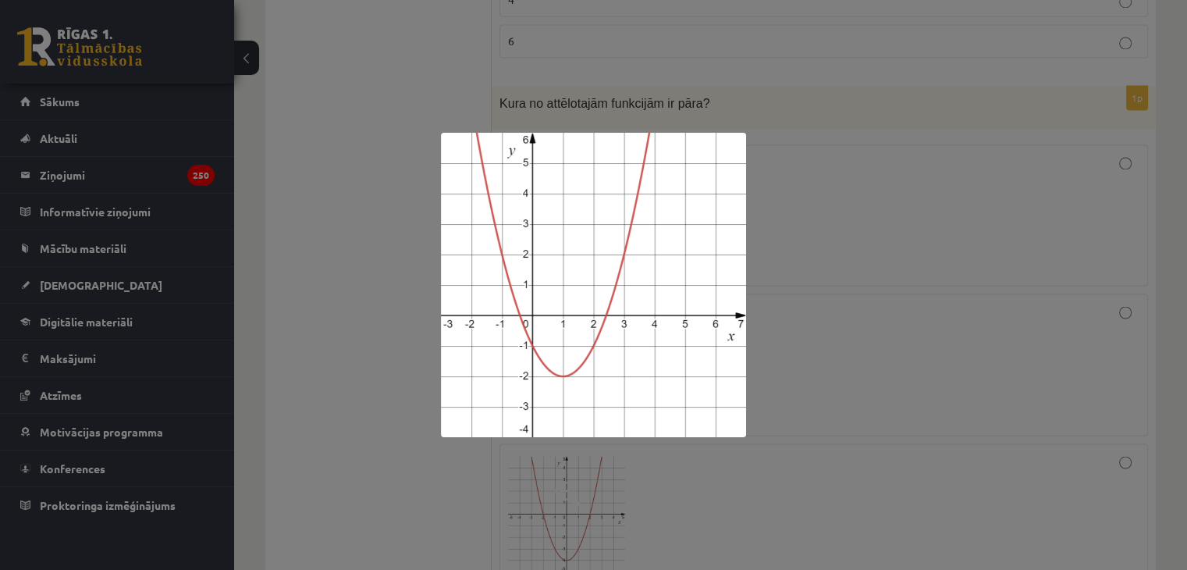
click at [603, 251] on img at bounding box center [593, 285] width 305 height 304
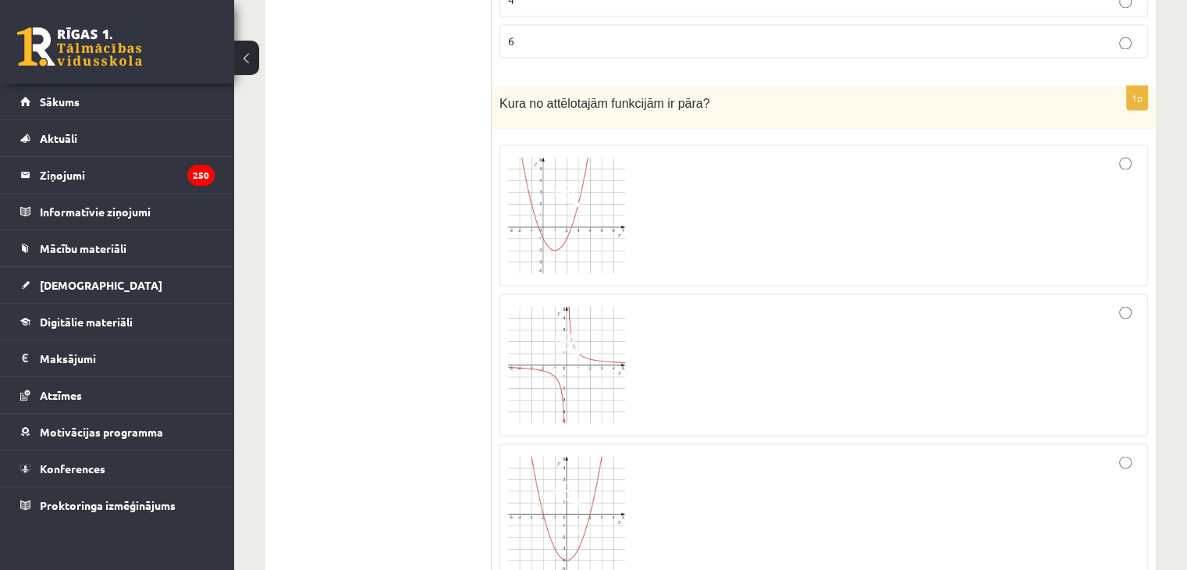
click at [563, 336] on span at bounding box center [567, 343] width 25 height 25
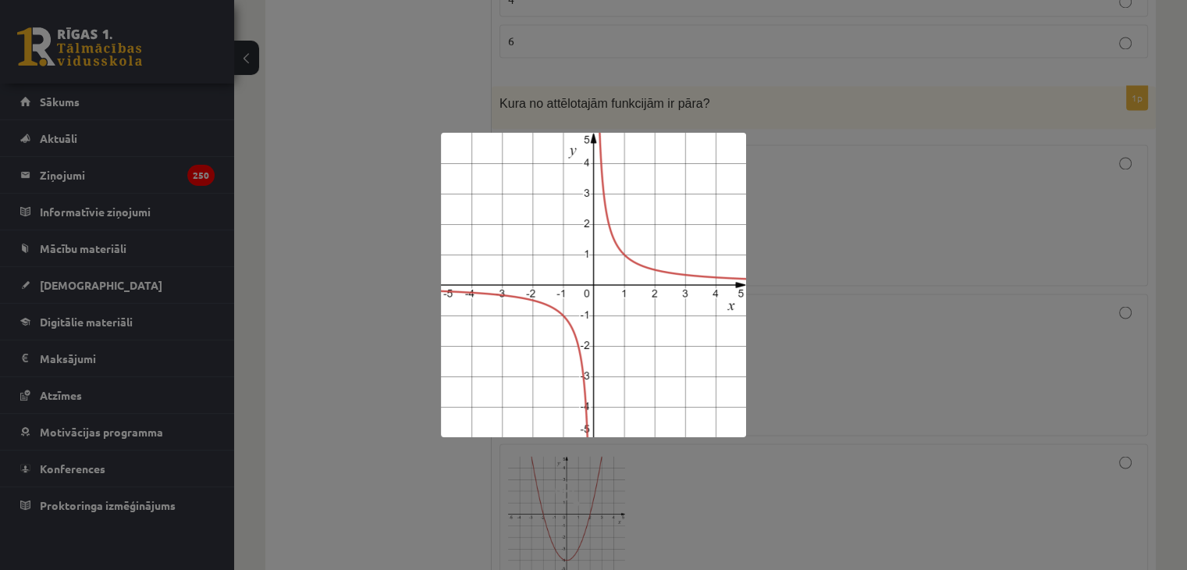
click at [300, 336] on div at bounding box center [593, 285] width 1187 height 570
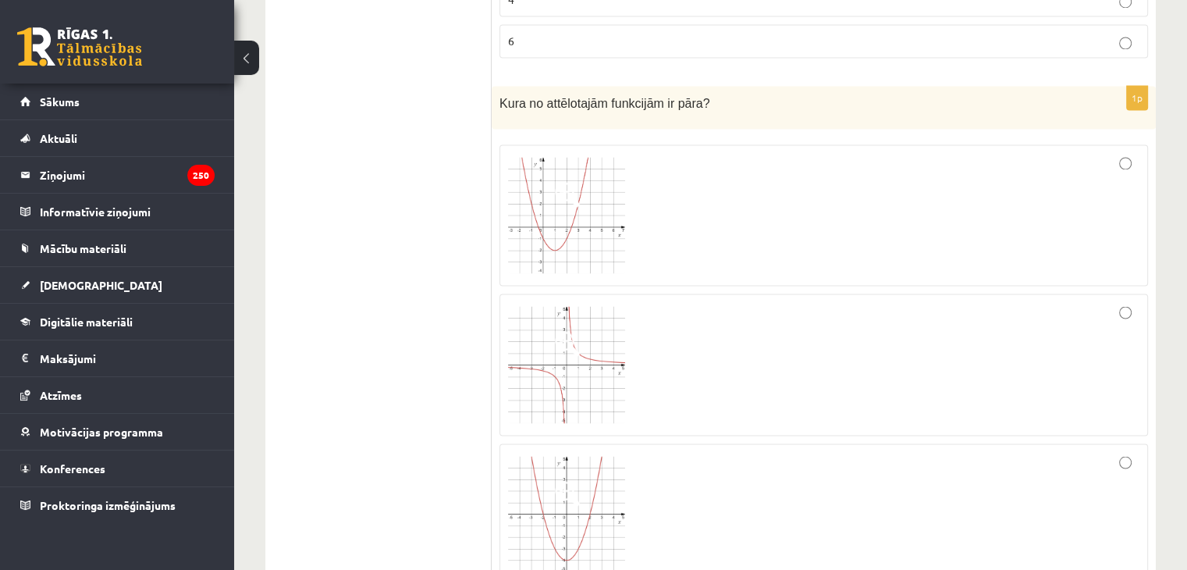
click at [599, 382] on img at bounding box center [566, 364] width 117 height 117
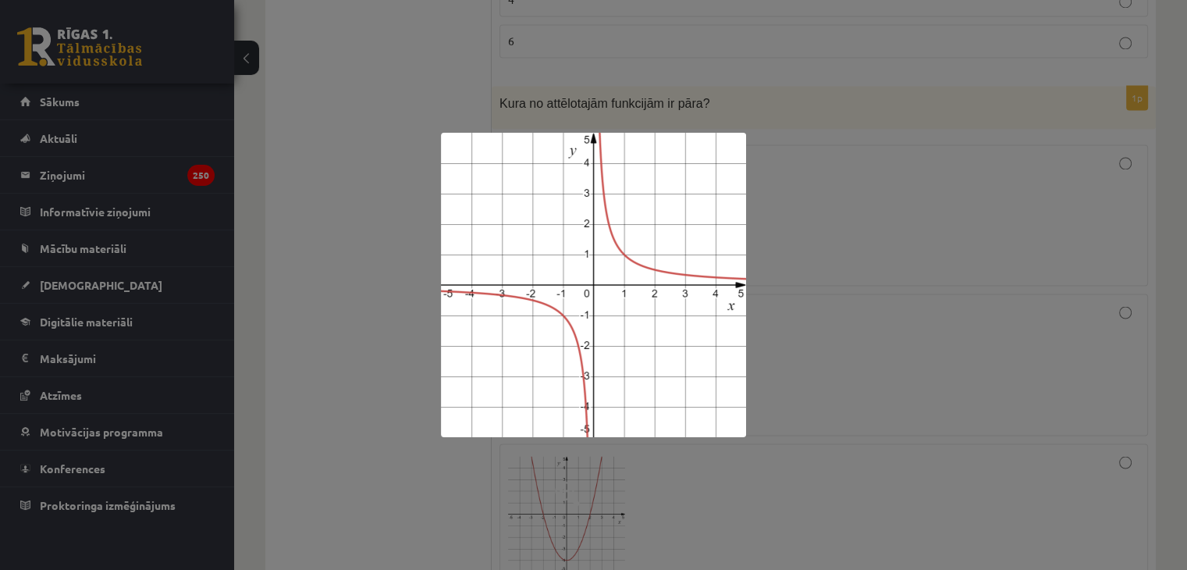
click at [361, 413] on div at bounding box center [593, 285] width 1187 height 570
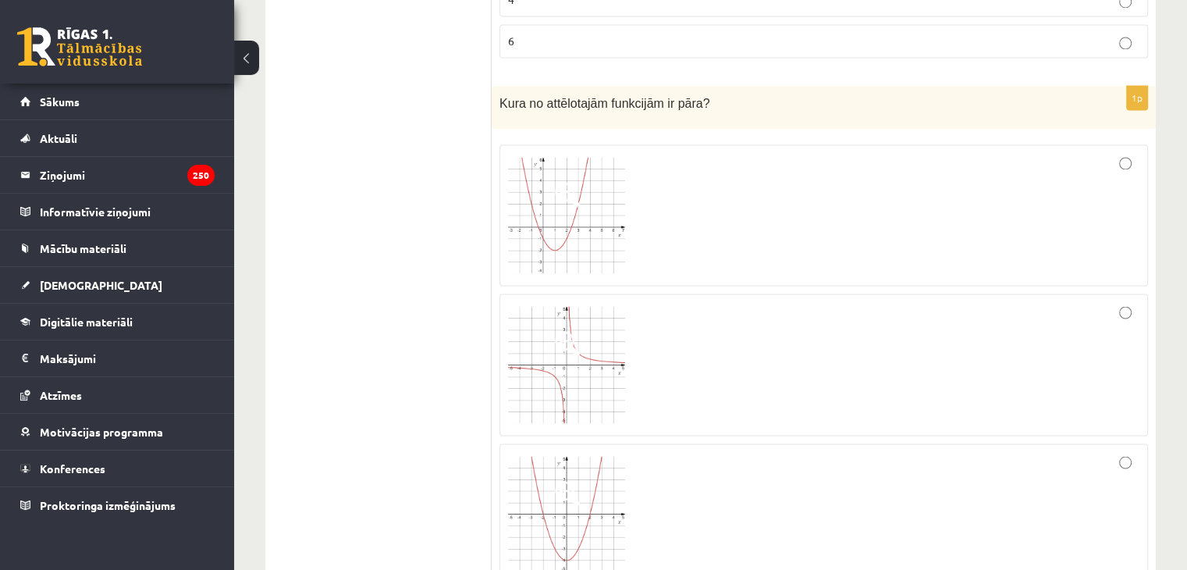
click at [571, 229] on img at bounding box center [566, 215] width 117 height 117
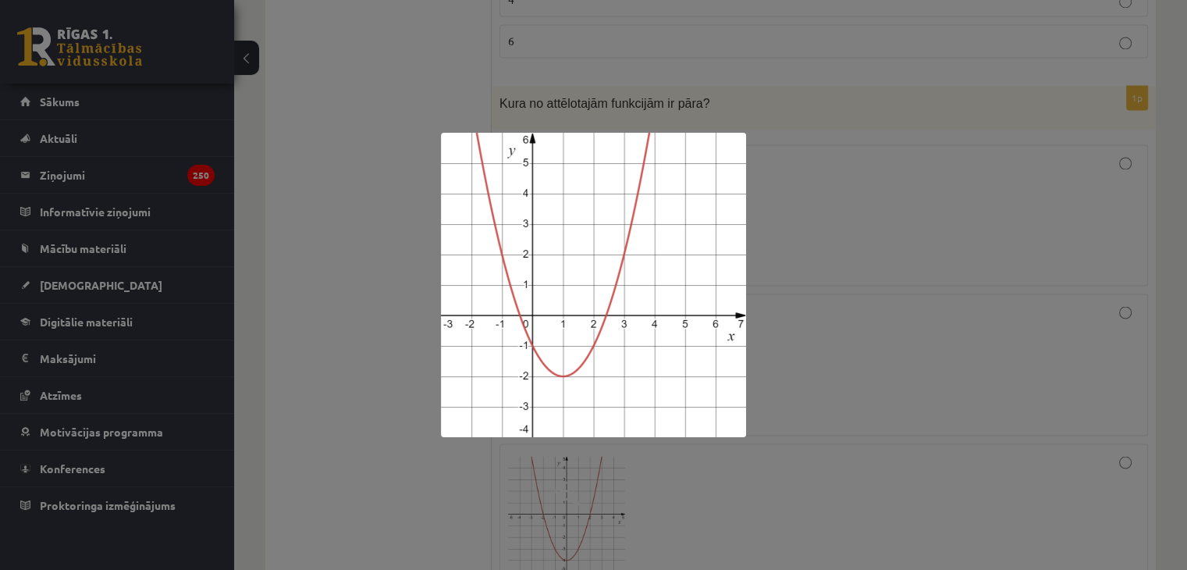
click at [342, 342] on div at bounding box center [593, 285] width 1187 height 570
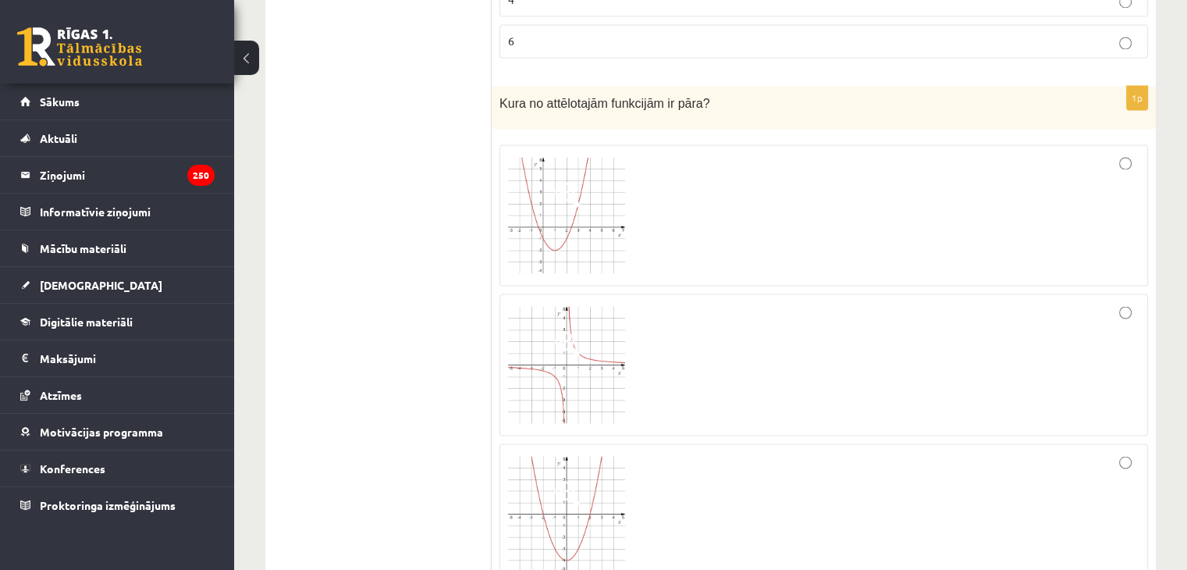
click at [560, 521] on img at bounding box center [566, 514] width 117 height 116
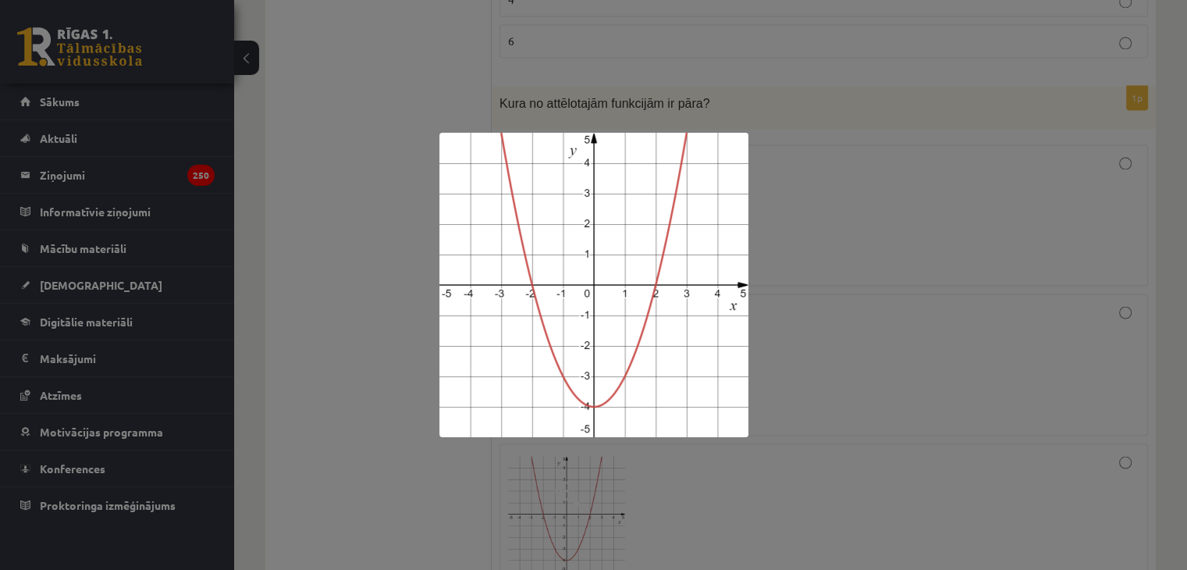
click at [396, 451] on div at bounding box center [593, 285] width 1187 height 570
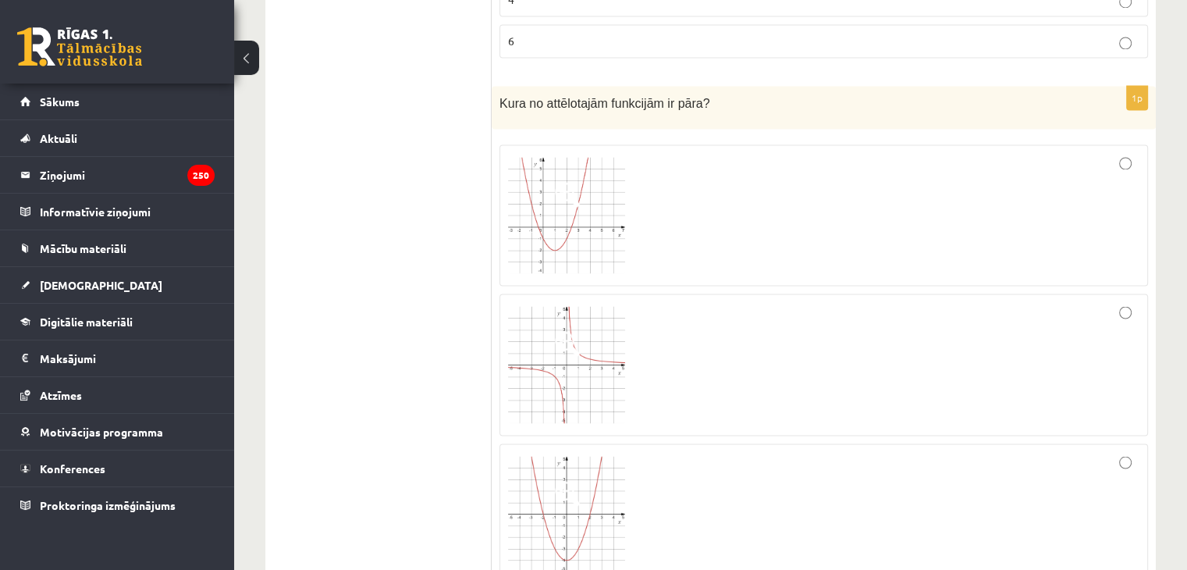
click at [548, 213] on img at bounding box center [566, 215] width 117 height 117
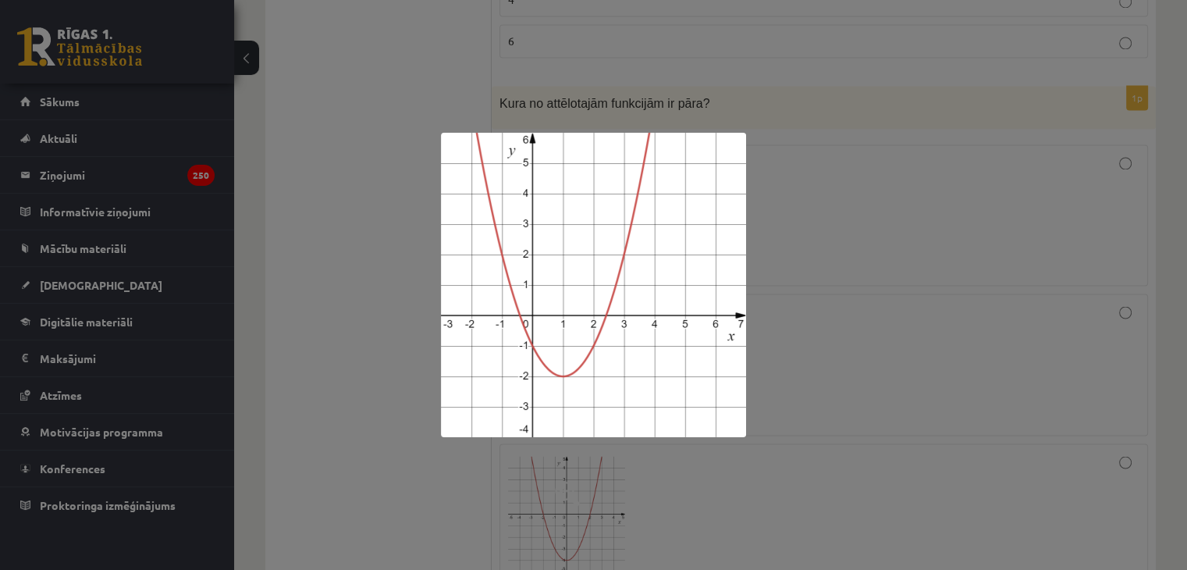
click at [370, 310] on div at bounding box center [593, 285] width 1187 height 570
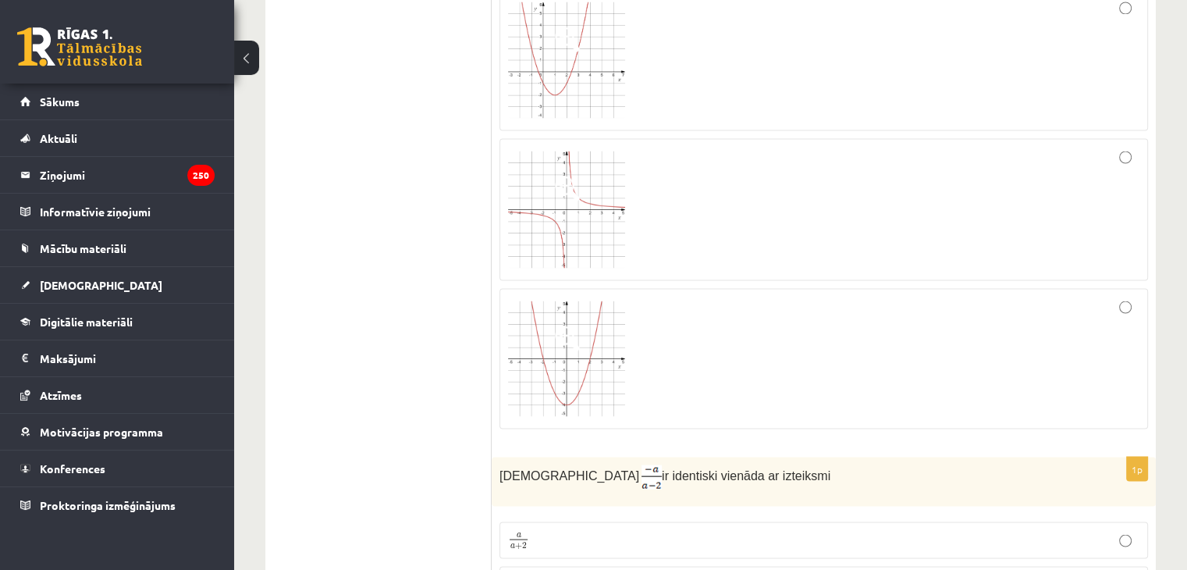
scroll to position [2888, 0]
click at [546, 388] on img at bounding box center [566, 358] width 117 height 116
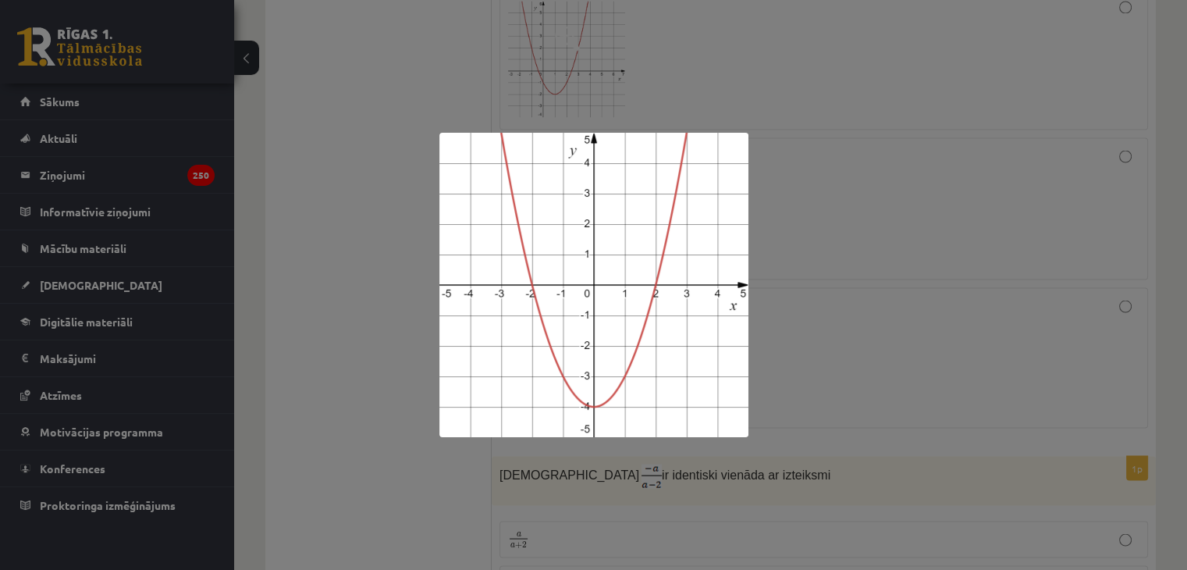
click at [347, 332] on div at bounding box center [593, 285] width 1187 height 570
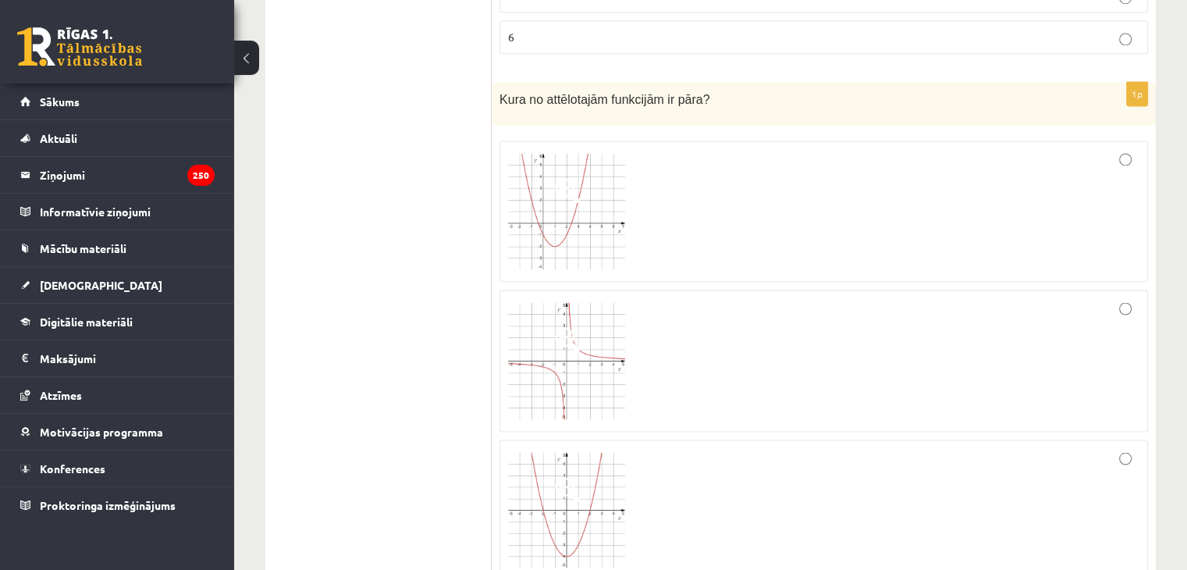
scroll to position [2732, 0]
click at [520, 459] on img at bounding box center [566, 514] width 117 height 116
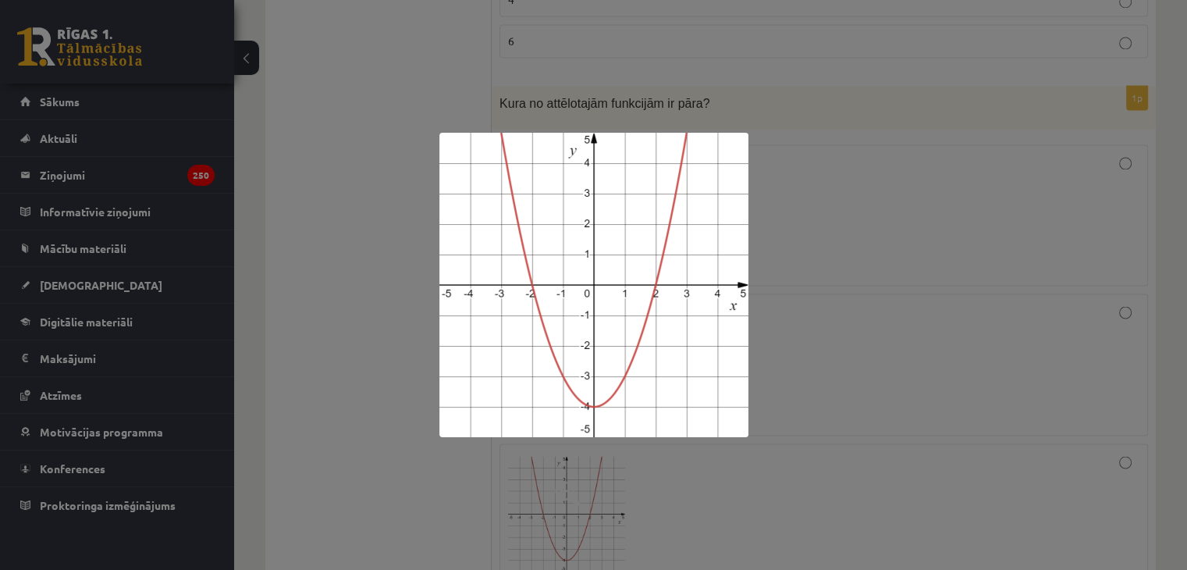
click at [343, 273] on div at bounding box center [593, 285] width 1187 height 570
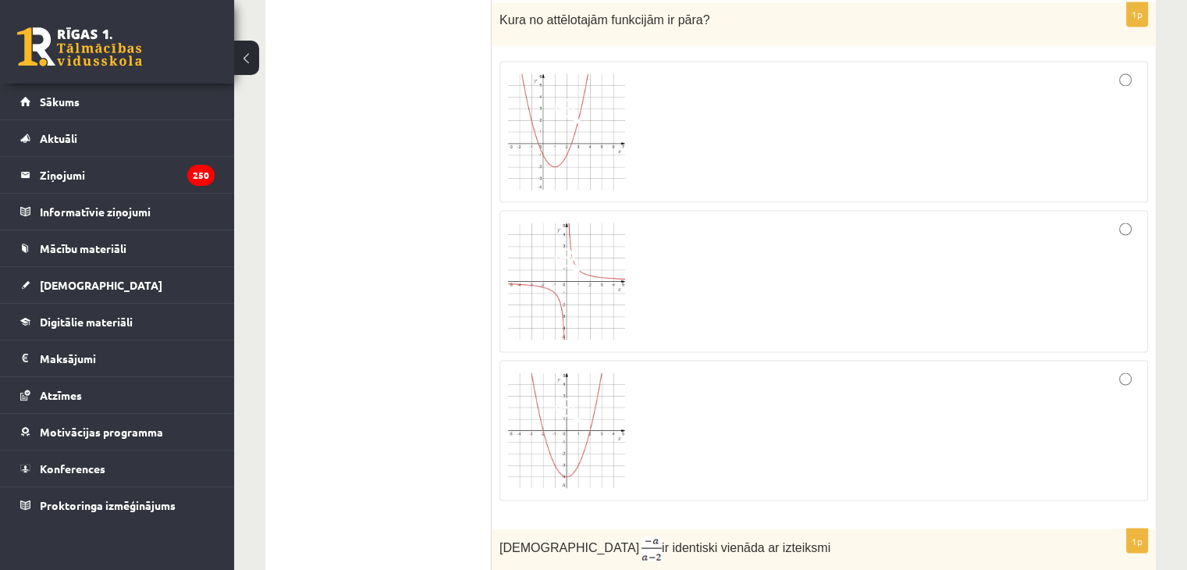
scroll to position [2810, 0]
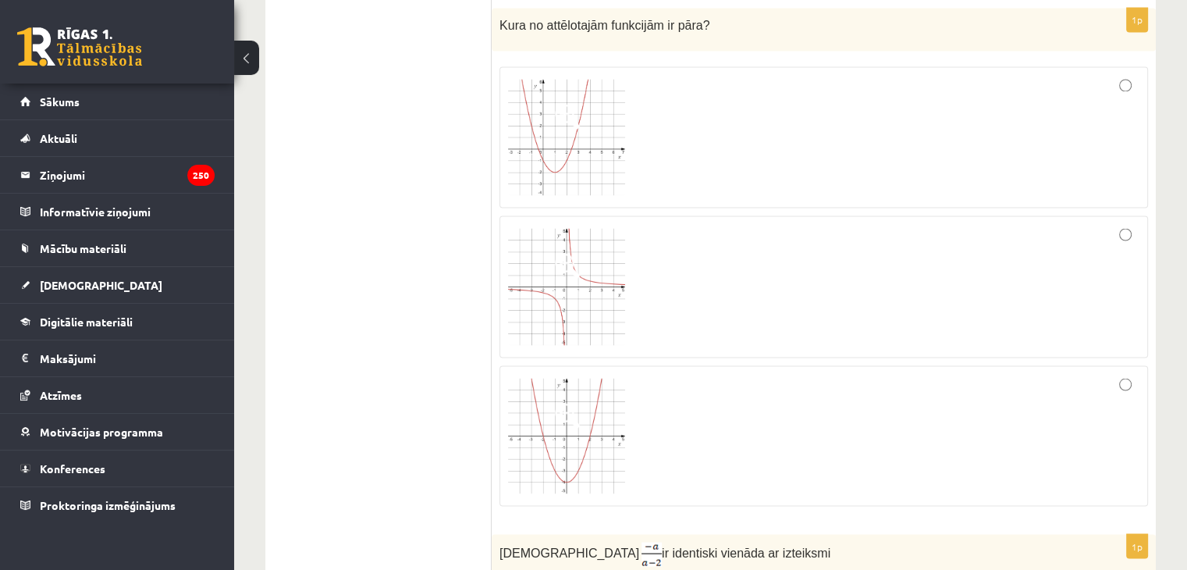
click at [939, 406] on div at bounding box center [823, 435] width 631 height 123
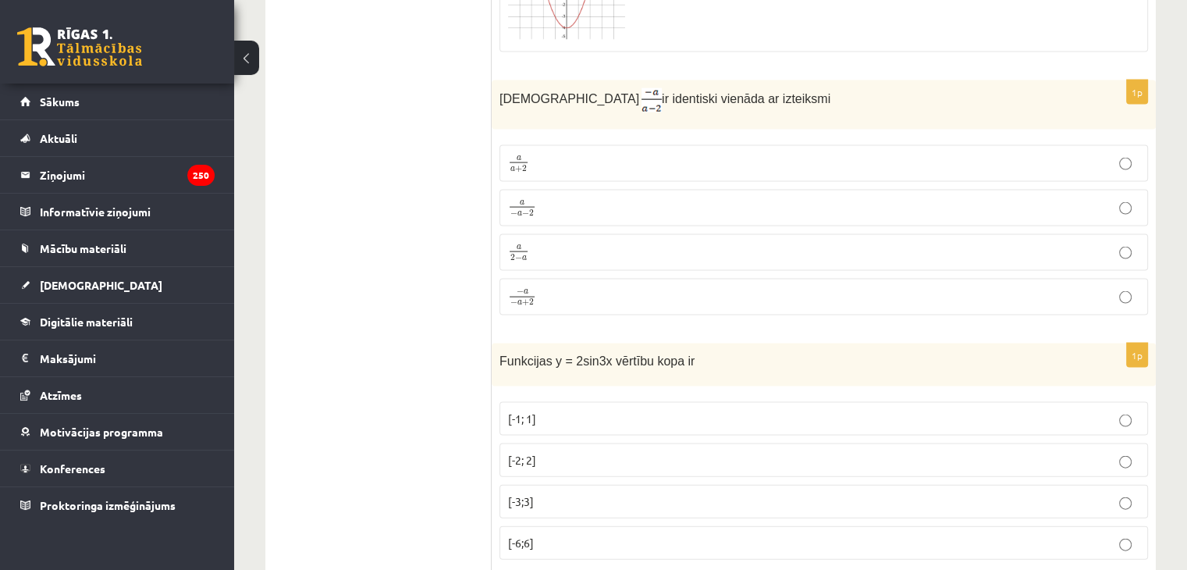
scroll to position [3187, 0]
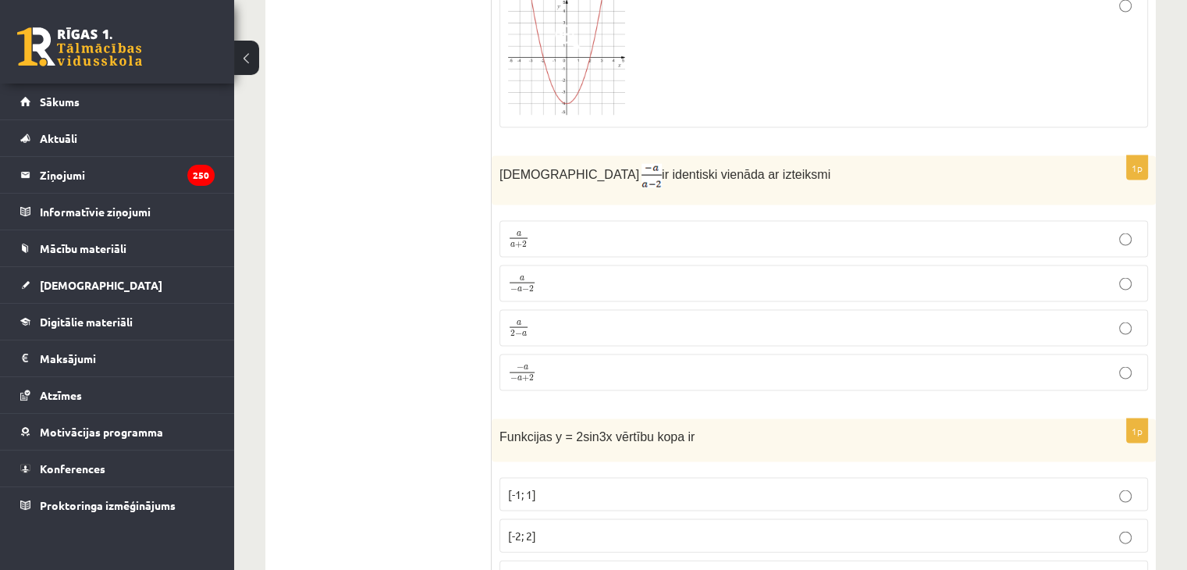
click at [851, 229] on p "a a + 2 a a + 2" at bounding box center [823, 239] width 631 height 20
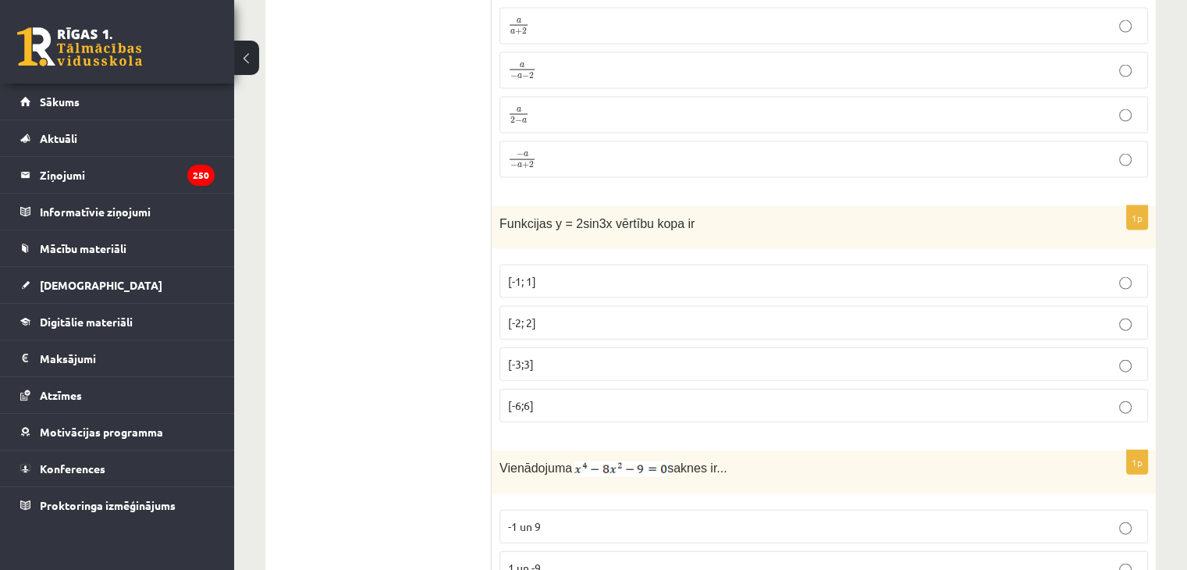
scroll to position [3411, 0]
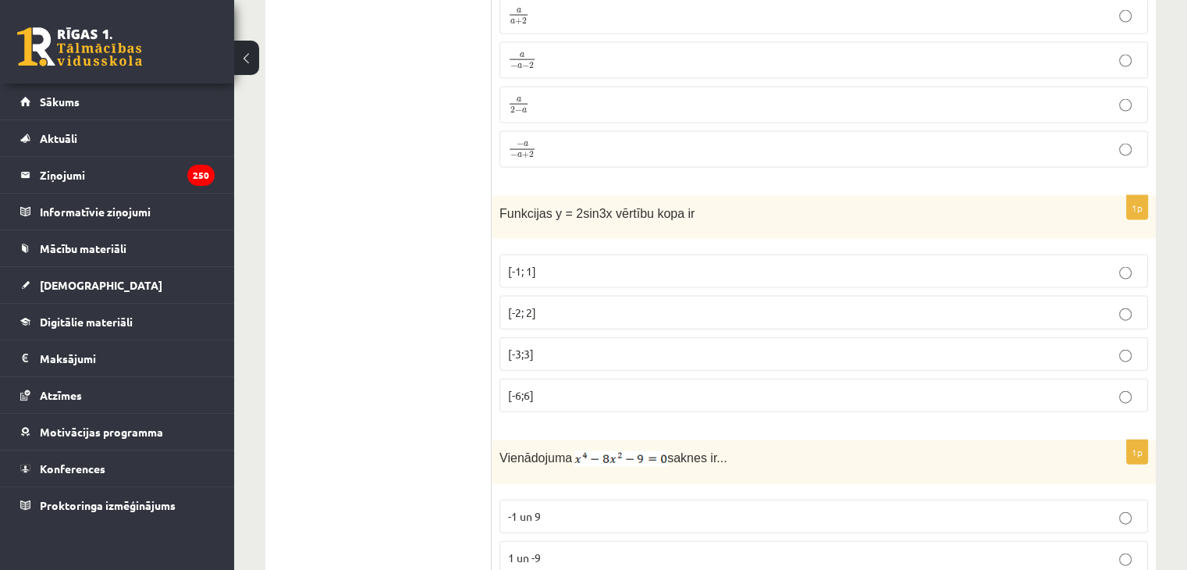
click at [846, 296] on label "[-2; 2]" at bounding box center [824, 313] width 649 height 34
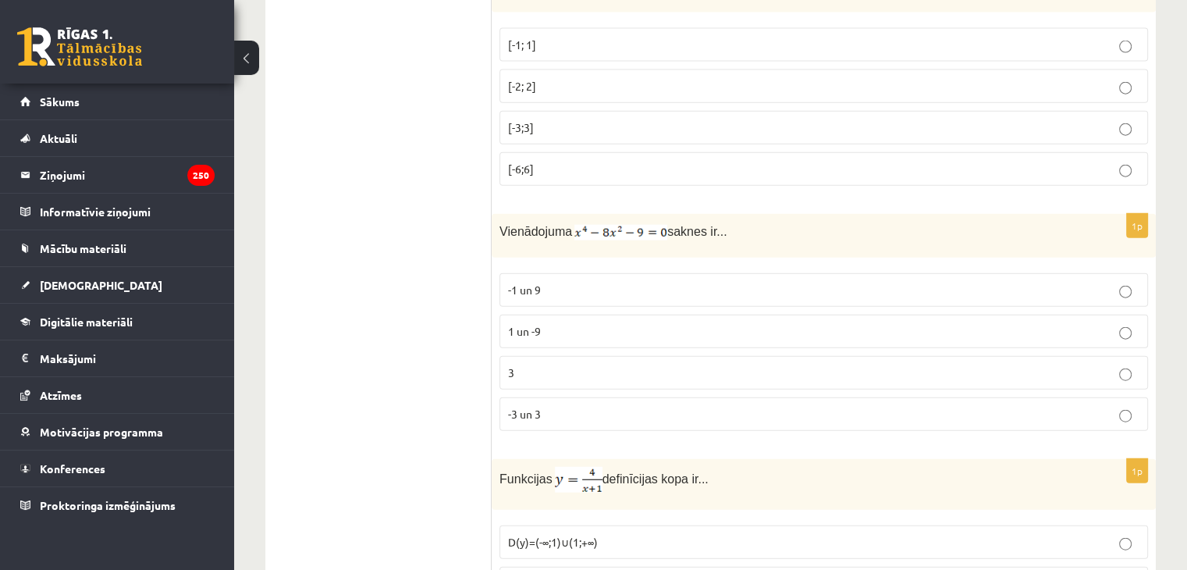
scroll to position [3645, 0]
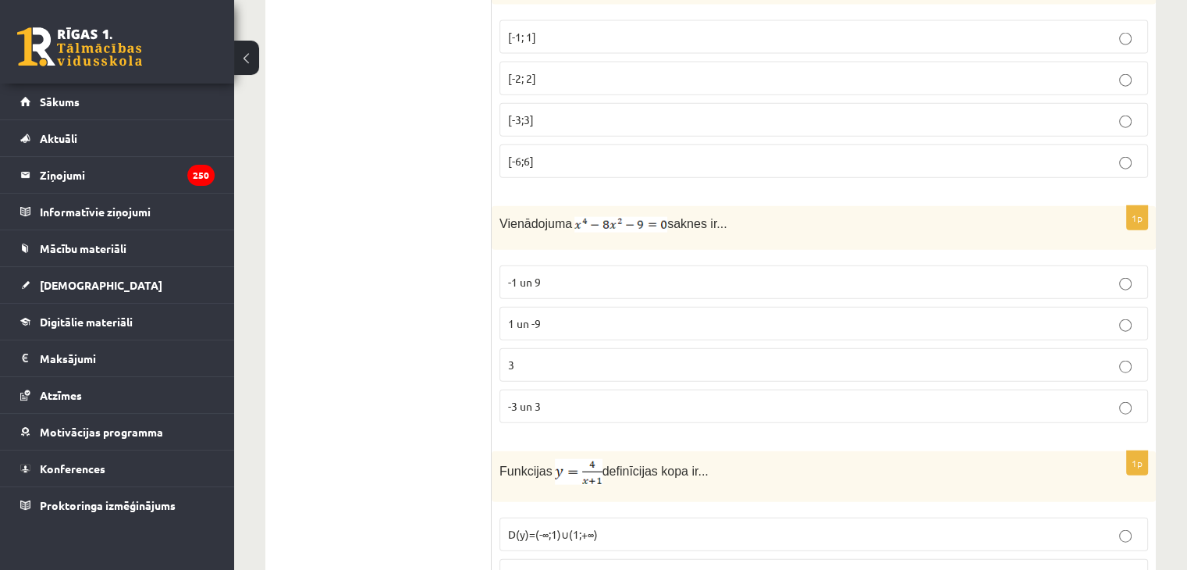
click at [528, 399] on span "-3 un 3" at bounding box center [524, 406] width 33 height 14
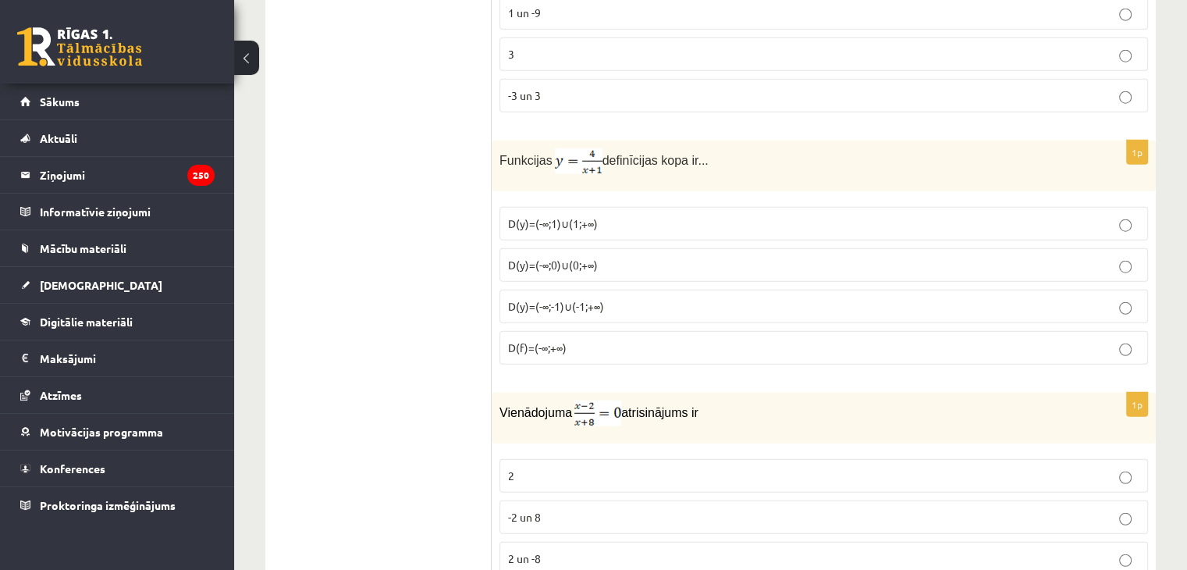
scroll to position [3957, 0]
click at [630, 297] on p "D(y)=(-∞;-1)∪(-1;+∞)" at bounding box center [823, 305] width 631 height 16
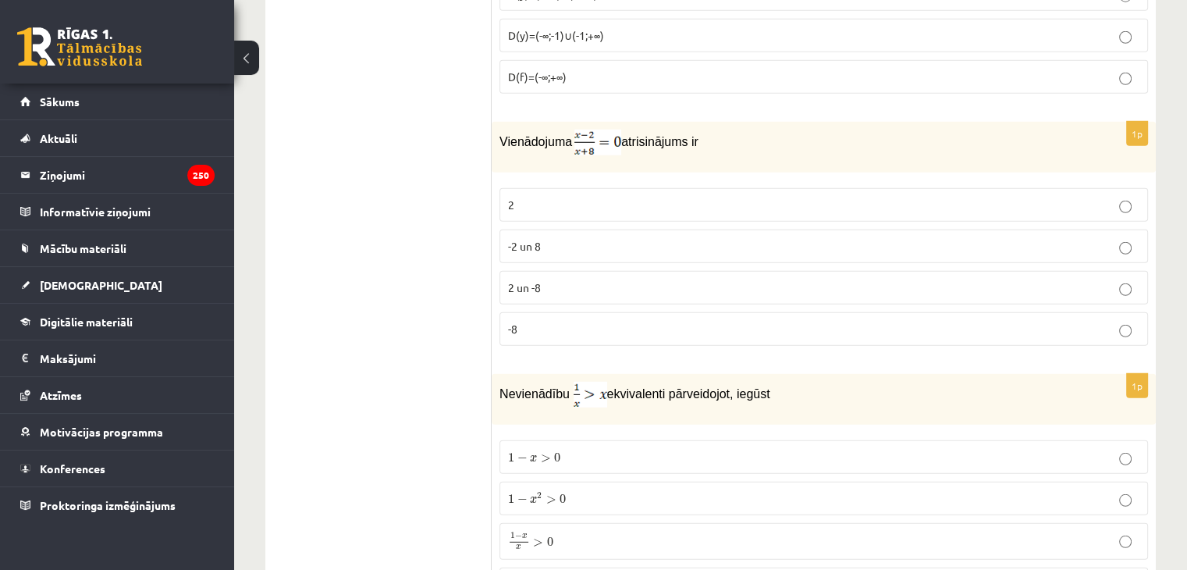
scroll to position [4217, 0]
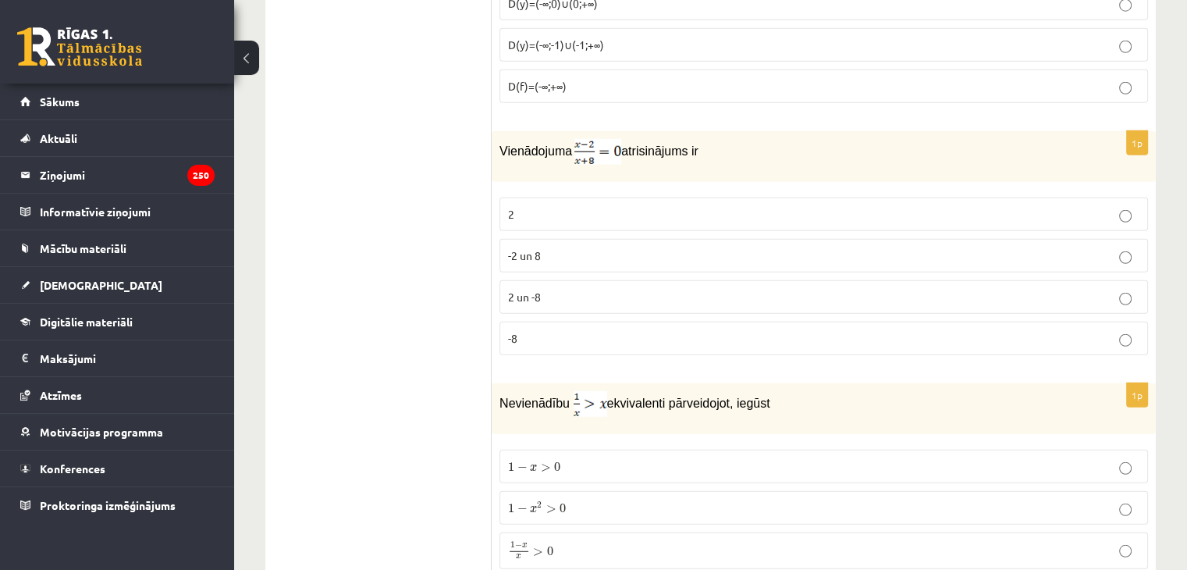
click at [522, 206] on p "2" at bounding box center [823, 214] width 631 height 16
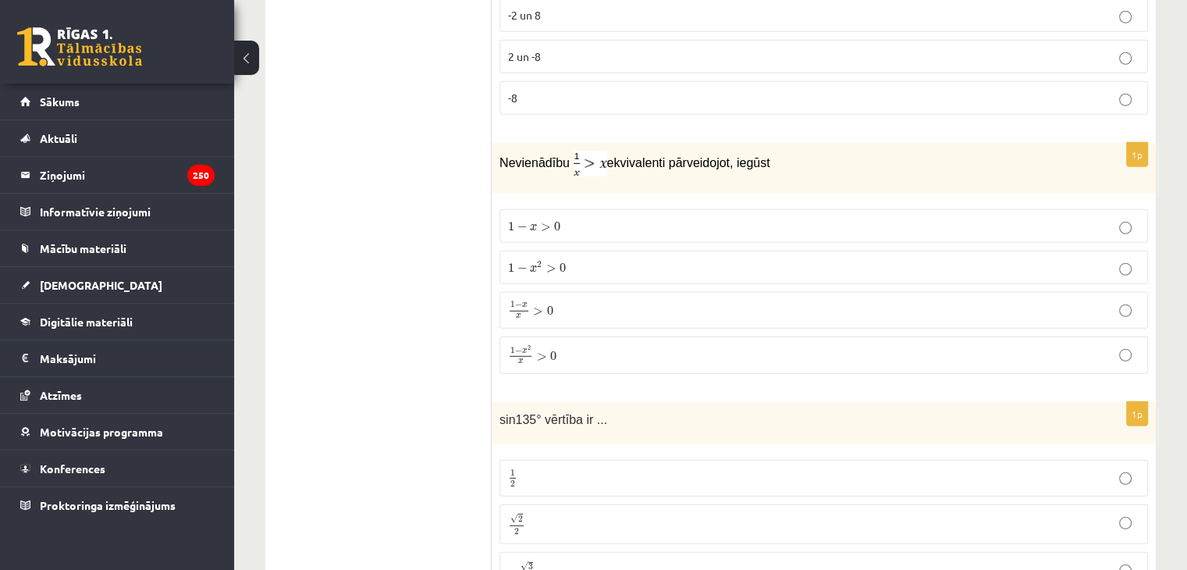
scroll to position [4451, 0]
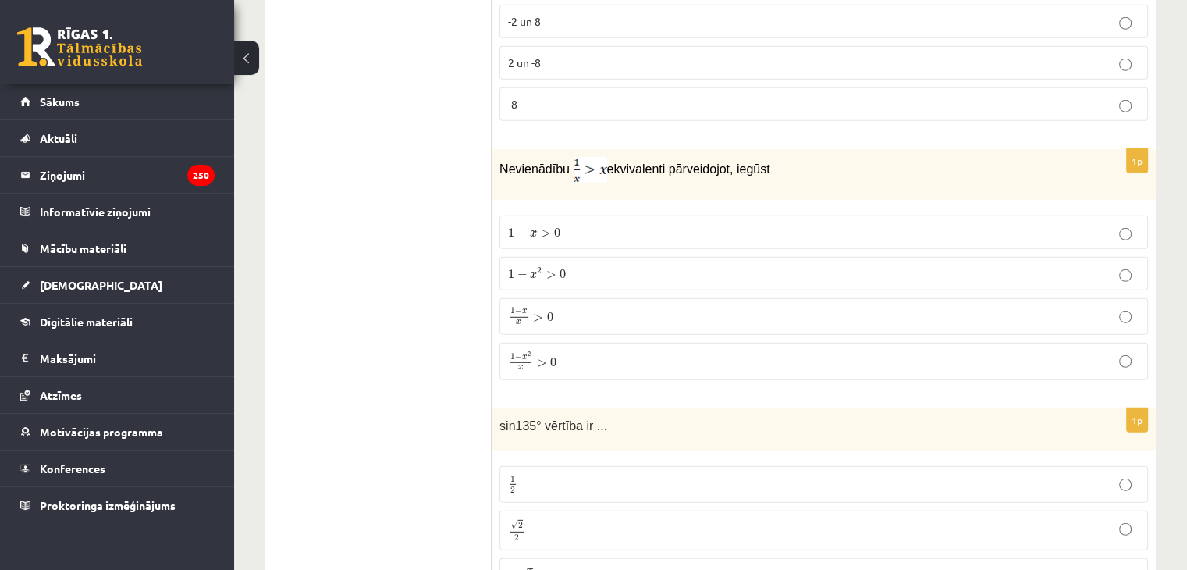
click at [652, 351] on p "1 − x 2 x > 0 1 − x 2 x > 0" at bounding box center [823, 361] width 631 height 20
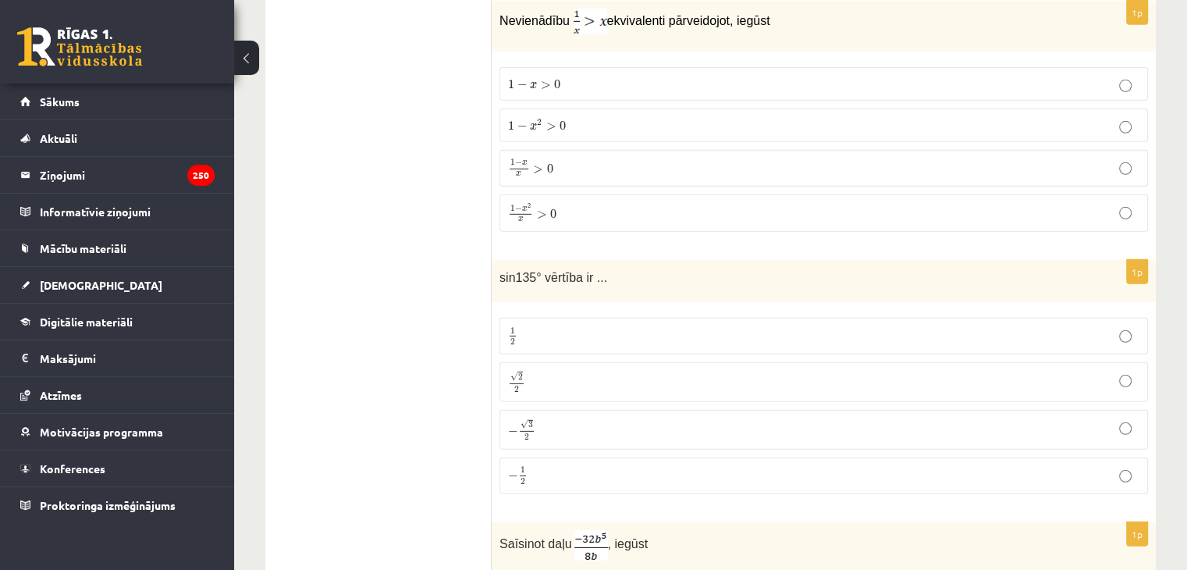
scroll to position [4607, 0]
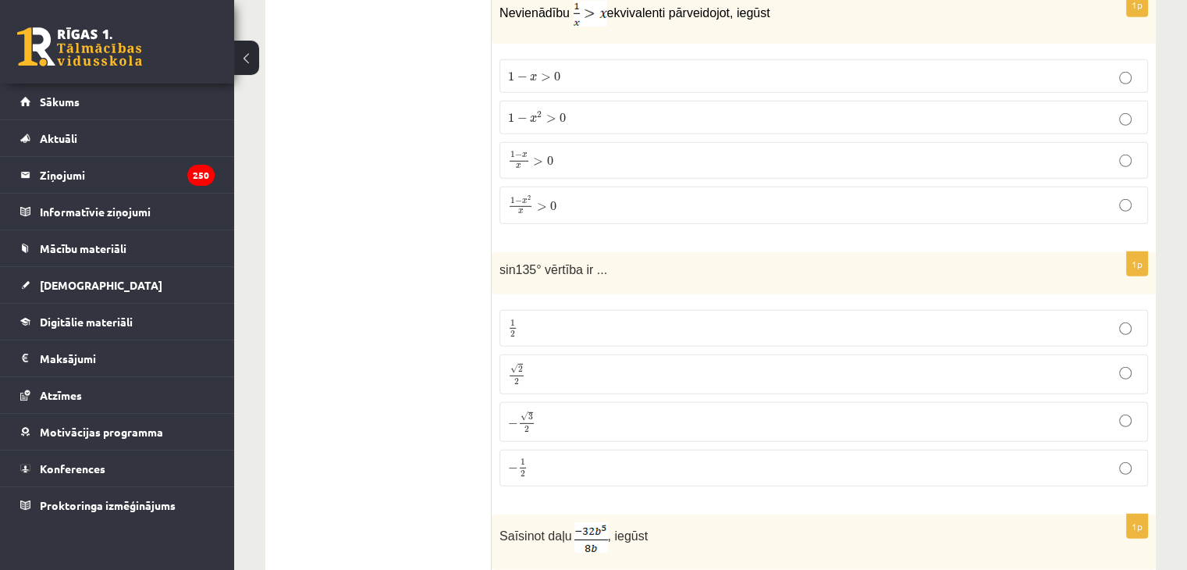
click at [562, 354] on label "√ 2 2 2 2" at bounding box center [824, 374] width 649 height 40
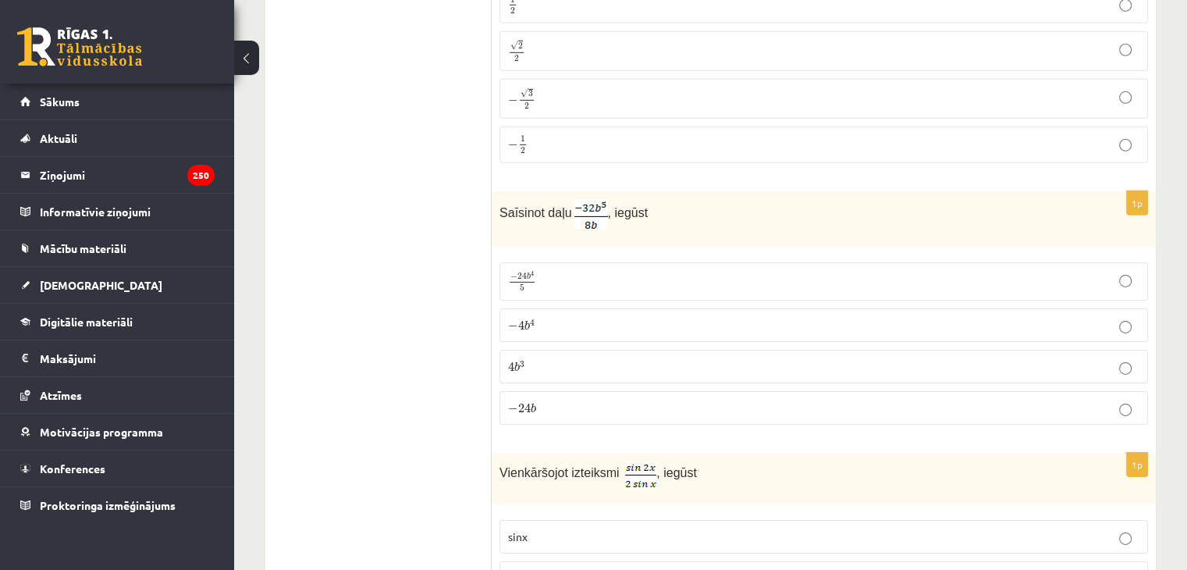
scroll to position [4997, 0]
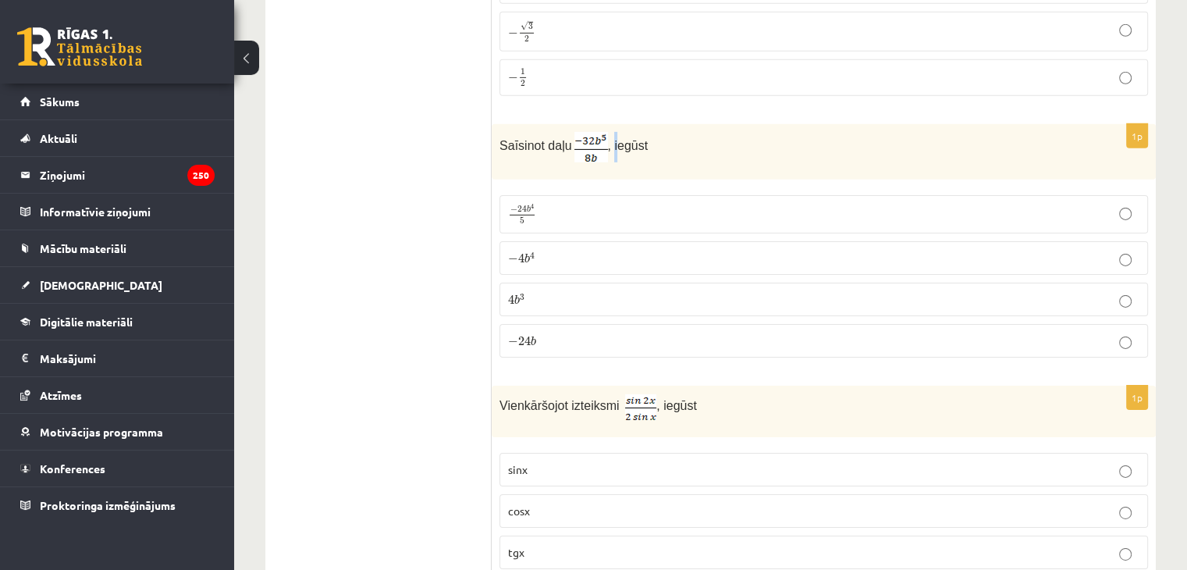
click at [610, 124] on div "Saīsinot daļu , iegūst" at bounding box center [824, 151] width 664 height 55
click at [591, 132] on img at bounding box center [591, 147] width 34 height 30
click at [585, 132] on img at bounding box center [591, 147] width 34 height 30
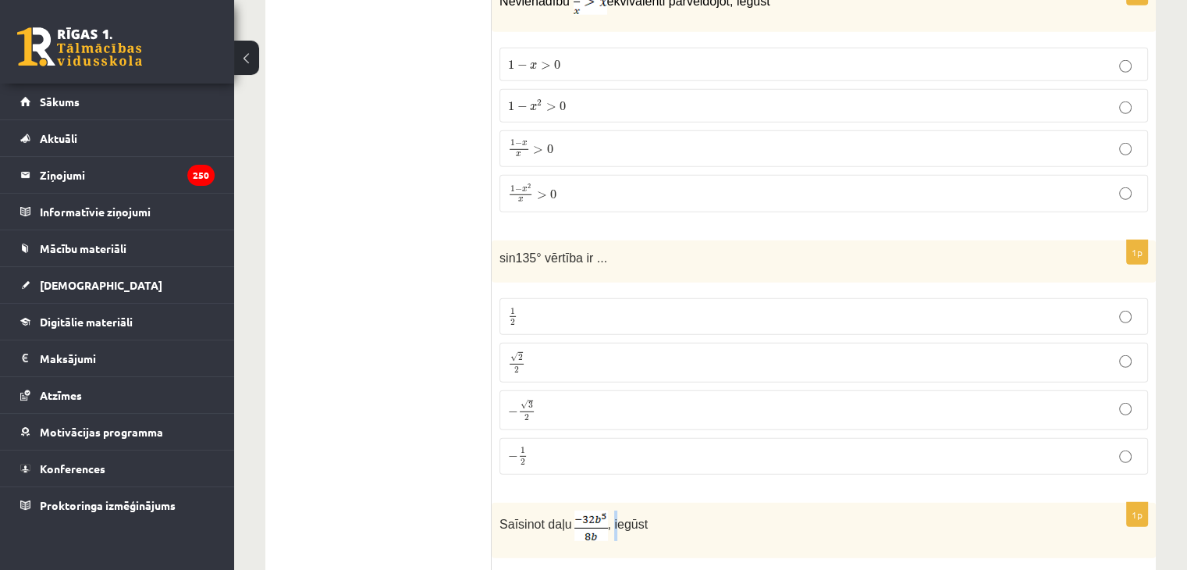
drag, startPoint x: 561, startPoint y: 125, endPoint x: 448, endPoint y: 357, distance: 258.0
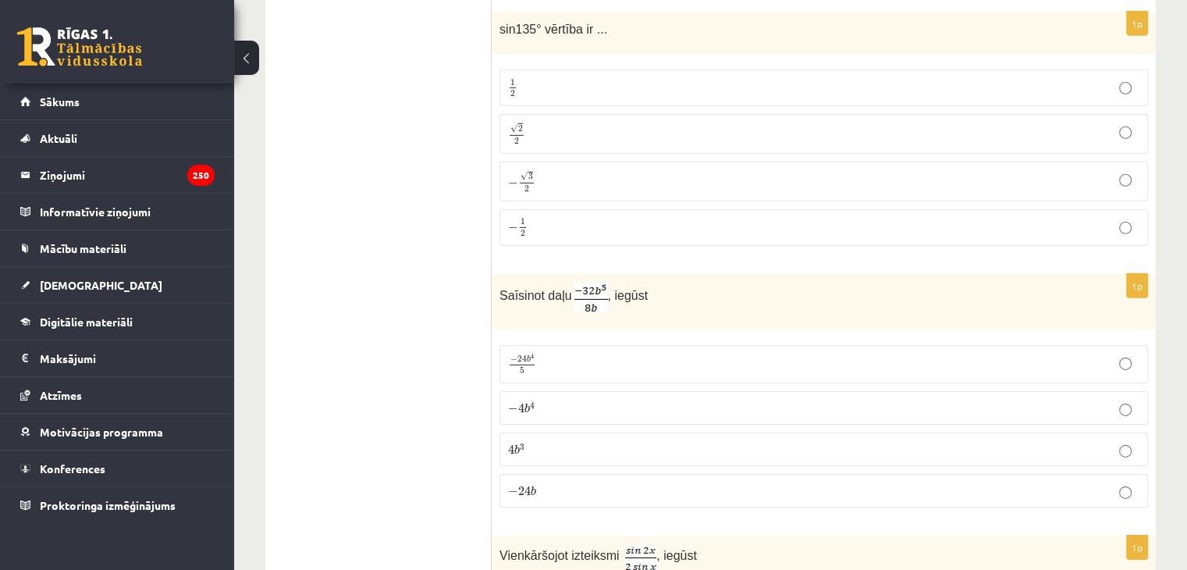
scroll to position [4853, 0]
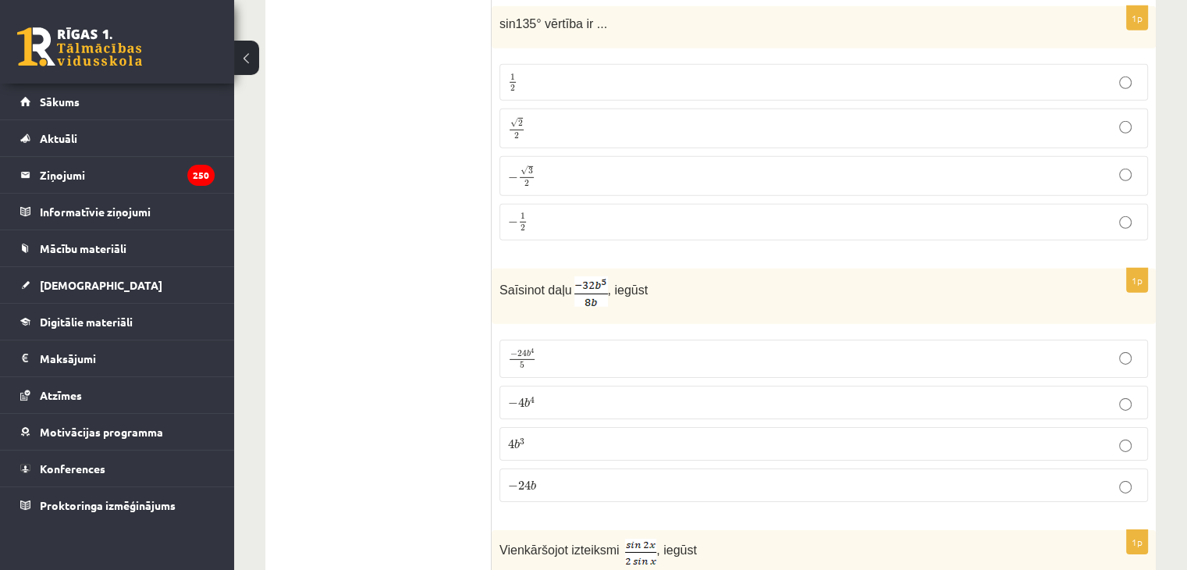
click at [540, 394] on p "− 4 b 4 − 4 b 4" at bounding box center [823, 402] width 631 height 16
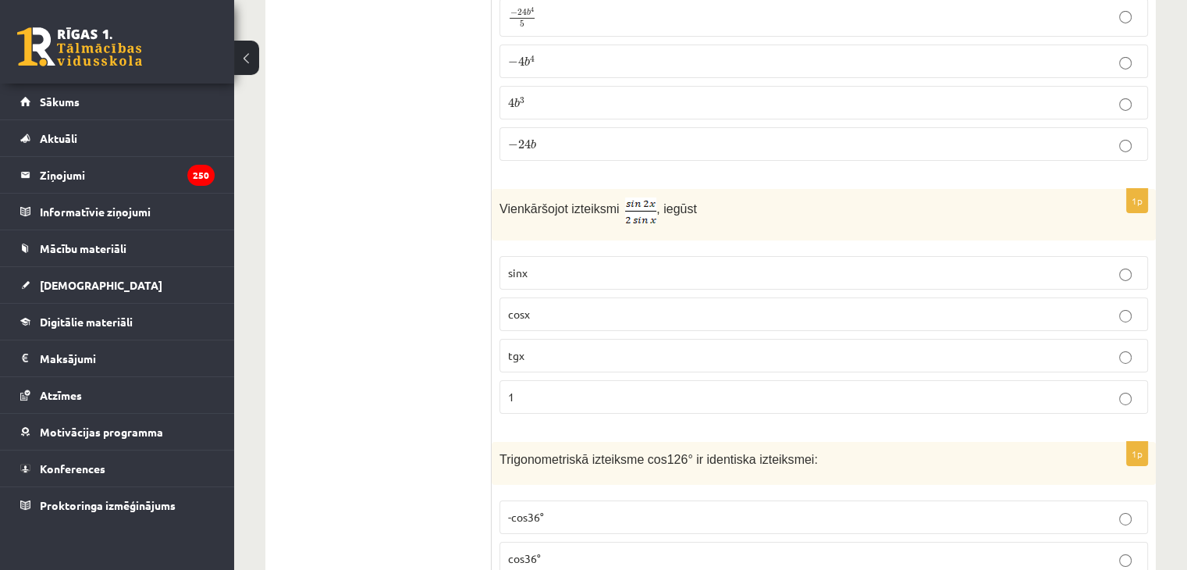
scroll to position [5243, 0]
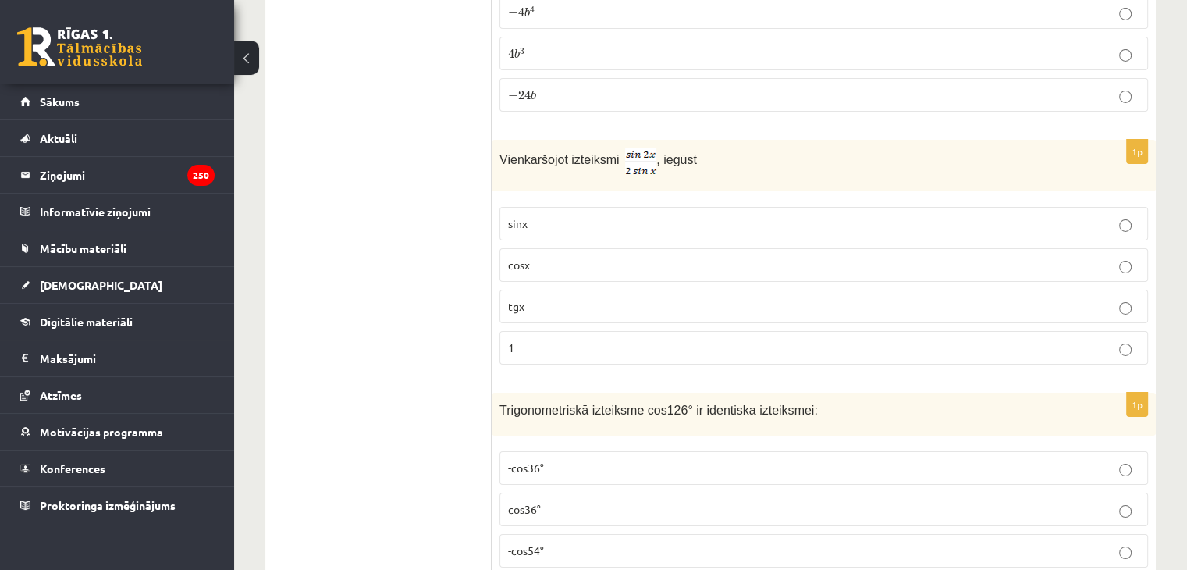
click at [873, 248] on label "cosx" at bounding box center [824, 265] width 649 height 34
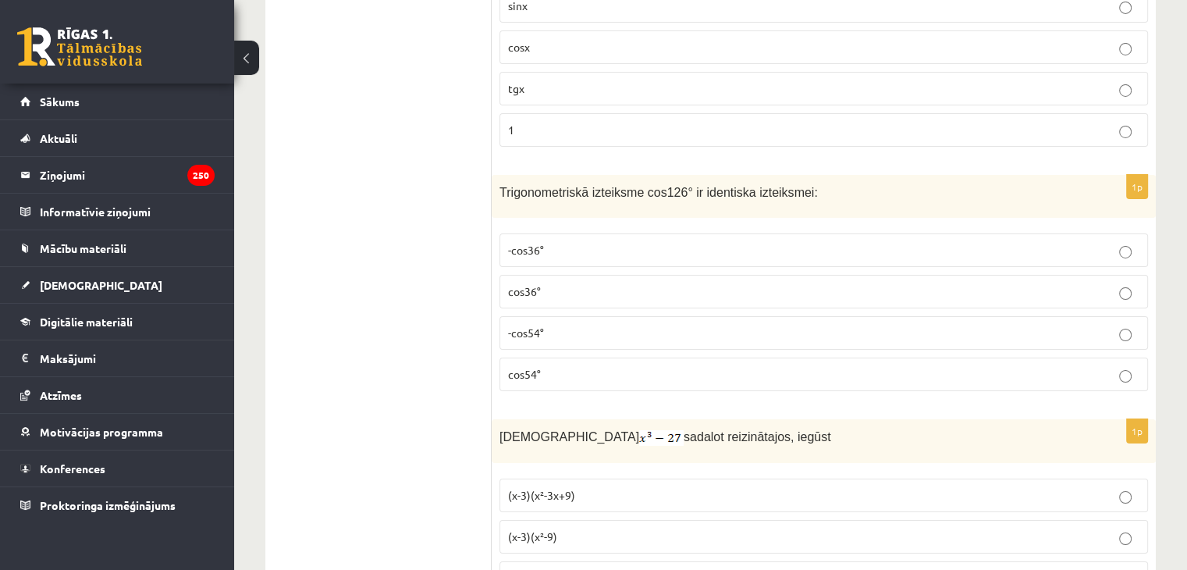
scroll to position [5477, 0]
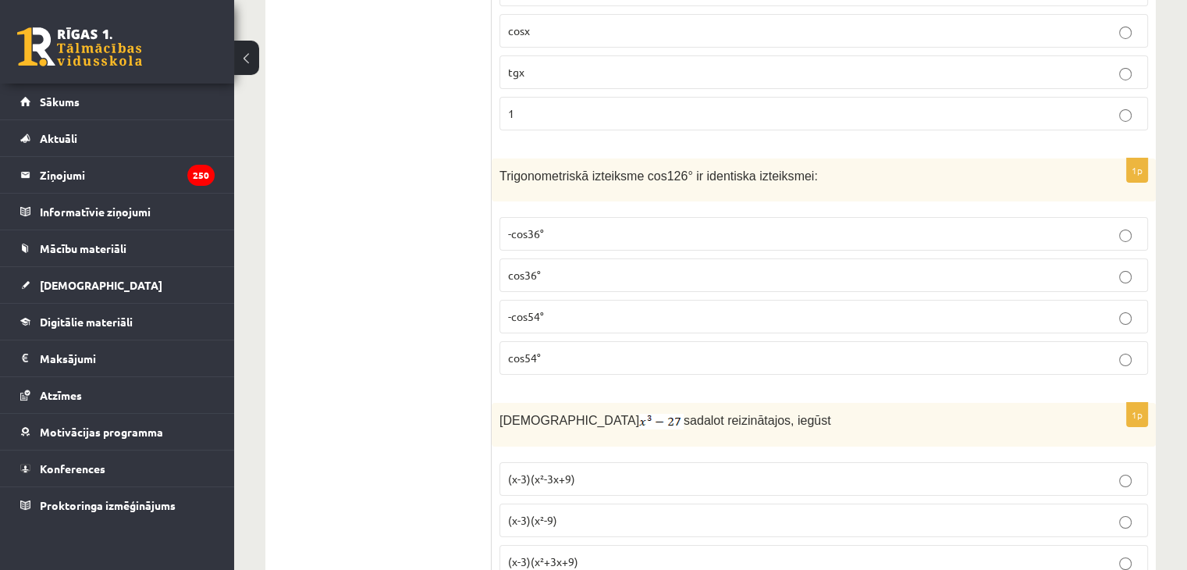
click at [712, 300] on label "-cos54°" at bounding box center [824, 317] width 649 height 34
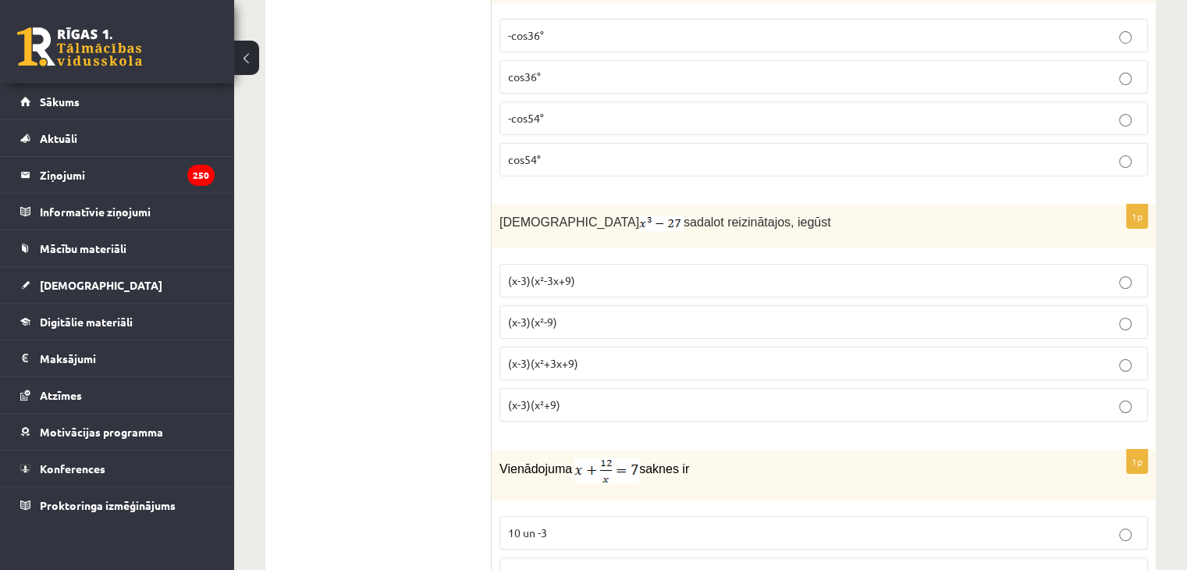
scroll to position [5713, 0]
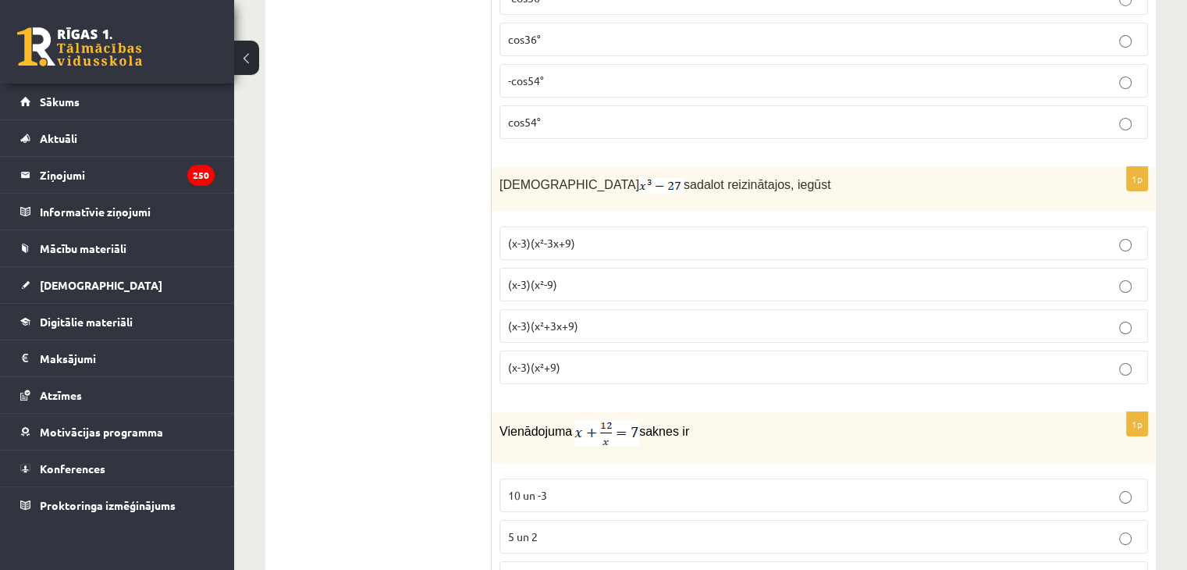
click at [755, 309] on label "(x-3)(x²+3x+9)" at bounding box center [824, 326] width 649 height 34
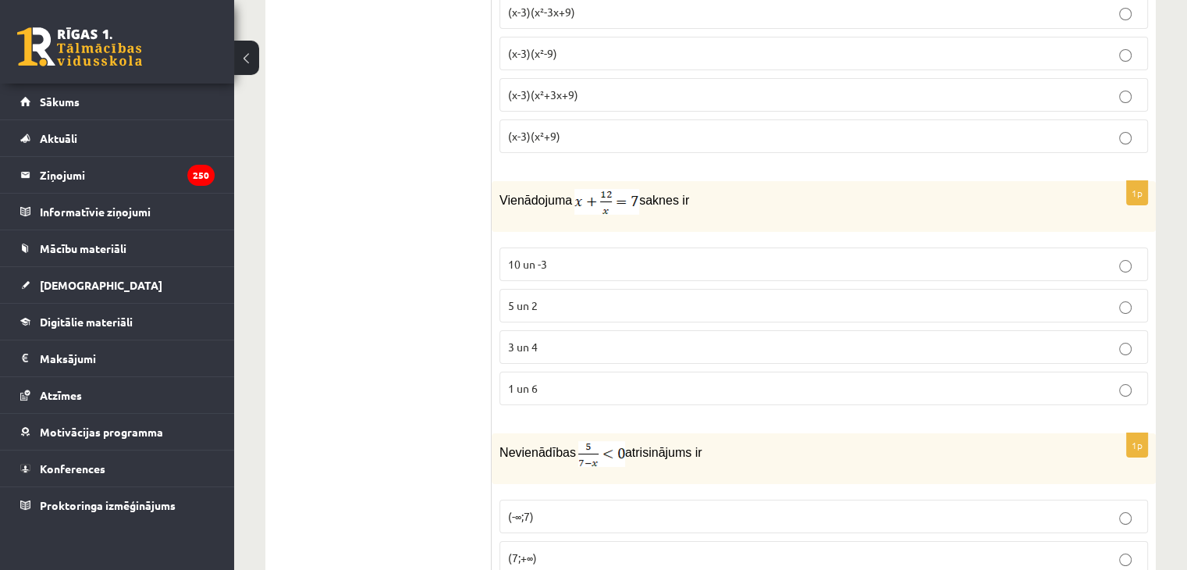
scroll to position [5947, 0]
click at [677, 336] on p "3 un 4" at bounding box center [823, 344] width 631 height 16
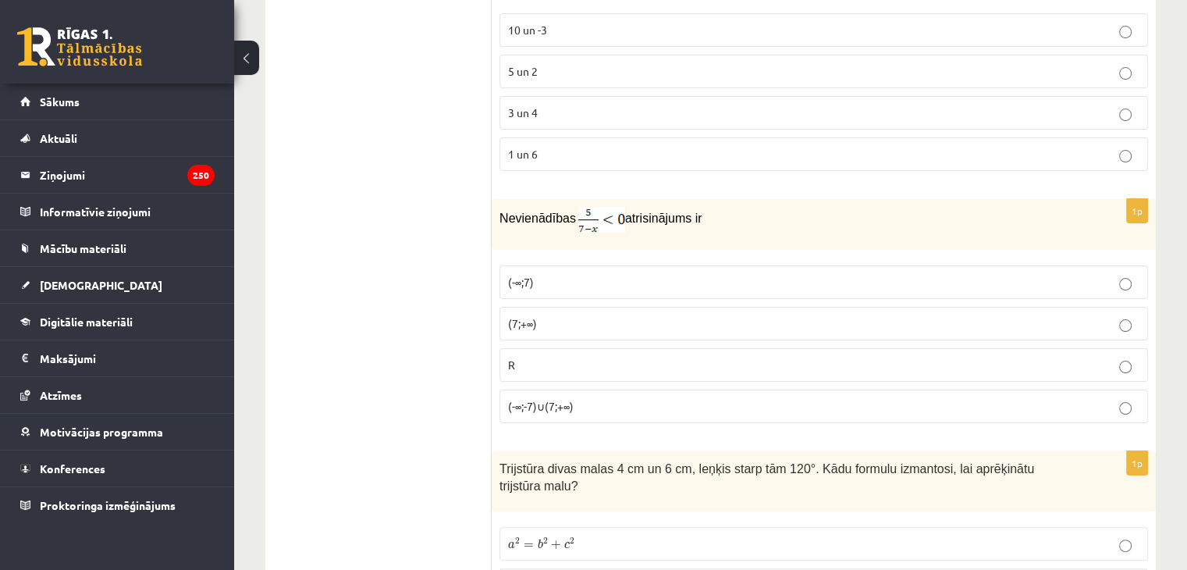
scroll to position [6181, 0]
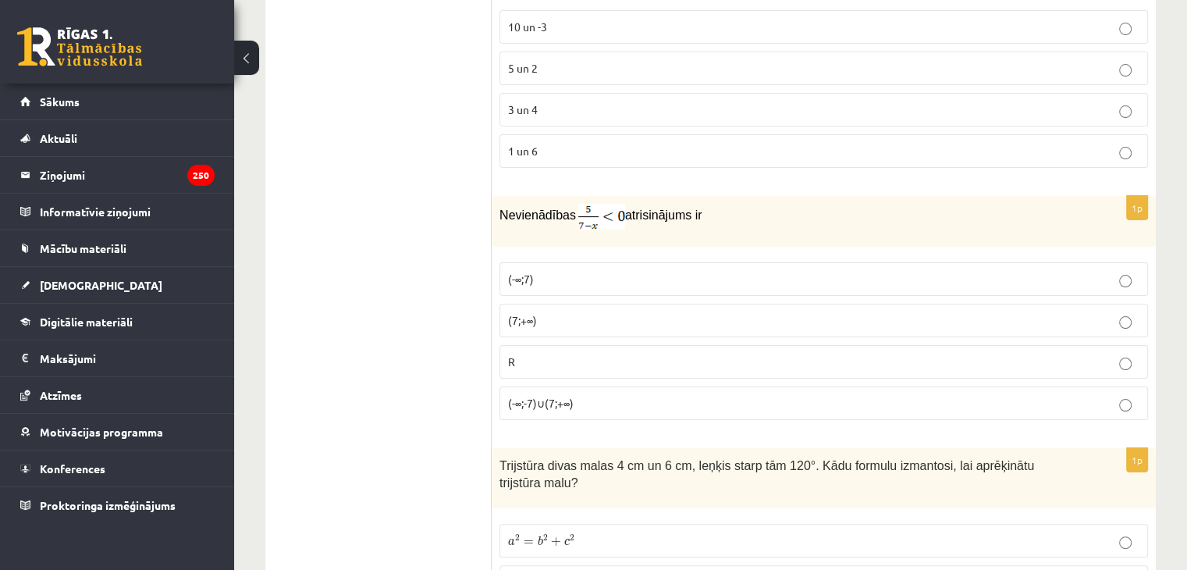
click at [837, 312] on p "(7;+∞)" at bounding box center [823, 320] width 631 height 16
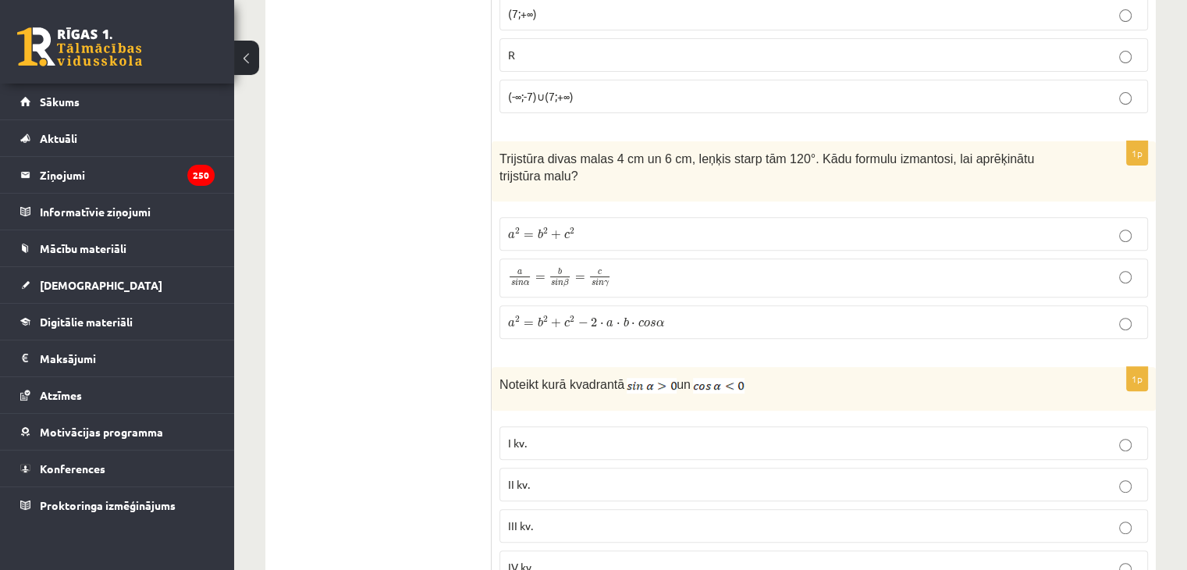
scroll to position [6494, 0]
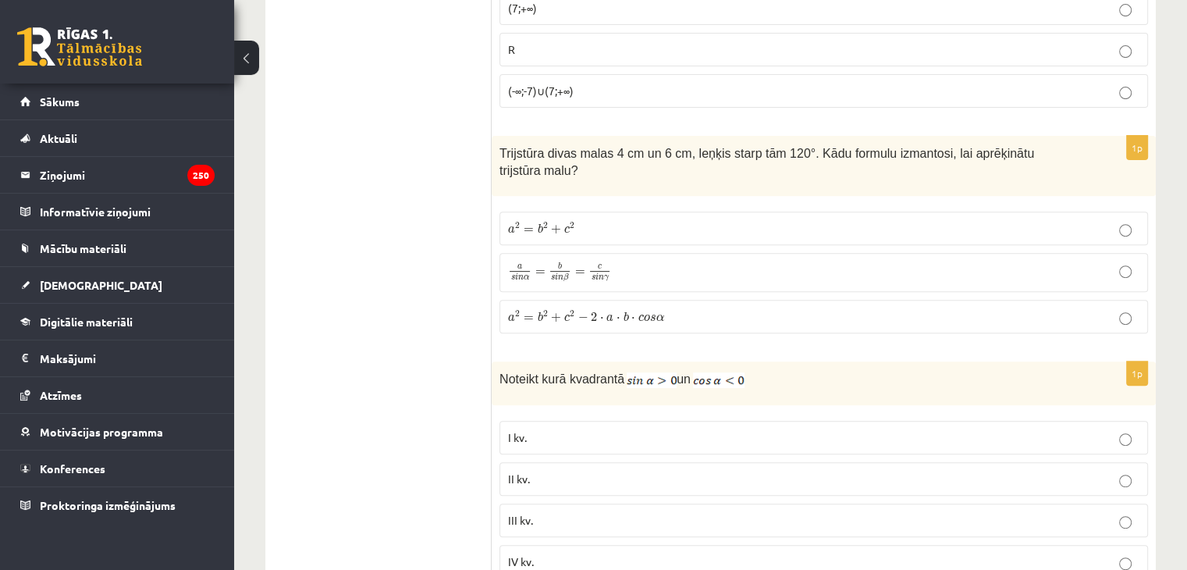
click at [752, 300] on label "a 2 = b 2 + c 2 − 2 ⋅ a ⋅ b ⋅ c o s α a 2 = b 2 + c 2 − 2 ⋅ a ⋅ b ⋅ c o s α" at bounding box center [824, 317] width 649 height 34
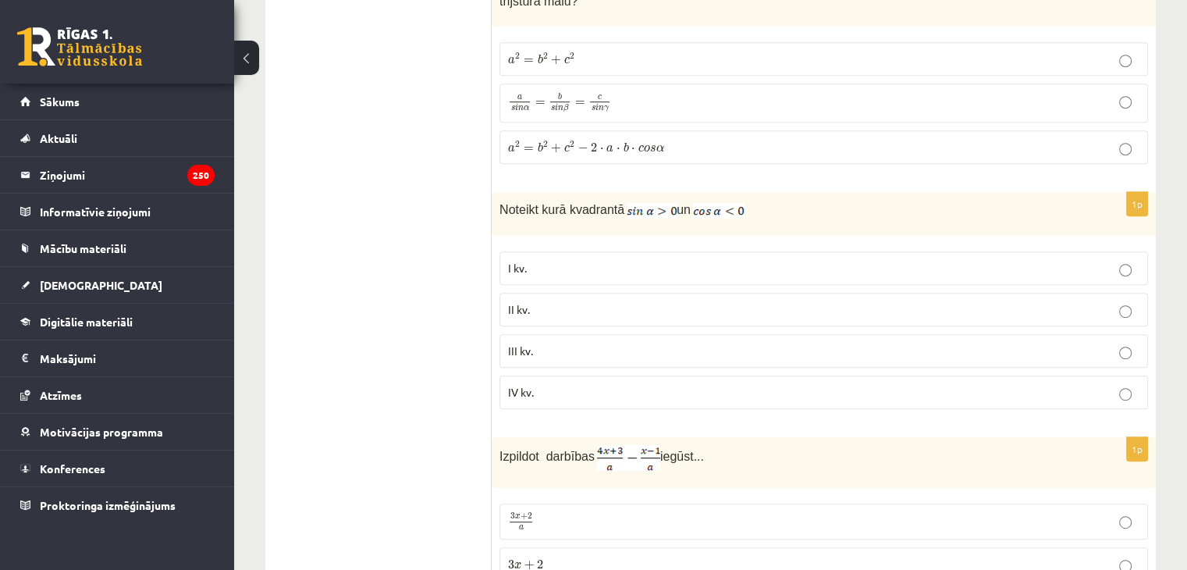
scroll to position [6728, 0]
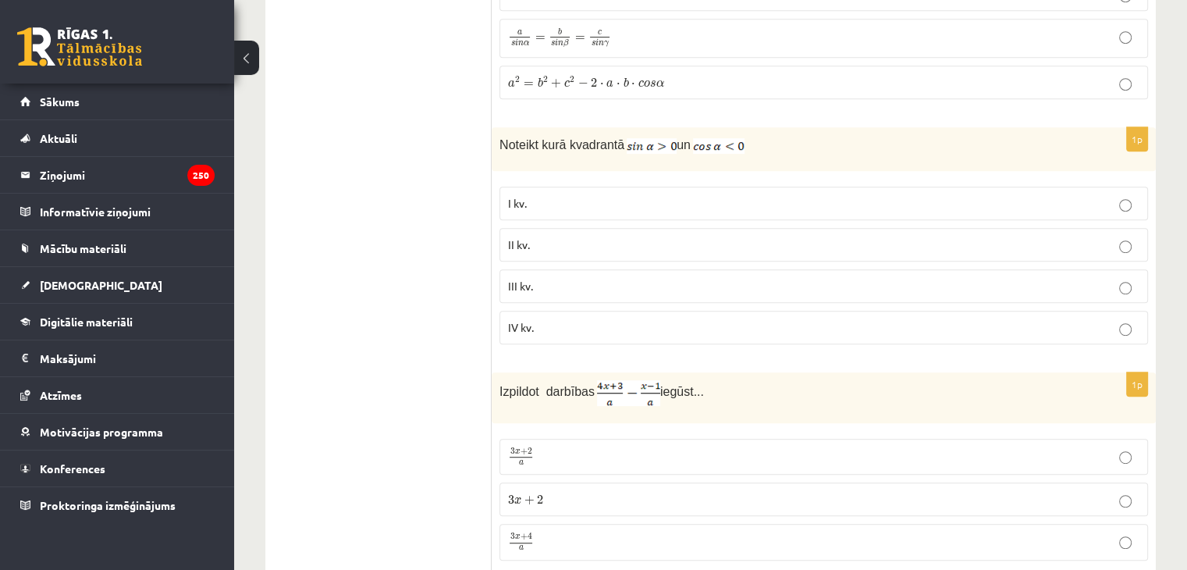
click at [840, 228] on label "II kv." at bounding box center [824, 245] width 649 height 34
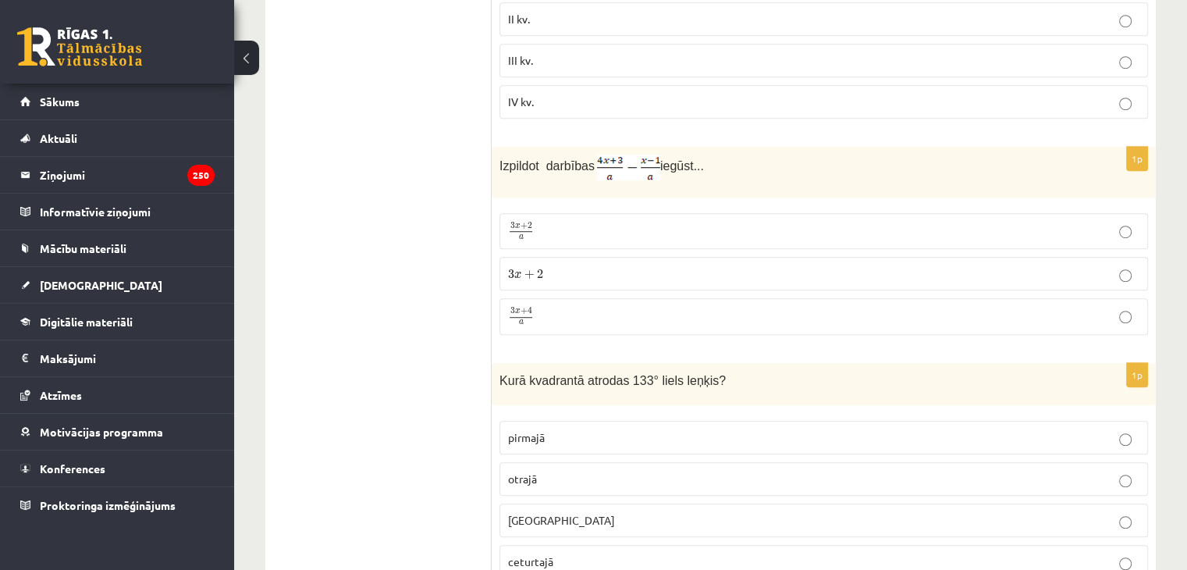
scroll to position [6962, 0]
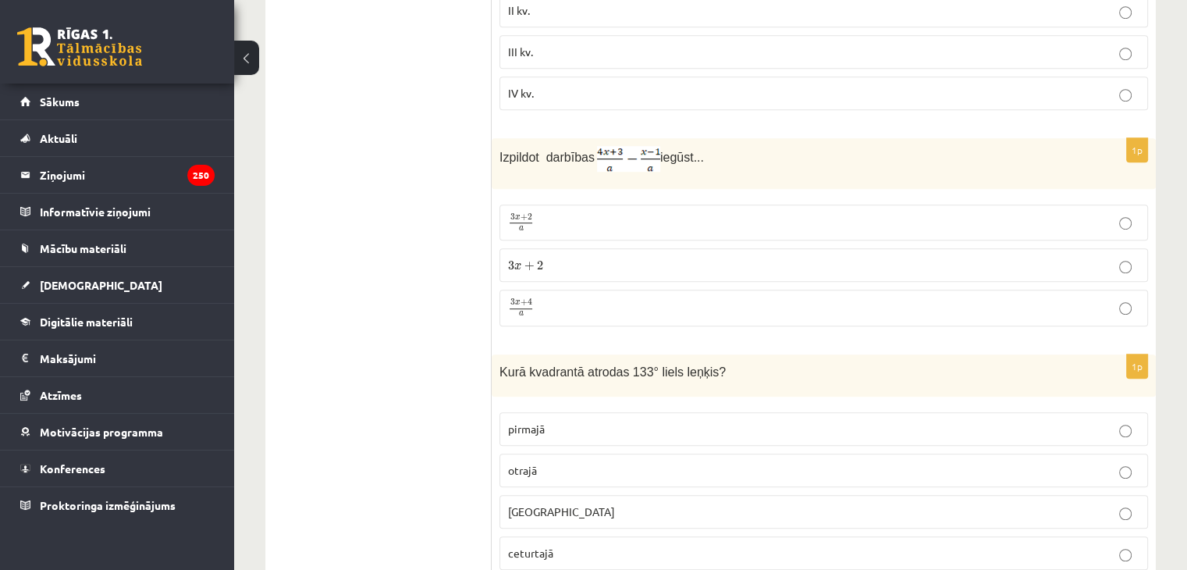
click at [780, 298] on p "3 x + 4 a 3 x + 4 a" at bounding box center [823, 308] width 631 height 20
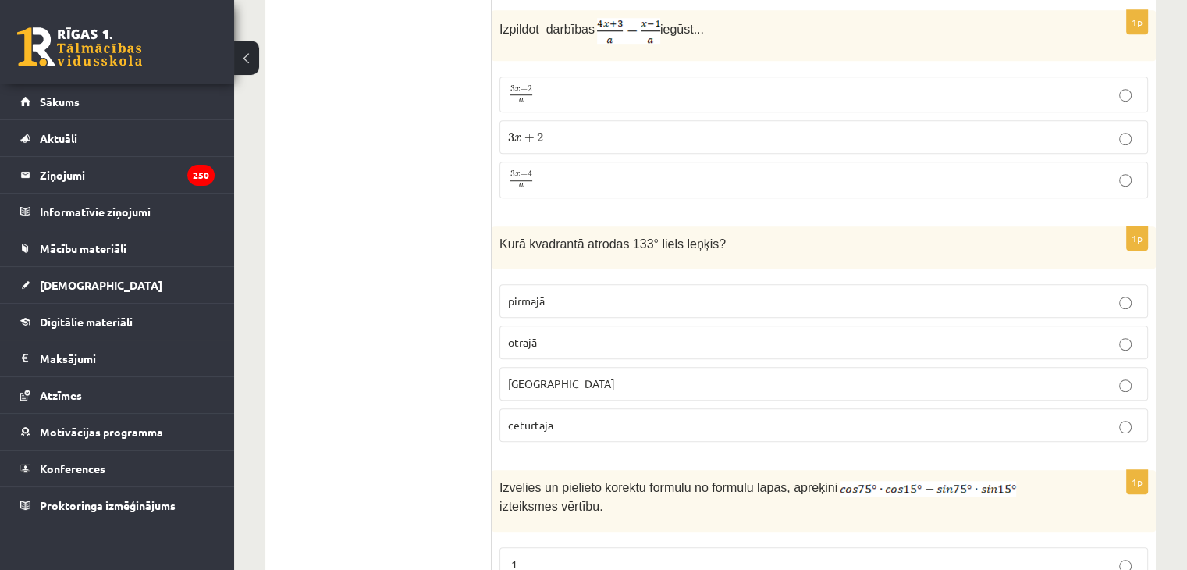
scroll to position [7094, 0]
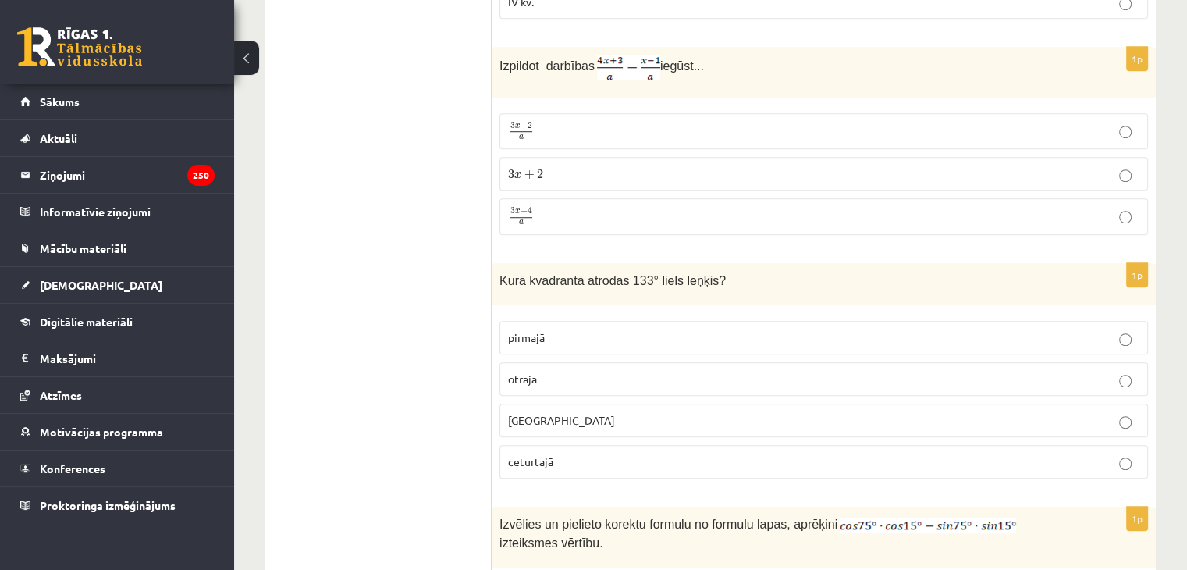
scroll to position [7034, 0]
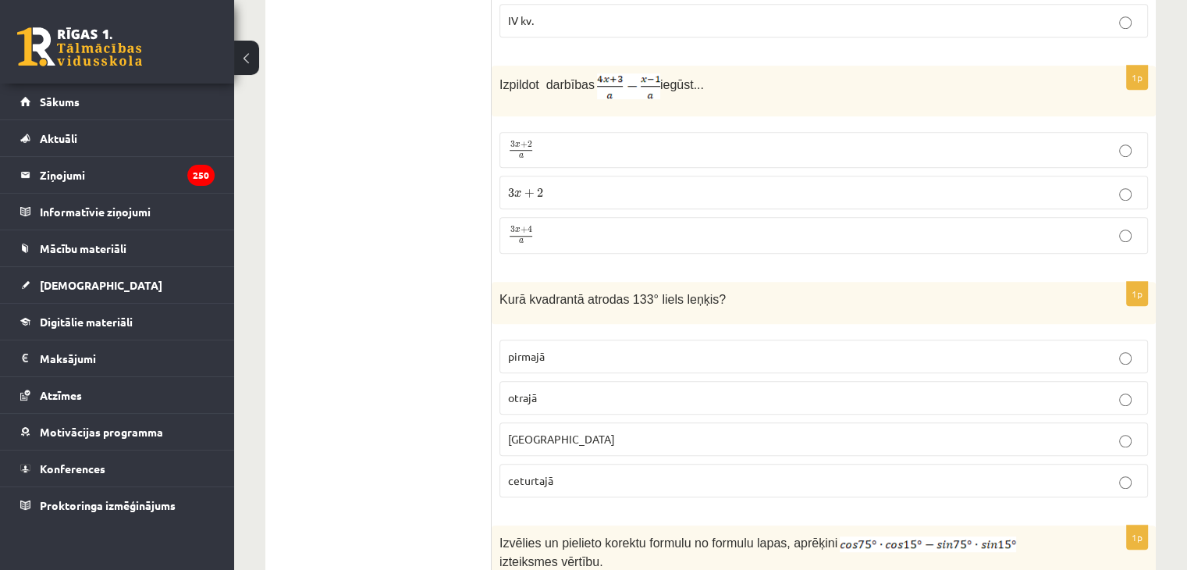
click at [643, 389] on p "otrajā" at bounding box center [823, 397] width 631 height 16
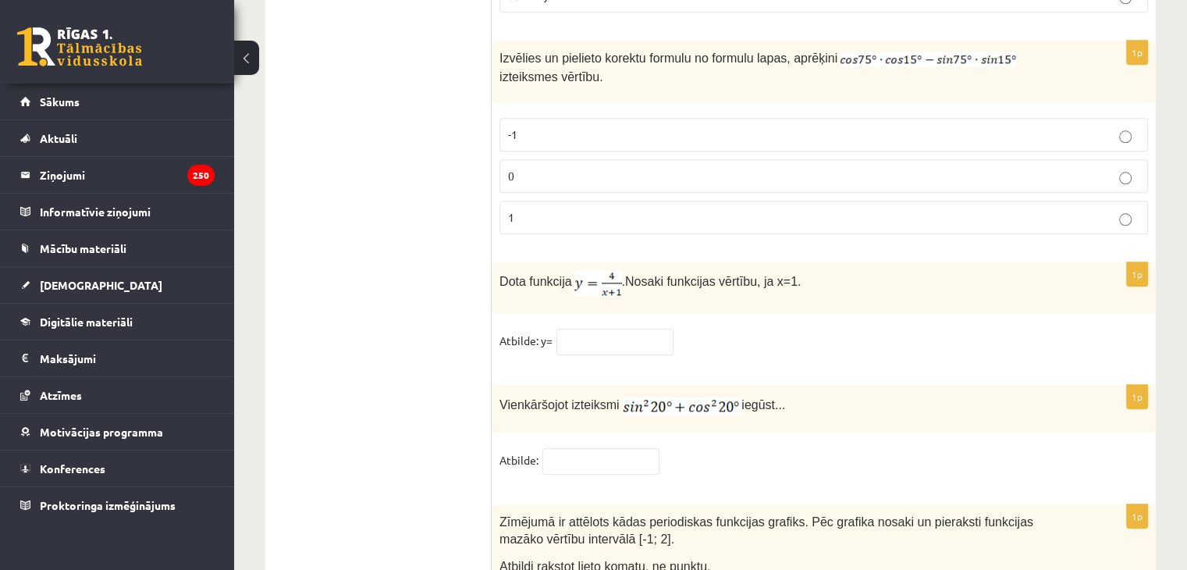
scroll to position [7484, 0]
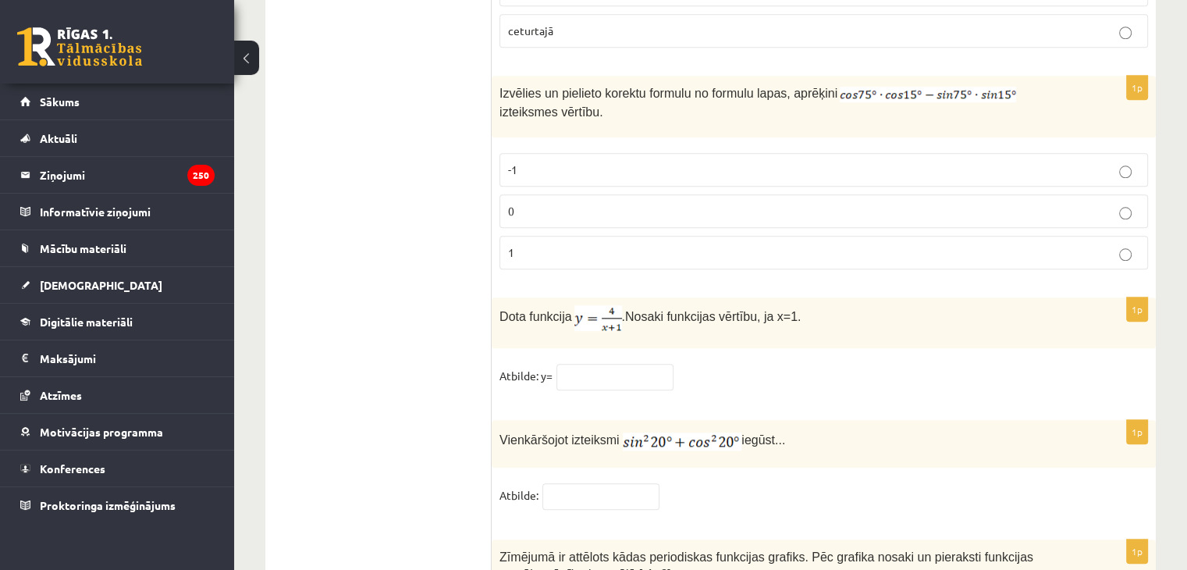
click at [687, 203] on p "0" at bounding box center [823, 211] width 631 height 16
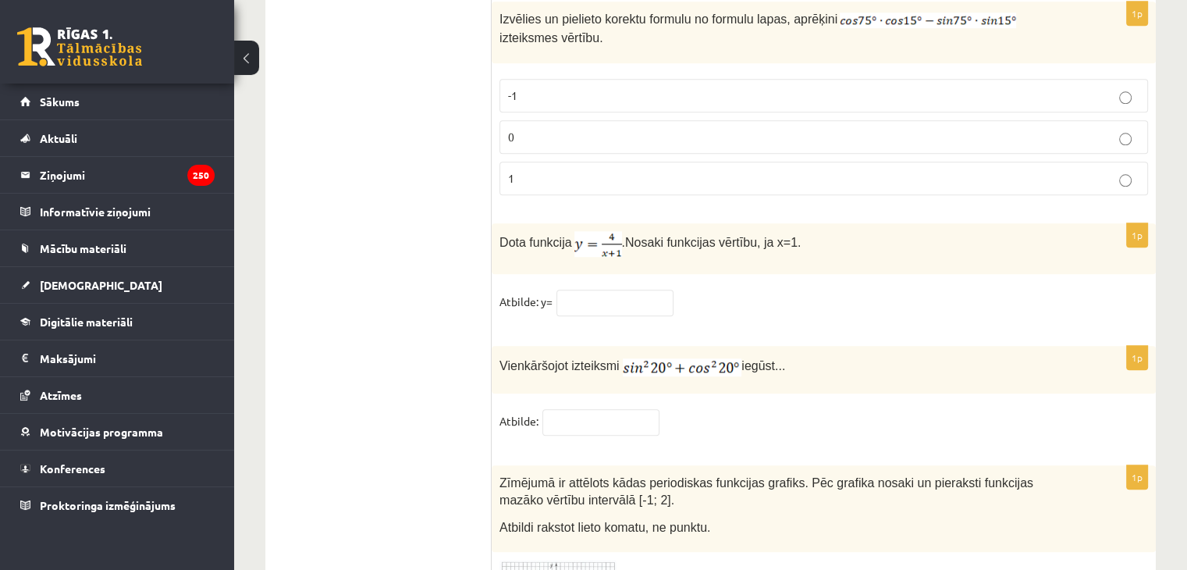
scroll to position [7562, 0]
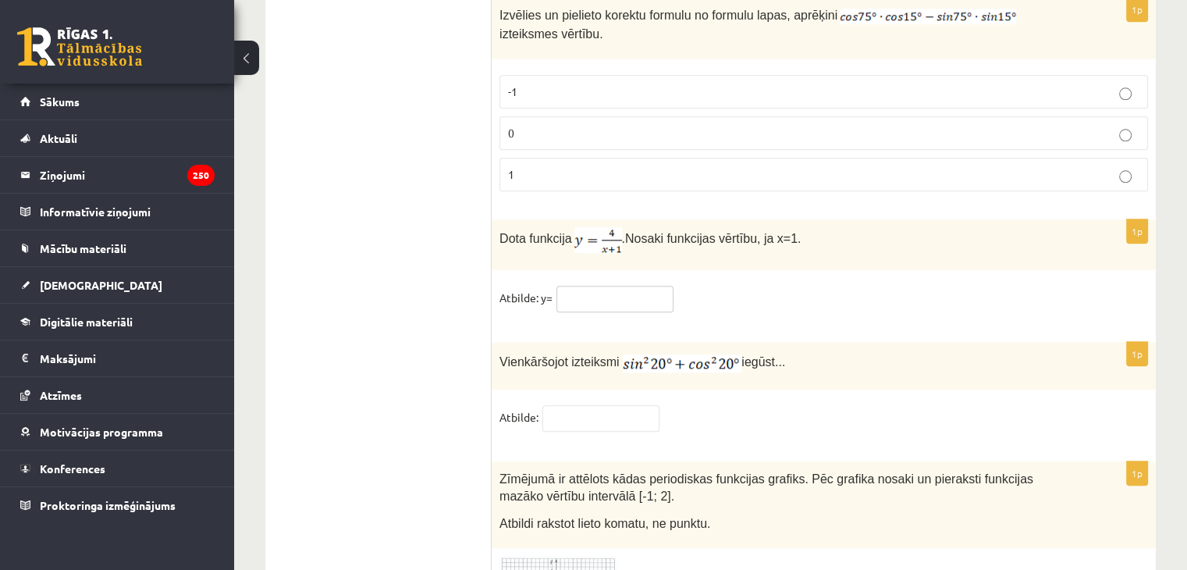
click at [610, 286] on input "text" at bounding box center [614, 299] width 117 height 27
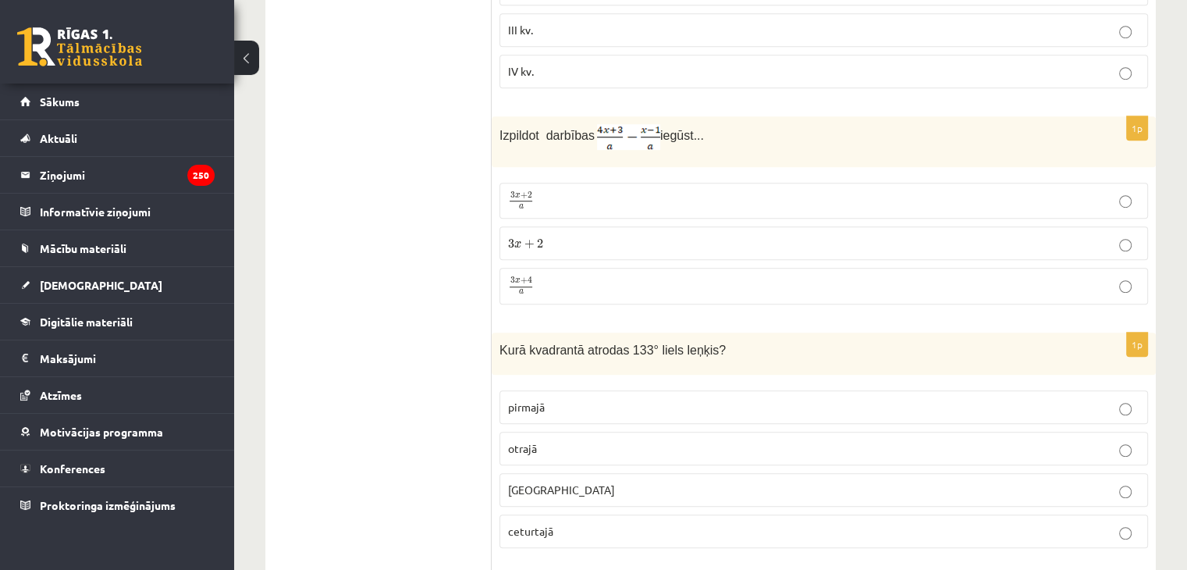
scroll to position [7640, 0]
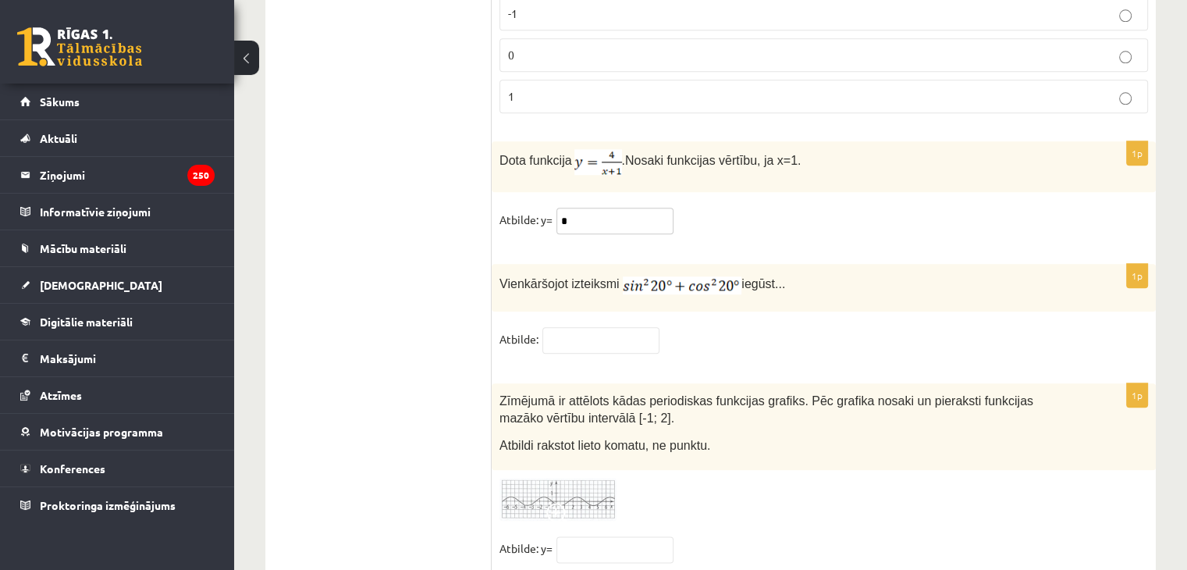
type input "*"
click at [604, 327] on input "text" at bounding box center [600, 340] width 117 height 27
type input "*"
click at [566, 536] on input "text" at bounding box center [614, 549] width 117 height 27
click at [556, 503] on span at bounding box center [558, 515] width 25 height 25
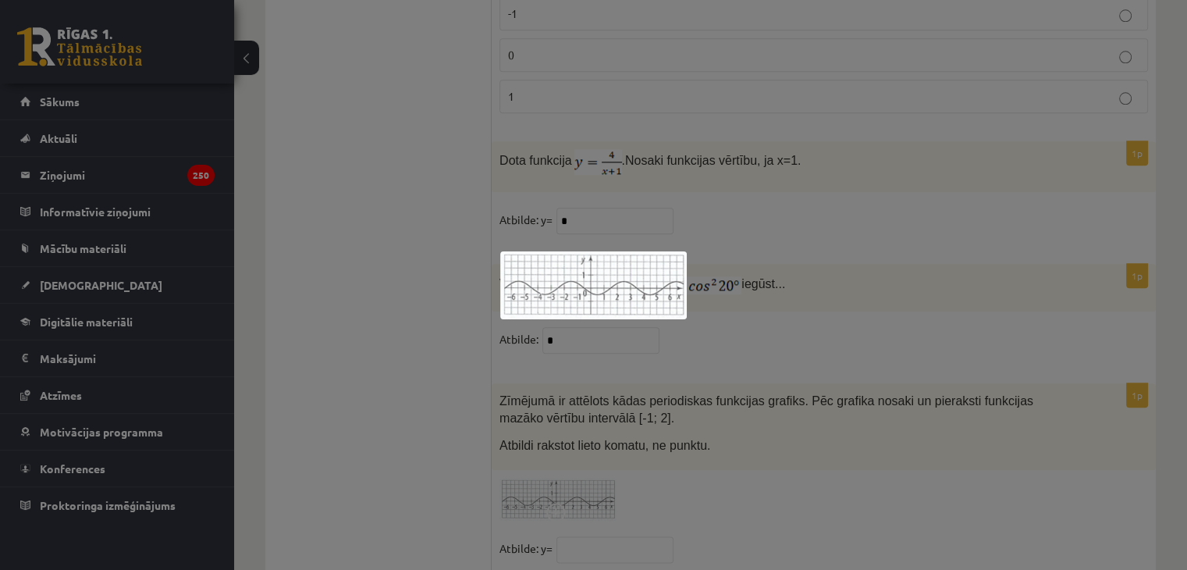
click at [602, 421] on div at bounding box center [593, 285] width 1187 height 570
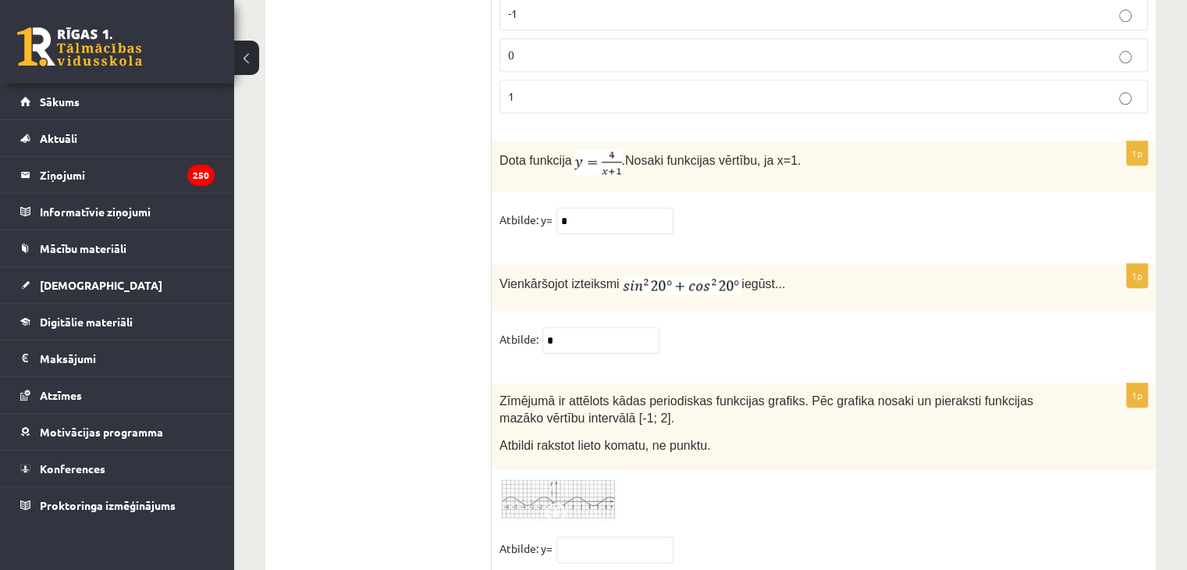
click at [599, 478] on img at bounding box center [558, 499] width 117 height 43
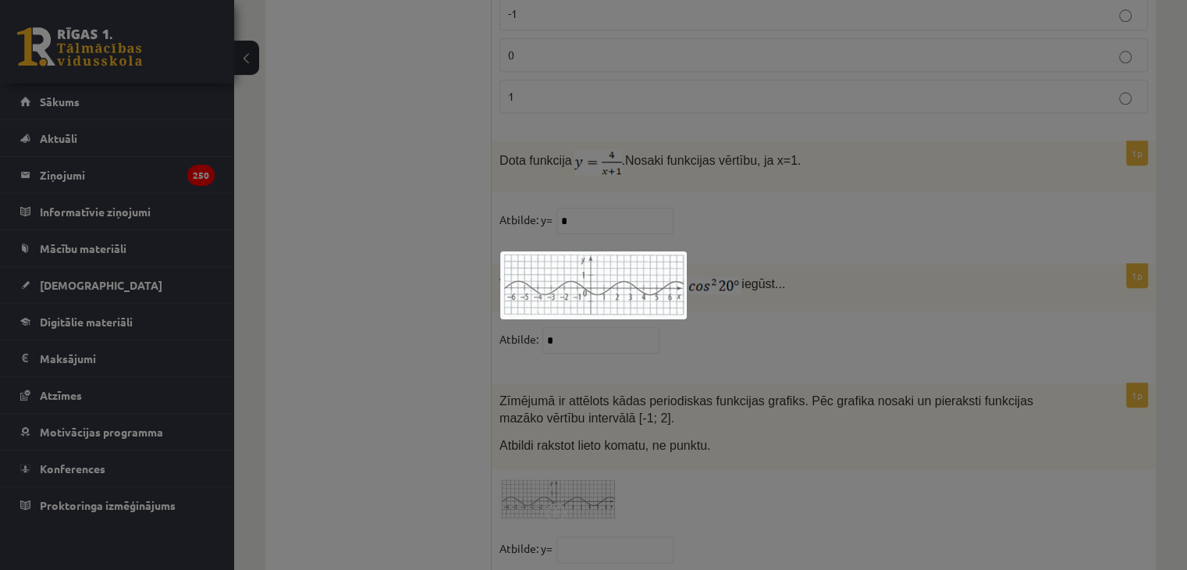
drag, startPoint x: 905, startPoint y: 438, endPoint x: 619, endPoint y: 499, distance: 292.8
click at [899, 442] on div at bounding box center [593, 285] width 1187 height 570
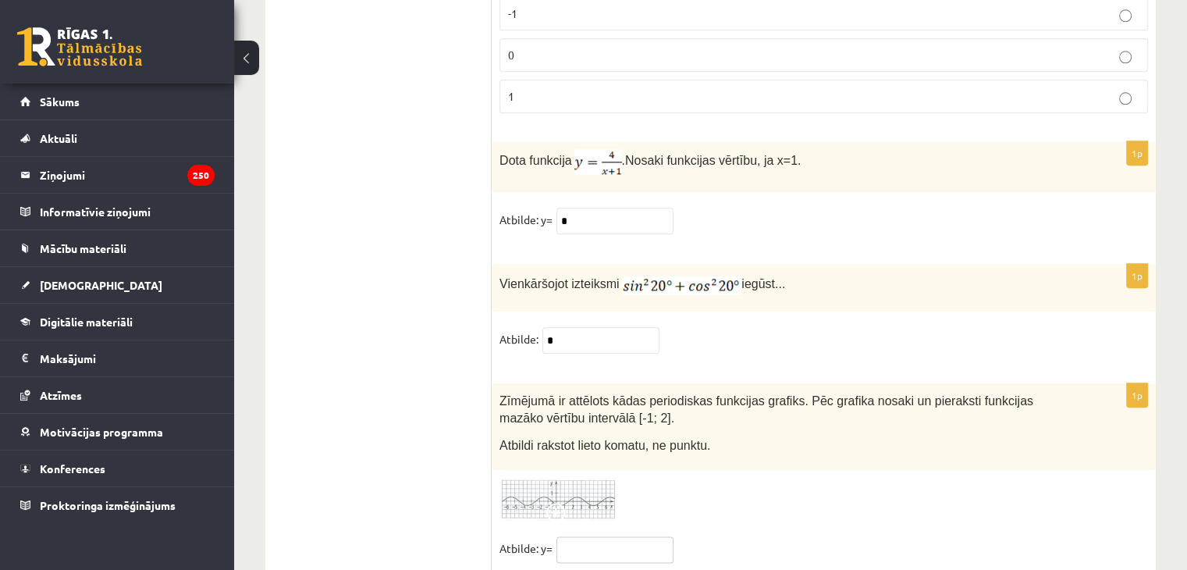
click at [606, 536] on input "text" at bounding box center [614, 549] width 117 height 27
type input "**"
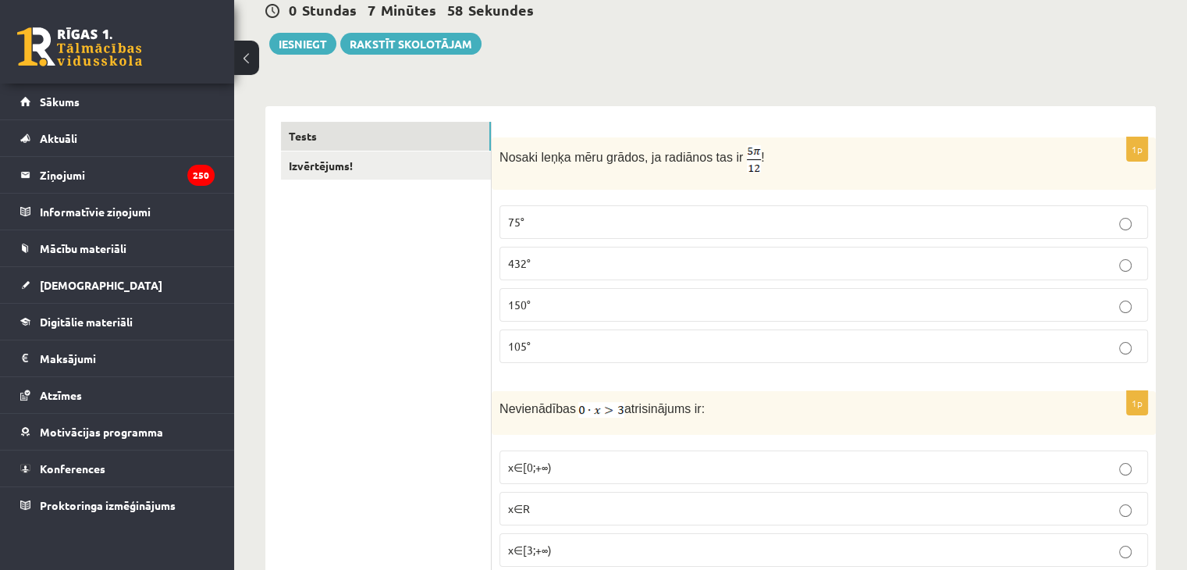
scroll to position [0, 0]
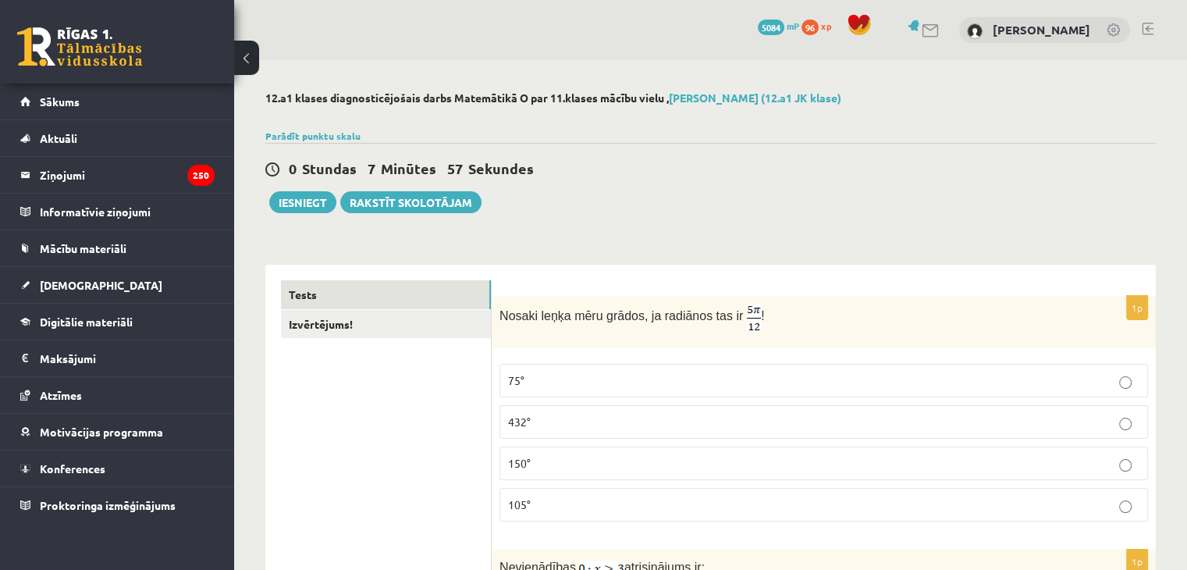
click at [1061, 124] on div at bounding box center [710, 117] width 891 height 16
click at [843, 144] on div "0 Stundas 7 Minūtes 10 Sekundes Ieskaite saglabāta! Iesniegt Rakstīt skolotājam" at bounding box center [710, 178] width 891 height 70
click at [665, 151] on div "0 Stundas 7 Minūtes 3 Sekundes Ieskaite saglabāta! Iesniegt Rakstīt skolotājam" at bounding box center [710, 178] width 891 height 70
drag, startPoint x: 365, startPoint y: 236, endPoint x: 400, endPoint y: -68, distance: 306.4
click at [304, 201] on button "Iesniegt" at bounding box center [302, 202] width 67 height 22
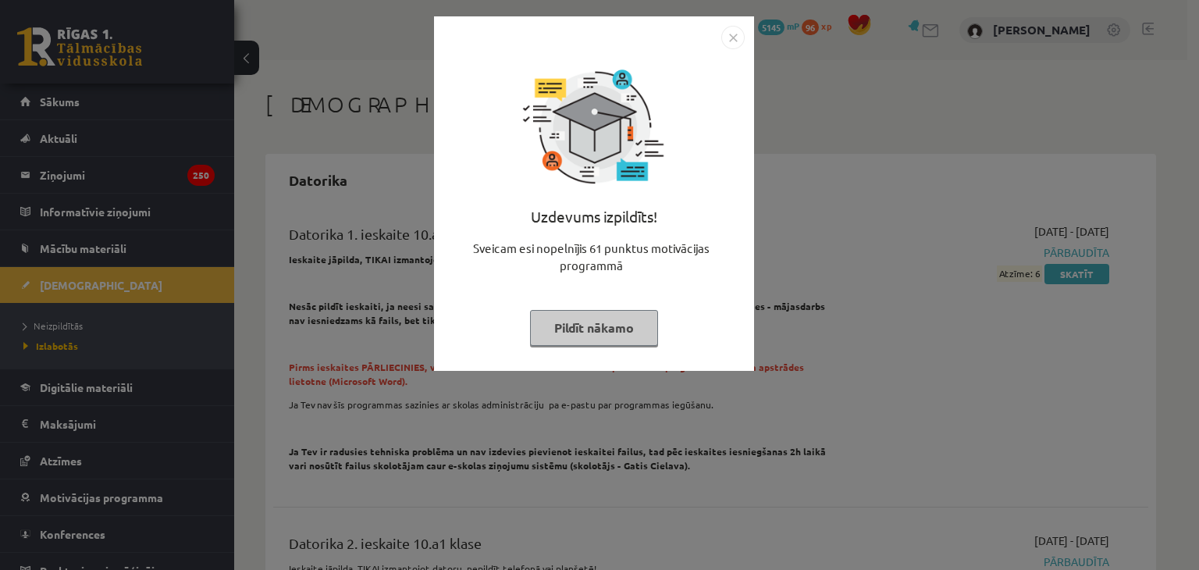
click at [734, 32] on img "Close" at bounding box center [732, 37] width 23 height 23
